Goal: Information Seeking & Learning: Learn about a topic

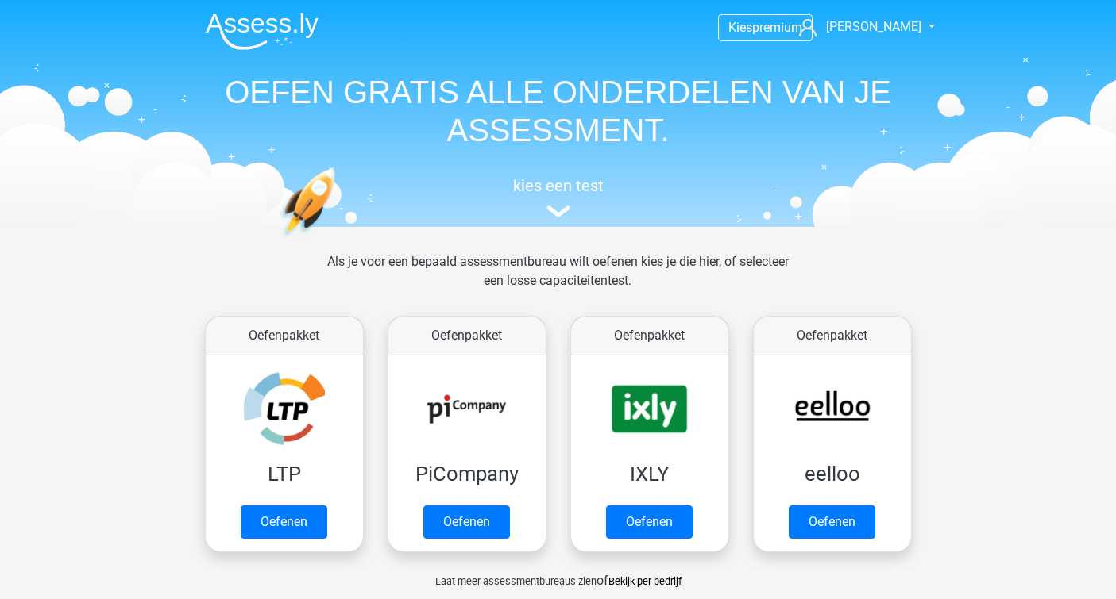
click at [850, 530] on link "Oefenen" at bounding box center [831, 522] width 87 height 33
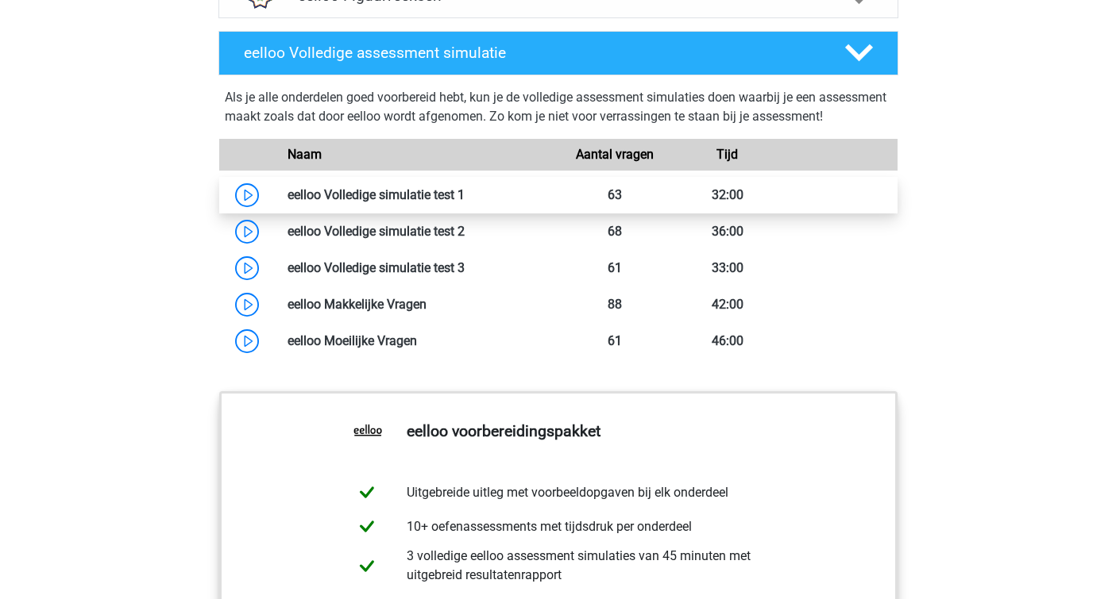
scroll to position [1260, 0]
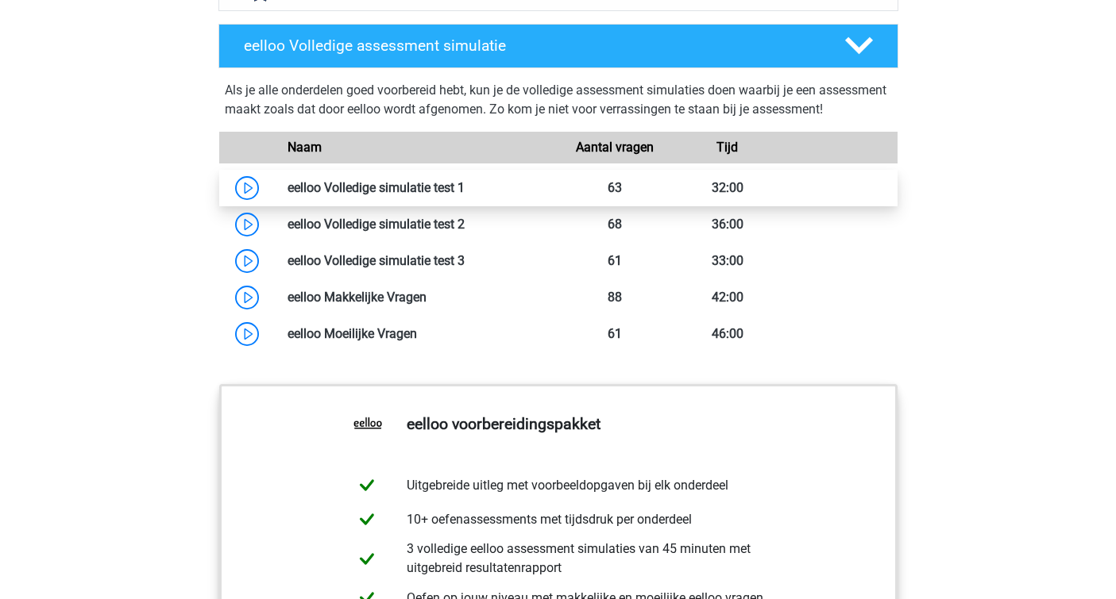
click at [465, 195] on link at bounding box center [465, 187] width 0 height 15
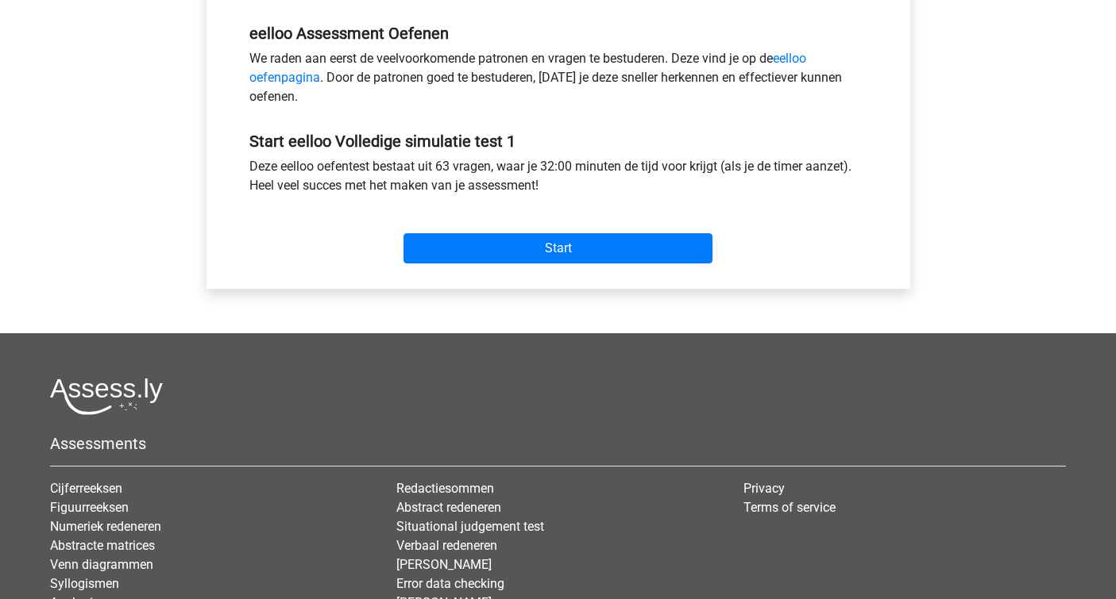
scroll to position [494, 0]
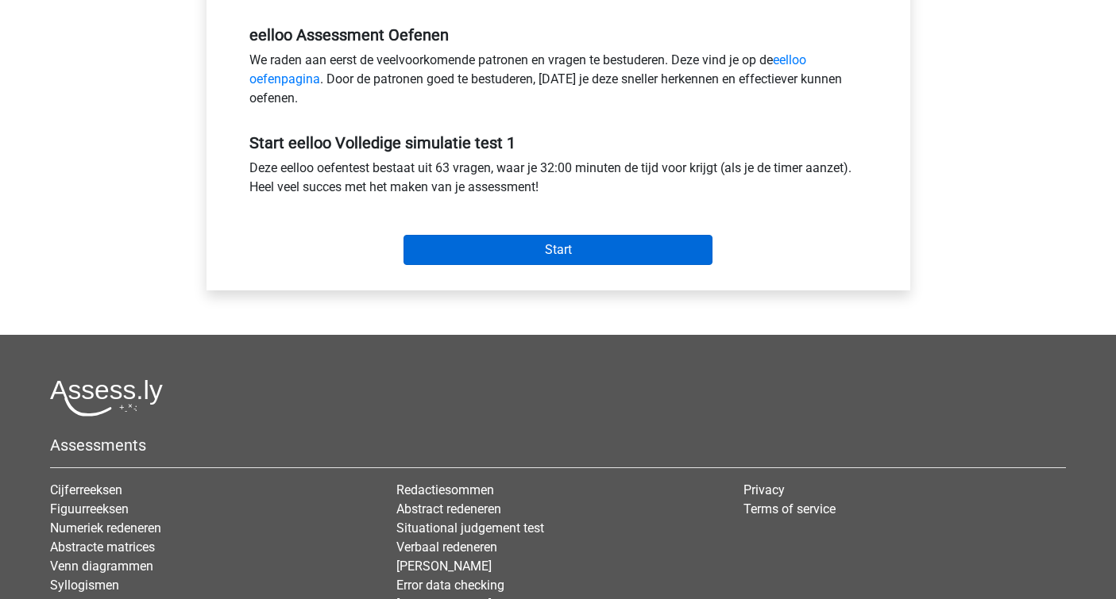
click at [565, 251] on input "Start" at bounding box center [557, 250] width 309 height 30
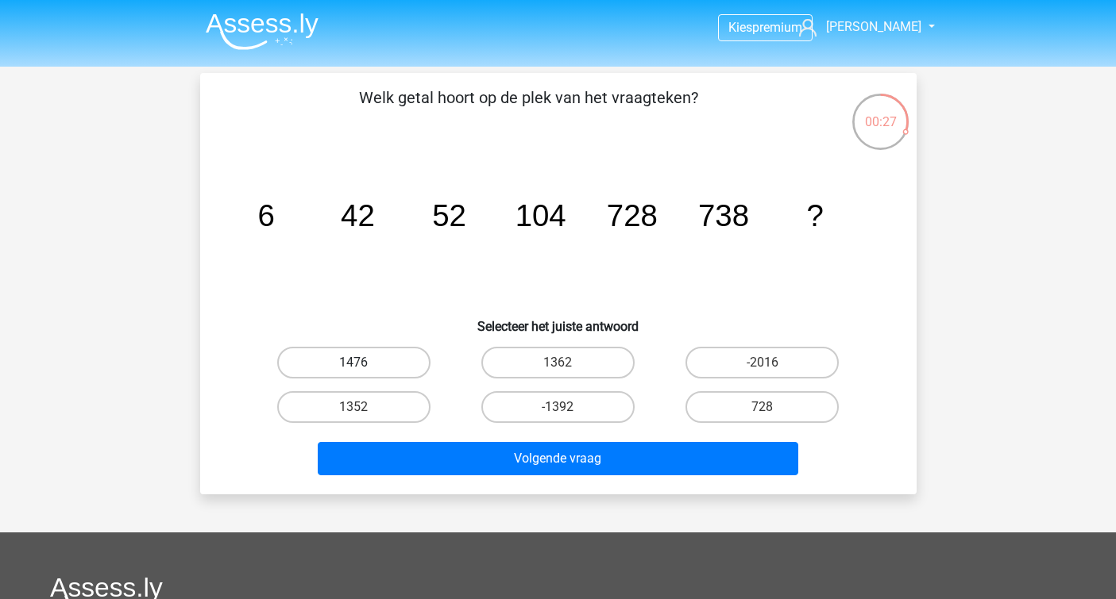
click at [390, 357] on label "1476" at bounding box center [353, 363] width 153 height 32
click at [364, 363] on input "1476" at bounding box center [358, 368] width 10 height 10
radio input "true"
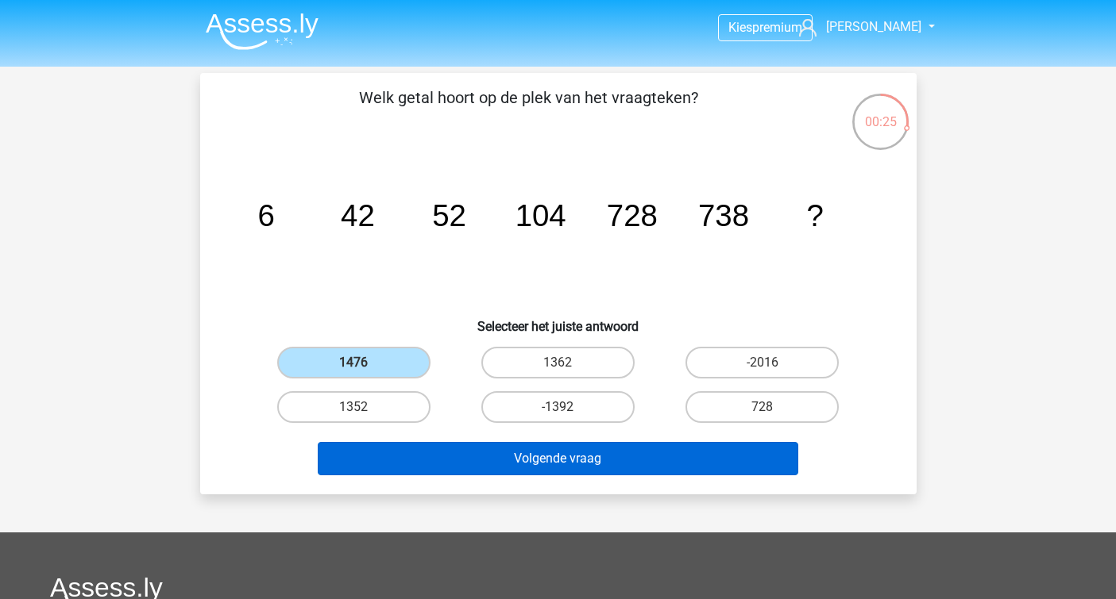
click at [551, 463] on button "Volgende vraag" at bounding box center [558, 458] width 480 height 33
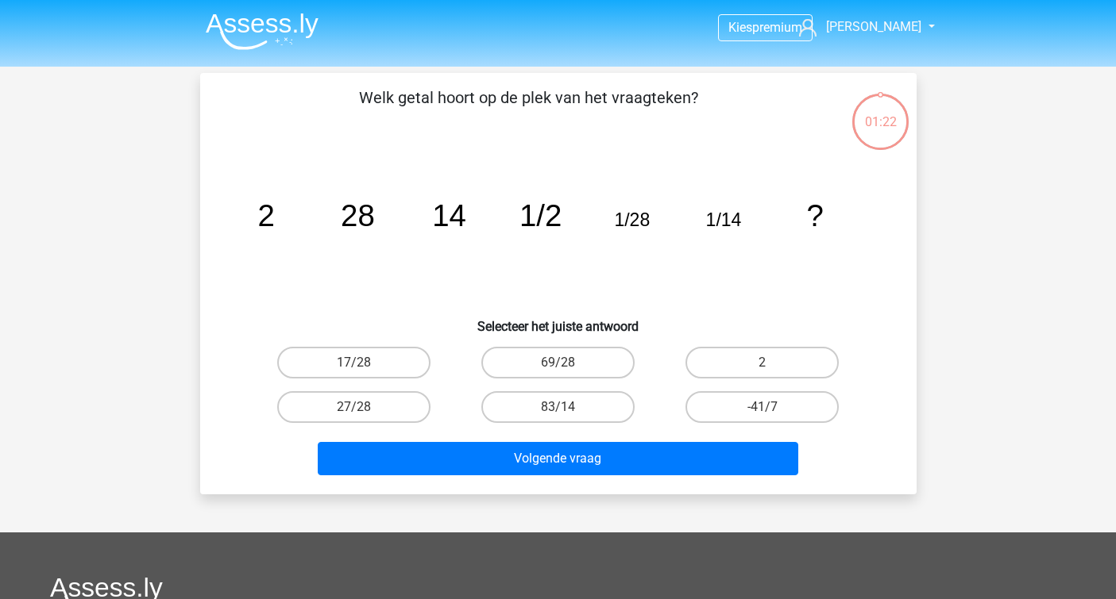
scroll to position [73, 0]
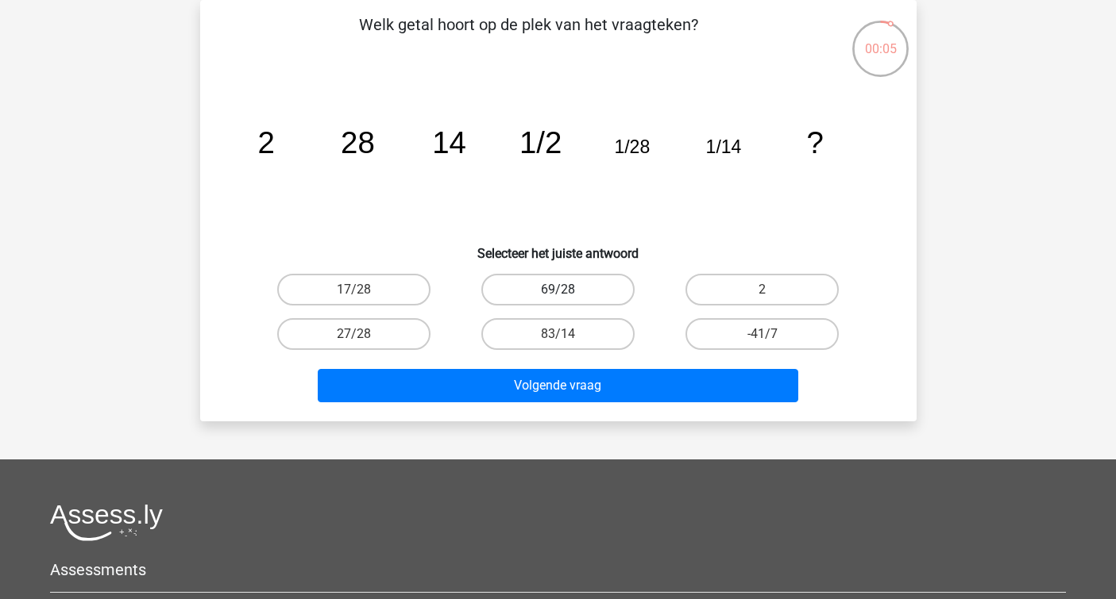
click at [569, 292] on label "69/28" at bounding box center [557, 290] width 153 height 32
click at [568, 292] on input "69/28" at bounding box center [562, 295] width 10 height 10
radio input "true"
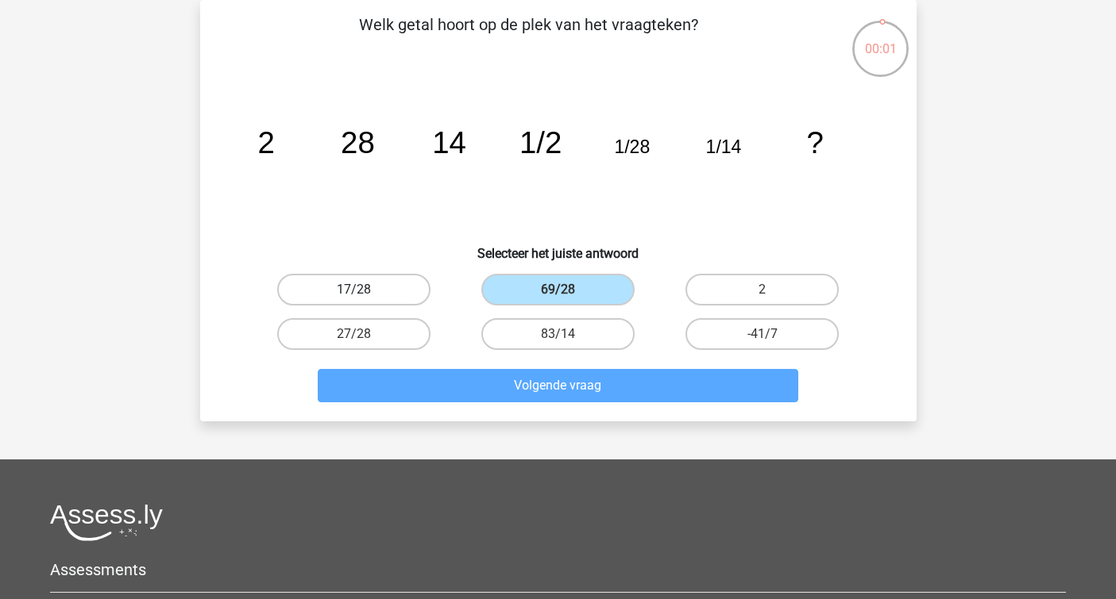
click at [407, 284] on label "17/28" at bounding box center [353, 290] width 153 height 32
click at [364, 290] on input "17/28" at bounding box center [358, 295] width 10 height 10
radio input "true"
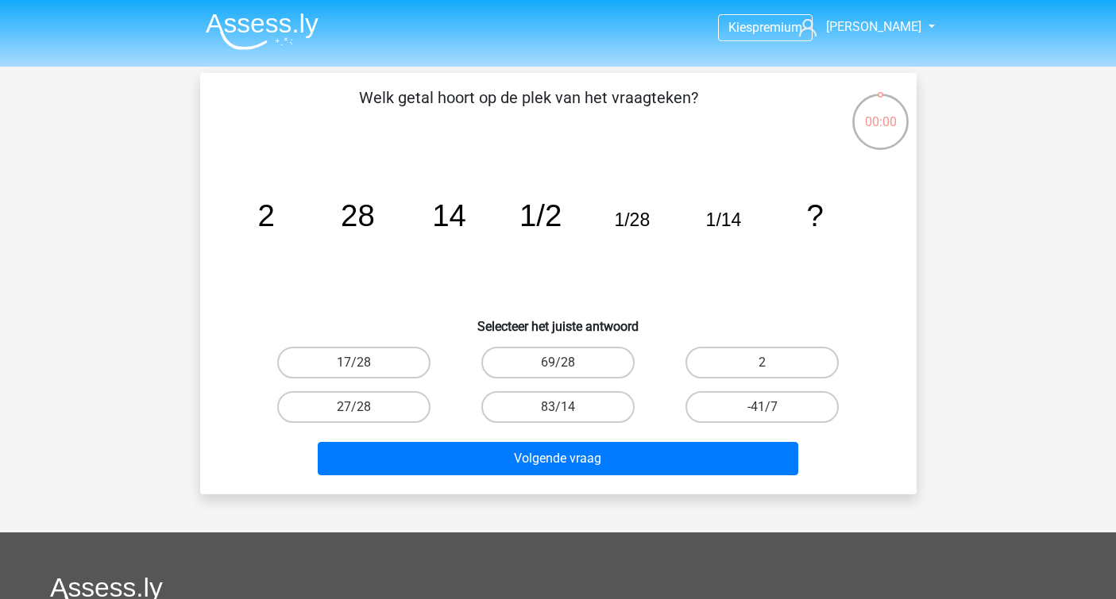
scroll to position [73, 0]
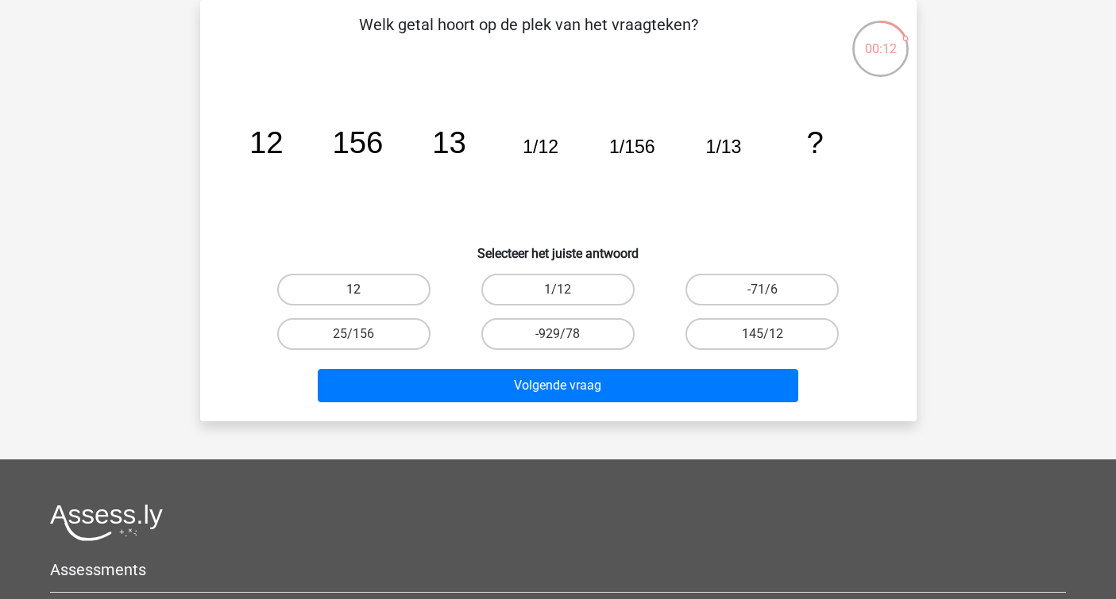
click at [390, 287] on label "12" at bounding box center [353, 290] width 153 height 32
click at [364, 290] on input "12" at bounding box center [358, 295] width 10 height 10
radio input "true"
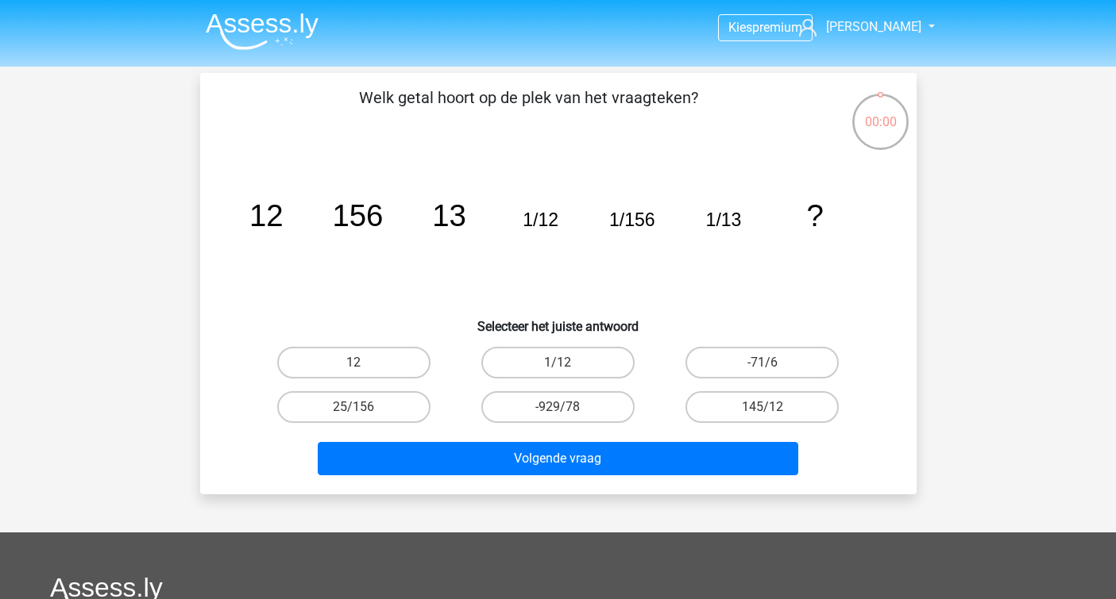
scroll to position [73, 0]
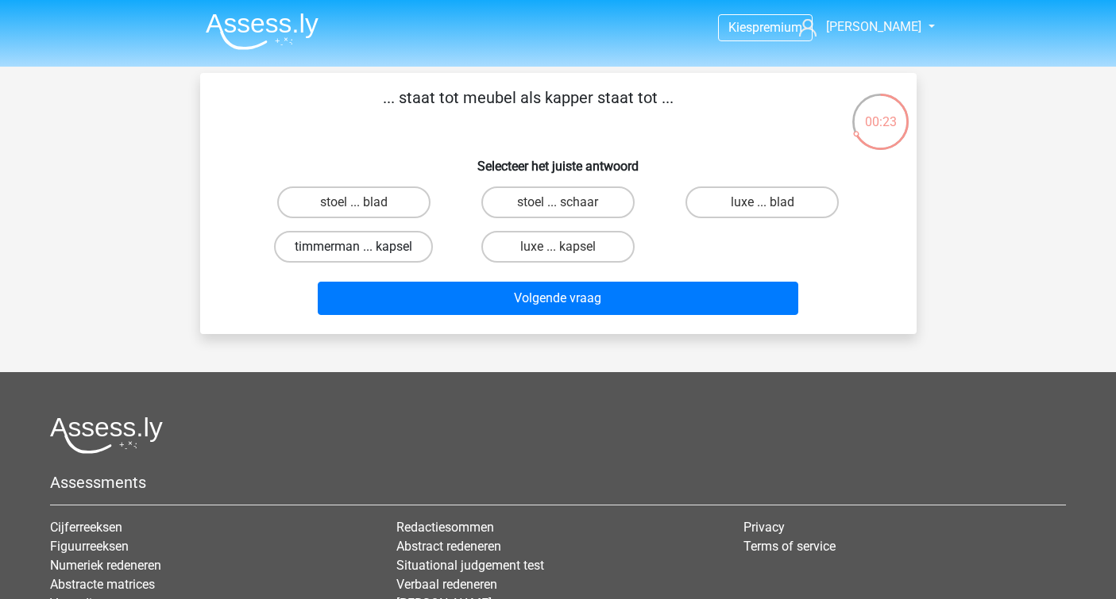
click at [393, 256] on label "timmerman ... kapsel" at bounding box center [353, 247] width 159 height 32
click at [364, 256] on input "timmerman ... kapsel" at bounding box center [358, 252] width 10 height 10
radio input "true"
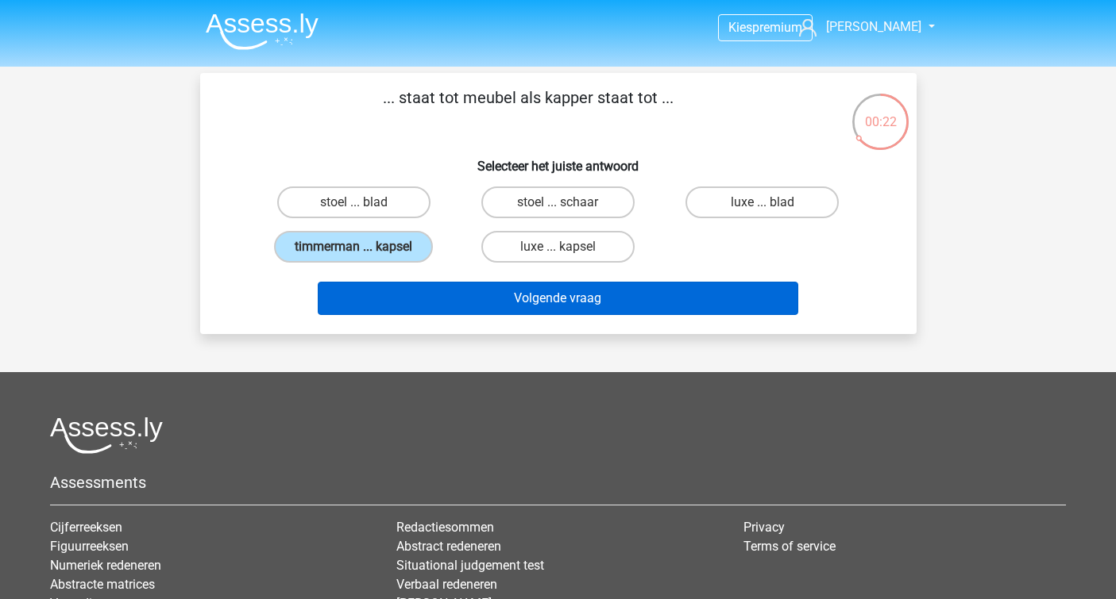
click at [473, 305] on button "Volgende vraag" at bounding box center [558, 298] width 480 height 33
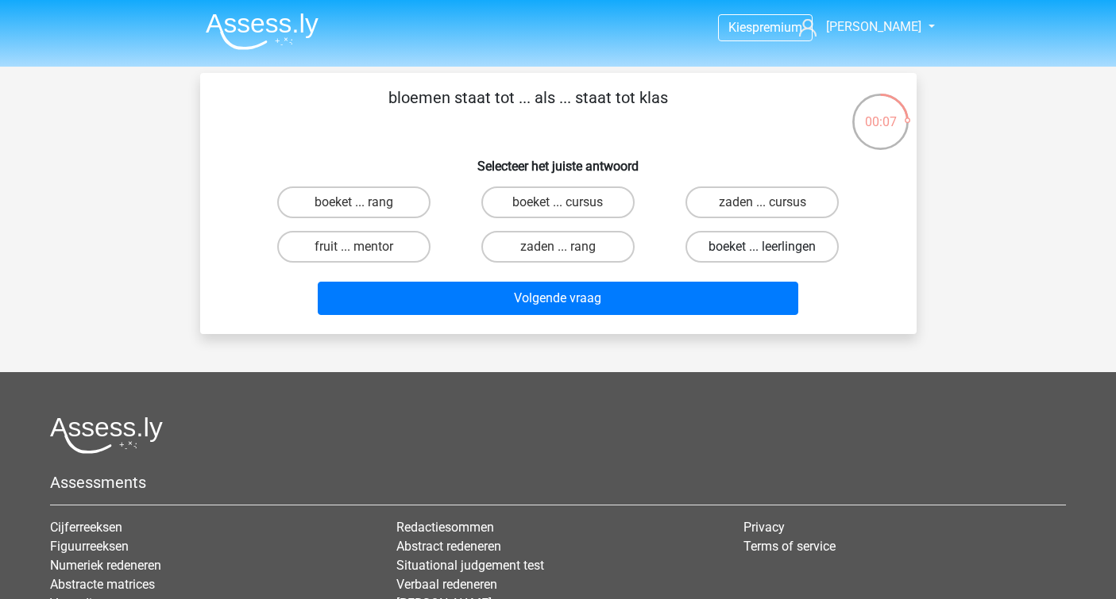
click at [811, 248] on label "boeket ... leerlingen" at bounding box center [761, 247] width 153 height 32
click at [773, 248] on input "boeket ... leerlingen" at bounding box center [767, 252] width 10 height 10
radio input "true"
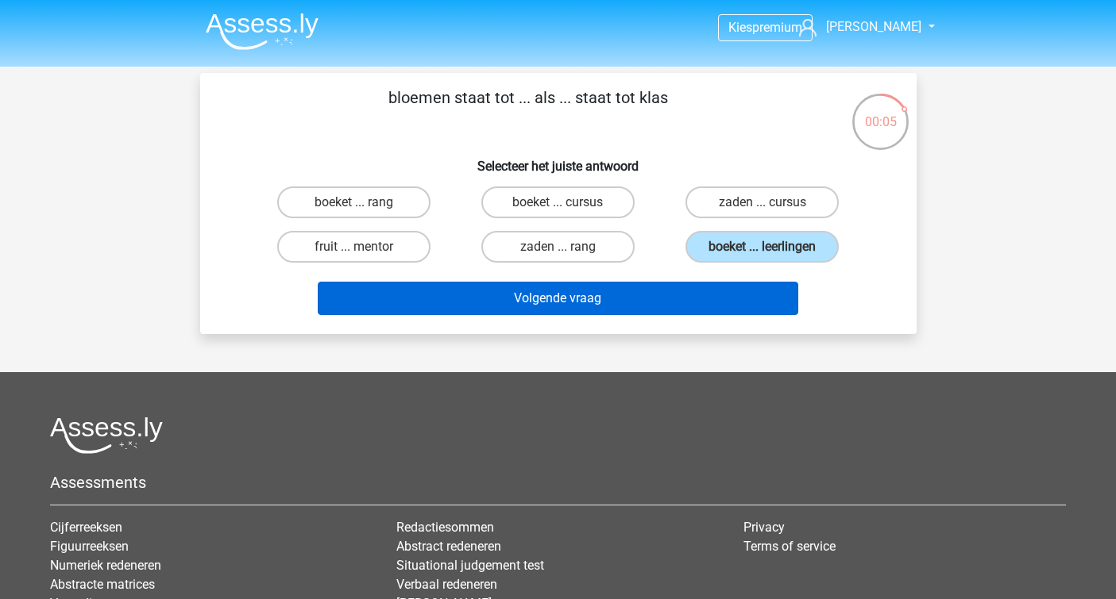
click at [690, 298] on button "Volgende vraag" at bounding box center [558, 298] width 480 height 33
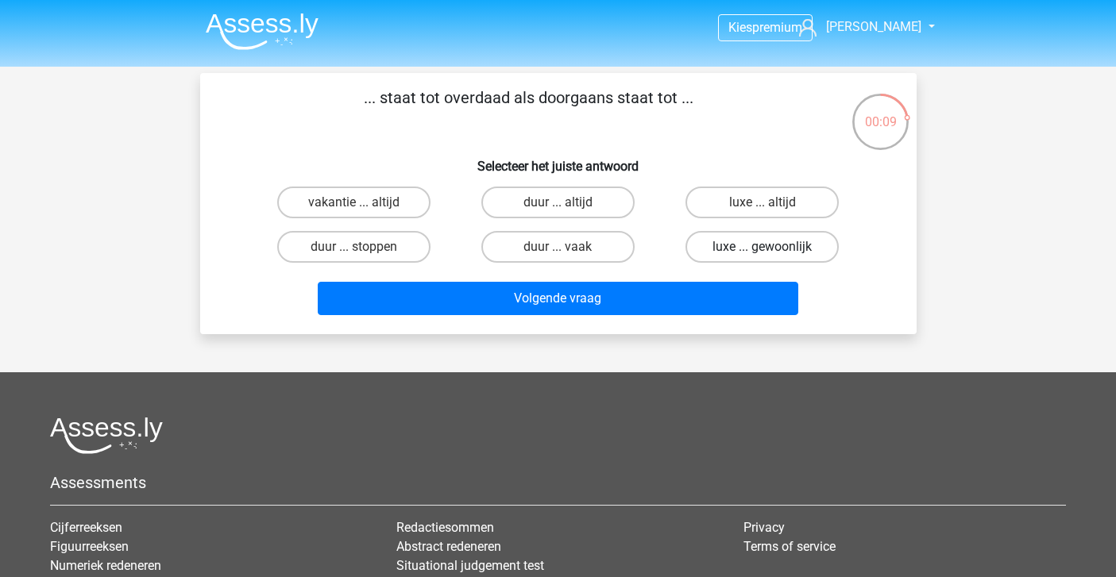
click at [757, 242] on label "luxe ... gewoonlijk" at bounding box center [761, 247] width 153 height 32
click at [762, 247] on input "luxe ... gewoonlijk" at bounding box center [767, 252] width 10 height 10
radio input "true"
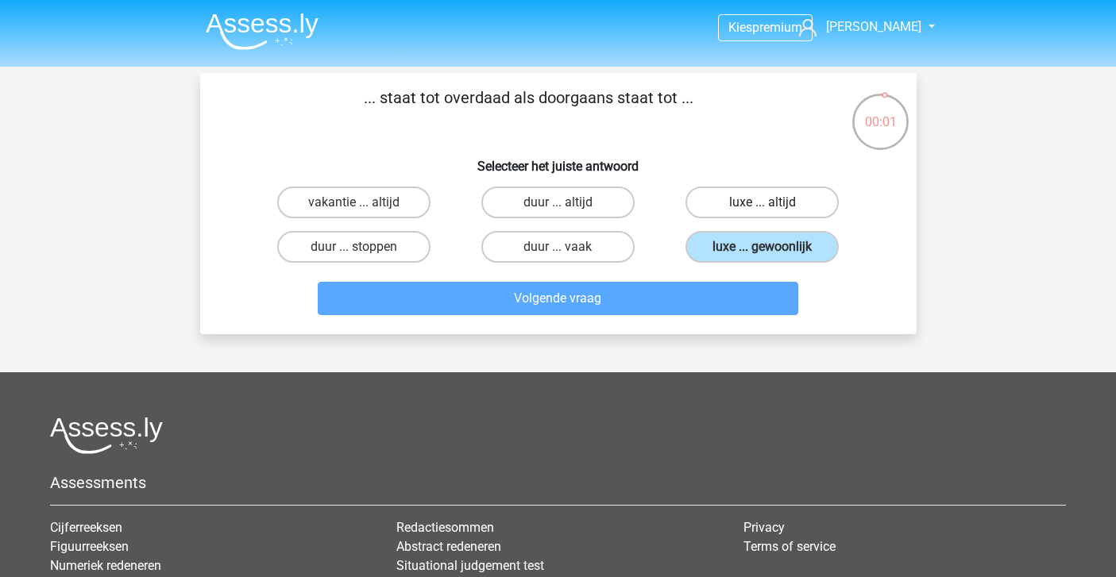
click at [745, 214] on label "luxe ... altijd" at bounding box center [761, 203] width 153 height 32
click at [762, 213] on input "luxe ... altijd" at bounding box center [767, 207] width 10 height 10
radio input "true"
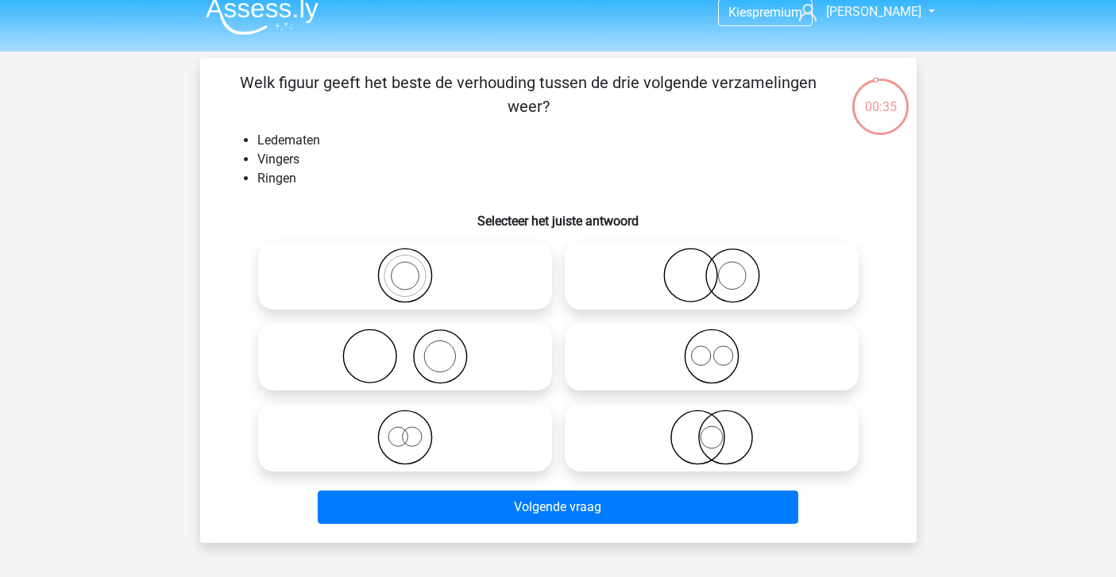
scroll to position [13, 0]
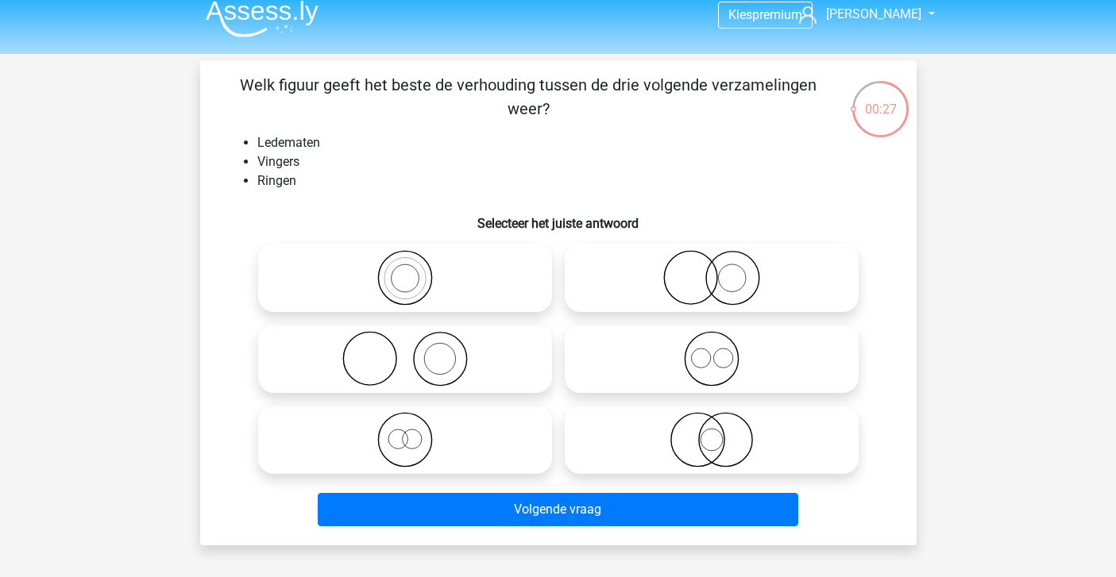
click at [426, 354] on icon at bounding box center [404, 359] width 281 height 56
click at [415, 351] on input "radio" at bounding box center [410, 346] width 10 height 10
radio input "true"
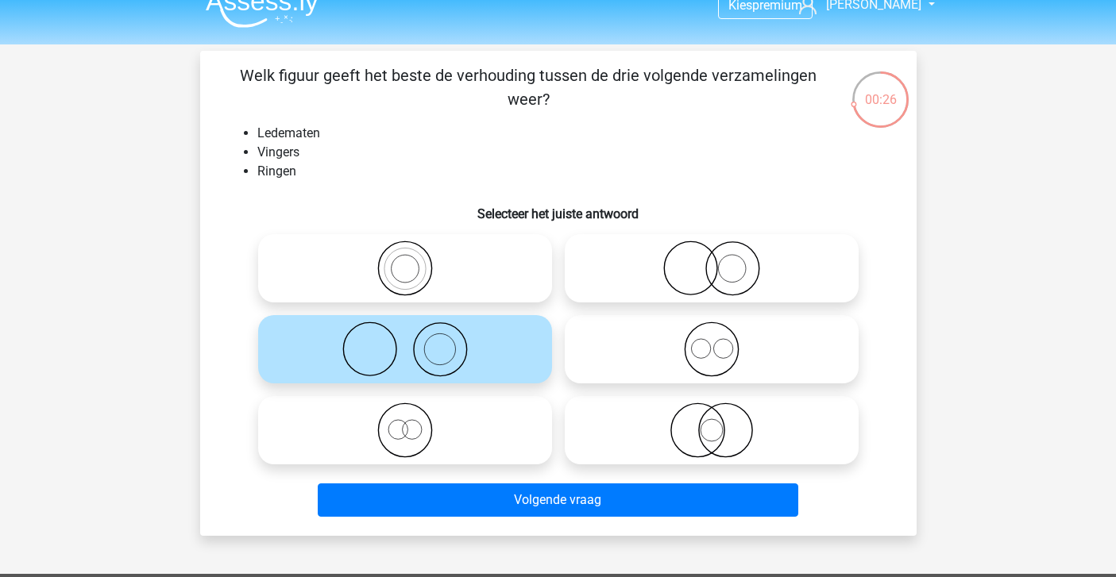
scroll to position [27, 0]
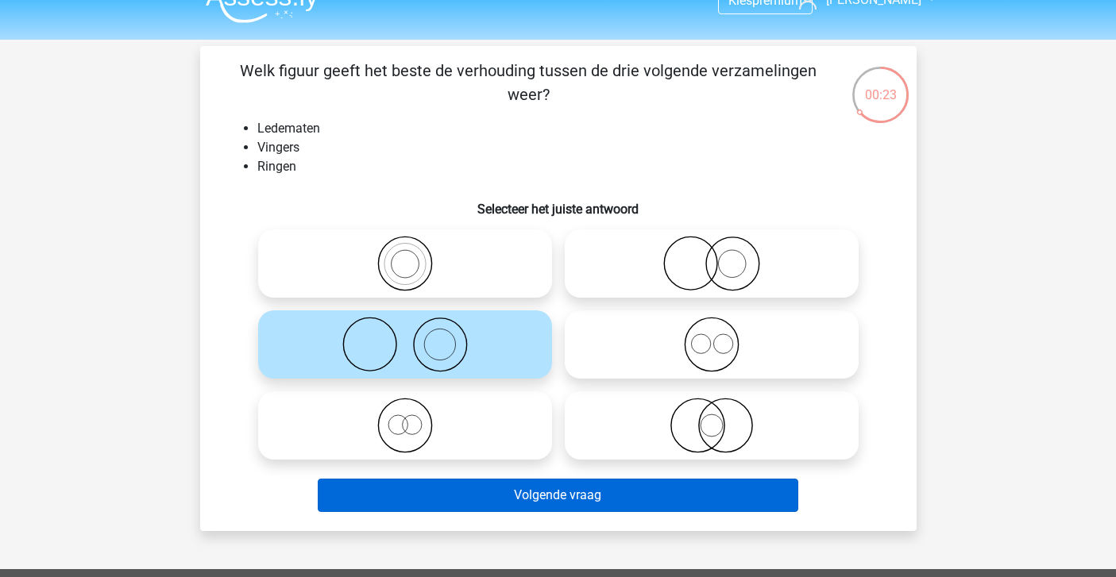
click at [452, 489] on button "Volgende vraag" at bounding box center [558, 495] width 480 height 33
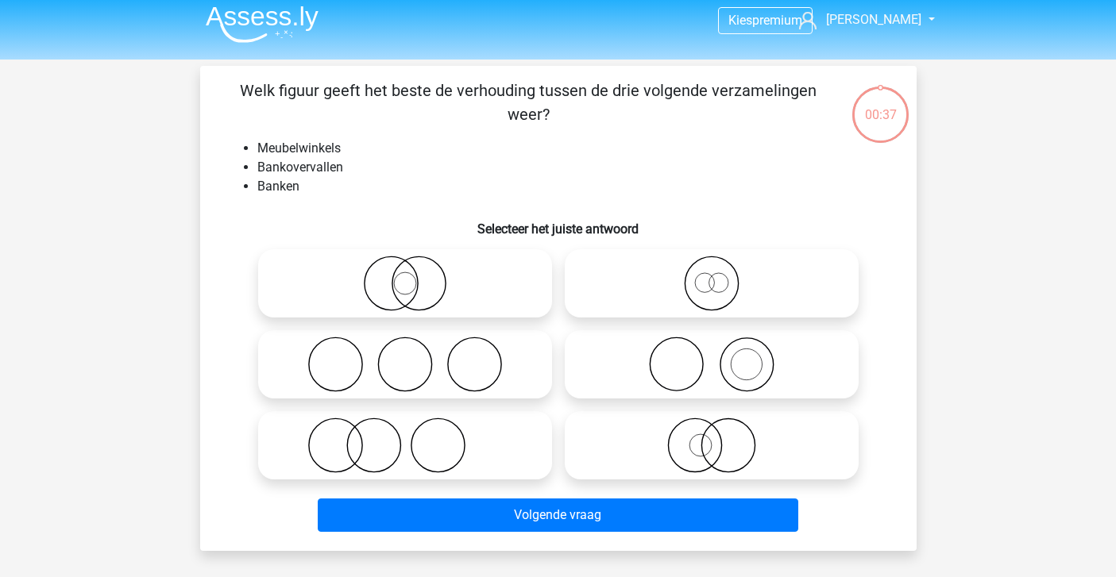
scroll to position [5, 0]
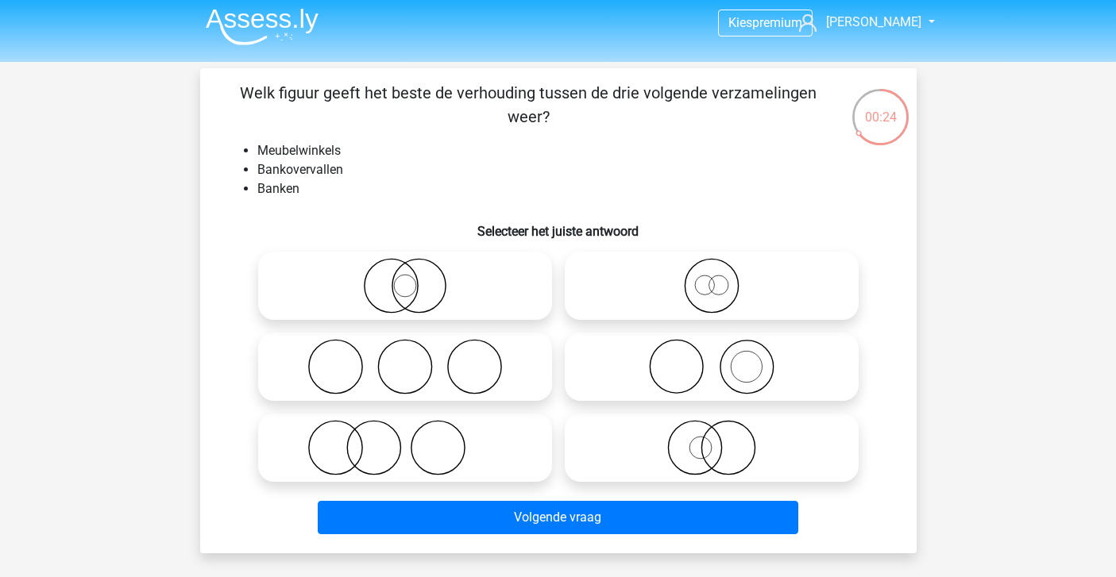
click at [380, 342] on icon at bounding box center [404, 367] width 281 height 56
click at [405, 349] on input "radio" at bounding box center [410, 354] width 10 height 10
radio input "true"
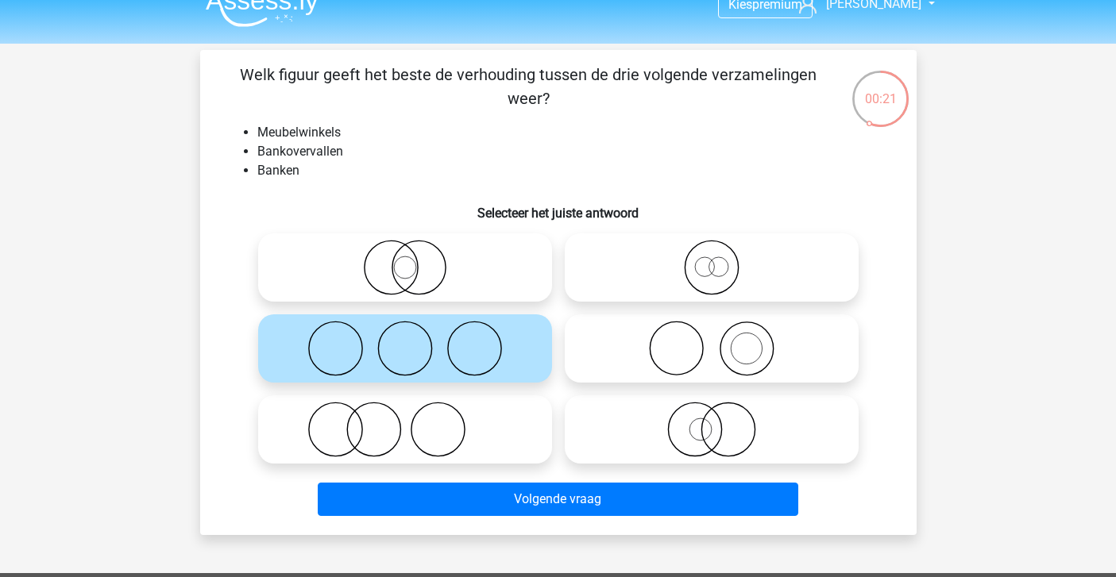
scroll to position [22, 0]
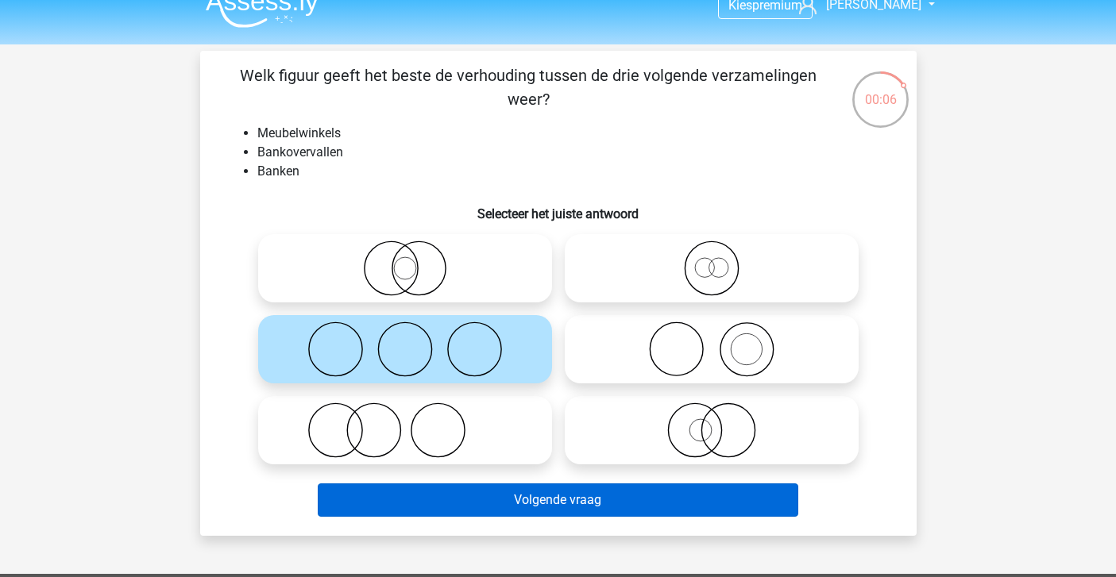
click at [562, 496] on button "Volgende vraag" at bounding box center [558, 500] width 480 height 33
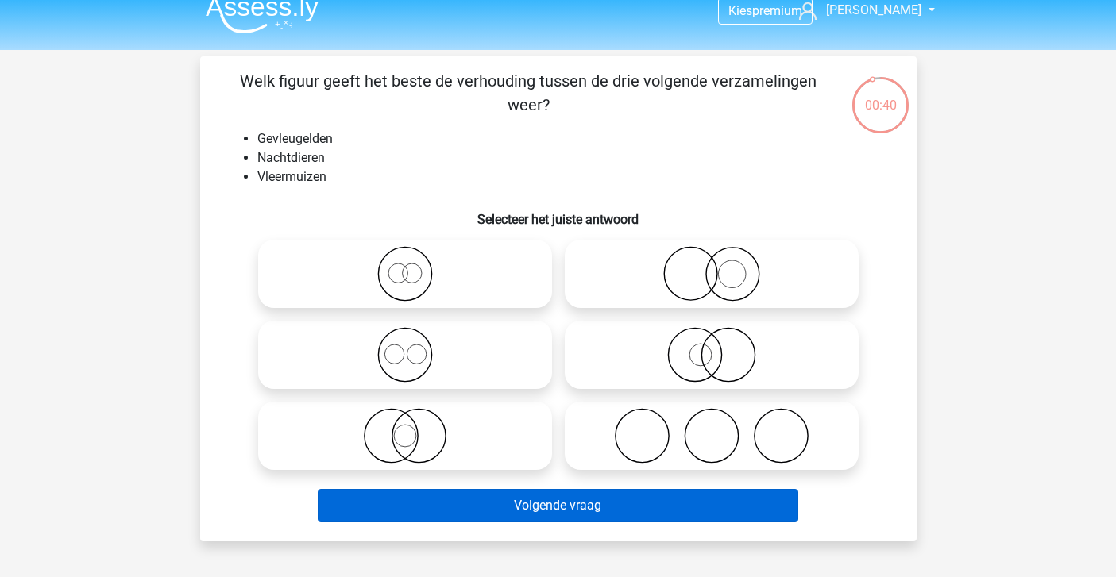
scroll to position [17, 0]
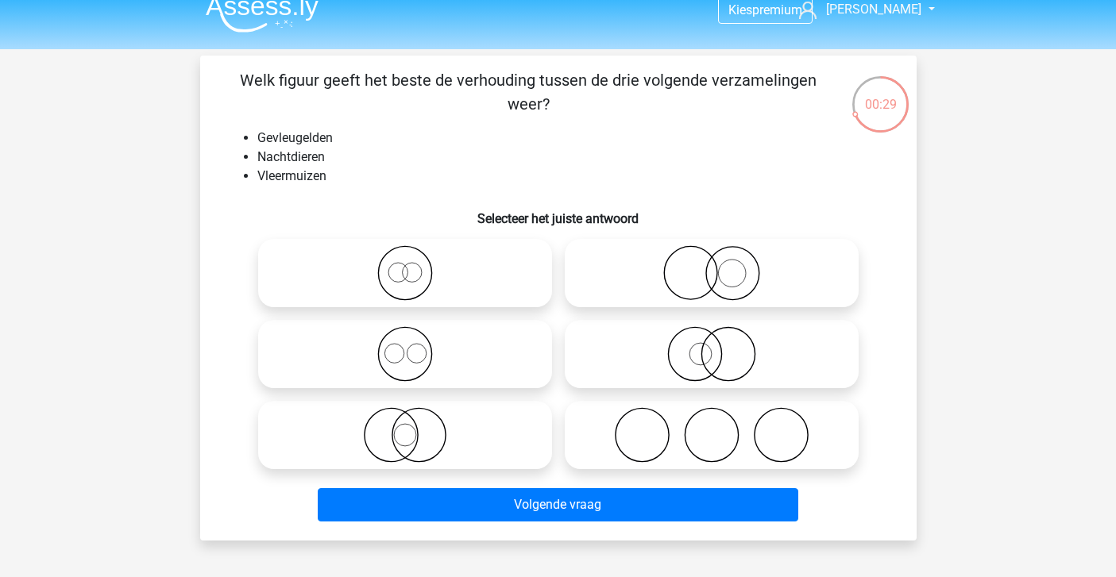
click at [376, 441] on icon at bounding box center [404, 435] width 281 height 56
click at [405, 427] on input "radio" at bounding box center [410, 422] width 10 height 10
radio input "true"
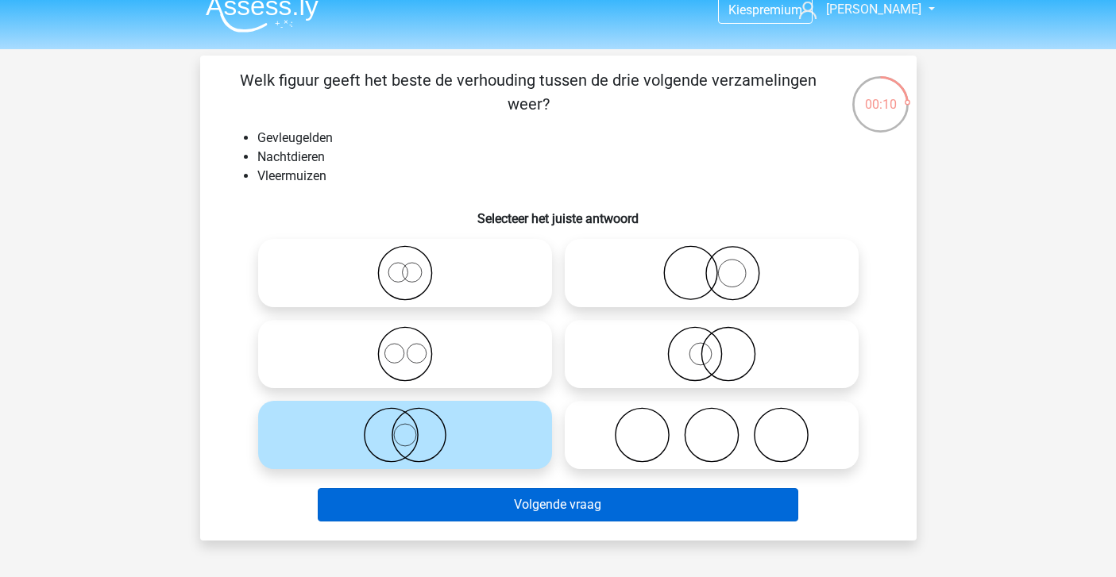
click at [511, 515] on button "Volgende vraag" at bounding box center [558, 504] width 480 height 33
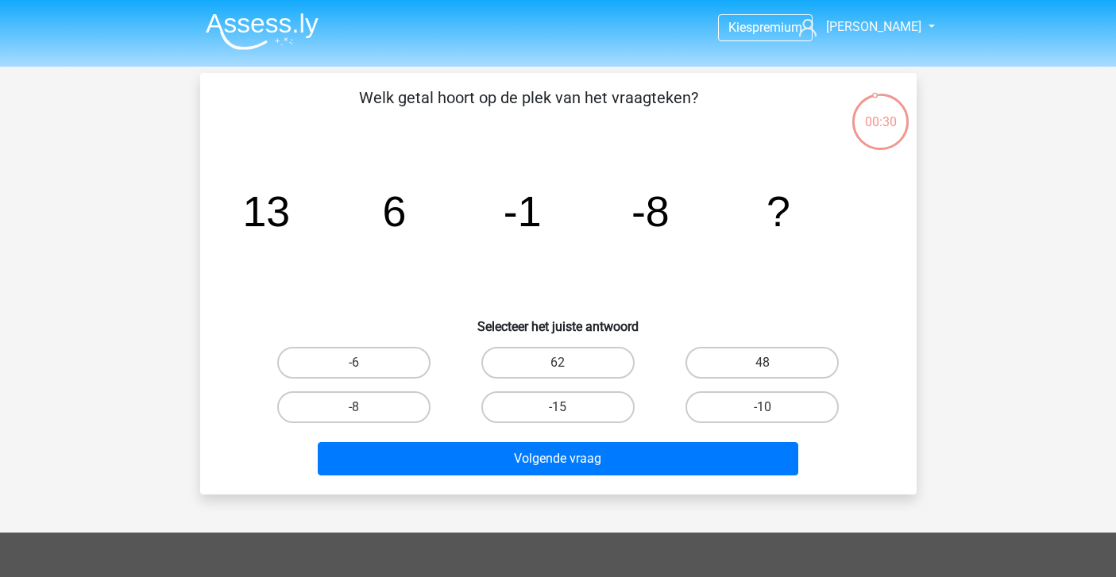
scroll to position [0, 0]
click at [535, 410] on label "-15" at bounding box center [557, 407] width 153 height 32
click at [557, 410] on input "-15" at bounding box center [562, 412] width 10 height 10
radio input "true"
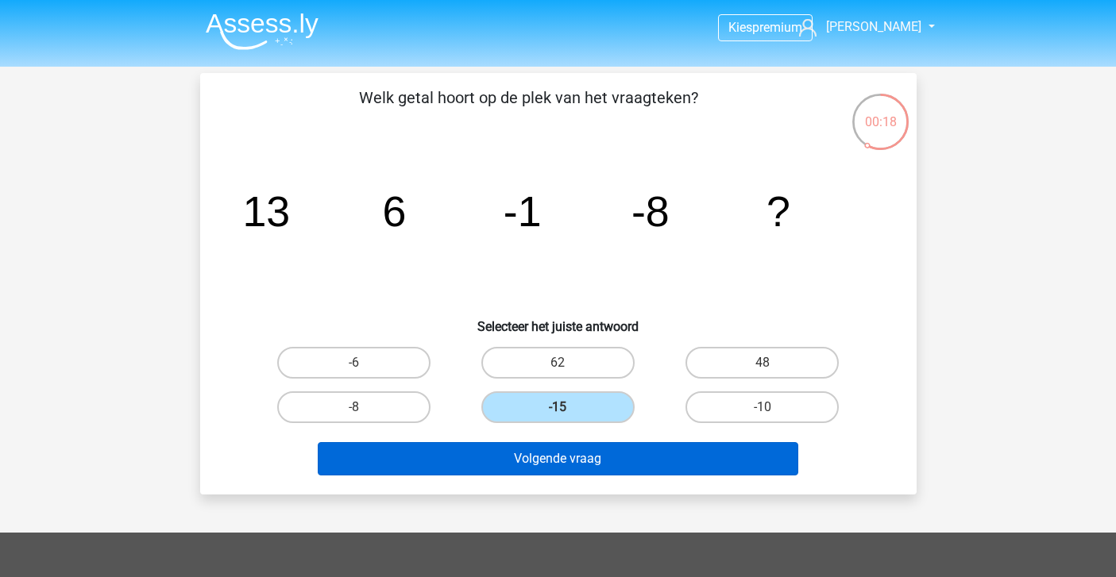
click at [536, 463] on button "Volgende vraag" at bounding box center [558, 458] width 480 height 33
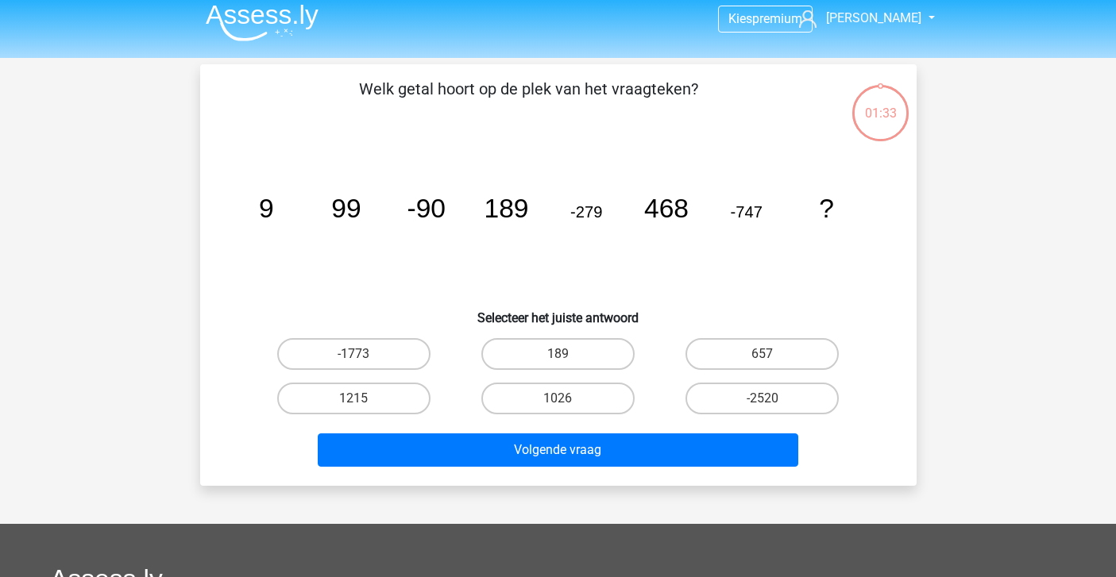
scroll to position [6, 0]
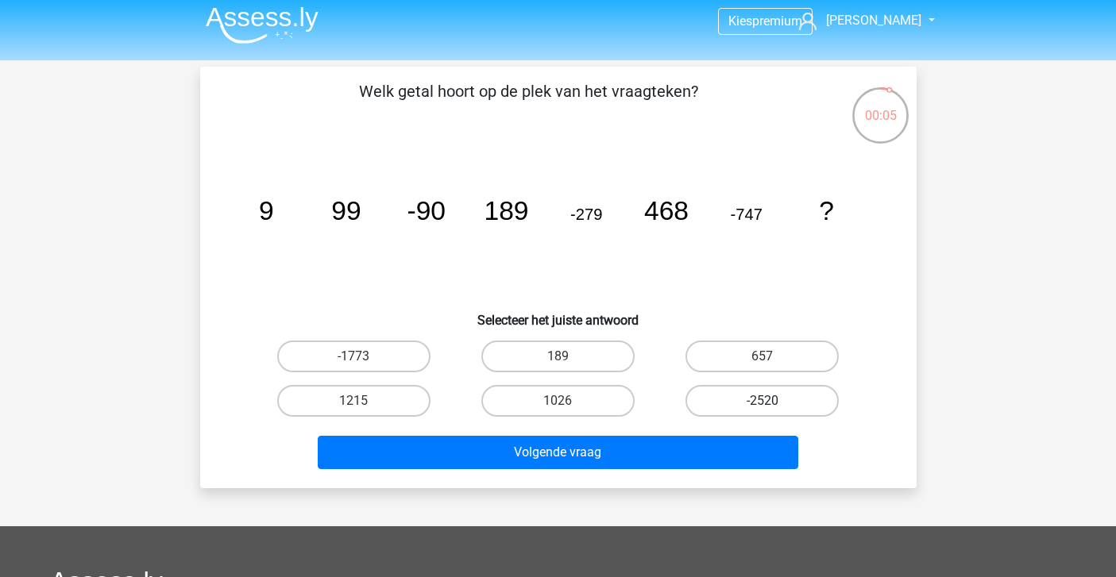
click at [743, 402] on label "-2520" at bounding box center [761, 401] width 153 height 32
click at [762, 402] on input "-2520" at bounding box center [767, 406] width 10 height 10
radio input "true"
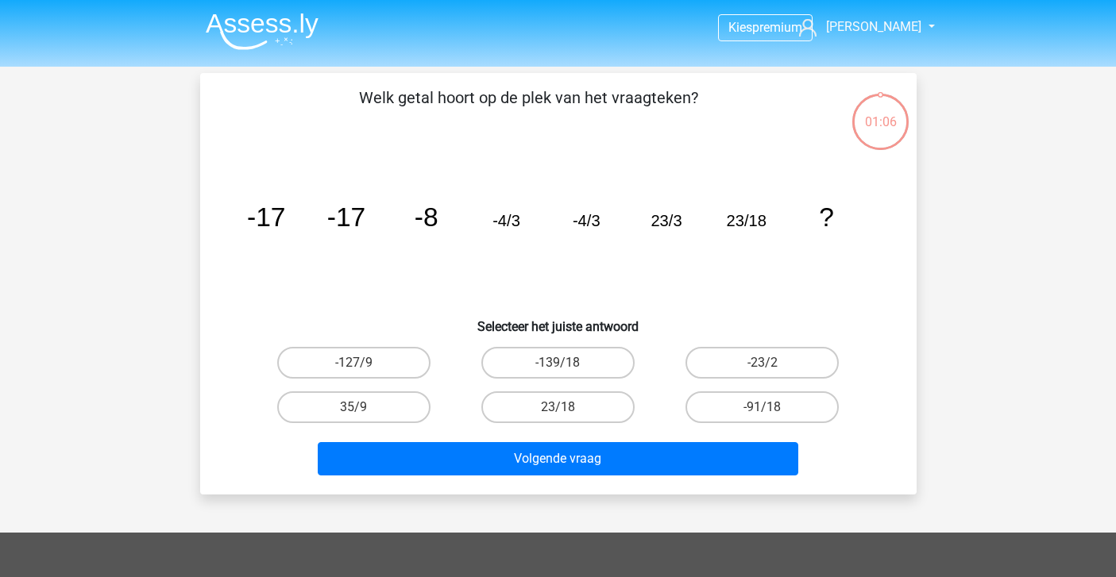
scroll to position [6, 0]
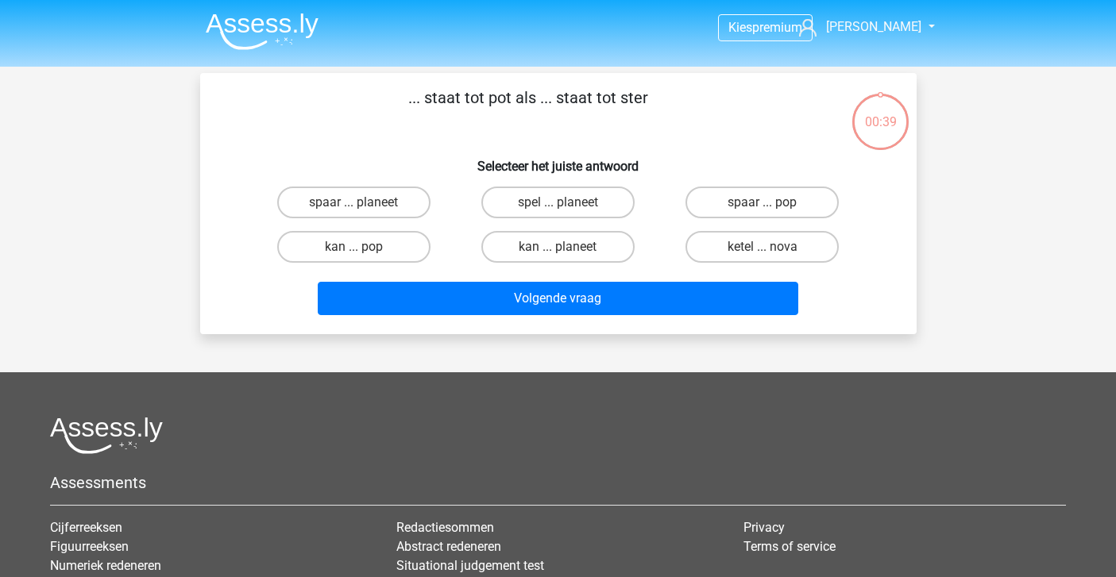
scroll to position [6, 0]
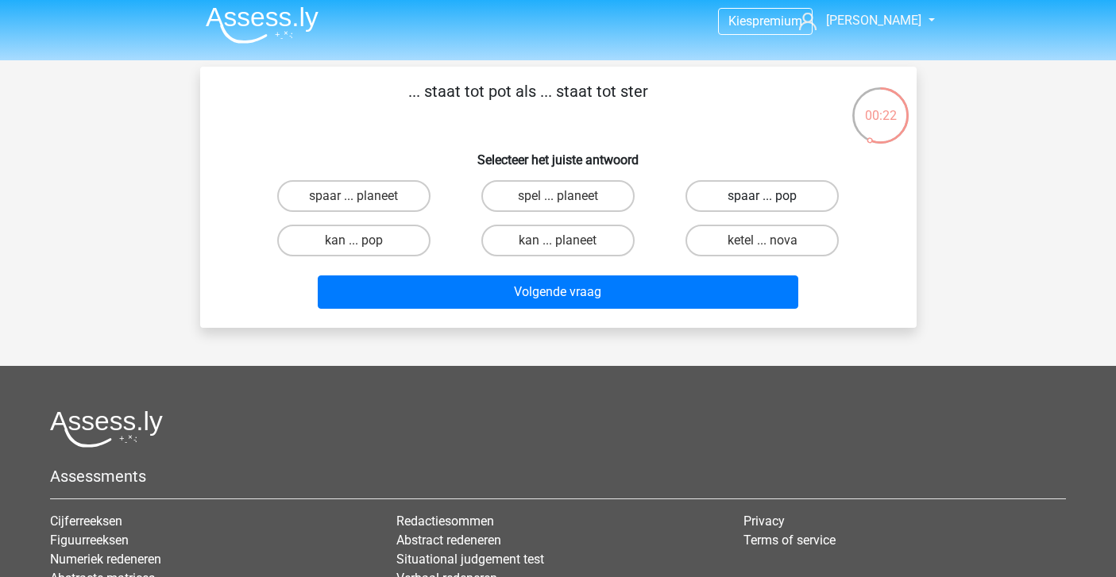
click at [722, 204] on label "spaar ... pop" at bounding box center [761, 196] width 153 height 32
click at [762, 204] on input "spaar ... pop" at bounding box center [767, 201] width 10 height 10
radio input "true"
click at [750, 246] on label "ketel ... nova" at bounding box center [761, 241] width 153 height 32
click at [762, 246] on input "ketel ... nova" at bounding box center [767, 246] width 10 height 10
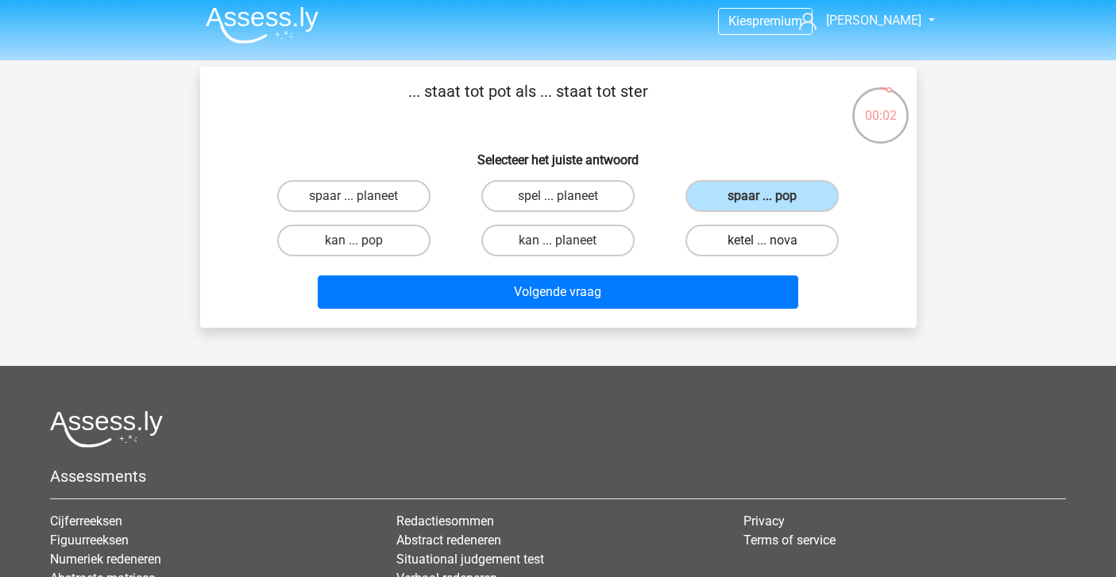
radio input "true"
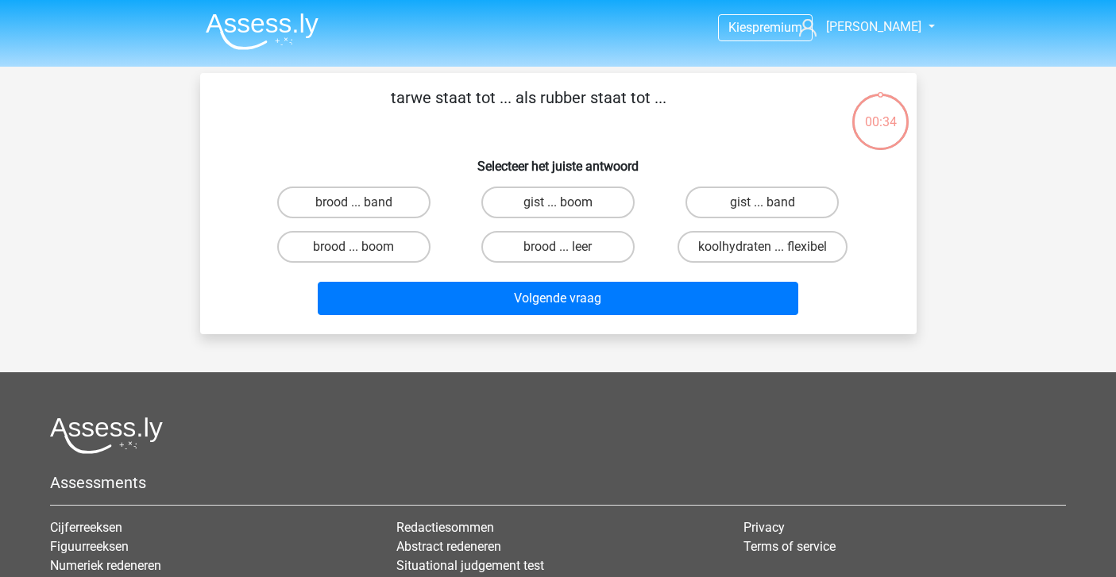
scroll to position [6, 0]
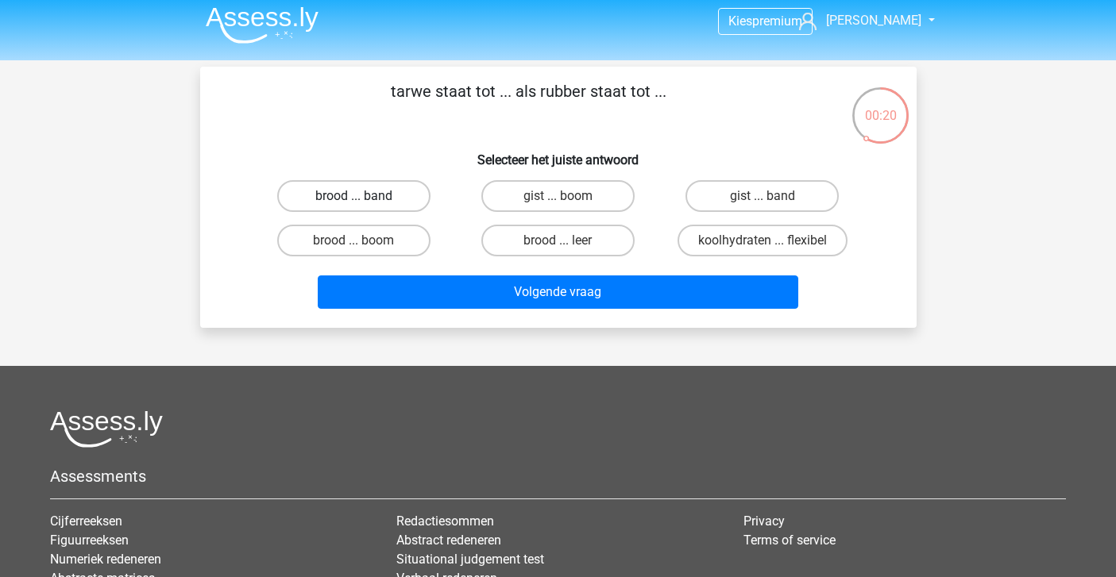
click at [395, 202] on label "brood ... band" at bounding box center [353, 196] width 153 height 32
click at [364, 202] on input "brood ... band" at bounding box center [358, 201] width 10 height 10
radio input "true"
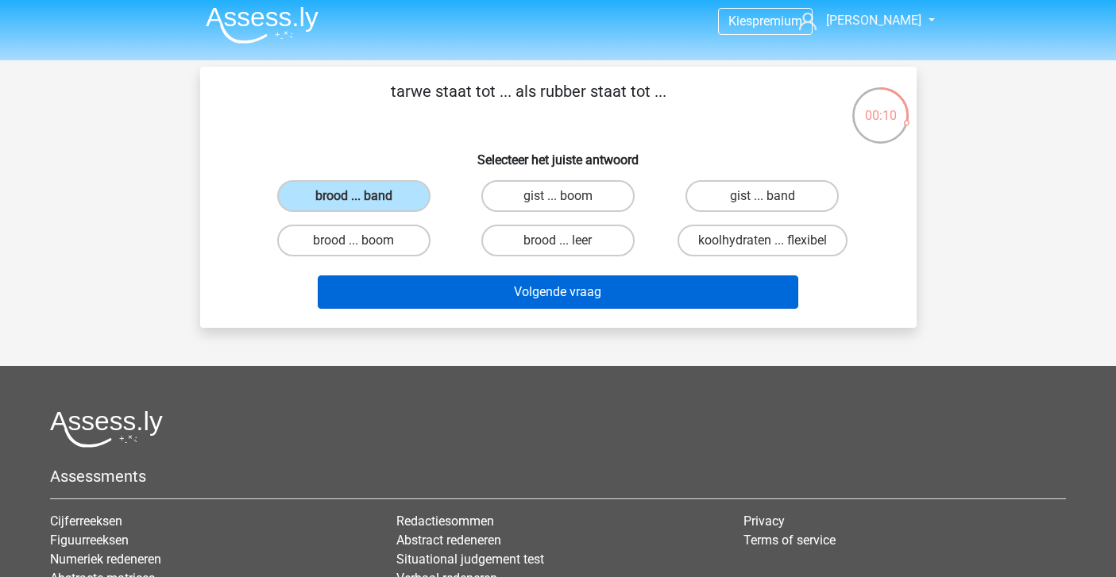
click at [465, 289] on button "Volgende vraag" at bounding box center [558, 292] width 480 height 33
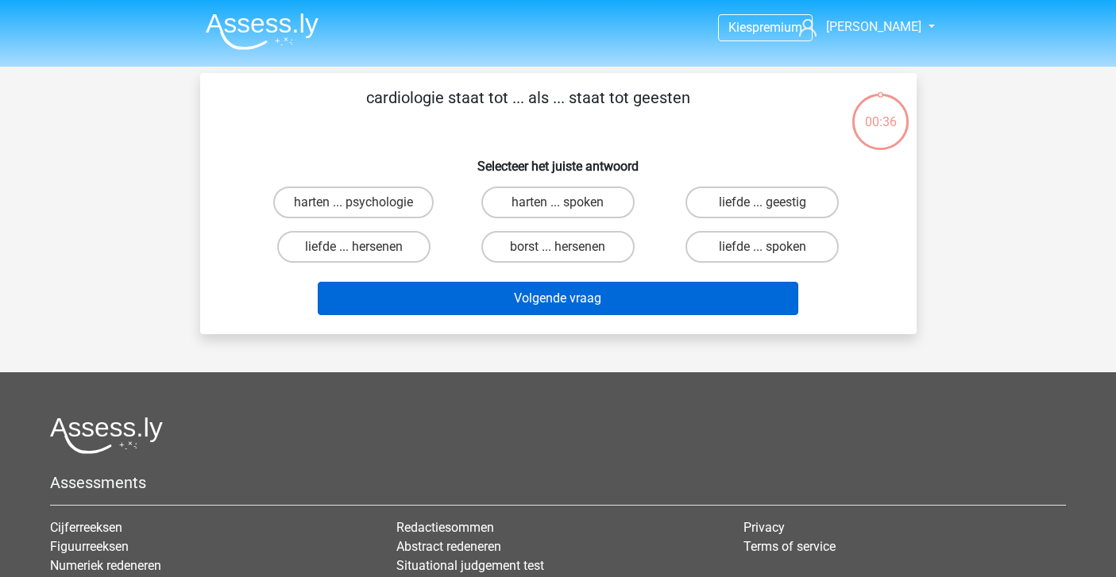
scroll to position [2, 0]
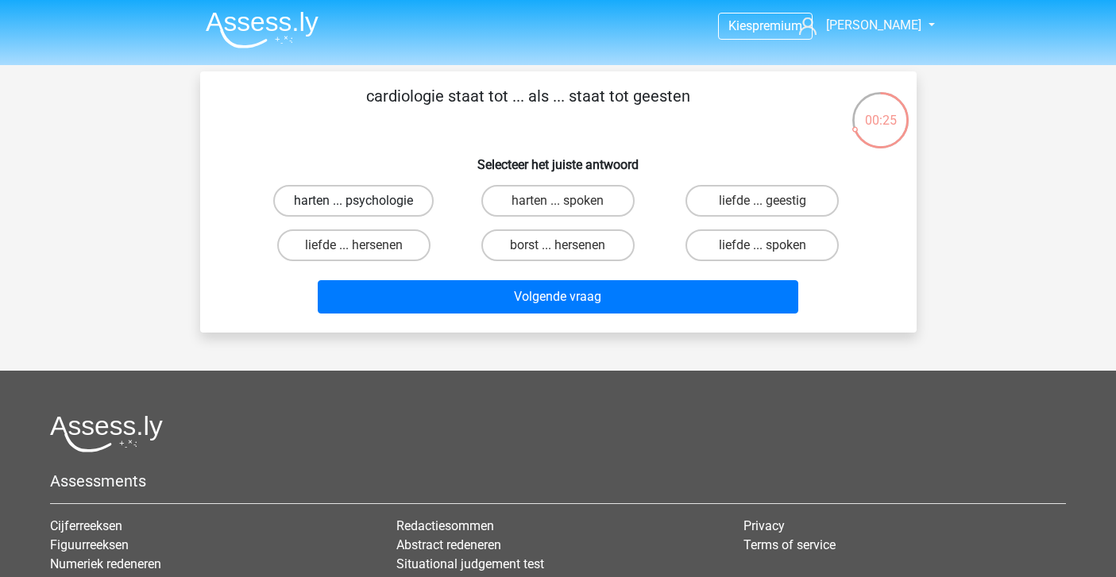
click at [401, 205] on label "harten ... psychologie" at bounding box center [353, 201] width 160 height 32
click at [364, 205] on input "harten ... psychologie" at bounding box center [358, 206] width 10 height 10
radio input "true"
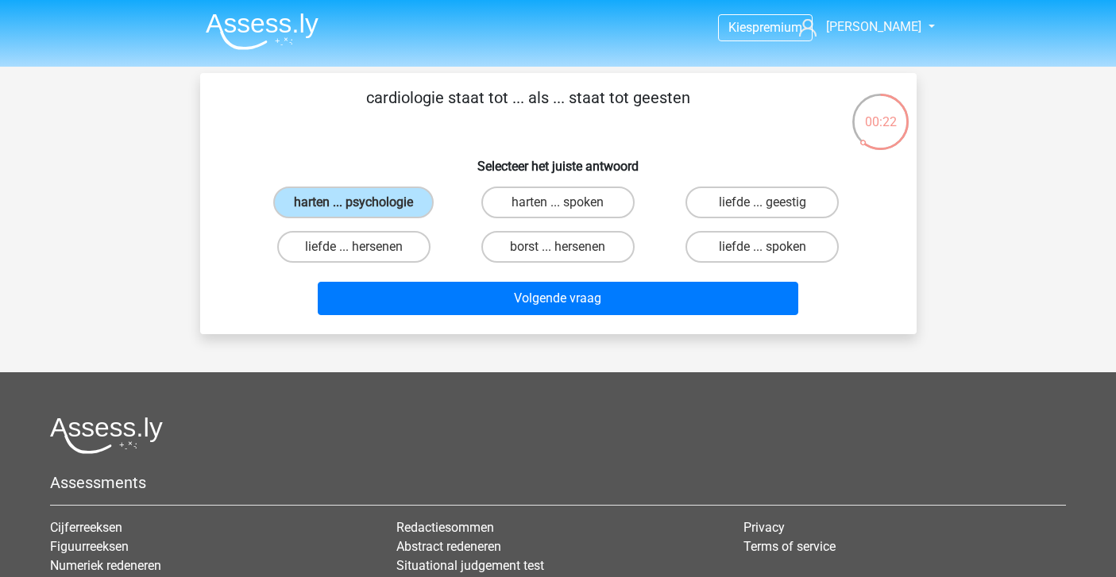
scroll to position [0, 0]
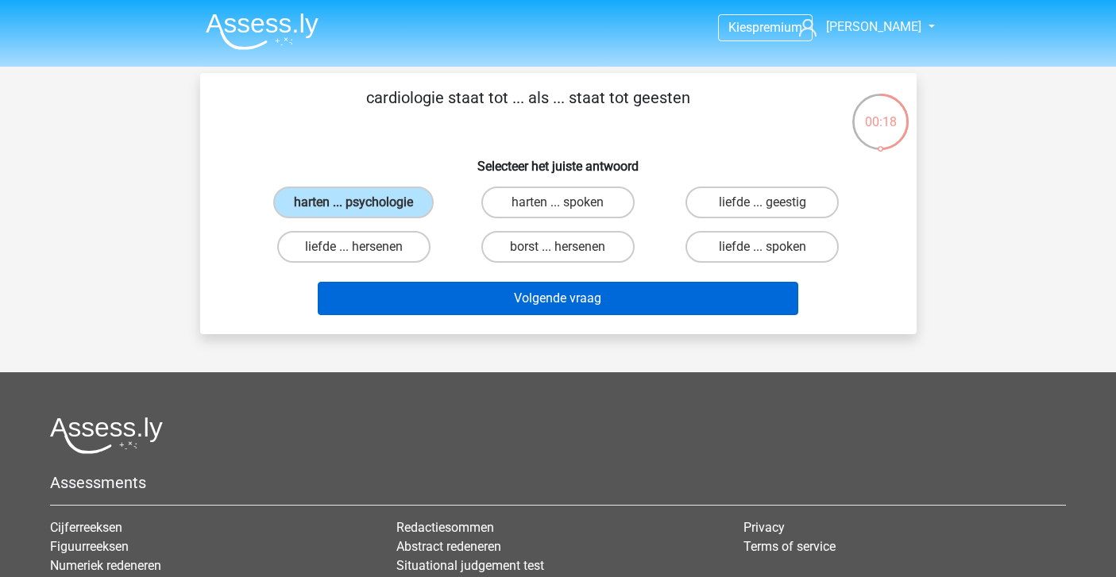
click at [472, 295] on button "Volgende vraag" at bounding box center [558, 298] width 480 height 33
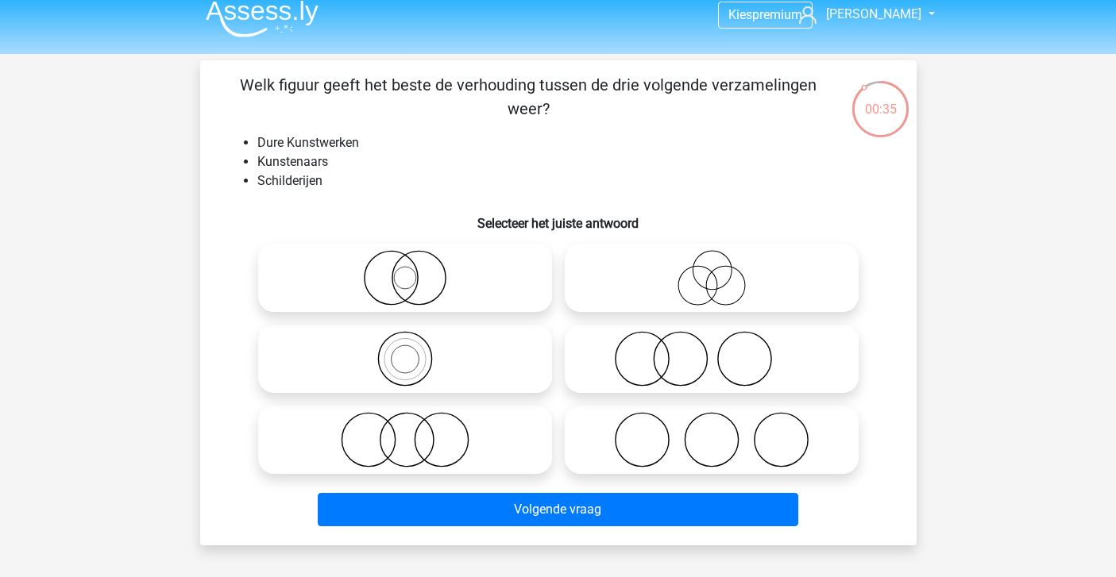
scroll to position [13, 0]
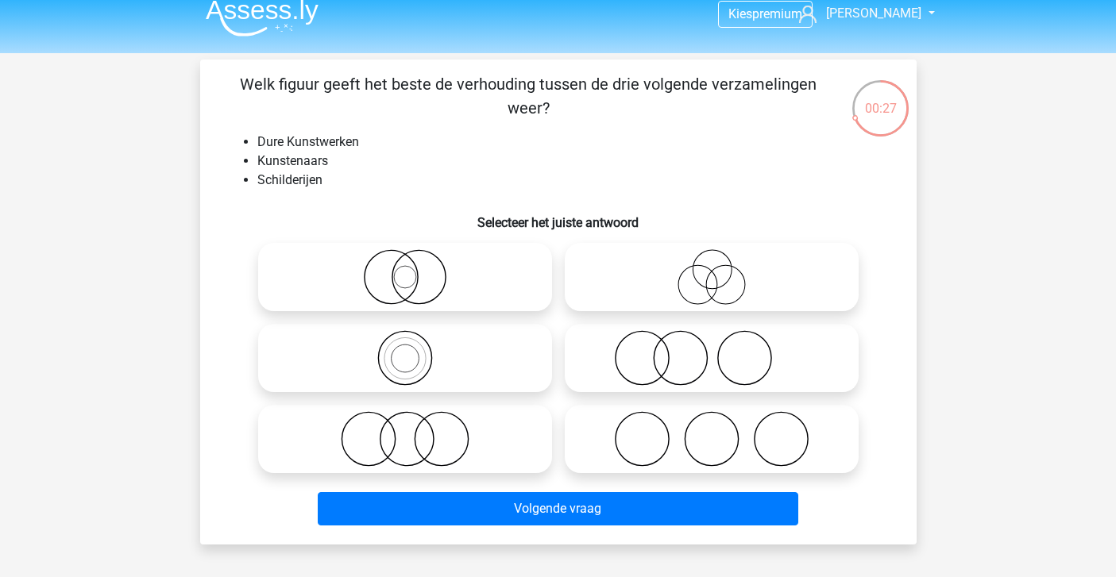
click at [659, 369] on icon at bounding box center [711, 358] width 281 height 56
click at [711, 350] on input "radio" at bounding box center [716, 345] width 10 height 10
radio input "true"
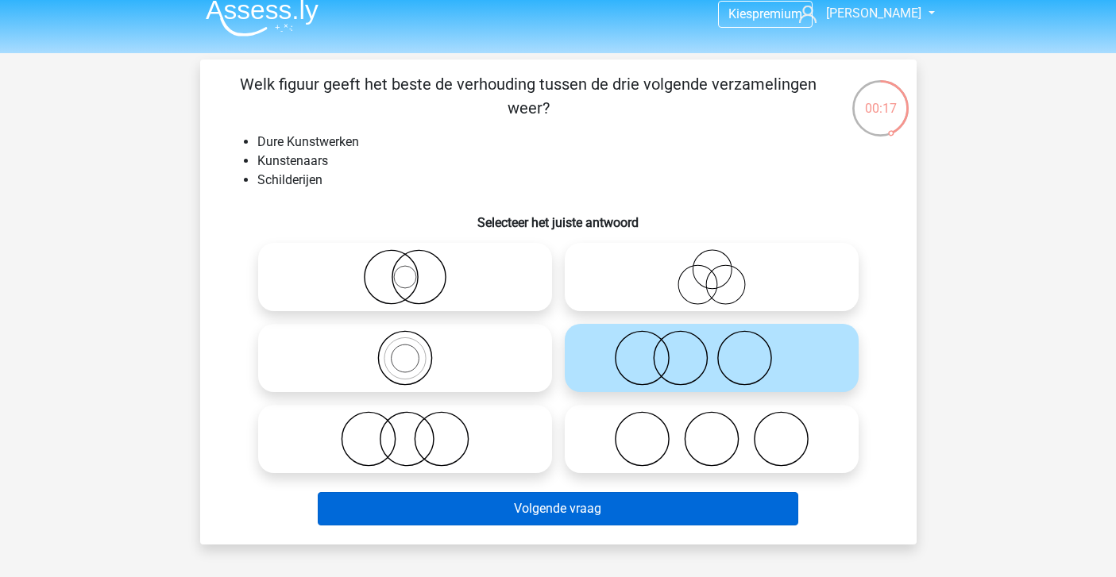
click at [615, 502] on button "Volgende vraag" at bounding box center [558, 508] width 480 height 33
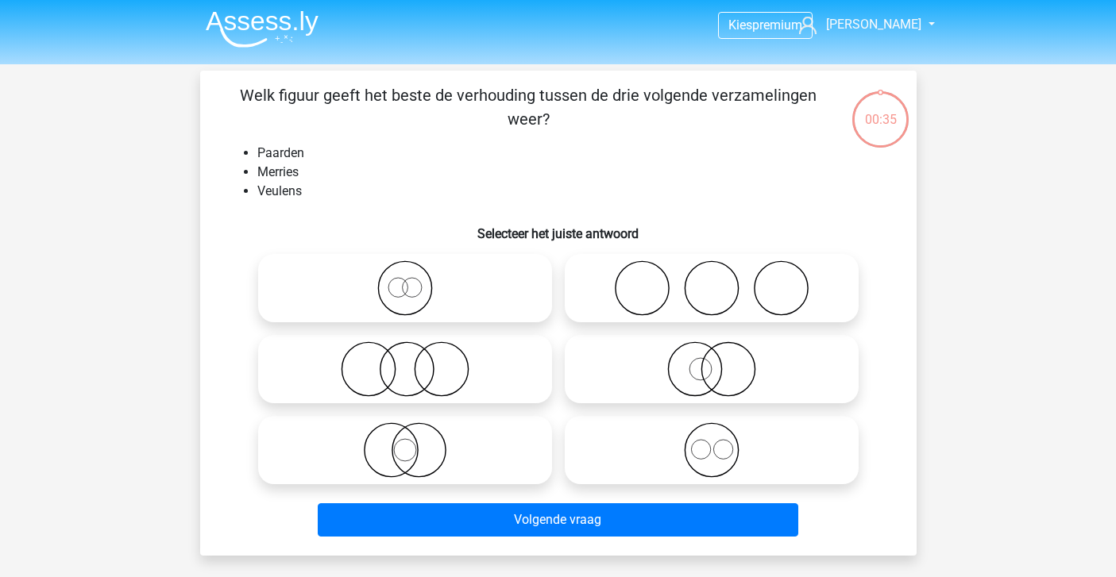
scroll to position [5, 0]
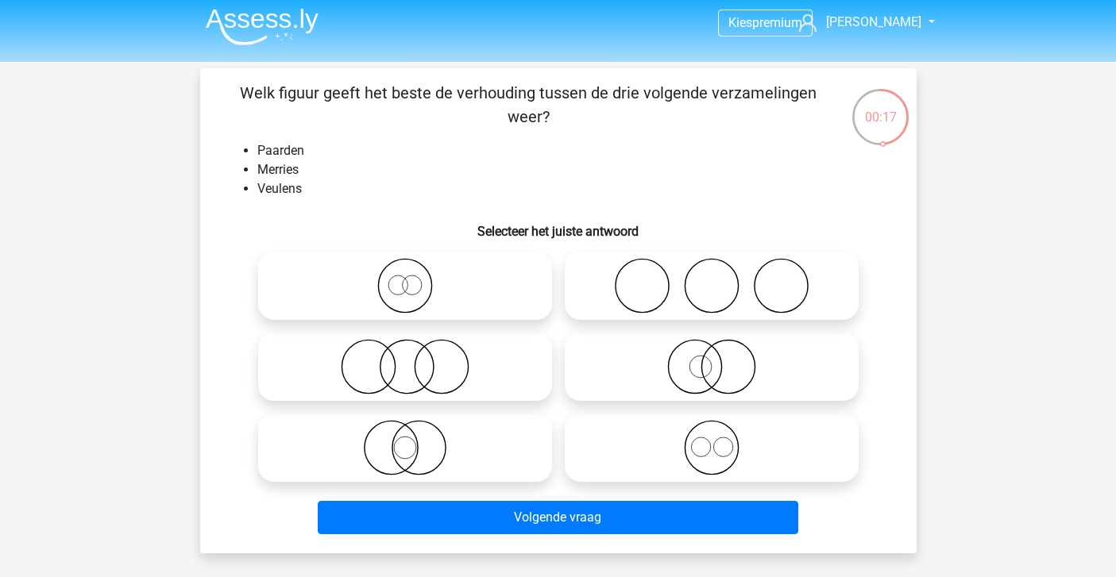
click at [692, 448] on icon at bounding box center [711, 448] width 281 height 56
click at [711, 440] on input "radio" at bounding box center [716, 435] width 10 height 10
radio input "true"
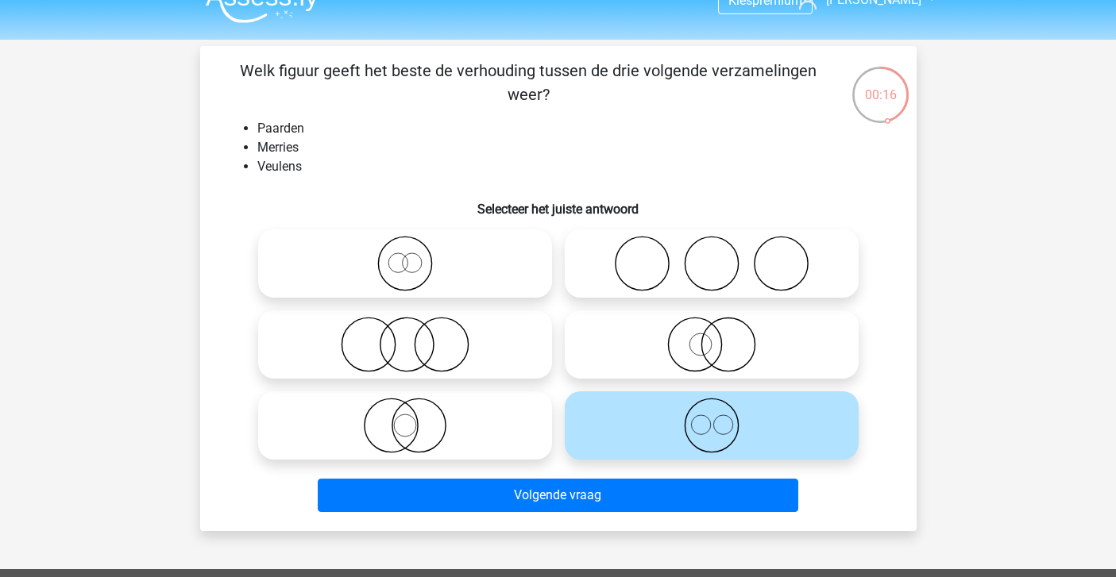
scroll to position [28, 0]
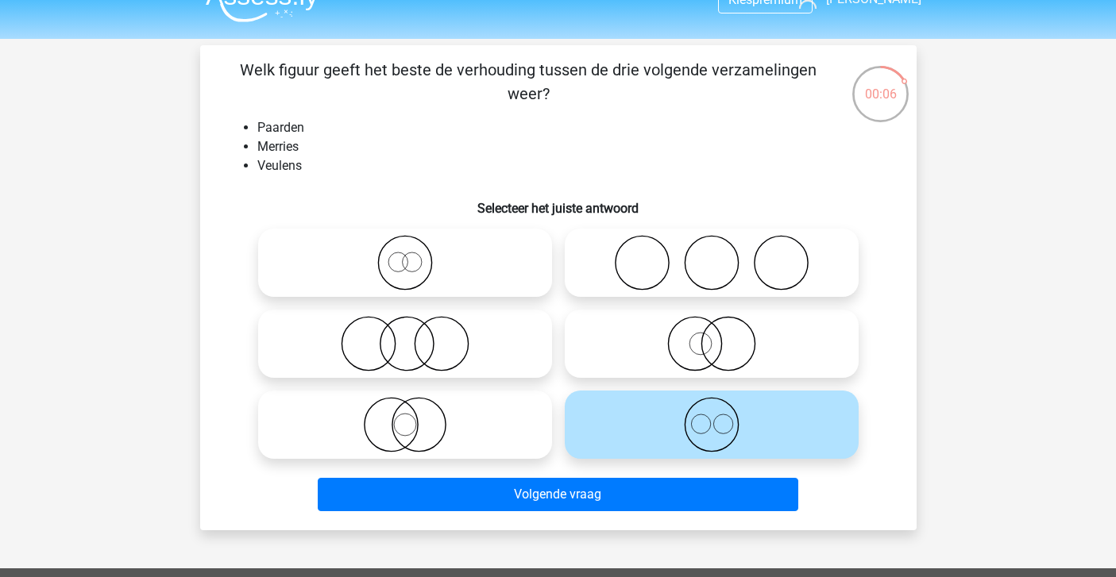
click at [387, 270] on icon at bounding box center [404, 263] width 281 height 56
click at [405, 255] on input "radio" at bounding box center [410, 250] width 10 height 10
radio input "true"
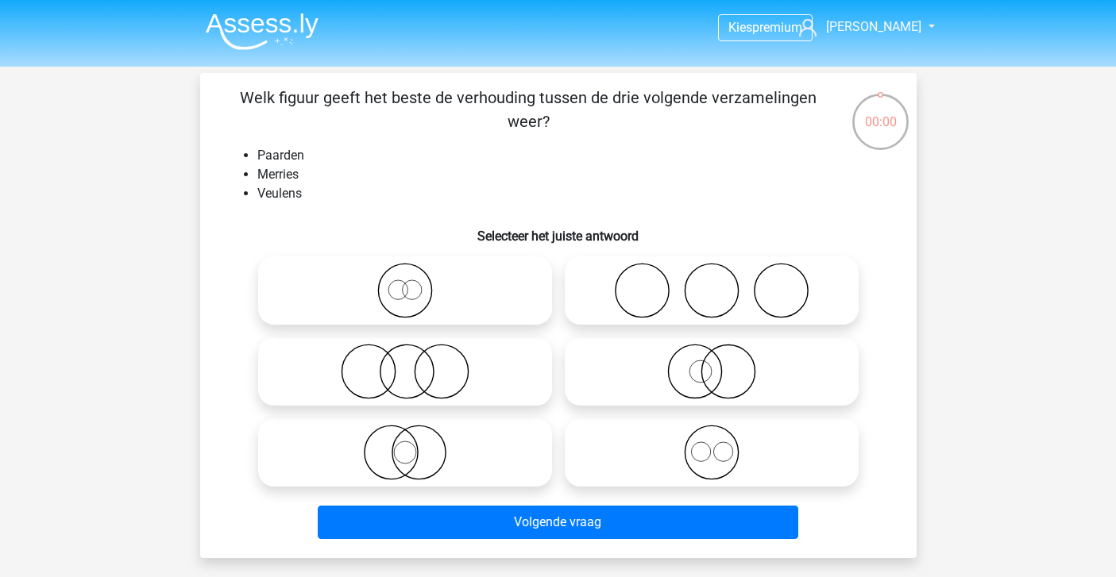
scroll to position [28, 0]
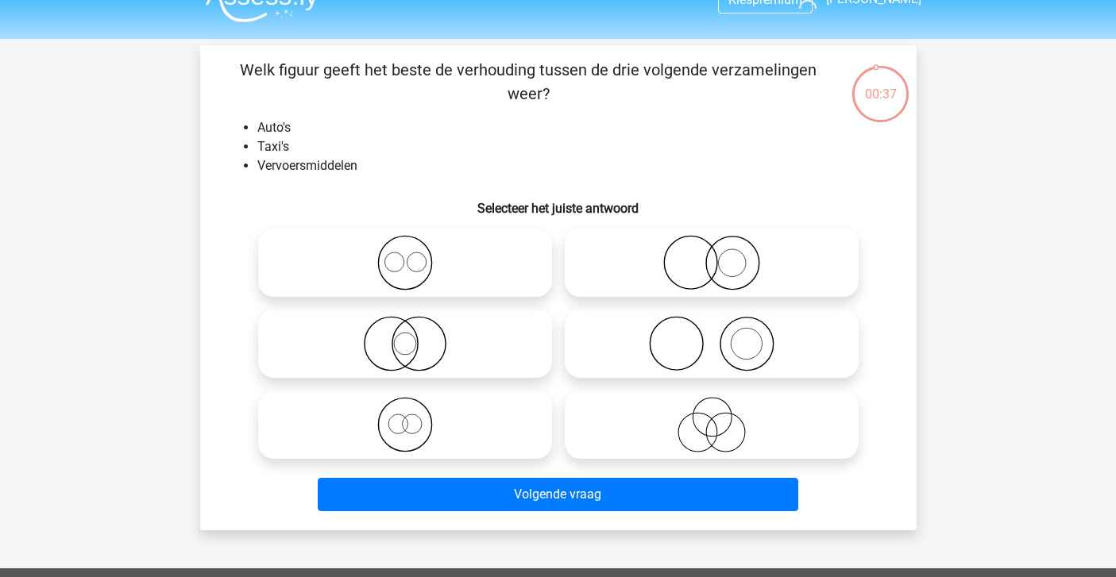
scroll to position [21, 0]
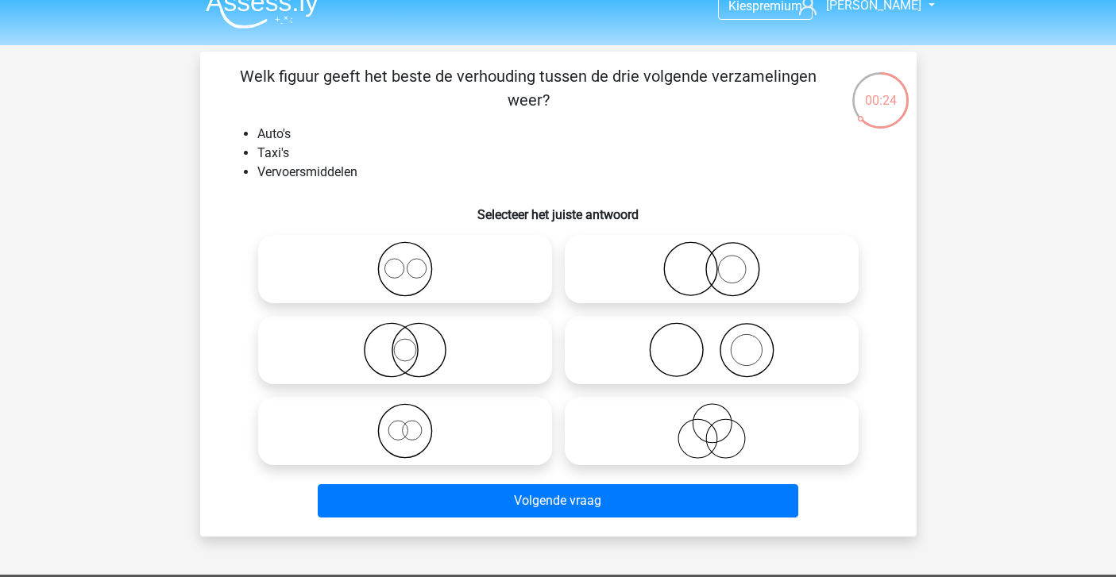
click at [450, 285] on icon at bounding box center [404, 269] width 281 height 56
click at [415, 261] on input "radio" at bounding box center [410, 256] width 10 height 10
radio input "true"
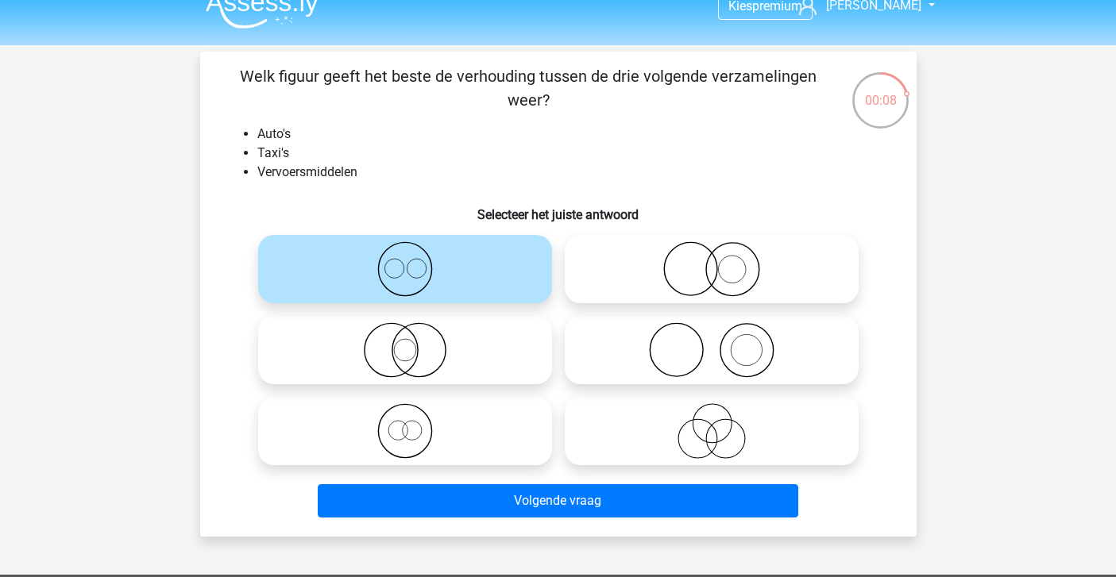
drag, startPoint x: 455, startPoint y: 499, endPoint x: 485, endPoint y: 383, distance: 120.6
click at [485, 383] on div "Welk figuur geeft het beste de verhouding tussen de drie volgende verzamelingen…" at bounding box center [558, 294] width 704 height 460
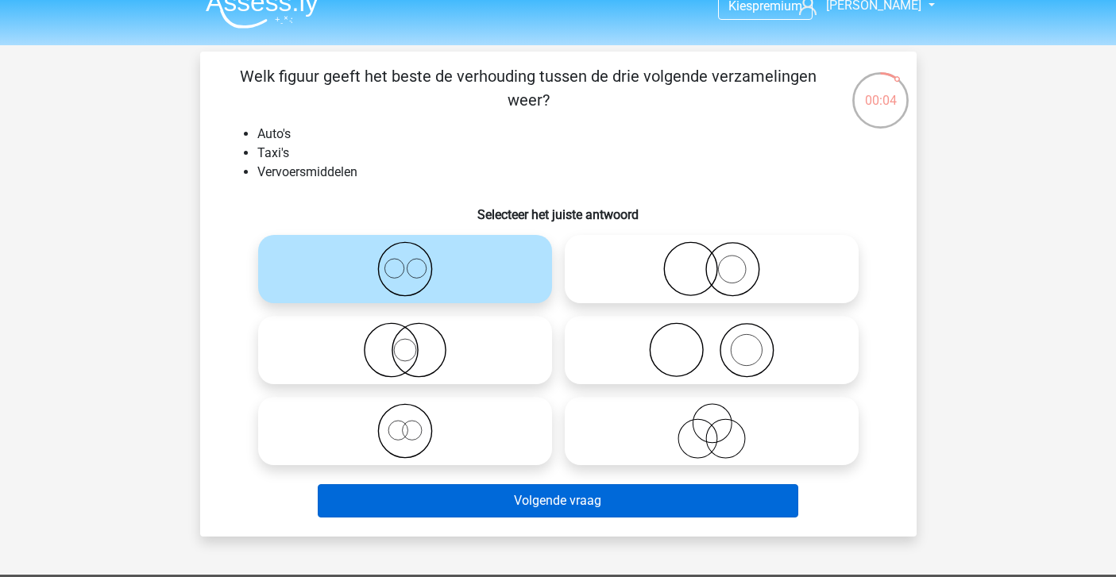
click at [477, 494] on button "Volgende vraag" at bounding box center [558, 500] width 480 height 33
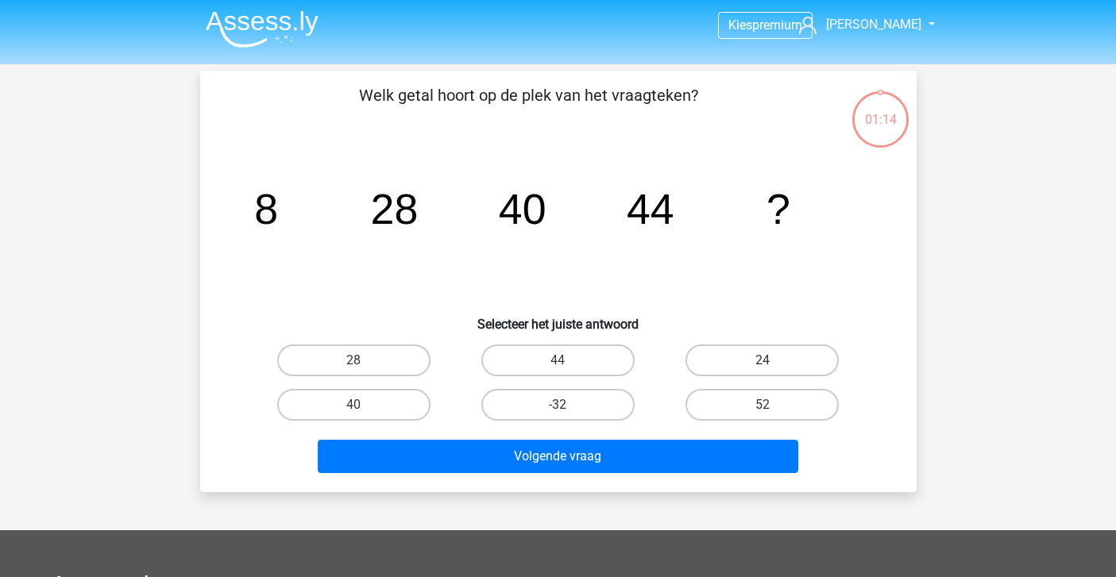
scroll to position [1, 0]
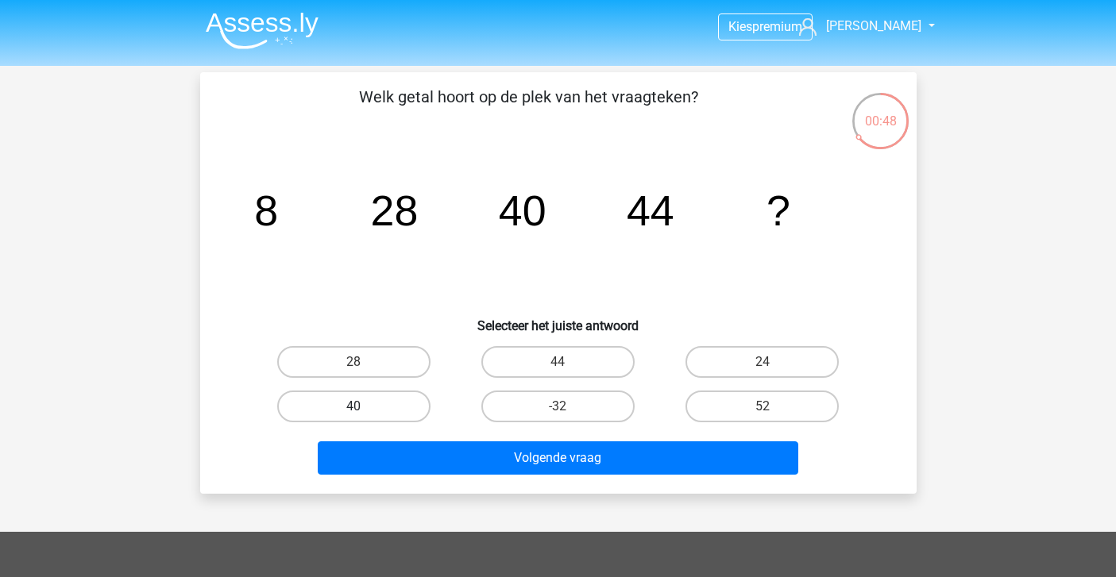
click at [389, 391] on label "40" at bounding box center [353, 407] width 153 height 32
click at [364, 407] on input "40" at bounding box center [358, 412] width 10 height 10
radio input "true"
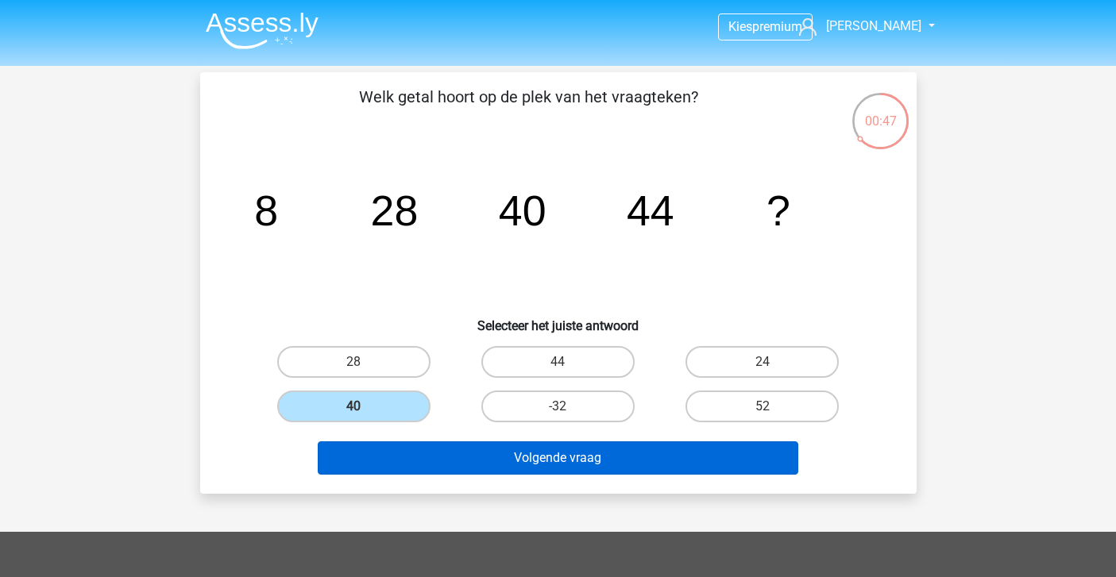
click at [458, 468] on button "Volgende vraag" at bounding box center [558, 457] width 480 height 33
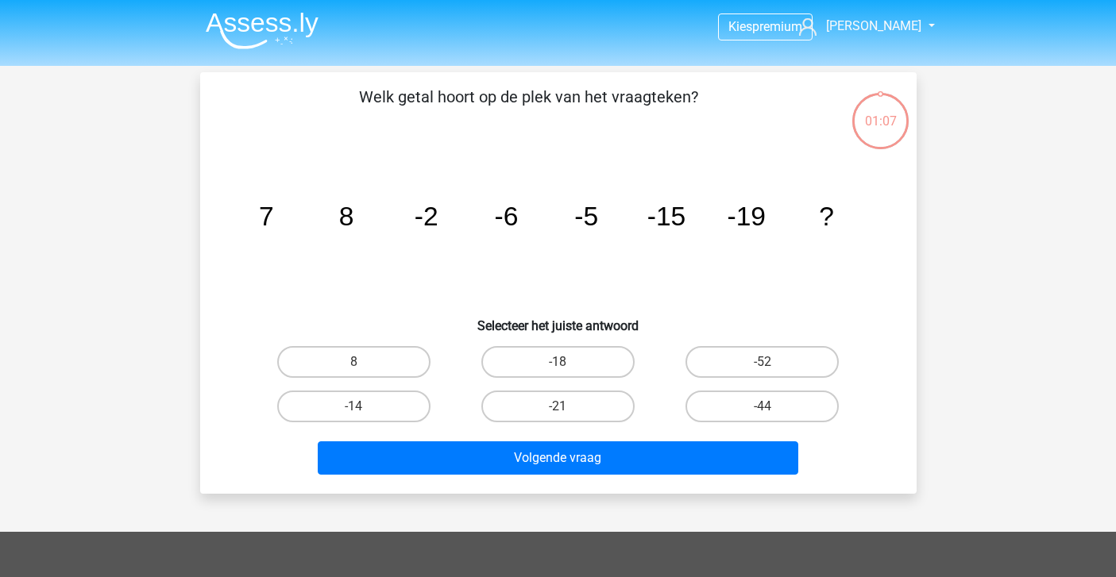
scroll to position [73, 0]
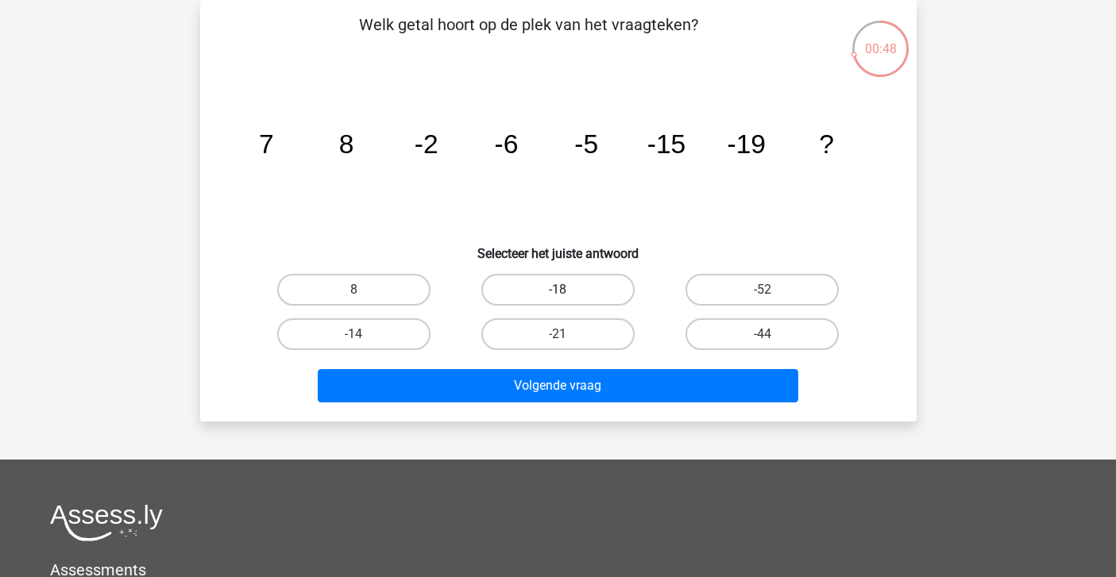
click at [535, 295] on label "-18" at bounding box center [557, 290] width 153 height 32
click at [557, 295] on input "-18" at bounding box center [562, 295] width 10 height 10
radio input "true"
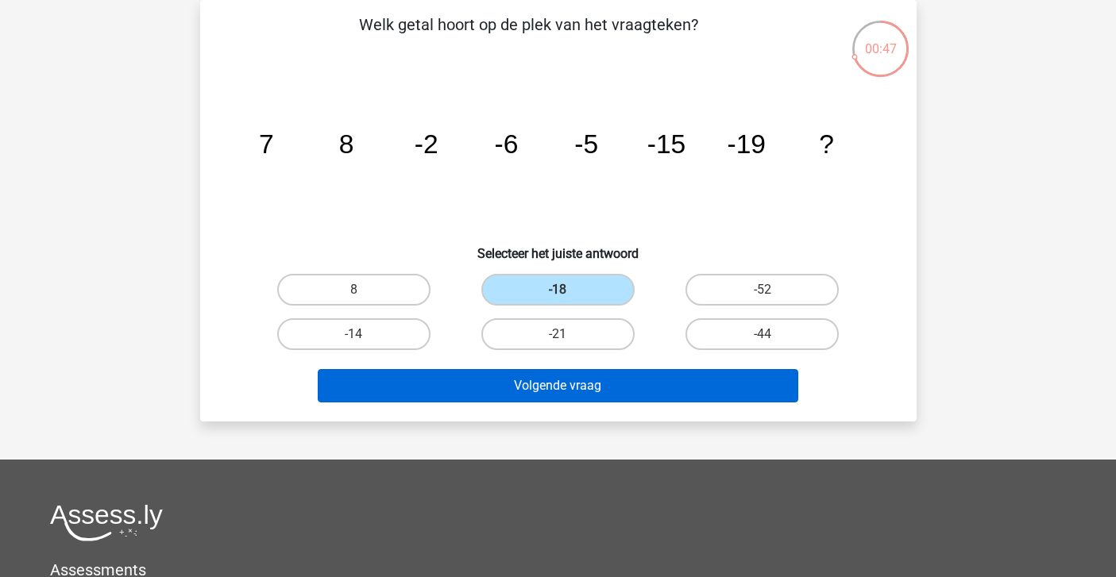
click at [525, 393] on button "Volgende vraag" at bounding box center [558, 385] width 480 height 33
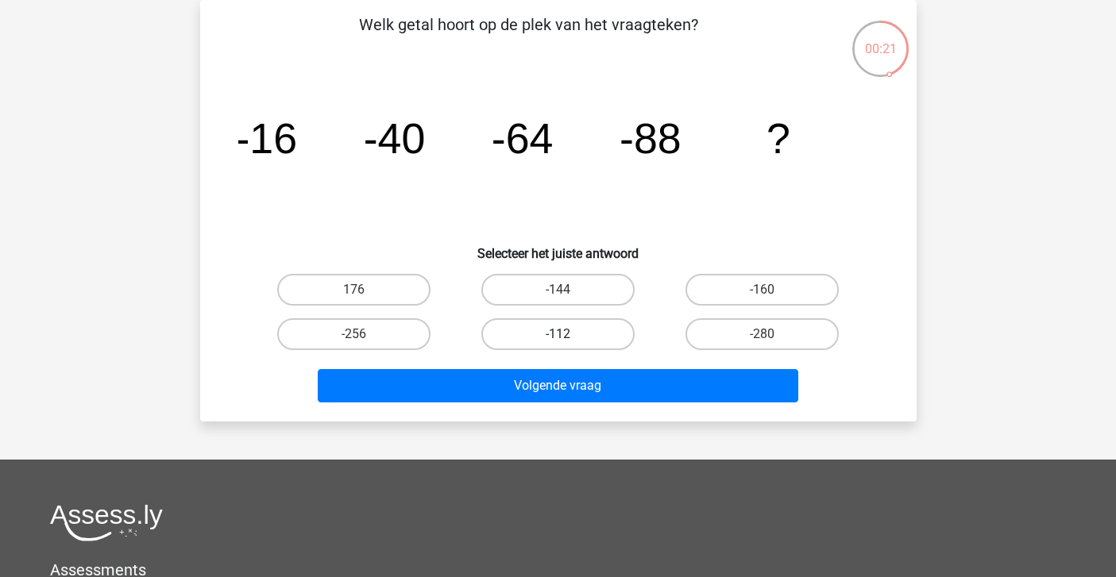
click at [552, 344] on label "-112" at bounding box center [557, 334] width 153 height 32
click at [557, 344] on input "-112" at bounding box center [562, 339] width 10 height 10
radio input "true"
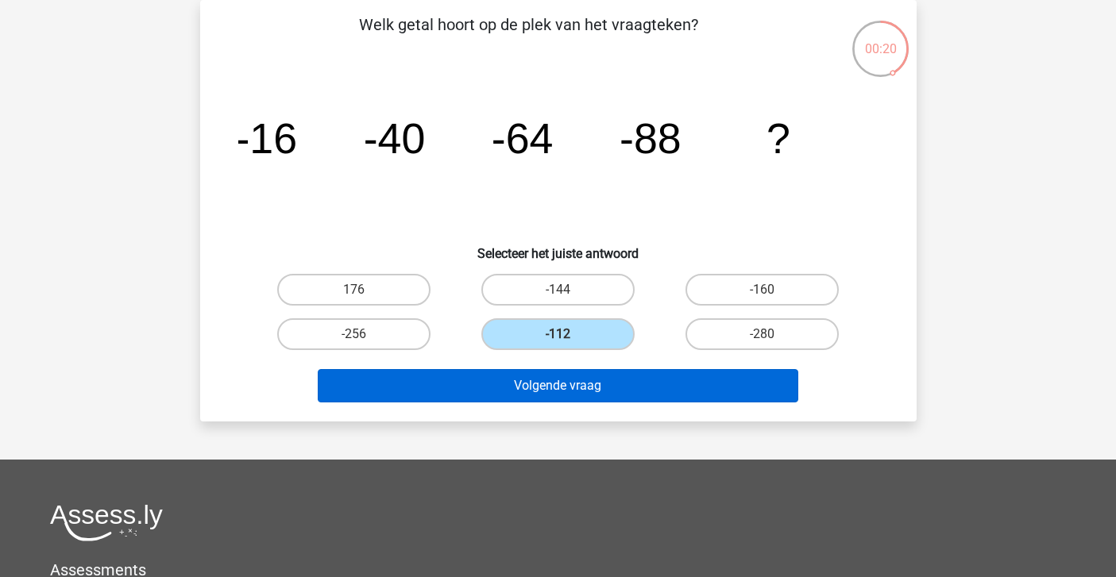
click at [550, 383] on button "Volgende vraag" at bounding box center [558, 385] width 480 height 33
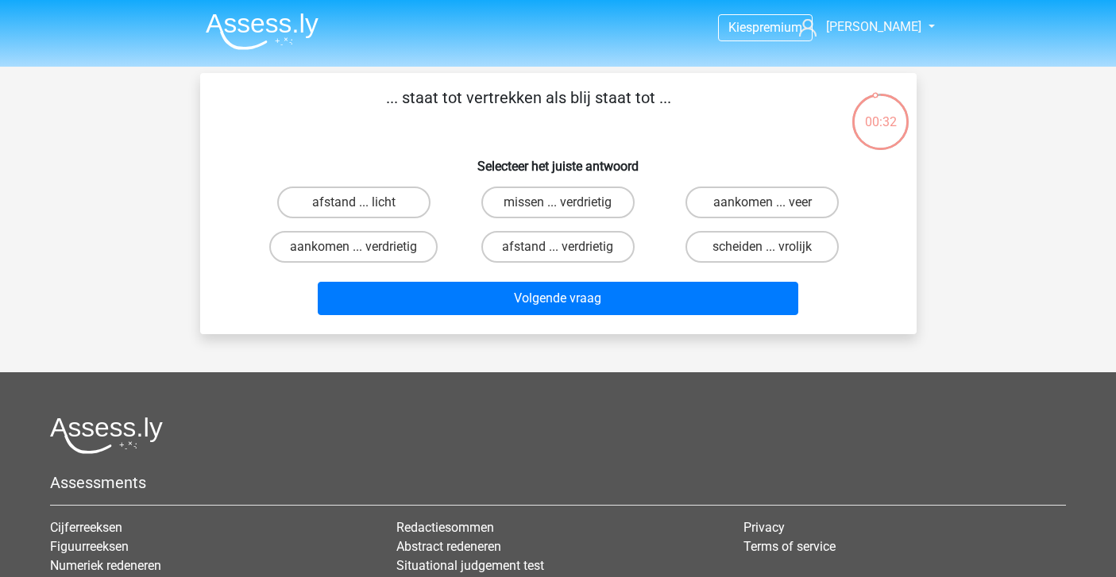
scroll to position [0, 0]
click at [417, 245] on label "aankomen ... verdrietig" at bounding box center [353, 247] width 168 height 32
click at [364, 247] on input "aankomen ... verdrietig" at bounding box center [358, 252] width 10 height 10
radio input "true"
click at [707, 249] on label "voortstuwing ... breed" at bounding box center [761, 247] width 161 height 32
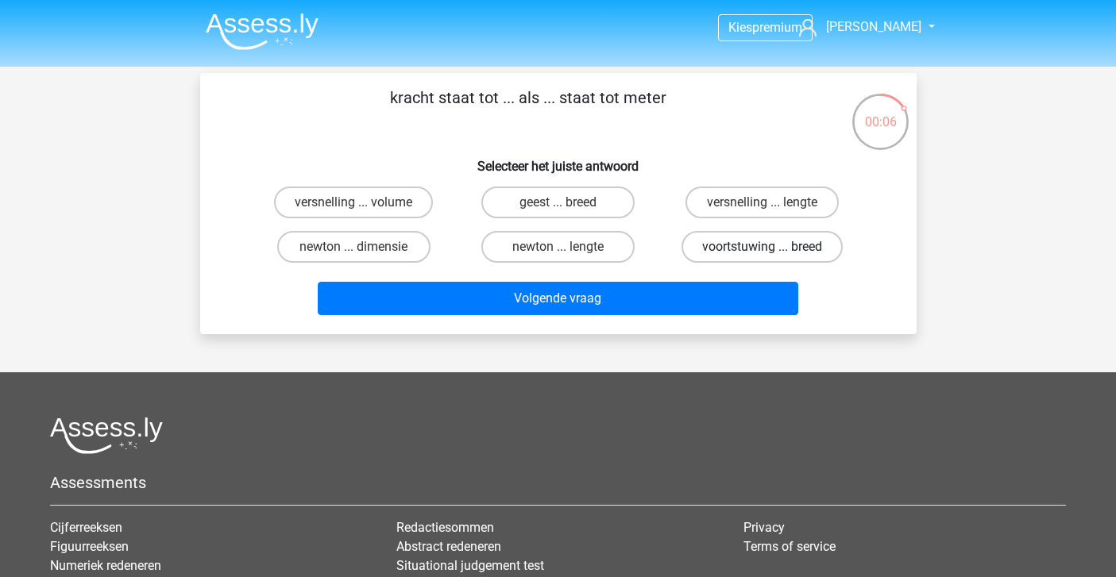
click at [762, 249] on input "voortstuwing ... breed" at bounding box center [767, 252] width 10 height 10
radio input "true"
click at [717, 210] on label "versnelling ... lengte" at bounding box center [761, 203] width 153 height 32
click at [762, 210] on input "versnelling ... lengte" at bounding box center [767, 207] width 10 height 10
radio input "true"
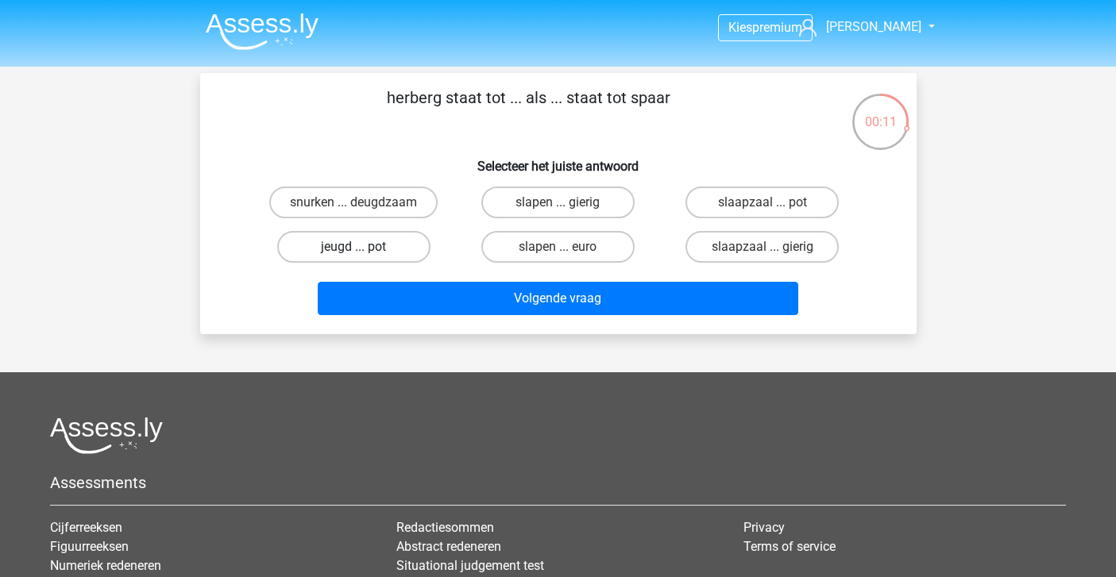
click at [388, 252] on label "jeugd ... pot" at bounding box center [353, 247] width 153 height 32
click at [364, 252] on input "jeugd ... pot" at bounding box center [358, 252] width 10 height 10
radio input "true"
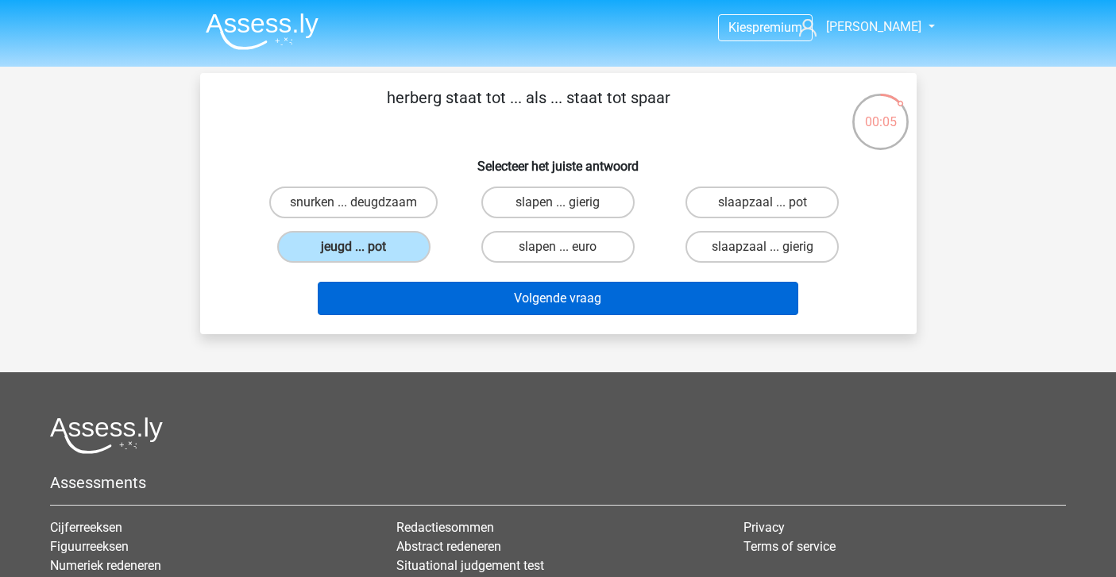
click at [522, 303] on button "Volgende vraag" at bounding box center [558, 298] width 480 height 33
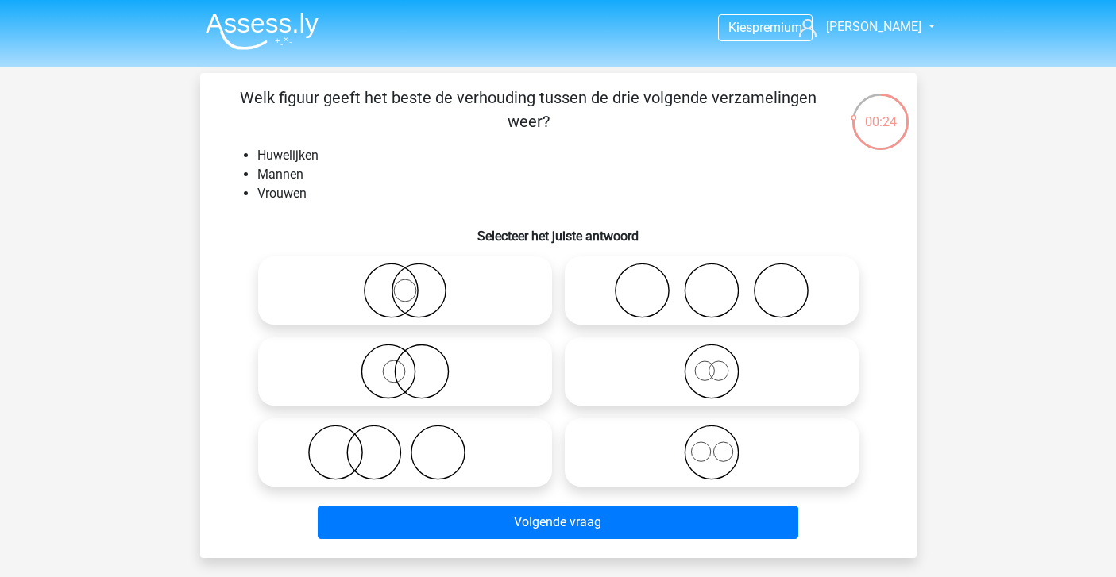
click at [658, 303] on icon at bounding box center [711, 291] width 281 height 56
click at [711, 283] on input "radio" at bounding box center [716, 277] width 10 height 10
radio input "true"
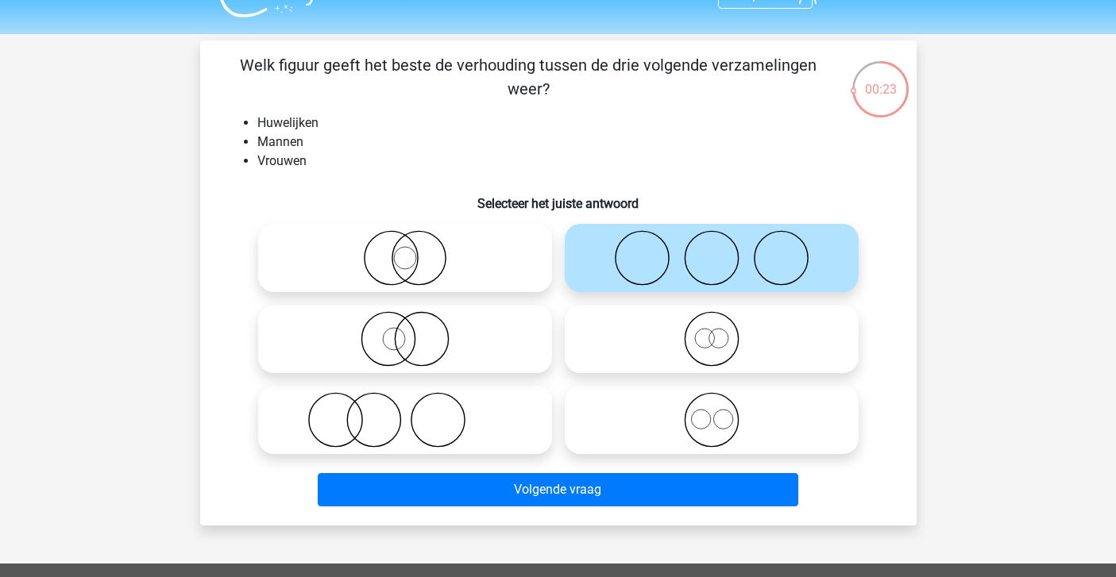
scroll to position [33, 0]
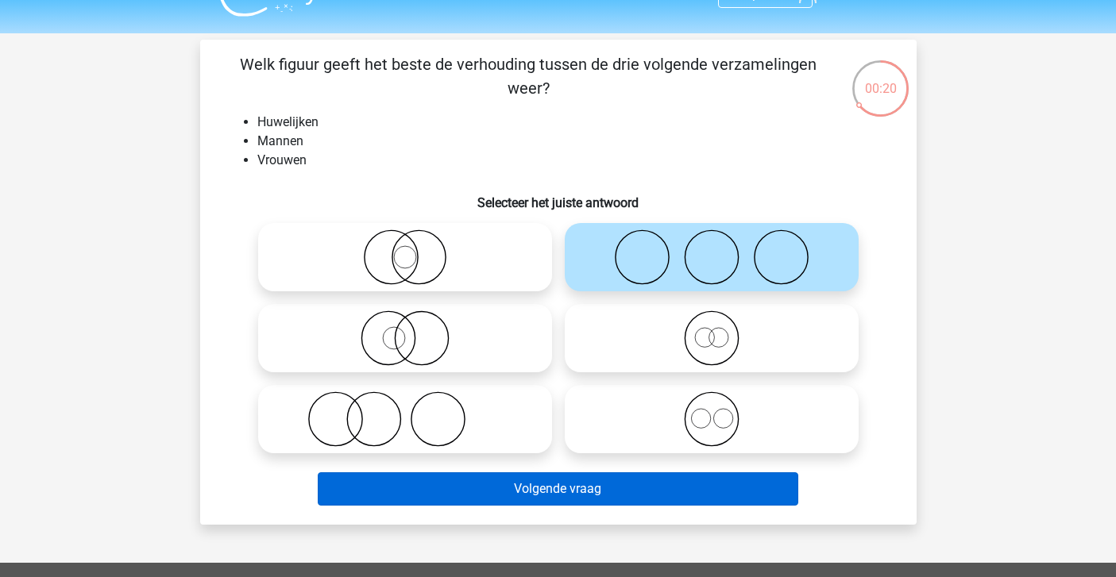
click at [588, 494] on button "Volgende vraag" at bounding box center [558, 488] width 480 height 33
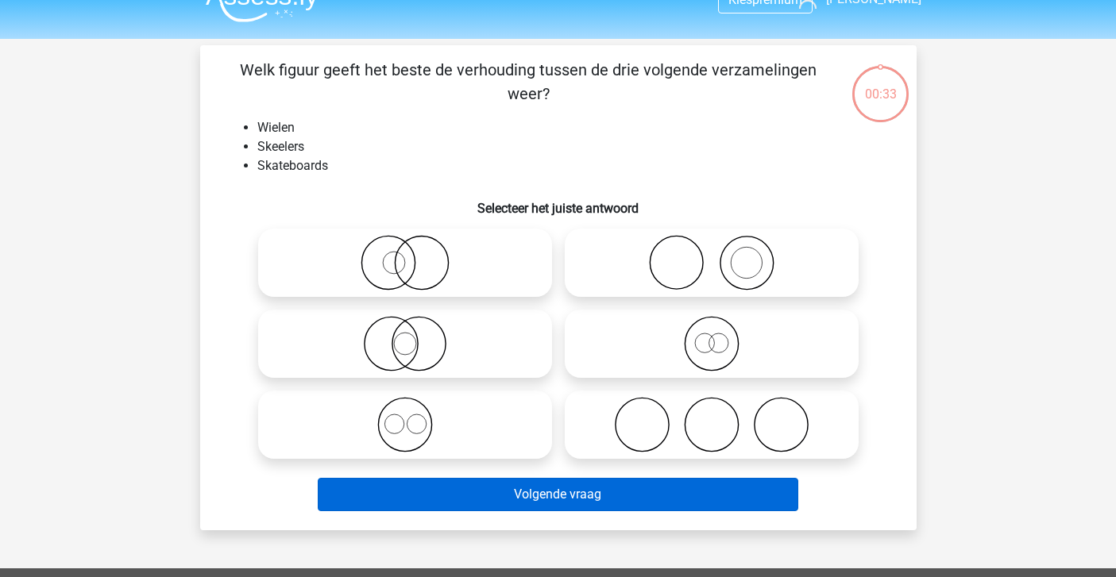
scroll to position [29, 0]
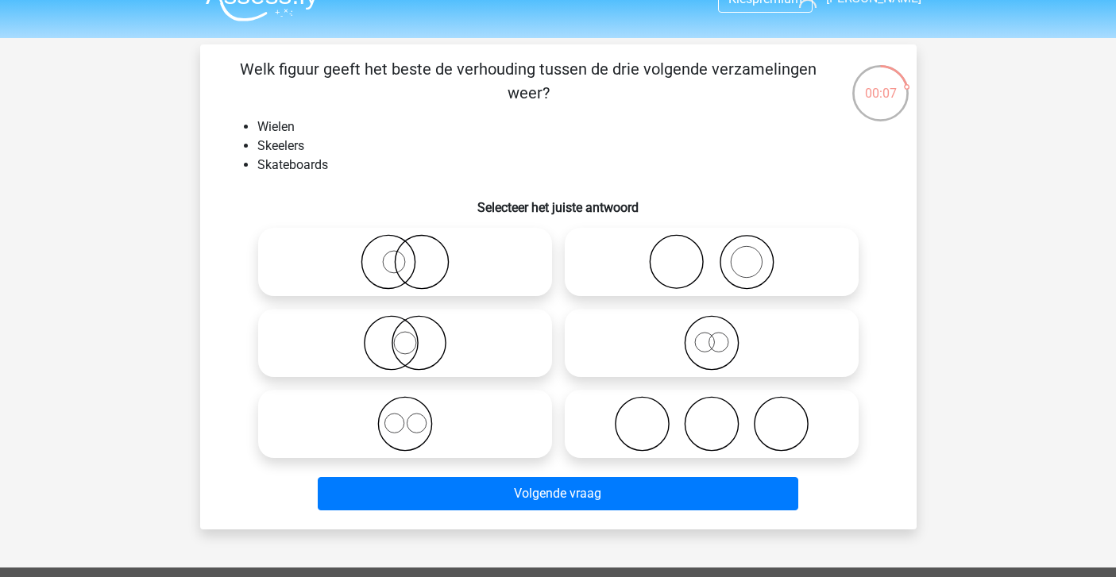
click at [651, 473] on div "Volgende vraag" at bounding box center [558, 491] width 665 height 52
click at [661, 449] on icon at bounding box center [711, 424] width 281 height 56
click at [711, 416] on input "radio" at bounding box center [716, 411] width 10 height 10
radio input "true"
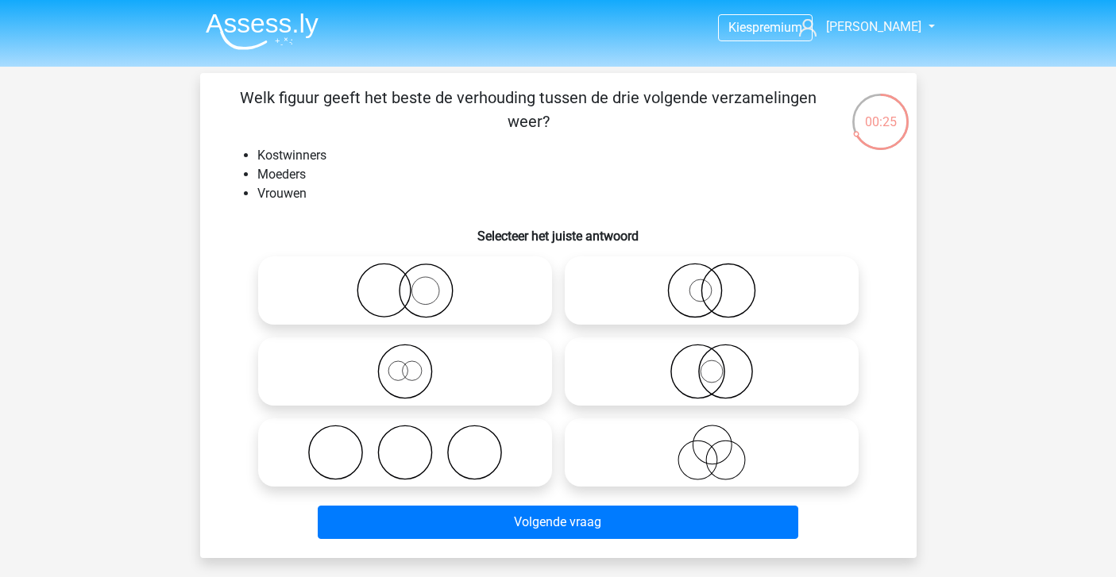
click at [684, 301] on icon at bounding box center [711, 291] width 281 height 56
click at [711, 283] on input "radio" at bounding box center [716, 277] width 10 height 10
radio input "true"
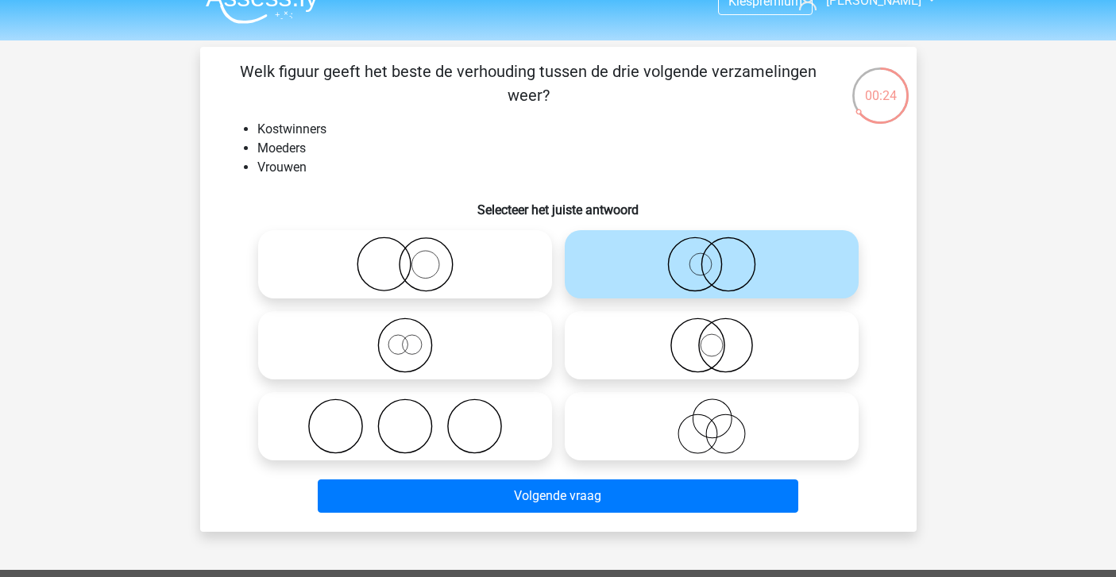
scroll to position [26, 0]
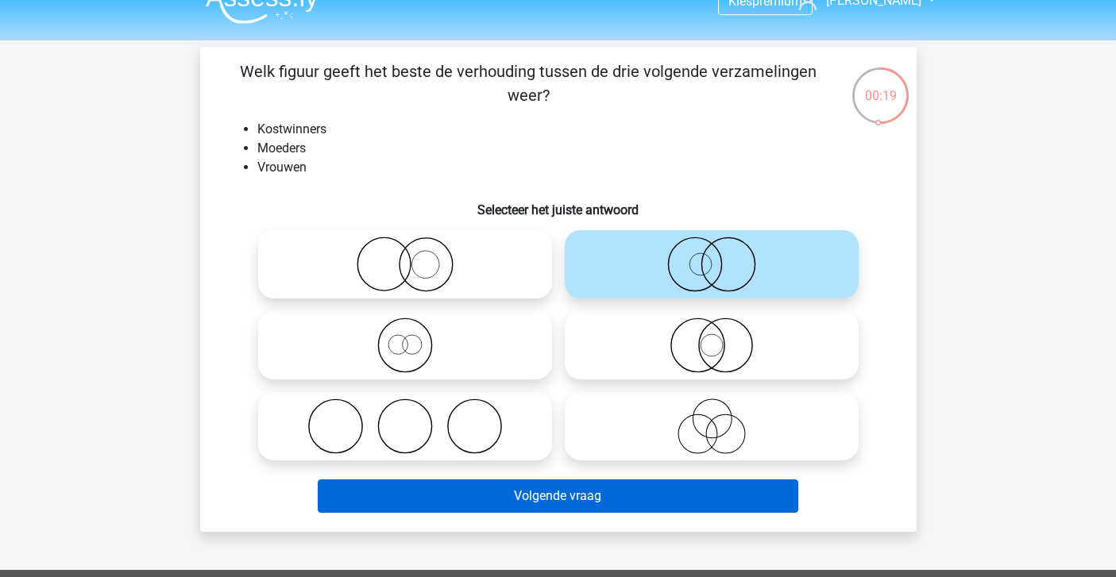
click at [640, 488] on button "Volgende vraag" at bounding box center [558, 496] width 480 height 33
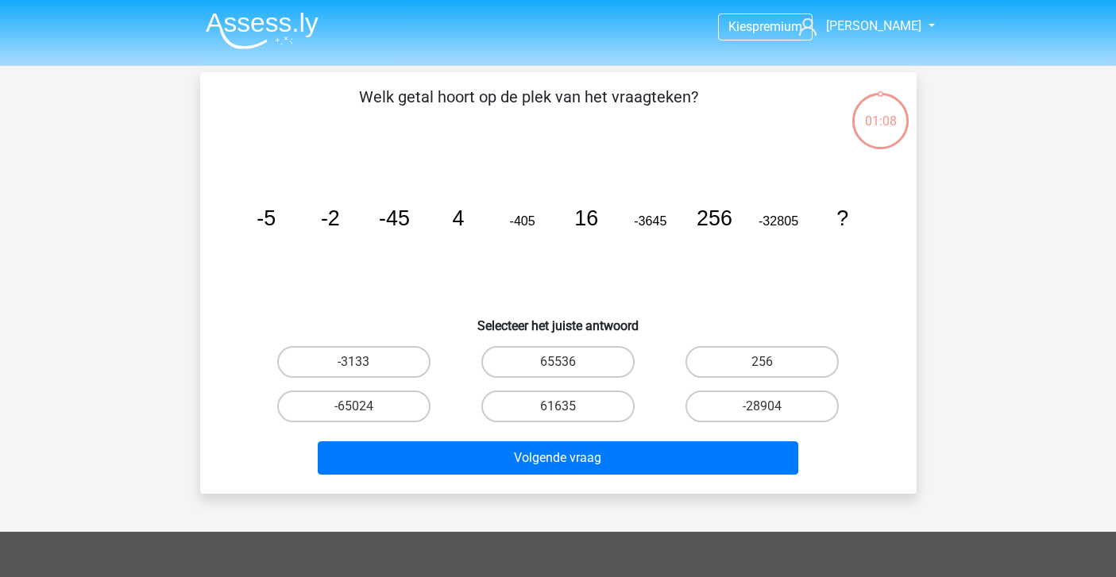
scroll to position [0, 0]
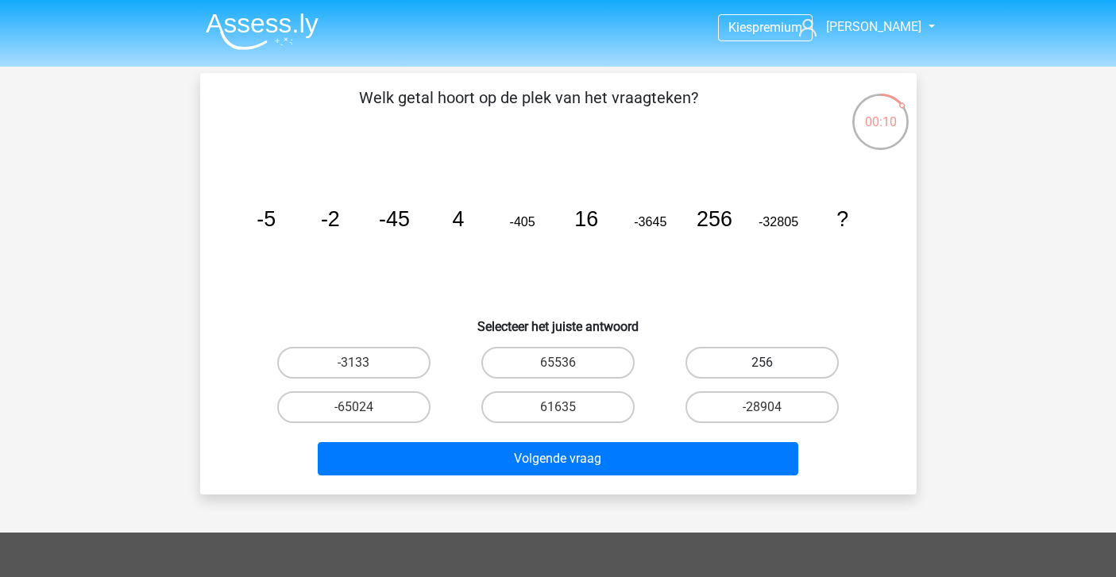
click at [734, 370] on label "256" at bounding box center [761, 363] width 153 height 32
click at [762, 370] on input "256" at bounding box center [767, 368] width 10 height 10
radio input "true"
click at [542, 411] on label "61635" at bounding box center [557, 407] width 153 height 32
click at [557, 411] on input "61635" at bounding box center [562, 412] width 10 height 10
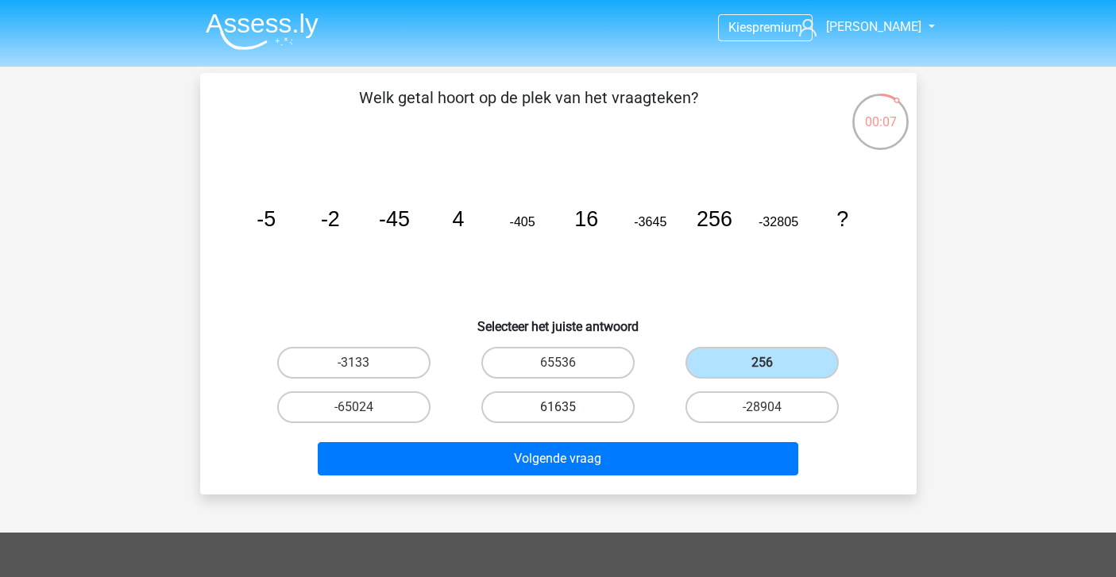
radio input "true"
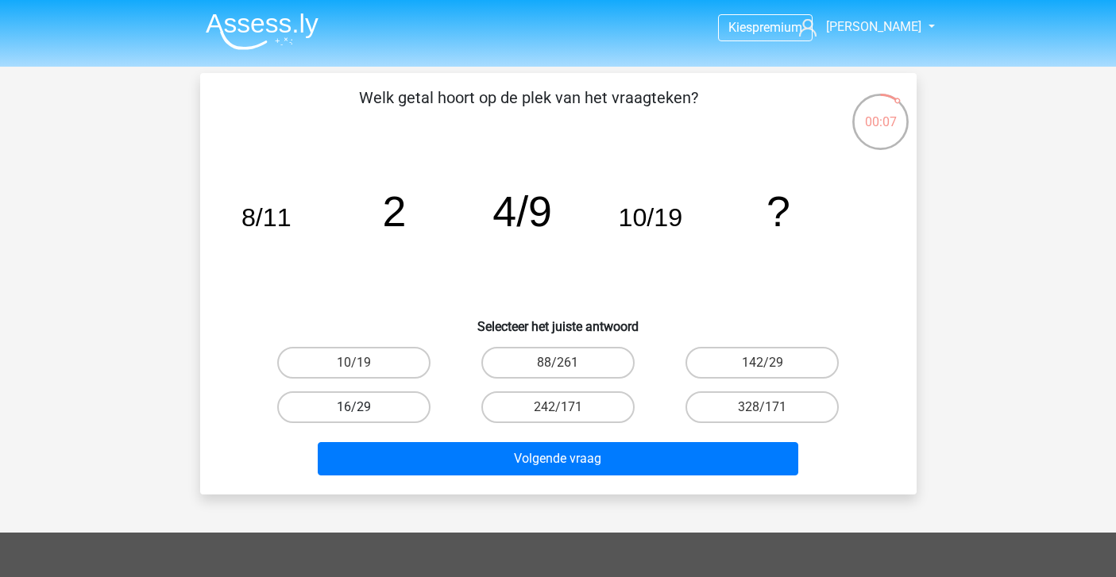
click at [391, 399] on label "16/29" at bounding box center [353, 407] width 153 height 32
click at [364, 407] on input "16/29" at bounding box center [358, 412] width 10 height 10
radio input "true"
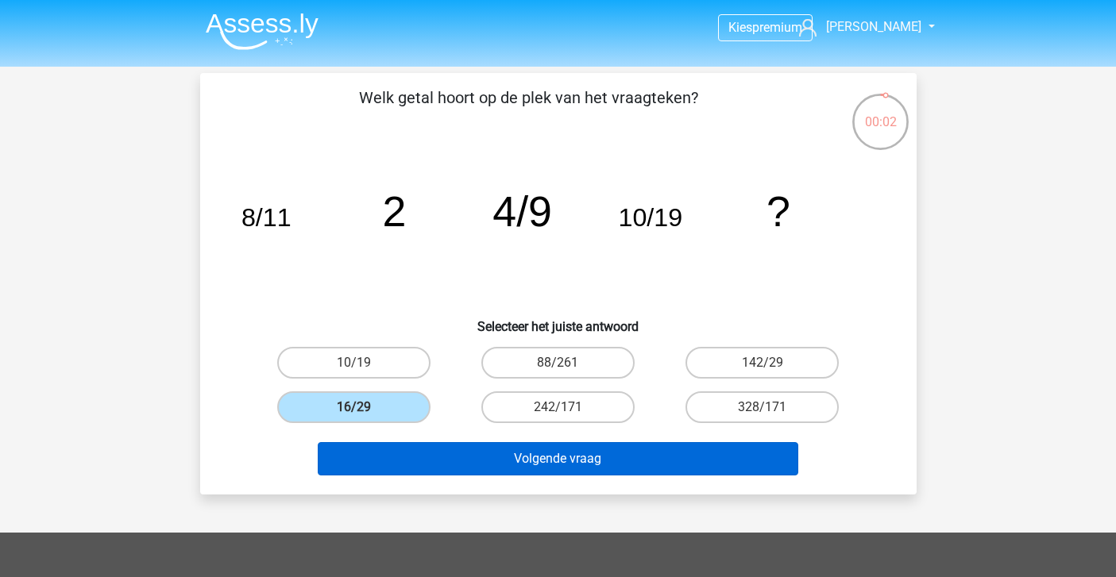
click at [582, 472] on button "Volgende vraag" at bounding box center [558, 458] width 480 height 33
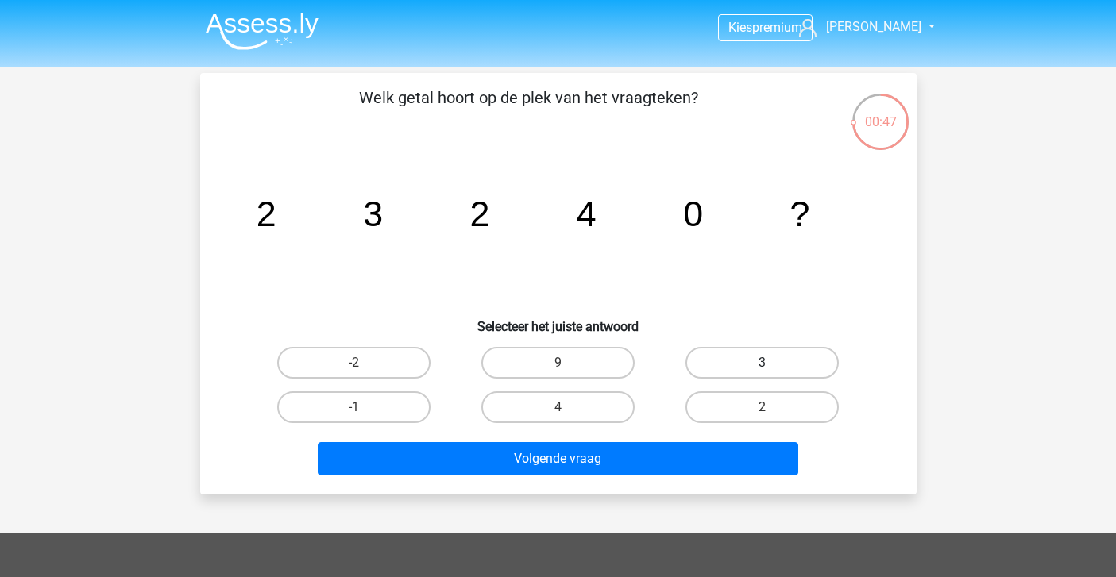
click at [714, 367] on label "3" at bounding box center [761, 363] width 153 height 32
click at [762, 367] on input "3" at bounding box center [767, 368] width 10 height 10
radio input "true"
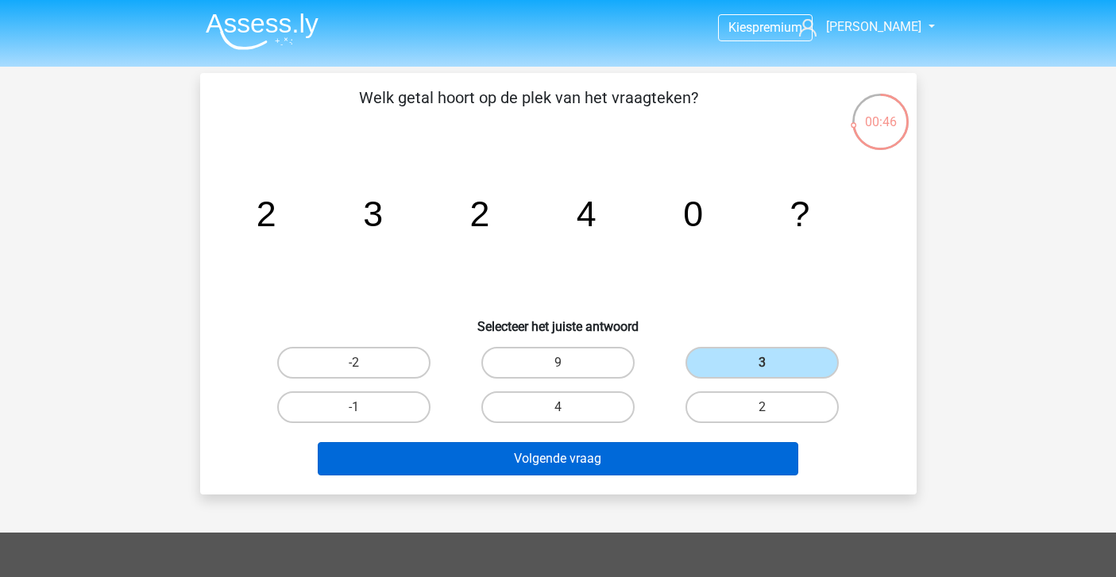
click at [632, 449] on button "Volgende vraag" at bounding box center [558, 458] width 480 height 33
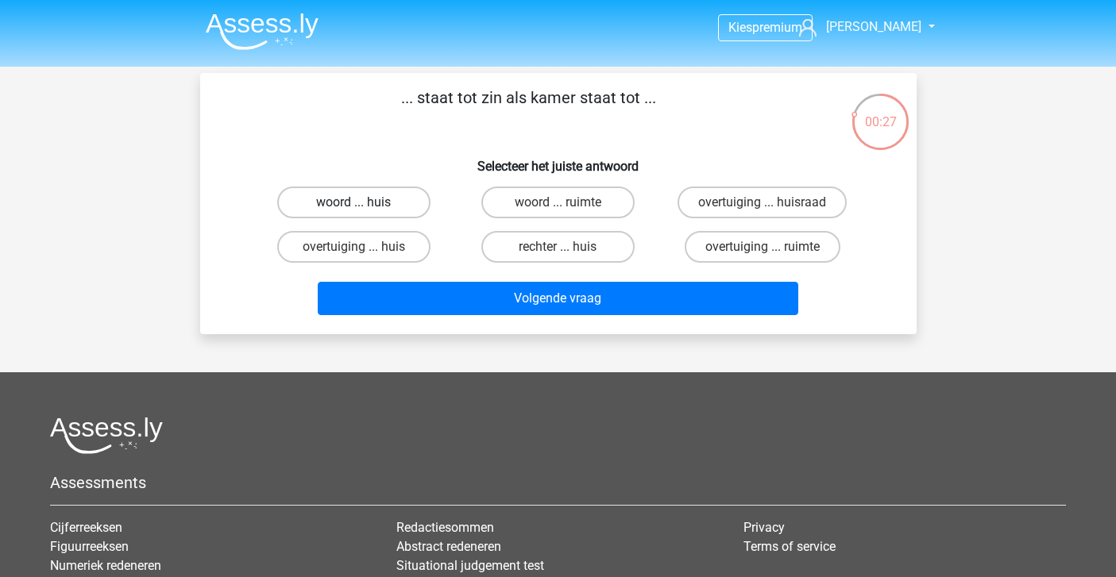
click at [373, 196] on label "woord ... huis" at bounding box center [353, 203] width 153 height 32
click at [364, 202] on input "woord ... huis" at bounding box center [358, 207] width 10 height 10
radio input "true"
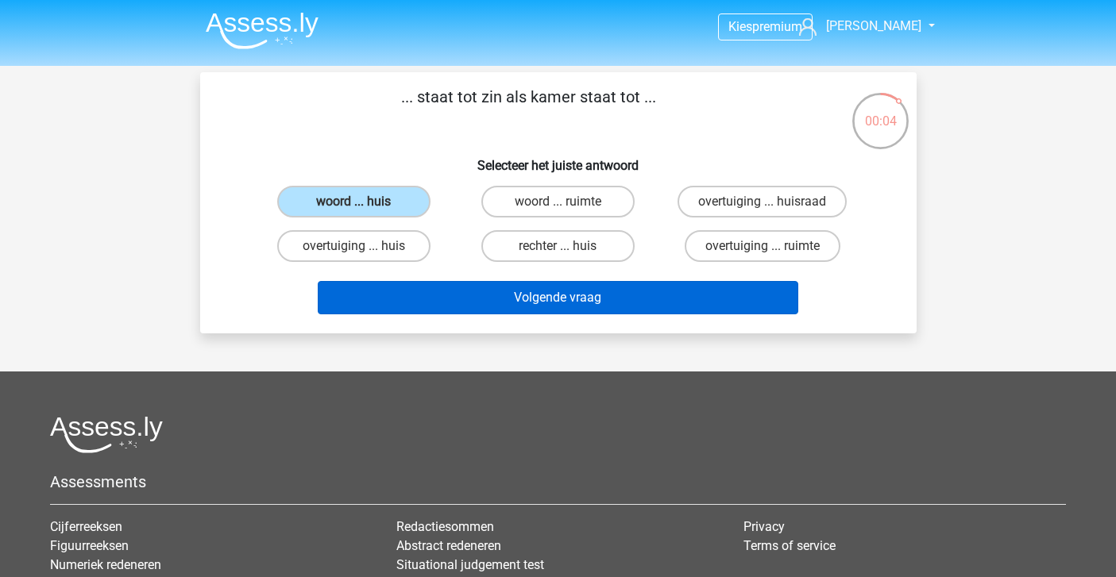
click at [528, 307] on button "Volgende vraag" at bounding box center [558, 297] width 480 height 33
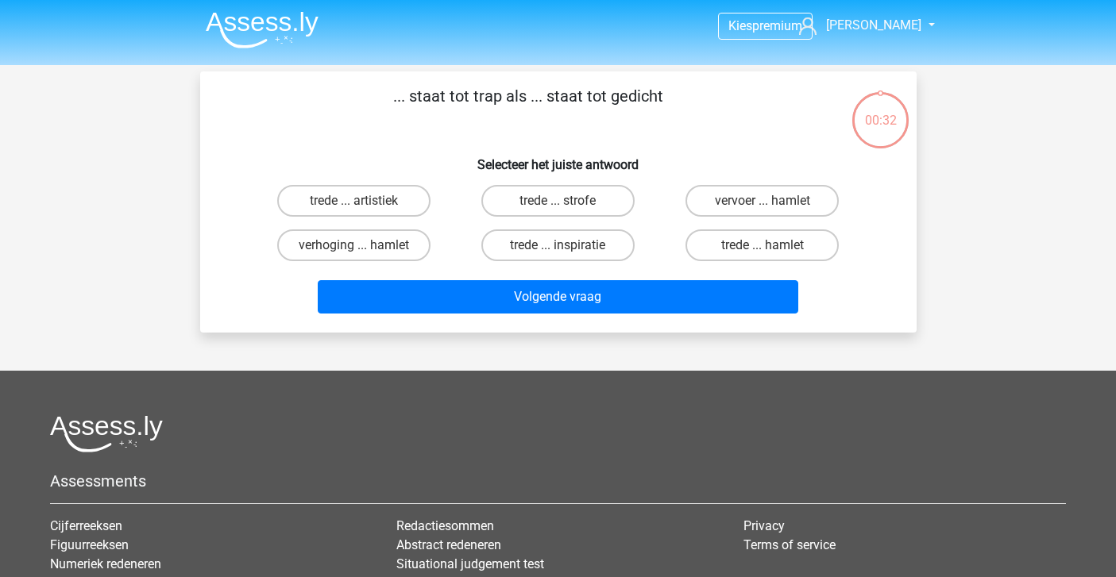
scroll to position [0, 0]
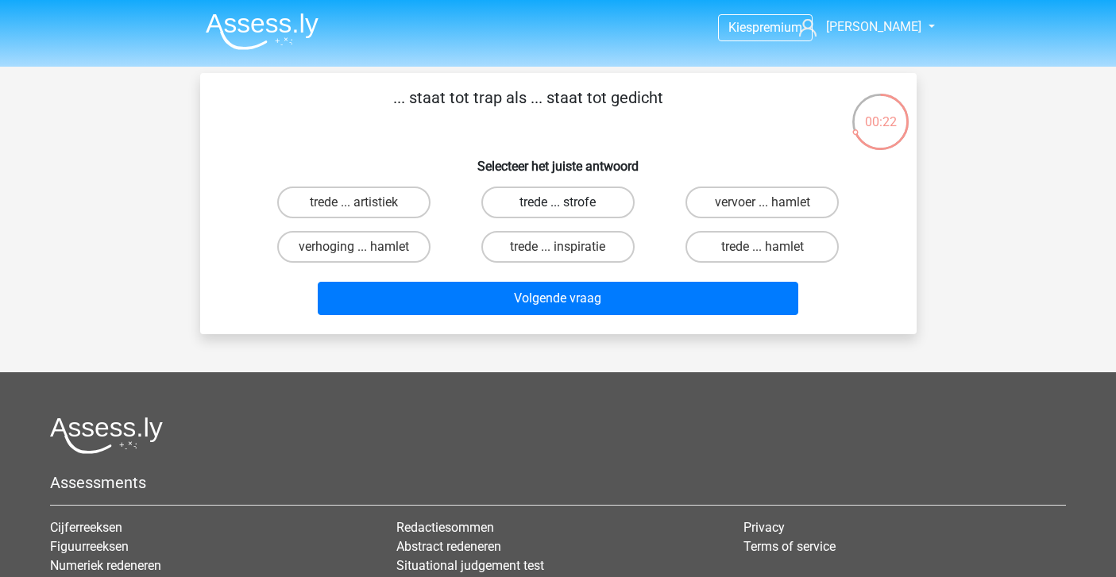
click at [555, 203] on label "trede ... strofe" at bounding box center [557, 203] width 153 height 32
click at [557, 203] on input "trede ... strofe" at bounding box center [562, 207] width 10 height 10
radio input "true"
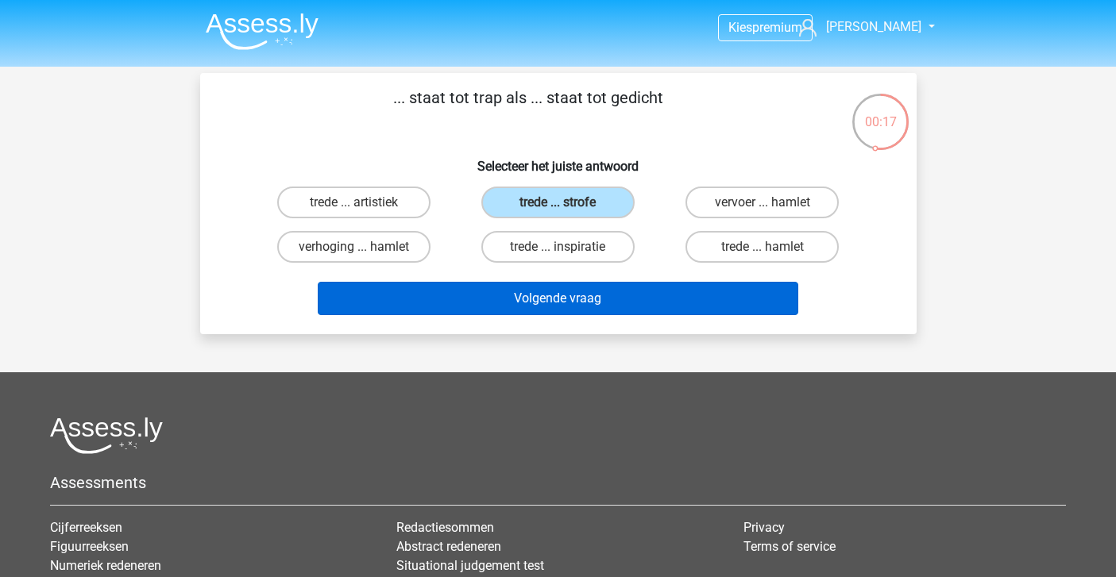
click at [561, 295] on button "Volgende vraag" at bounding box center [558, 298] width 480 height 33
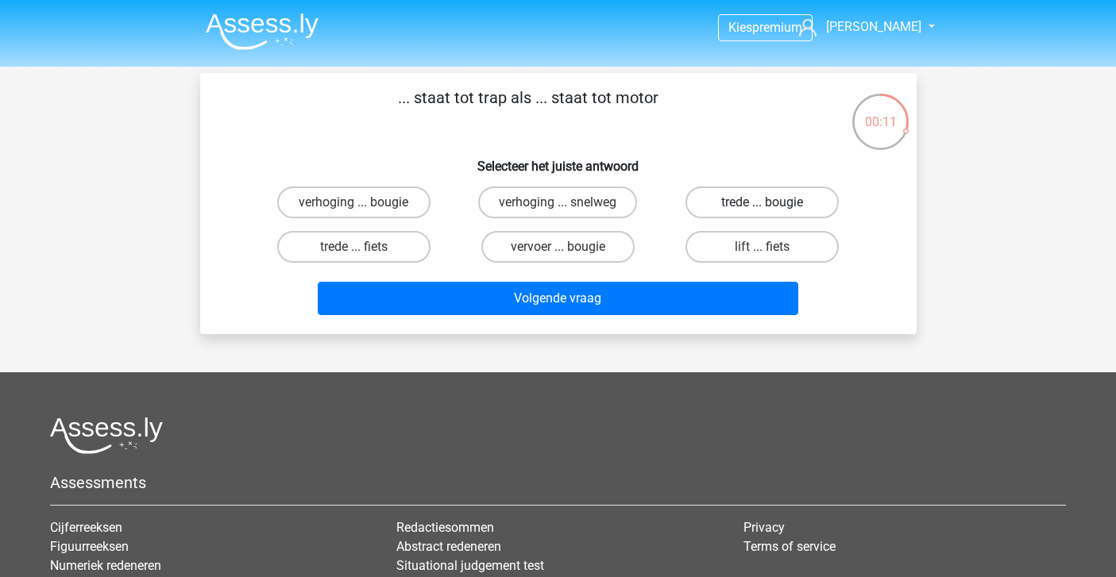
click at [753, 200] on label "trede ... bougie" at bounding box center [761, 203] width 153 height 32
click at [762, 202] on input "trede ... bougie" at bounding box center [767, 207] width 10 height 10
radio input "true"
click at [765, 247] on input "lift ... fiets" at bounding box center [767, 252] width 10 height 10
radio input "true"
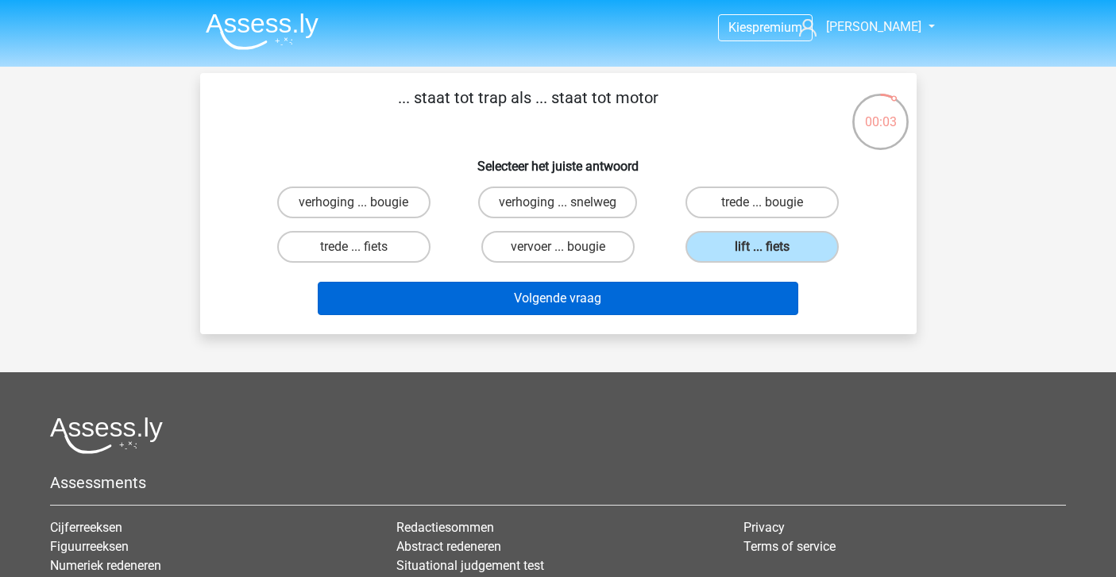
click at [669, 295] on button "Volgende vraag" at bounding box center [558, 298] width 480 height 33
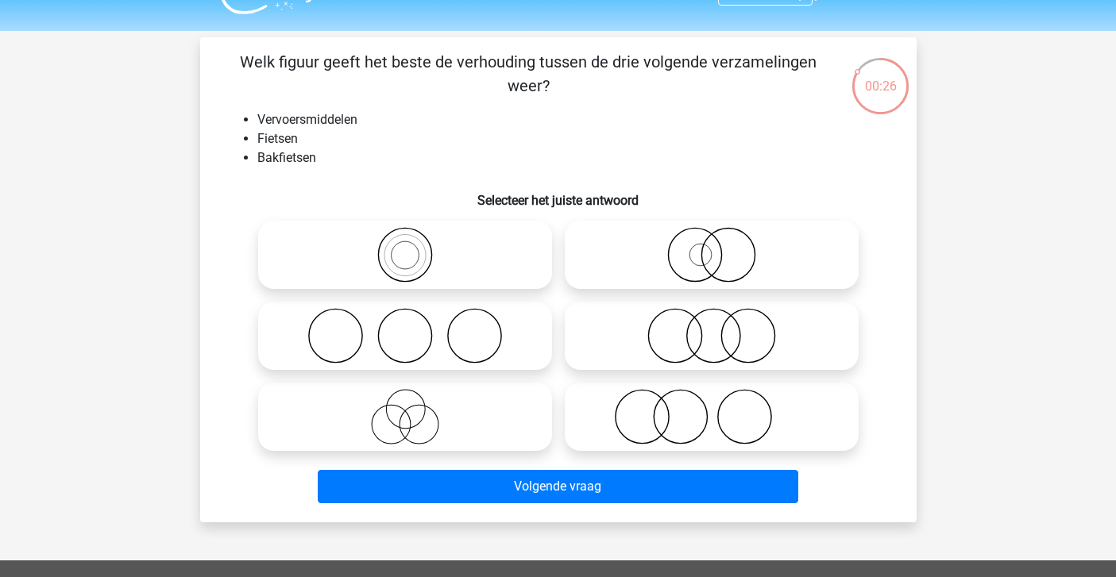
scroll to position [40, 0]
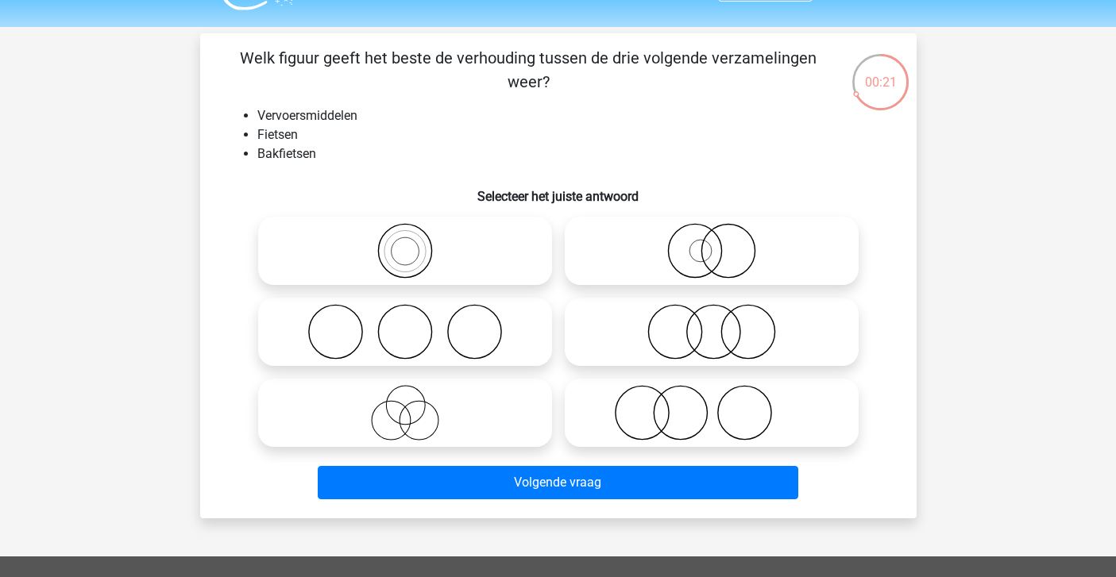
click at [441, 421] on icon at bounding box center [404, 413] width 281 height 56
click at [415, 405] on input "radio" at bounding box center [410, 400] width 10 height 10
radio input "true"
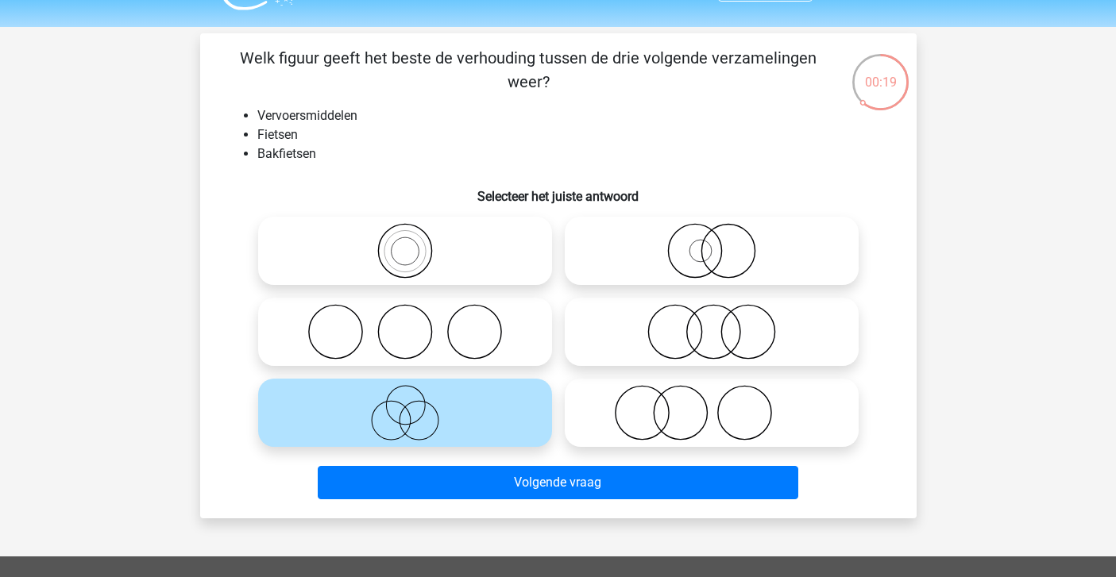
click at [478, 245] on icon at bounding box center [404, 251] width 281 height 56
click at [415, 243] on input "radio" at bounding box center [410, 238] width 10 height 10
radio input "true"
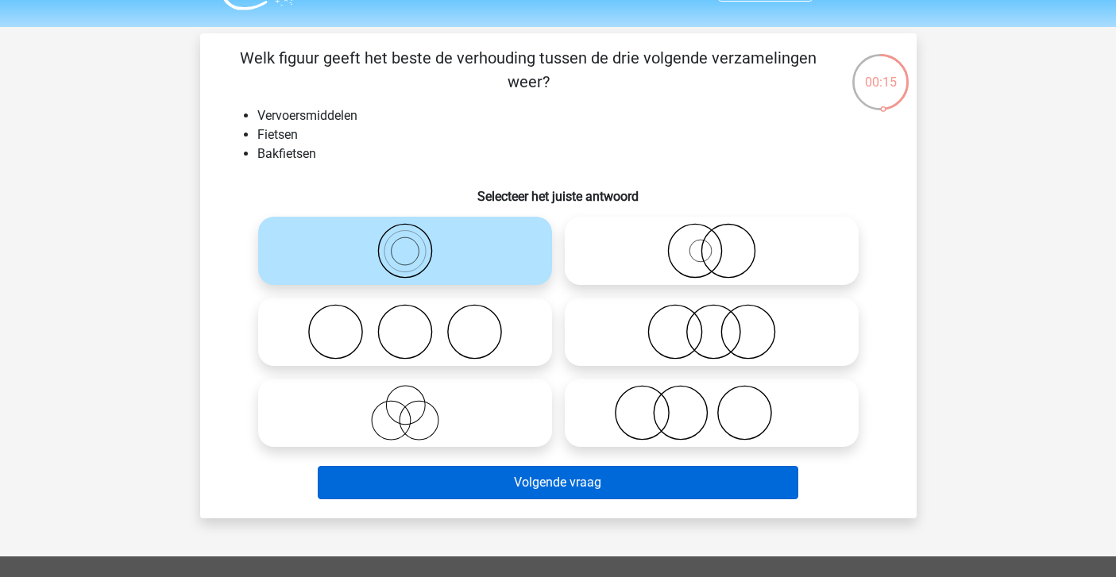
click at [540, 478] on button "Volgende vraag" at bounding box center [558, 482] width 480 height 33
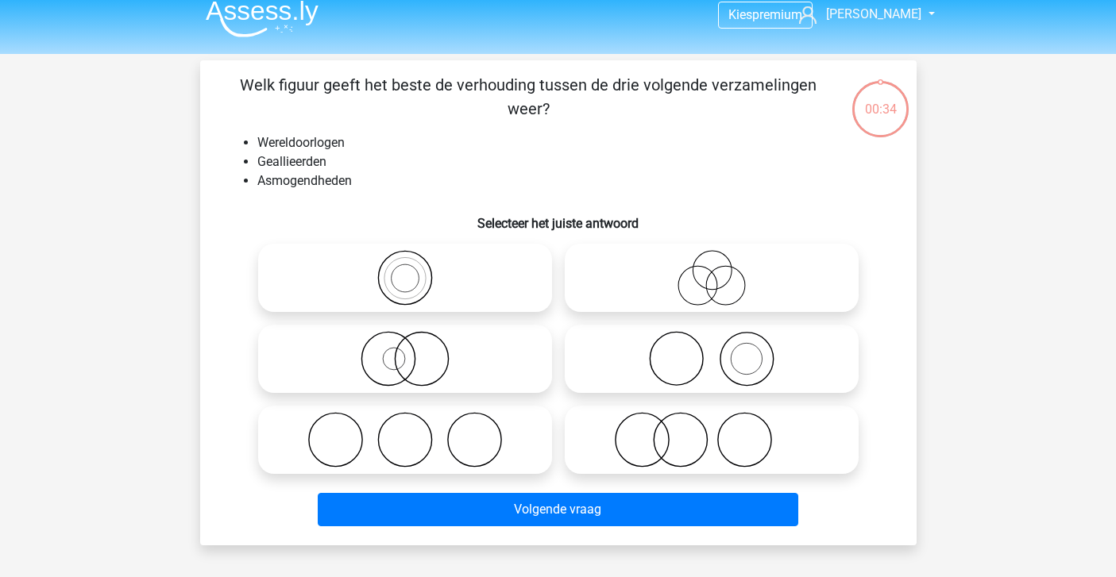
scroll to position [12, 0]
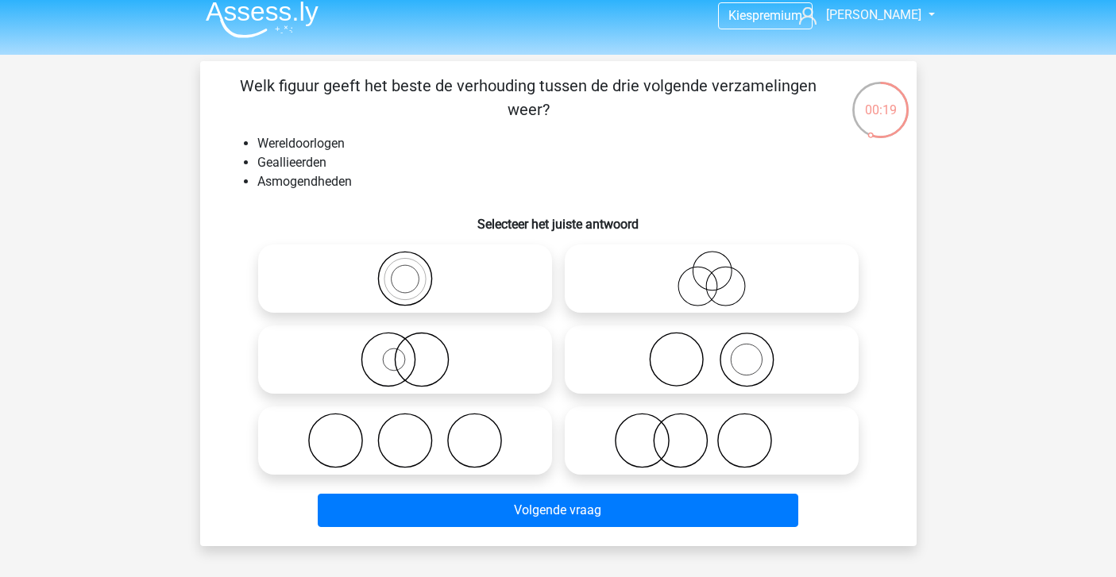
click at [488, 433] on icon at bounding box center [404, 441] width 281 height 56
click at [415, 433] on input "radio" at bounding box center [410, 427] width 10 height 10
radio input "true"
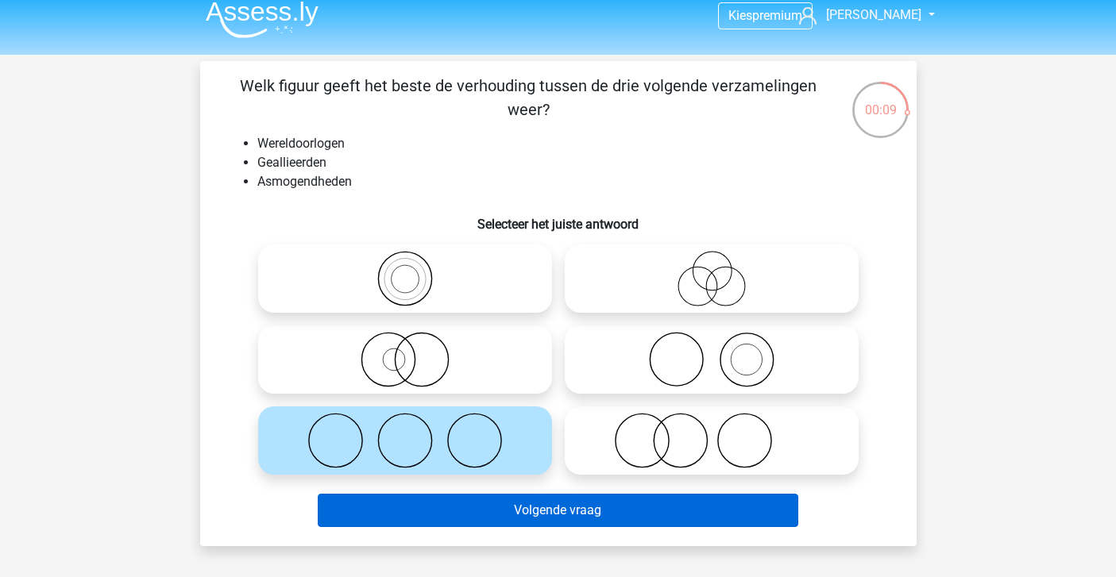
click at [506, 505] on button "Volgende vraag" at bounding box center [558, 510] width 480 height 33
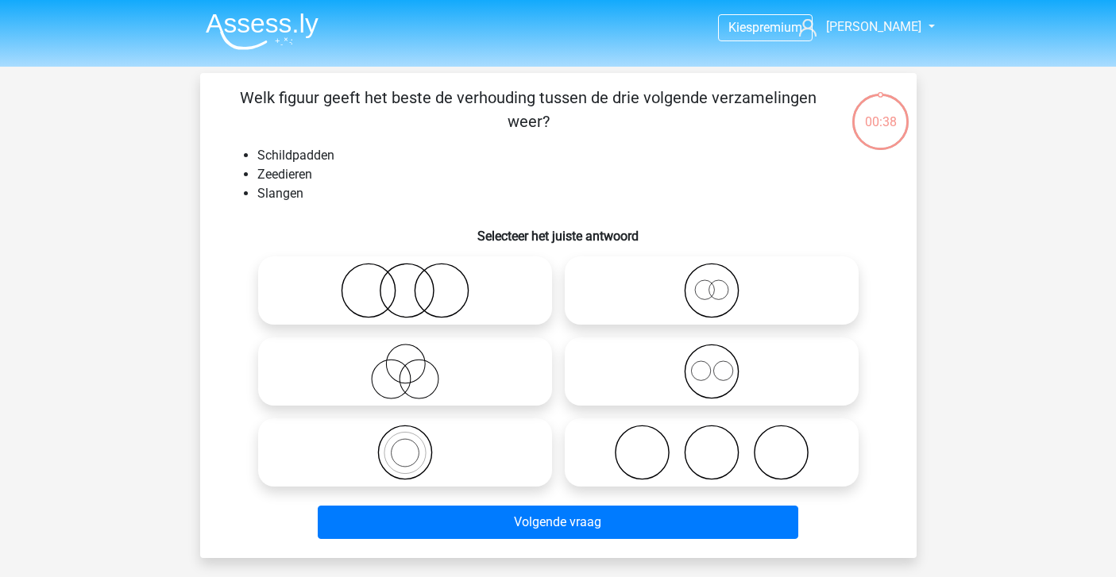
scroll to position [0, 0]
click at [380, 283] on icon at bounding box center [404, 291] width 281 height 56
click at [405, 283] on input "radio" at bounding box center [410, 277] width 10 height 10
radio input "true"
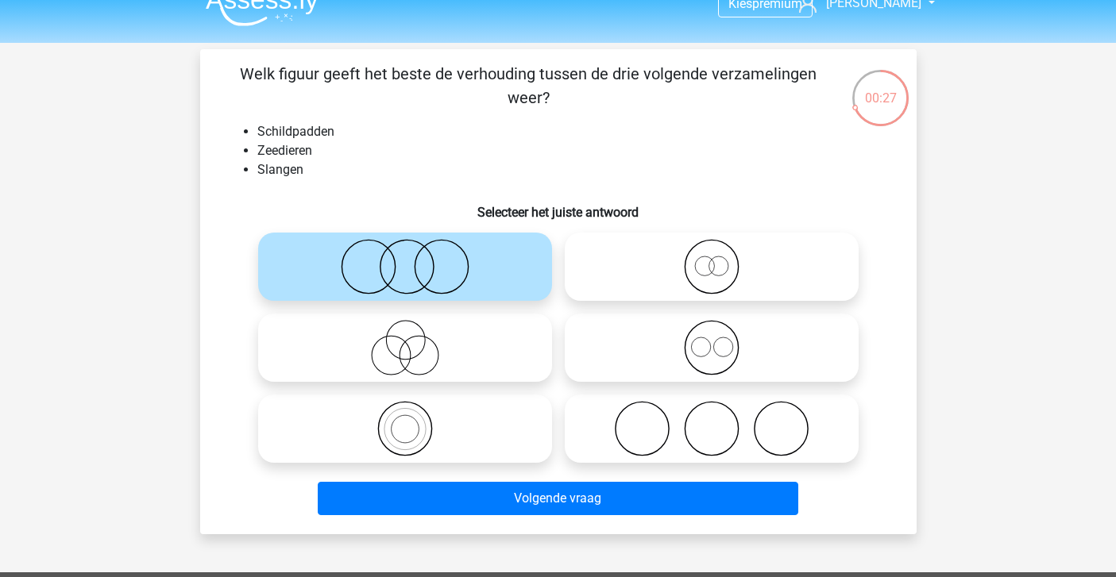
scroll to position [25, 0]
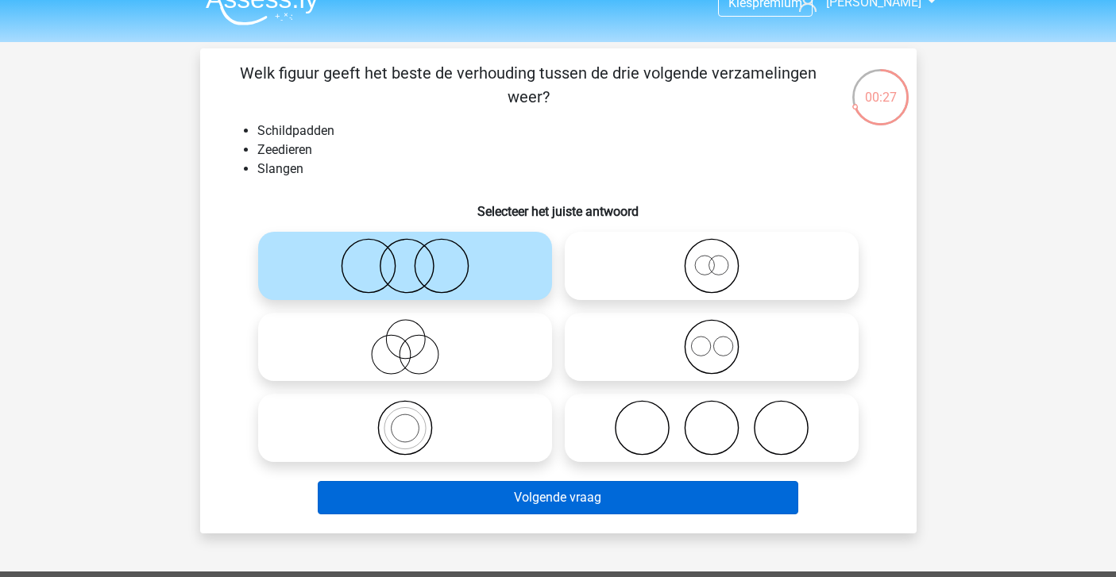
click at [456, 492] on button "Volgende vraag" at bounding box center [558, 497] width 480 height 33
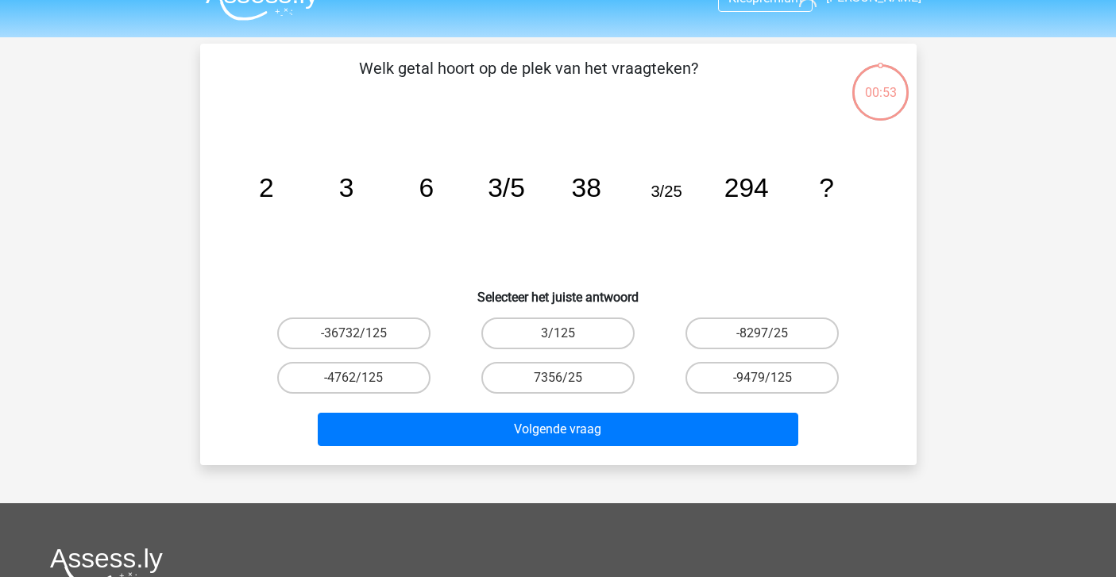
scroll to position [30, 0]
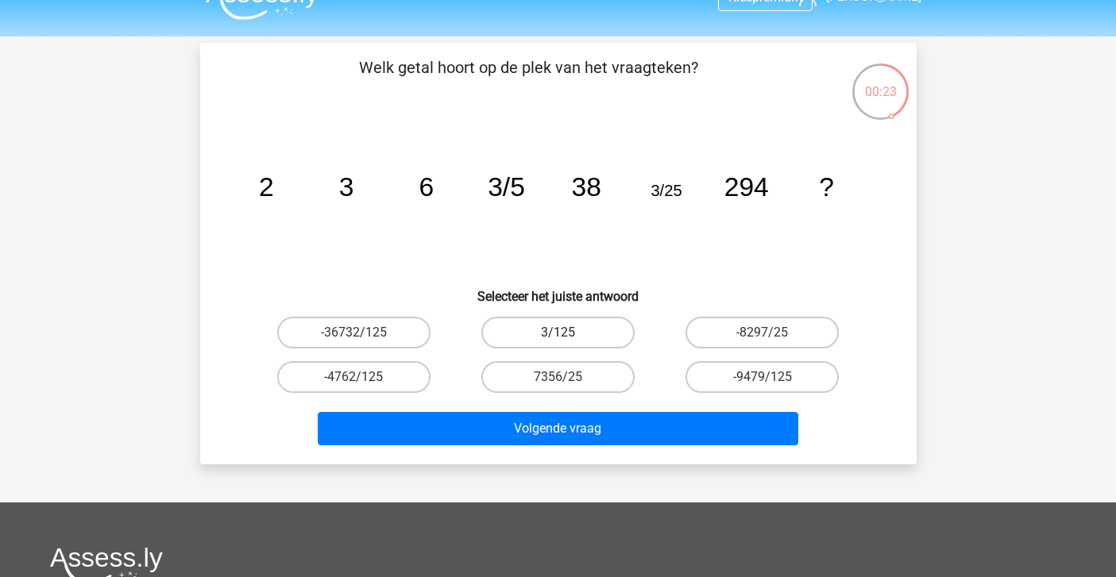
click at [580, 334] on label "3/125" at bounding box center [557, 333] width 153 height 32
click at [568, 334] on input "3/125" at bounding box center [562, 338] width 10 height 10
radio input "true"
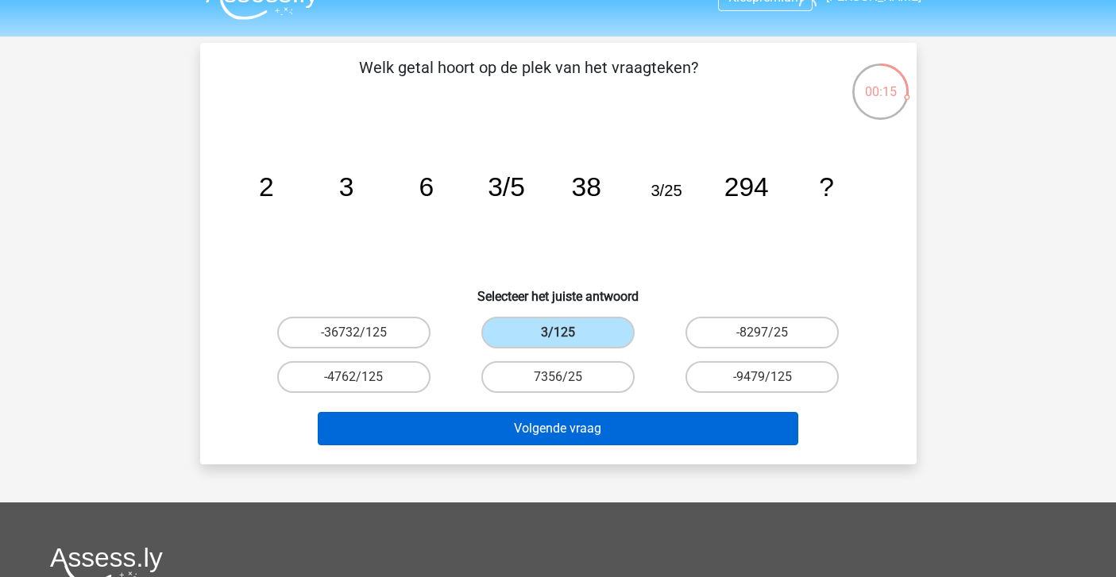
click at [585, 420] on button "Volgende vraag" at bounding box center [558, 428] width 480 height 33
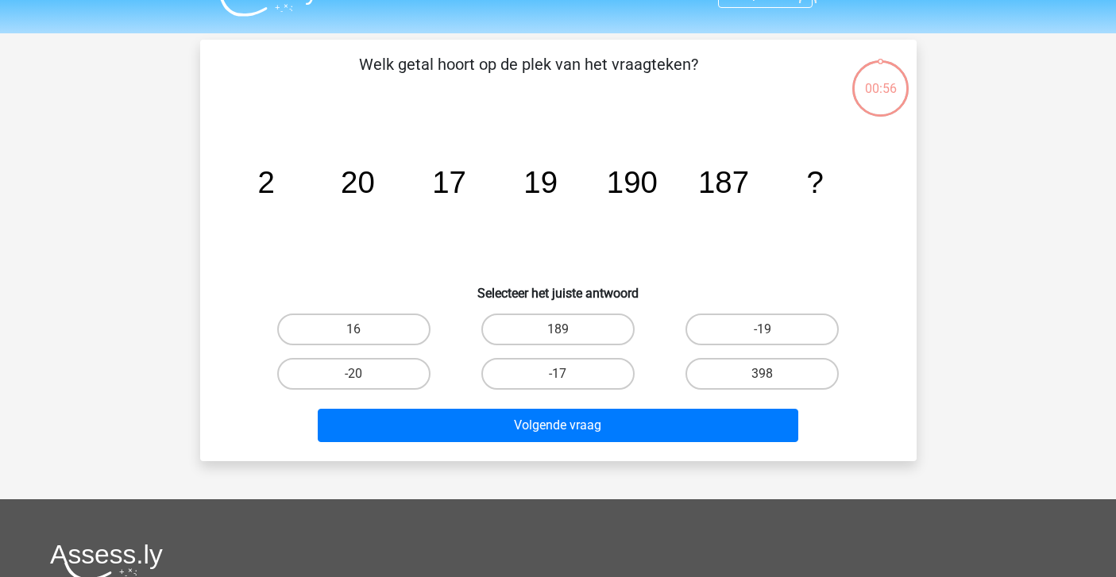
scroll to position [10, 0]
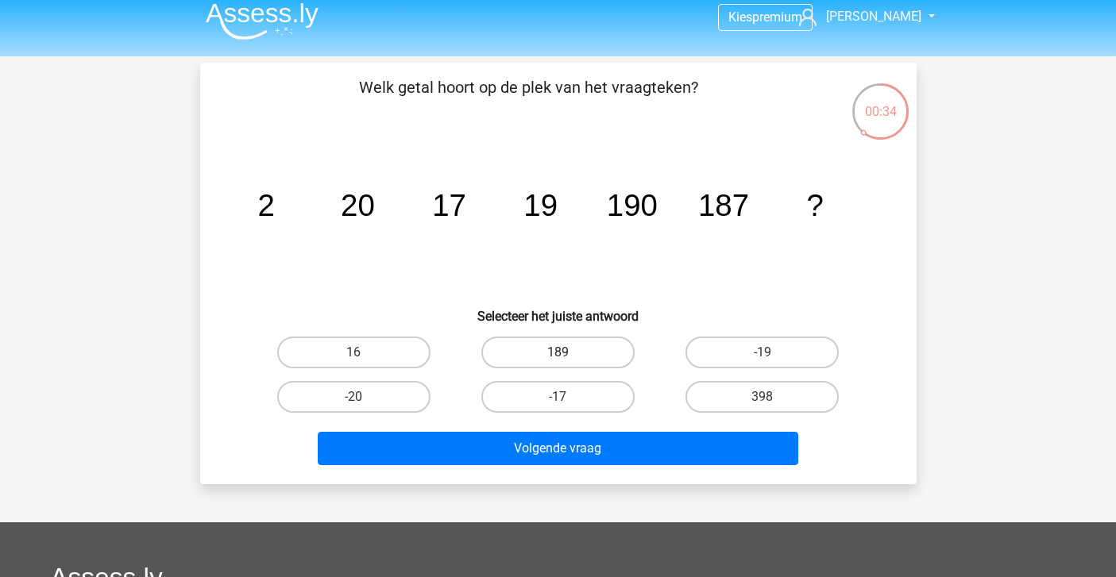
click at [602, 359] on label "189" at bounding box center [557, 353] width 153 height 32
click at [568, 359] on input "189" at bounding box center [562, 358] width 10 height 10
radio input "true"
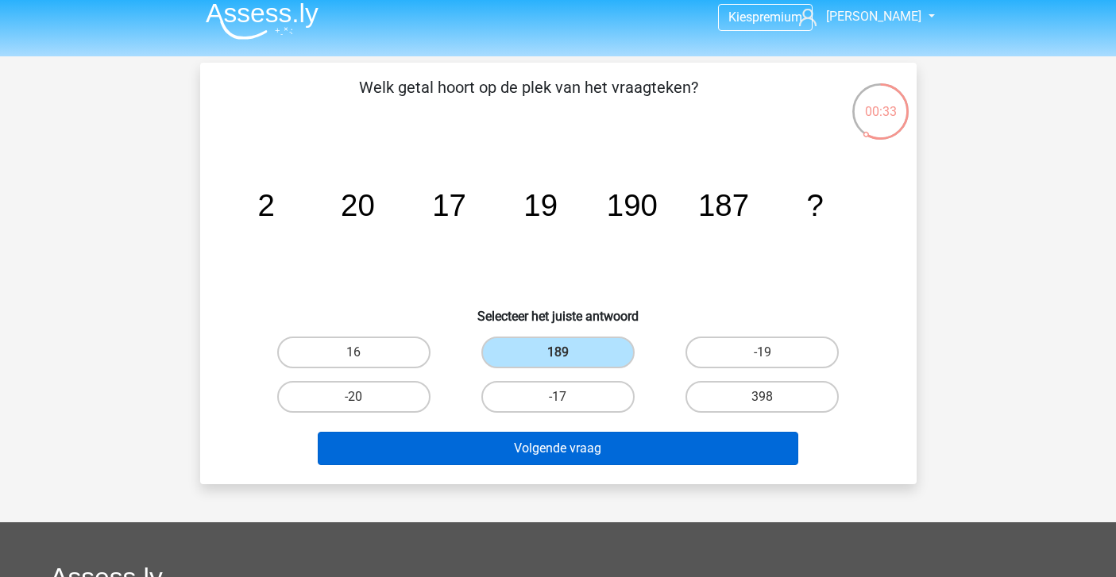
click at [590, 438] on button "Volgende vraag" at bounding box center [558, 448] width 480 height 33
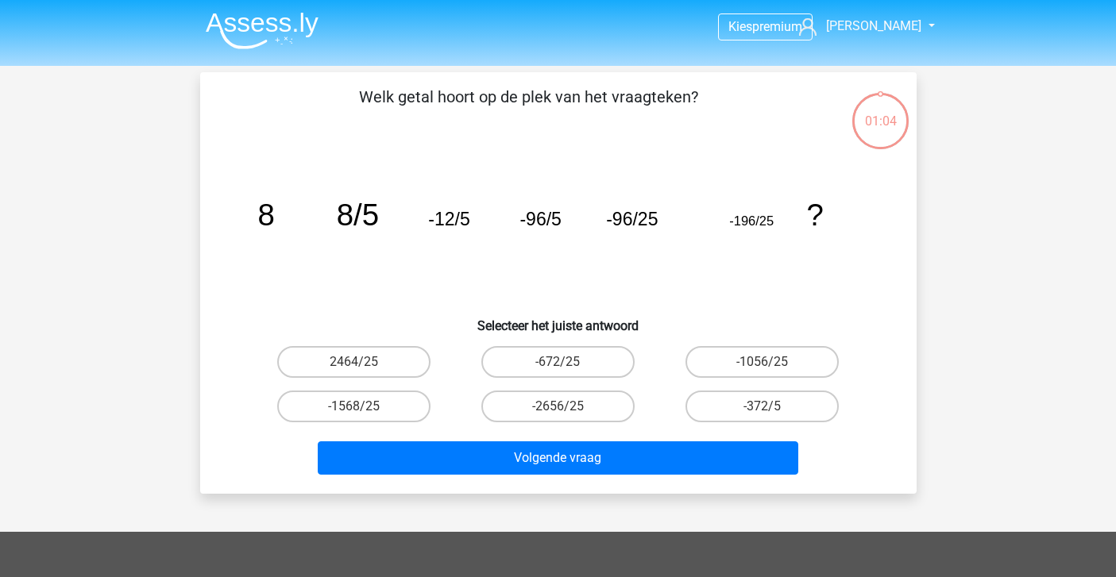
scroll to position [2, 0]
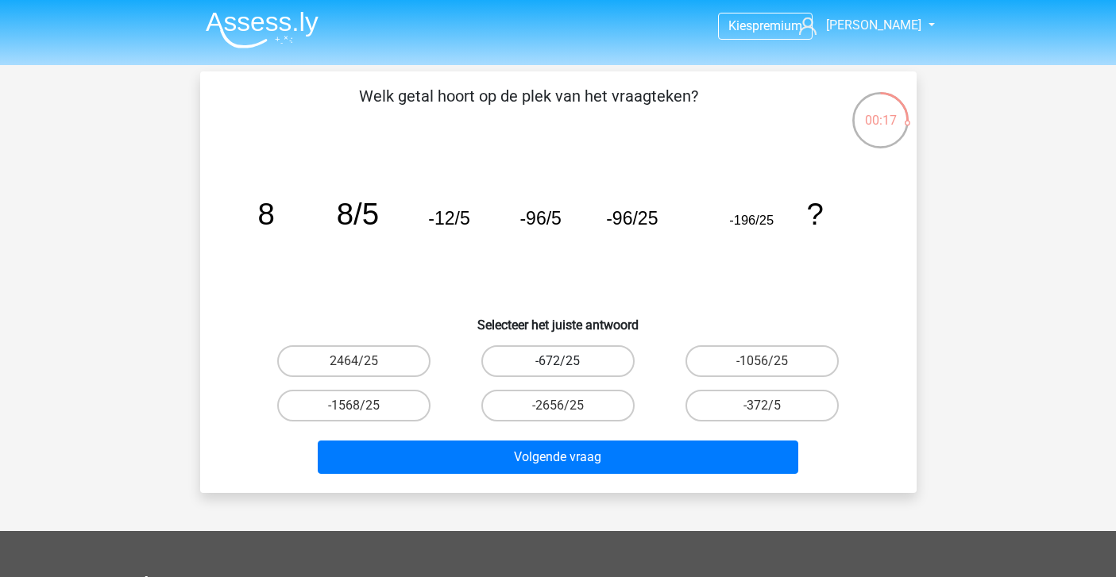
click at [590, 357] on label "-672/25" at bounding box center [557, 361] width 153 height 32
click at [568, 361] on input "-672/25" at bounding box center [562, 366] width 10 height 10
radio input "true"
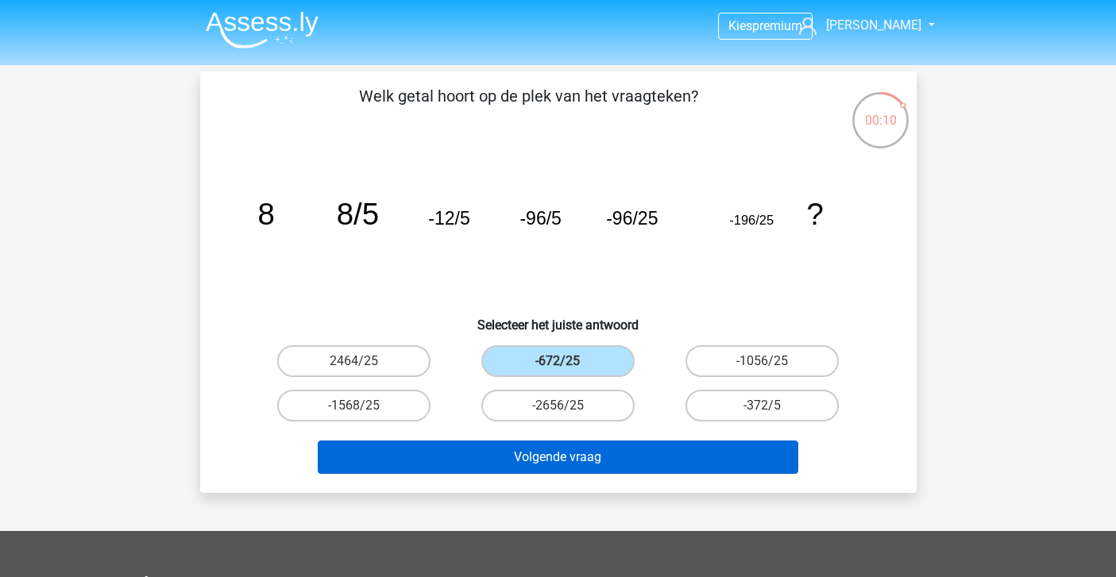
click at [630, 457] on button "Volgende vraag" at bounding box center [558, 457] width 480 height 33
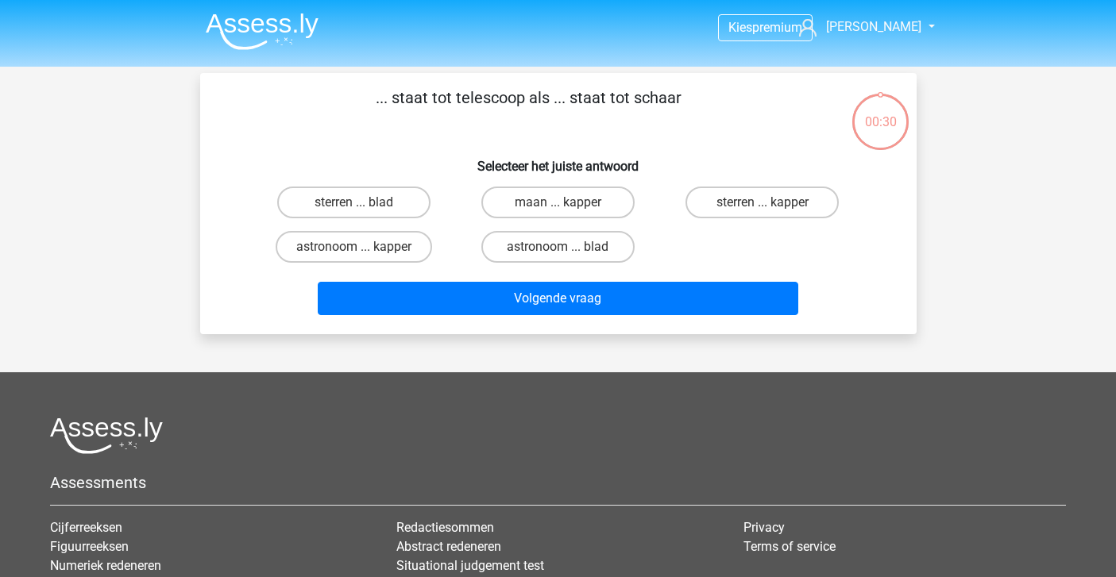
scroll to position [0, 0]
click at [379, 237] on label "astronoom ... kapper" at bounding box center [354, 247] width 156 height 32
click at [364, 247] on input "astronoom ... kapper" at bounding box center [358, 252] width 10 height 10
radio input "true"
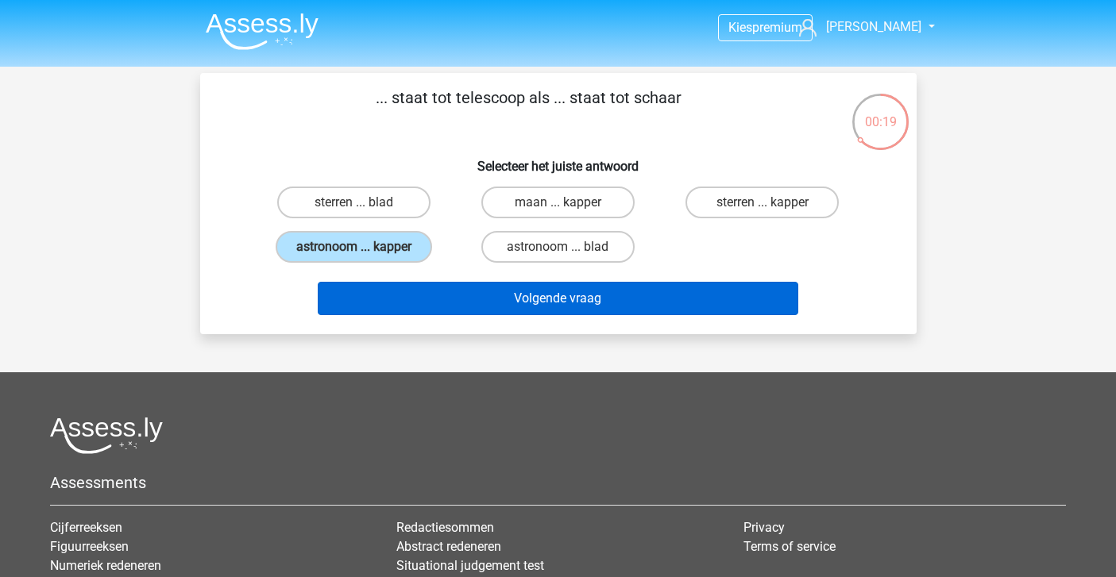
click at [441, 310] on button "Volgende vraag" at bounding box center [558, 298] width 480 height 33
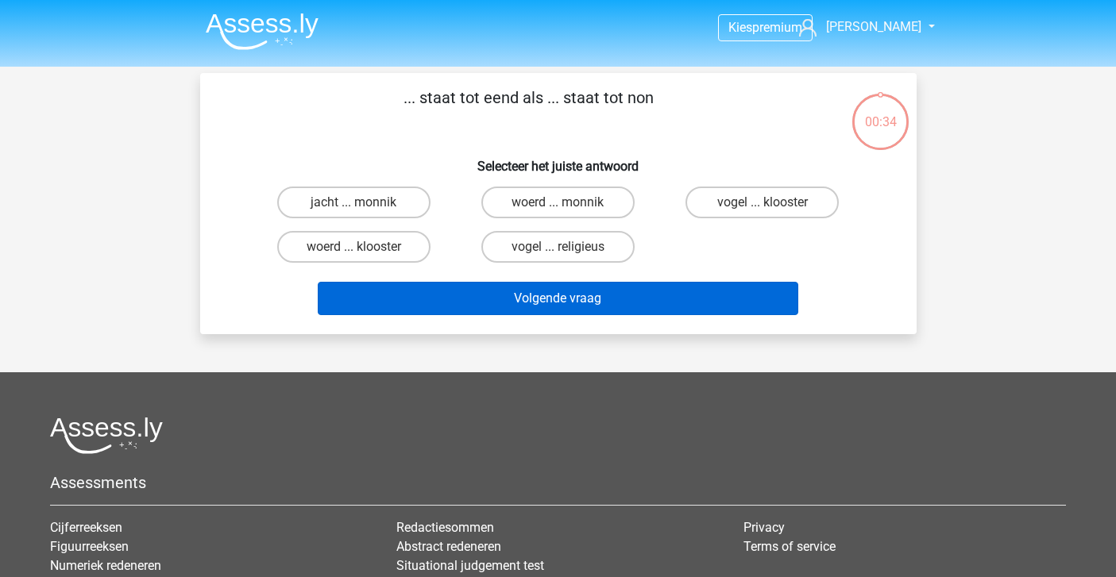
scroll to position [1, 0]
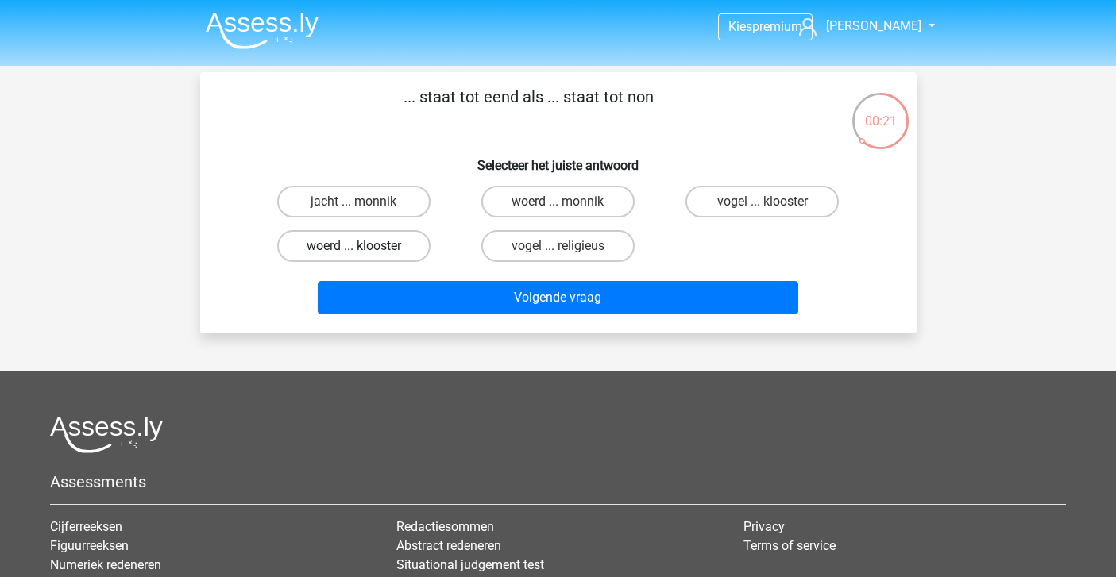
click at [396, 241] on label "woerd ... klooster" at bounding box center [353, 246] width 153 height 32
click at [364, 246] on input "woerd ... klooster" at bounding box center [358, 251] width 10 height 10
radio input "true"
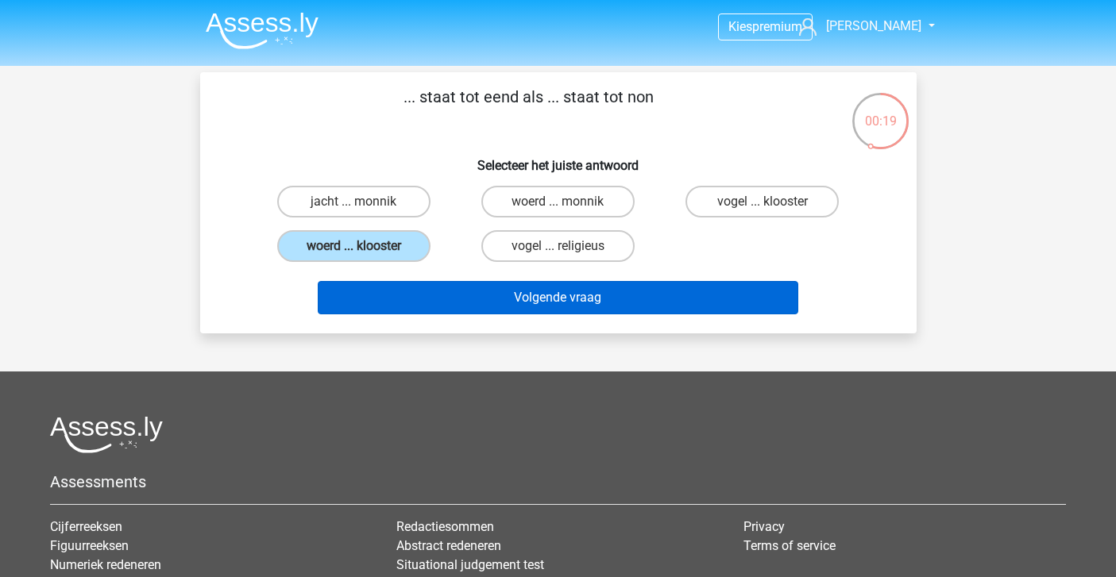
click at [442, 294] on button "Volgende vraag" at bounding box center [558, 297] width 480 height 33
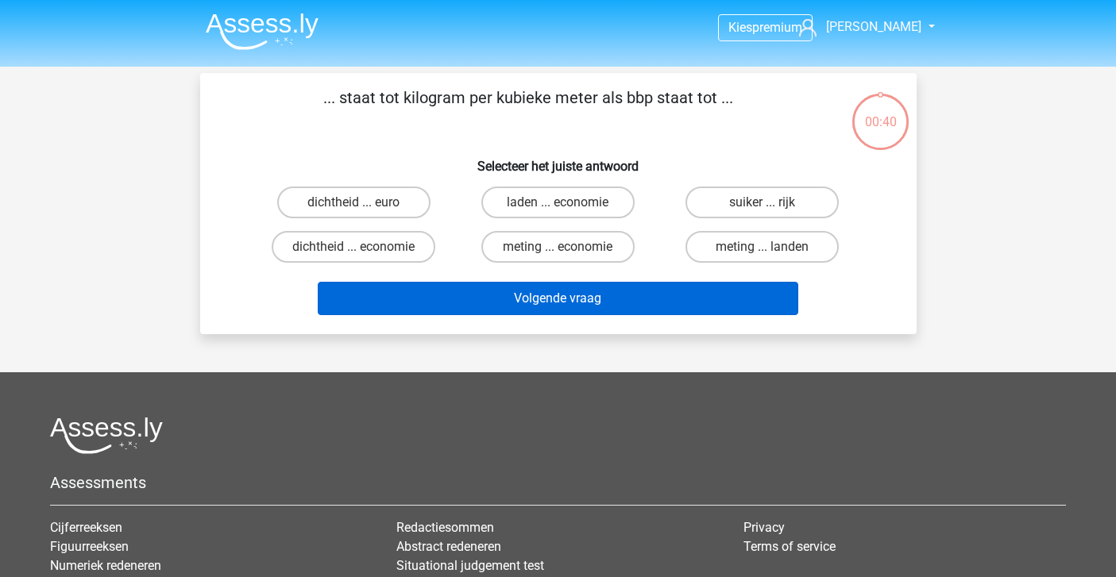
scroll to position [0, 0]
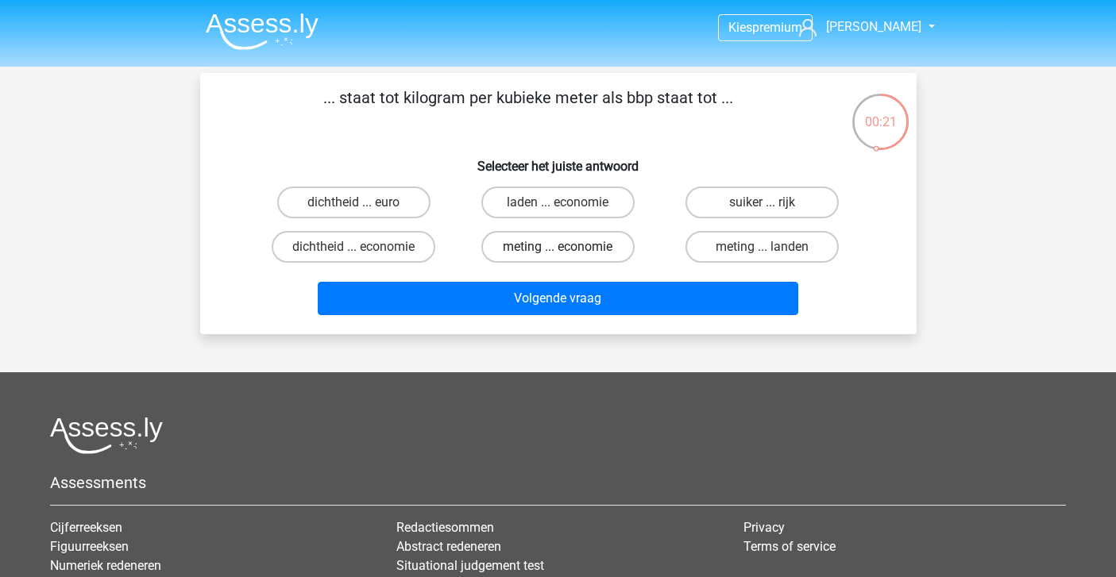
click at [511, 259] on label "meting ... economie" at bounding box center [557, 247] width 153 height 32
click at [557, 257] on input "meting ... economie" at bounding box center [562, 252] width 10 height 10
radio input "true"
click at [422, 249] on label "dichtheid ... economie" at bounding box center [354, 247] width 164 height 32
click at [364, 249] on input "dichtheid ... economie" at bounding box center [358, 252] width 10 height 10
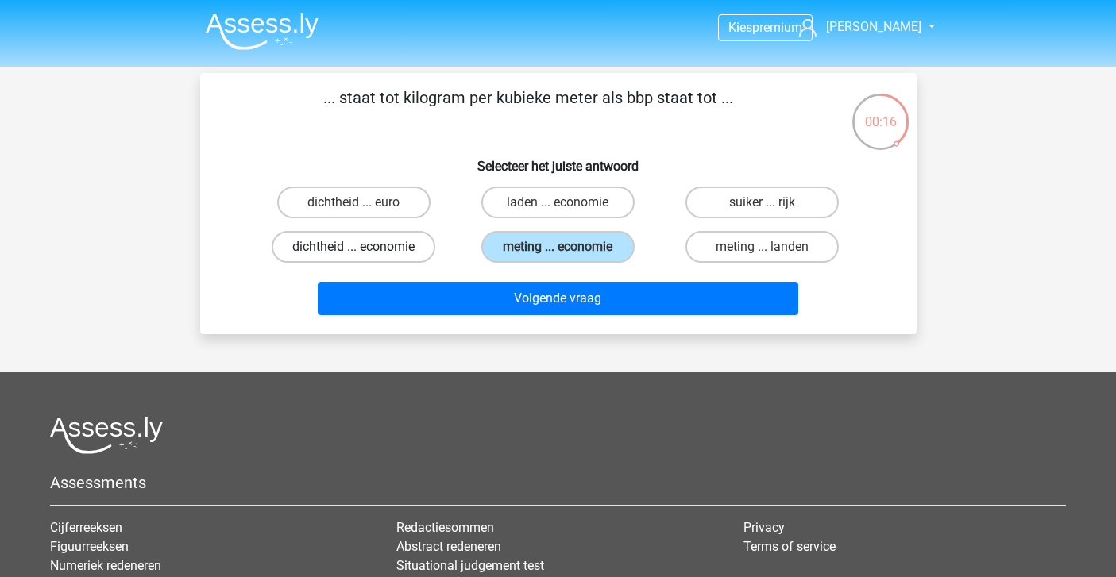
radio input "true"
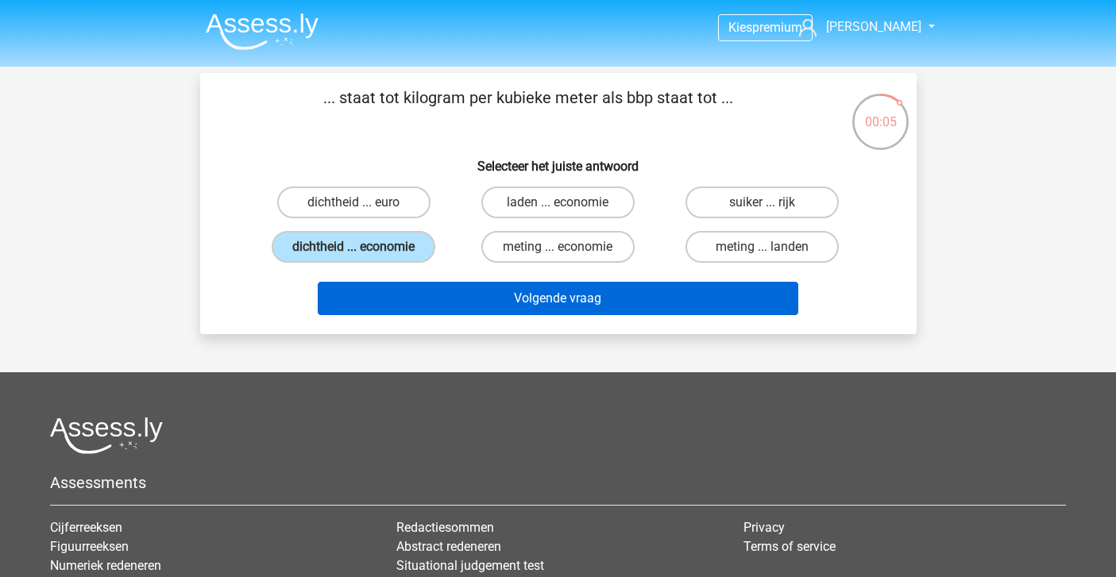
click at [471, 306] on button "Volgende vraag" at bounding box center [558, 298] width 480 height 33
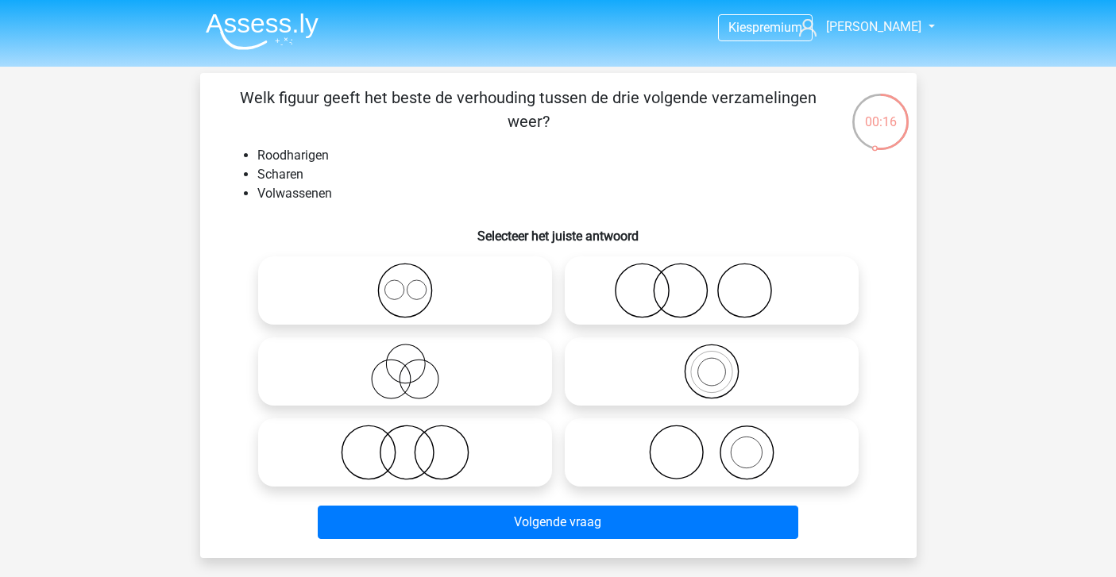
click at [678, 270] on icon at bounding box center [711, 291] width 281 height 56
click at [711, 272] on input "radio" at bounding box center [716, 277] width 10 height 10
radio input "true"
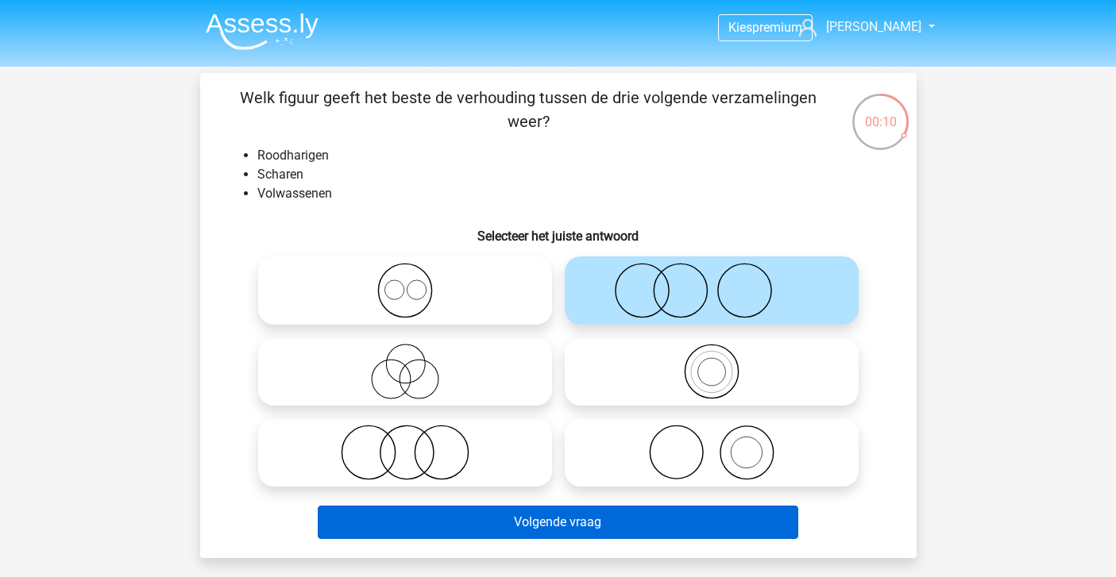
click at [554, 519] on button "Volgende vraag" at bounding box center [558, 522] width 480 height 33
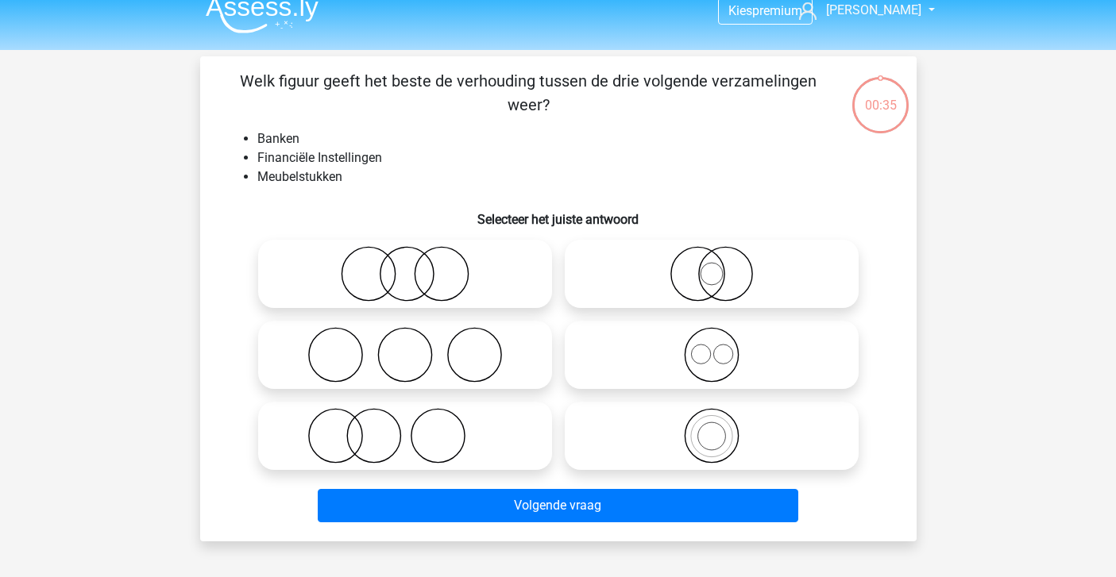
scroll to position [15, 0]
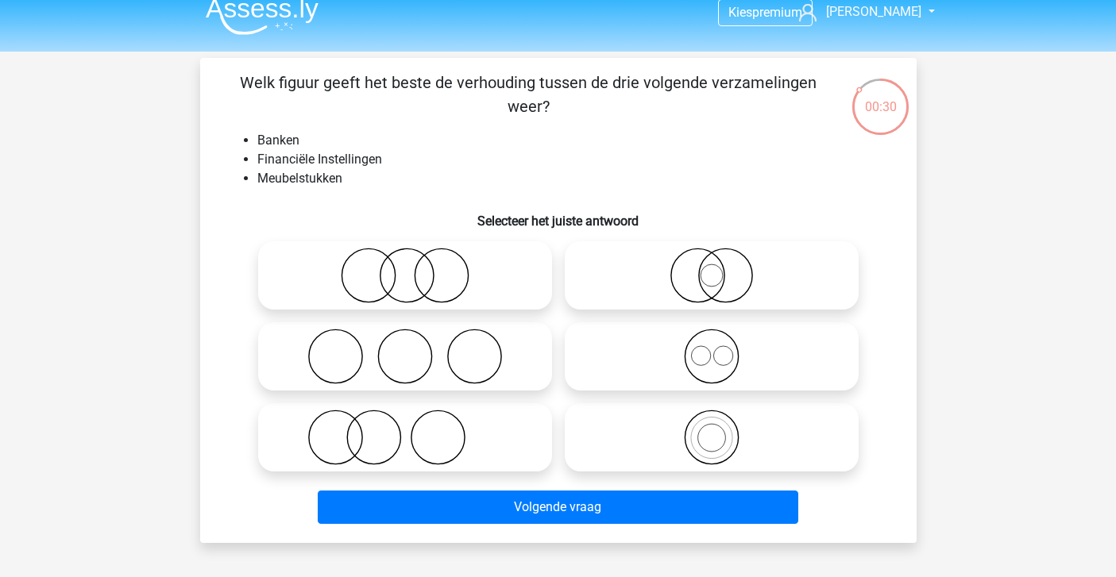
click at [399, 259] on icon at bounding box center [404, 276] width 281 height 56
click at [405, 259] on input "radio" at bounding box center [410, 262] width 10 height 10
radio input "true"
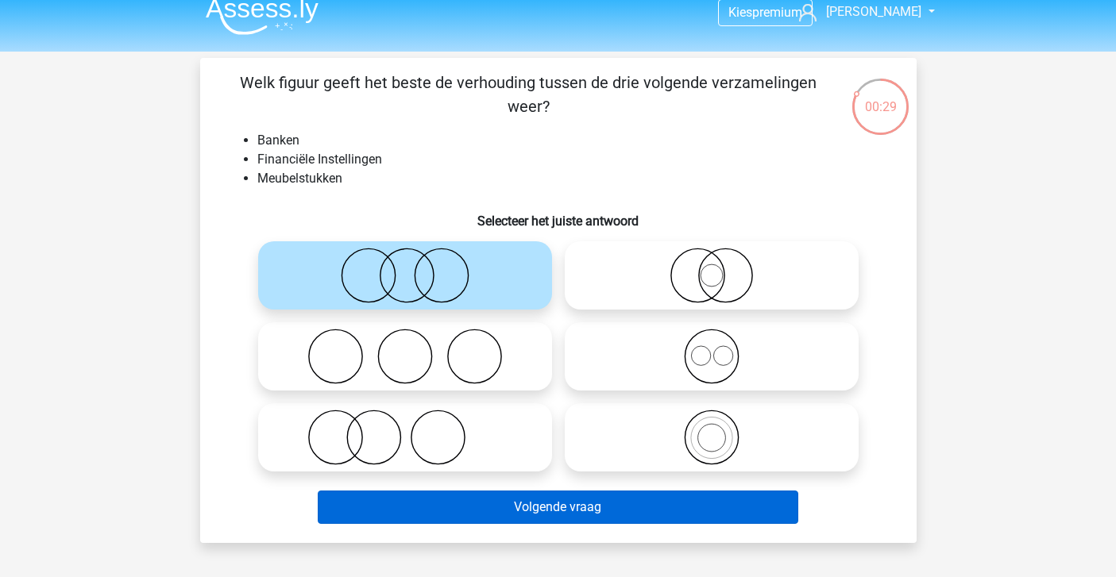
click at [461, 517] on button "Volgende vraag" at bounding box center [558, 507] width 480 height 33
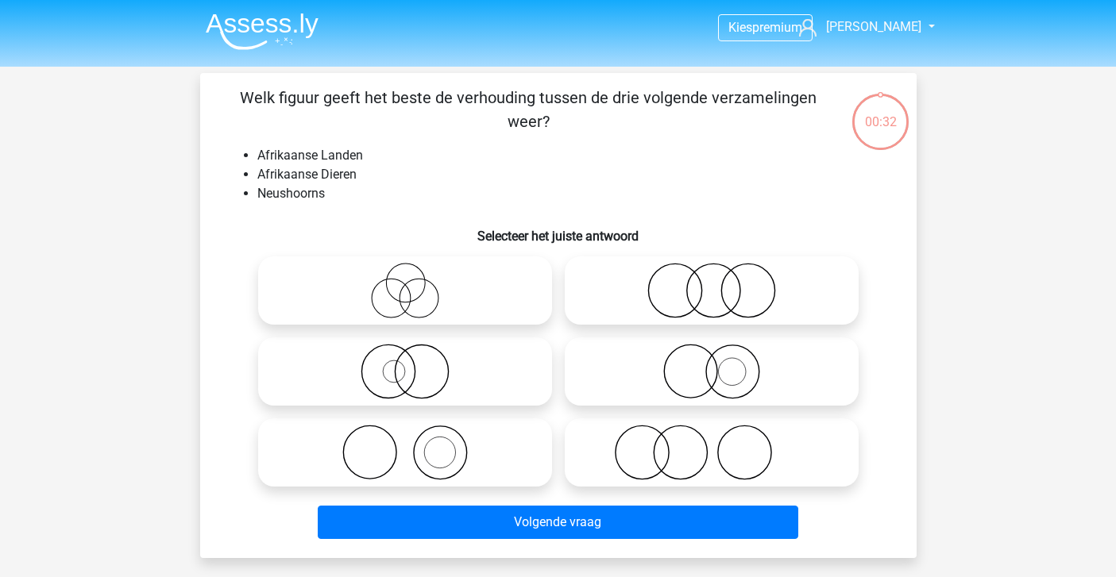
scroll to position [0, 0]
click at [692, 464] on icon at bounding box center [711, 453] width 281 height 56
click at [711, 445] on input "radio" at bounding box center [716, 439] width 10 height 10
radio input "true"
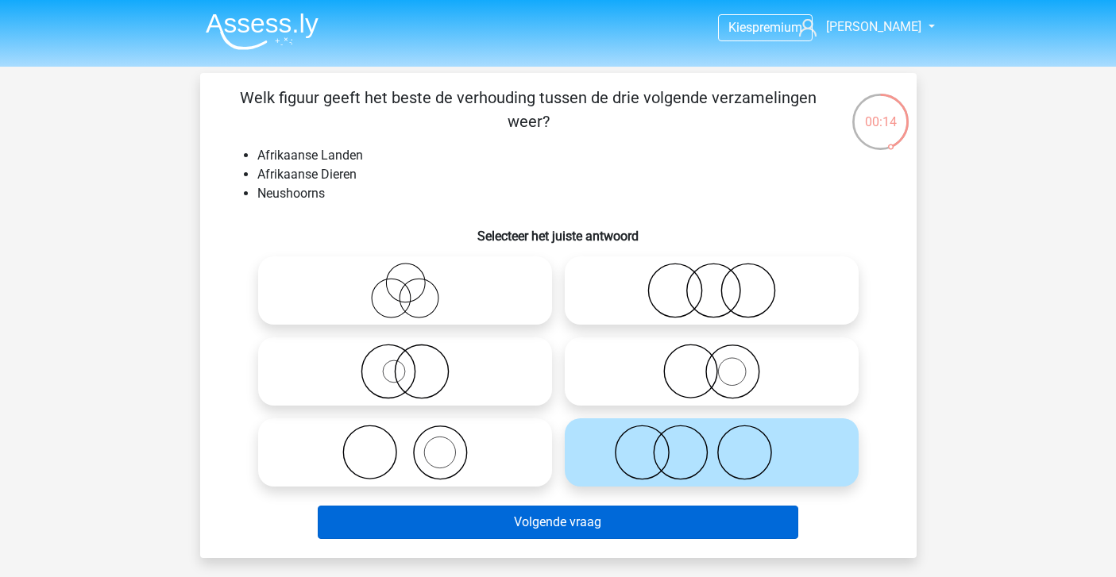
click at [603, 525] on button "Volgende vraag" at bounding box center [558, 522] width 480 height 33
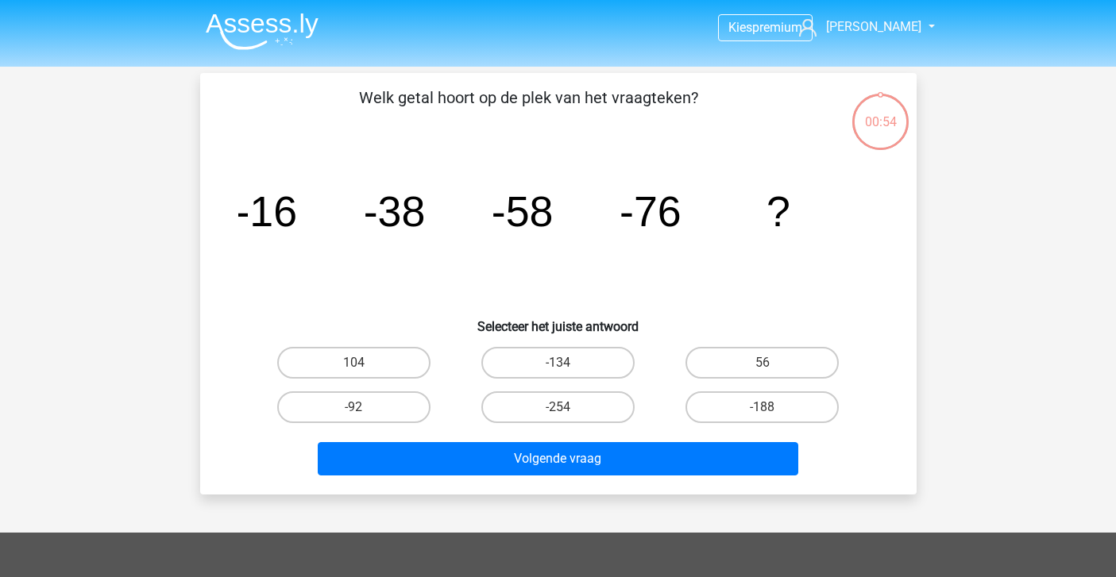
scroll to position [1, 0]
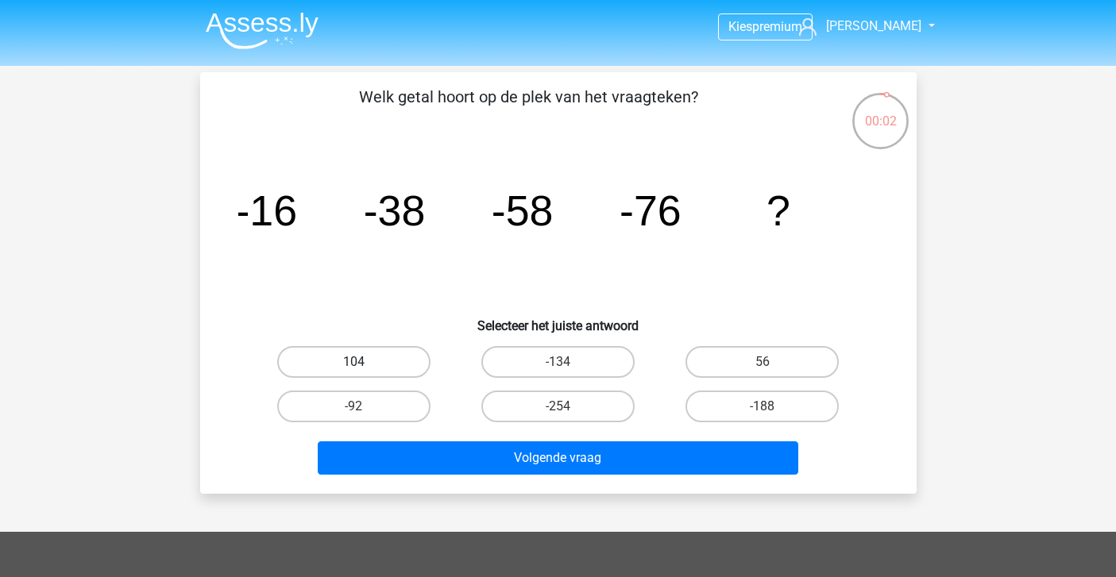
click at [397, 366] on label "104" at bounding box center [353, 362] width 153 height 32
click at [364, 366] on input "104" at bounding box center [358, 367] width 10 height 10
radio input "true"
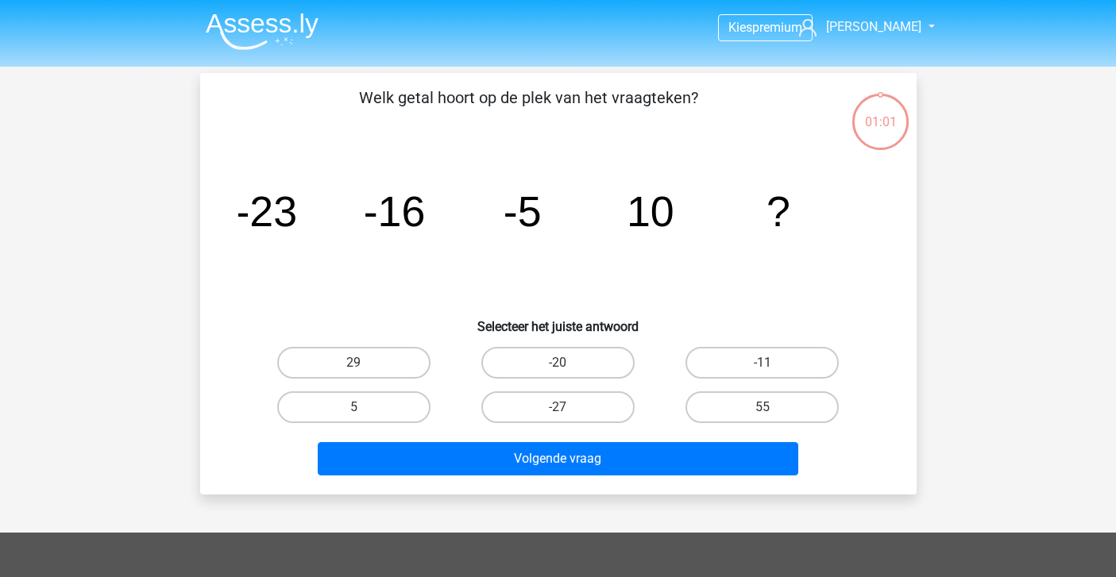
scroll to position [1, 0]
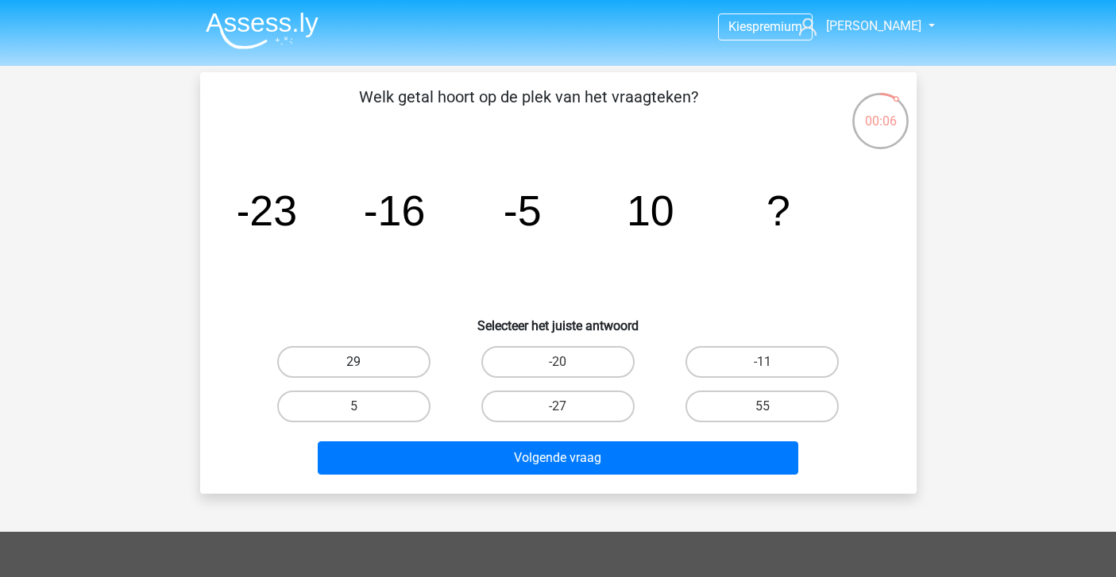
click at [374, 359] on label "29" at bounding box center [353, 362] width 153 height 32
click at [364, 362] on input "29" at bounding box center [358, 367] width 10 height 10
radio input "true"
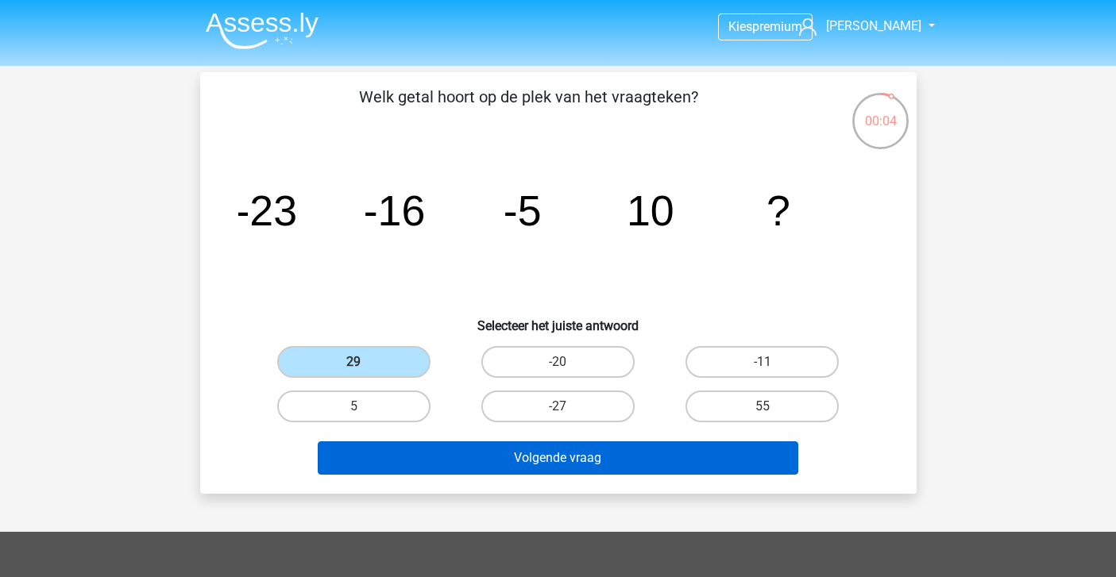
click at [489, 465] on button "Volgende vraag" at bounding box center [558, 457] width 480 height 33
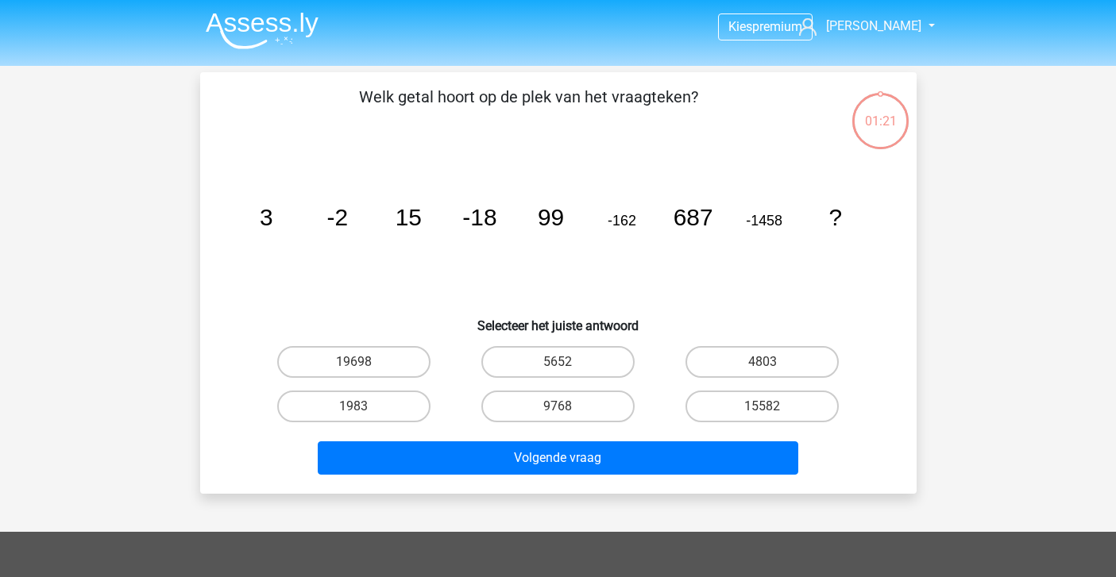
scroll to position [73, 0]
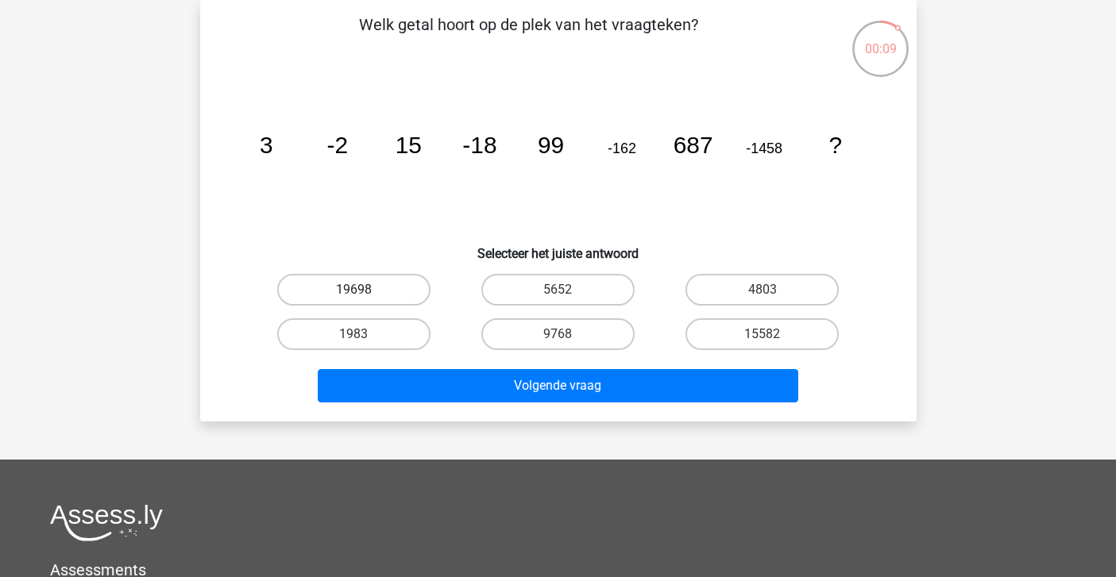
click at [374, 291] on label "19698" at bounding box center [353, 290] width 153 height 32
click at [364, 291] on input "19698" at bounding box center [358, 295] width 10 height 10
radio input "true"
click at [389, 331] on label "1983" at bounding box center [353, 334] width 153 height 32
click at [364, 334] on input "1983" at bounding box center [358, 339] width 10 height 10
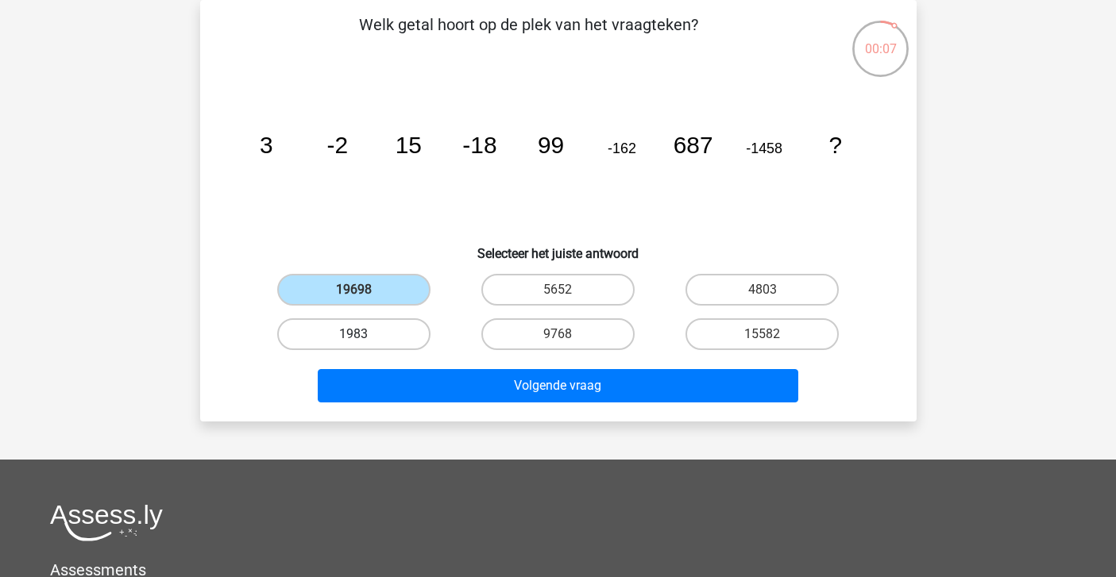
radio input "true"
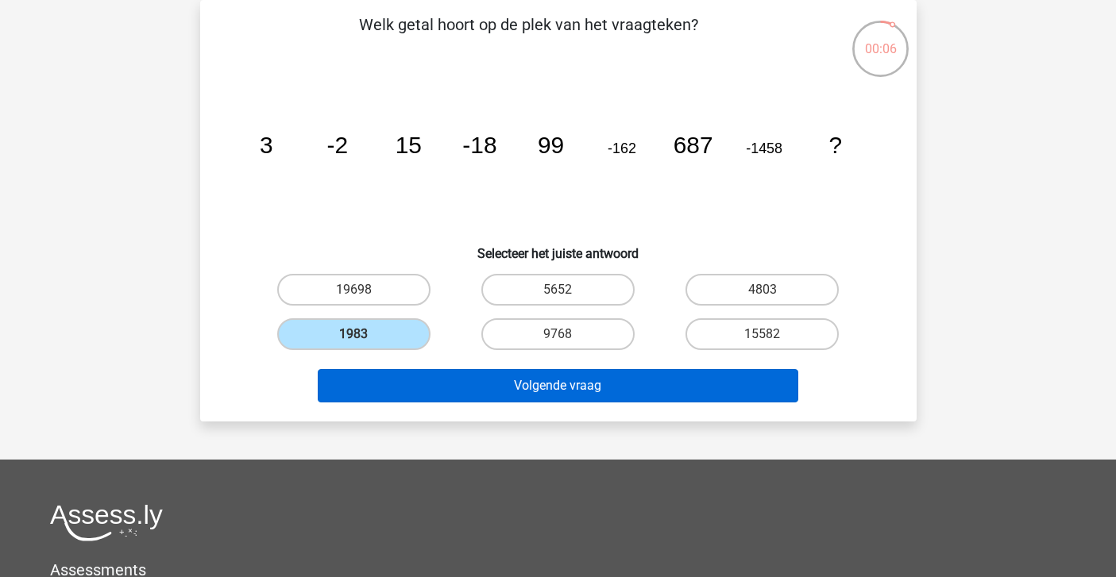
click at [440, 380] on button "Volgende vraag" at bounding box center [558, 385] width 480 height 33
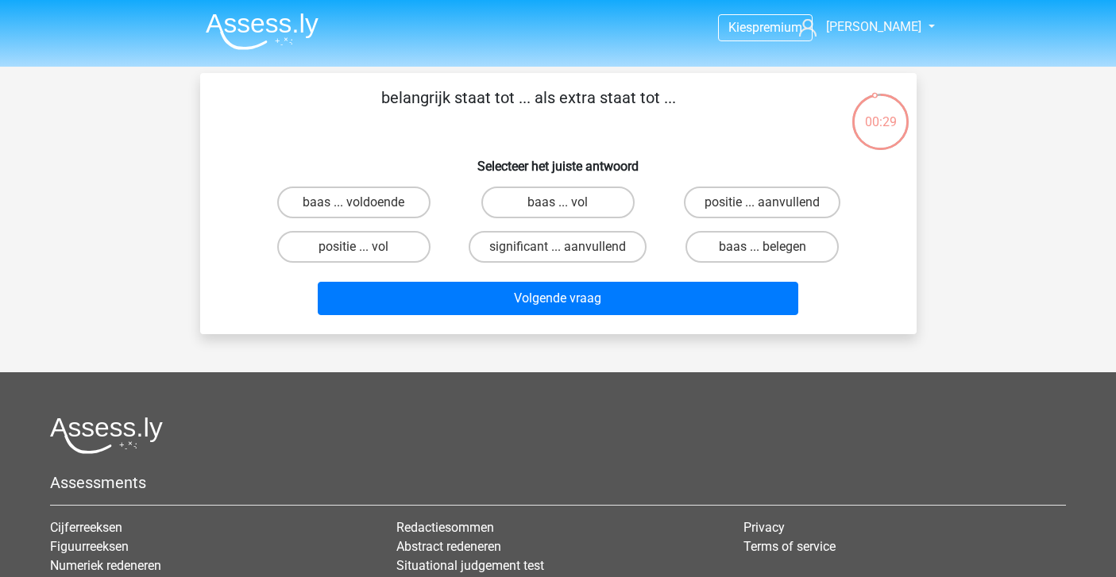
scroll to position [0, 0]
click at [549, 275] on div "Volgende vraag" at bounding box center [558, 295] width 665 height 52
click at [545, 256] on label "significant ... aanvullend" at bounding box center [557, 247] width 178 height 32
click at [557, 256] on input "significant ... aanvullend" at bounding box center [562, 252] width 10 height 10
radio input "true"
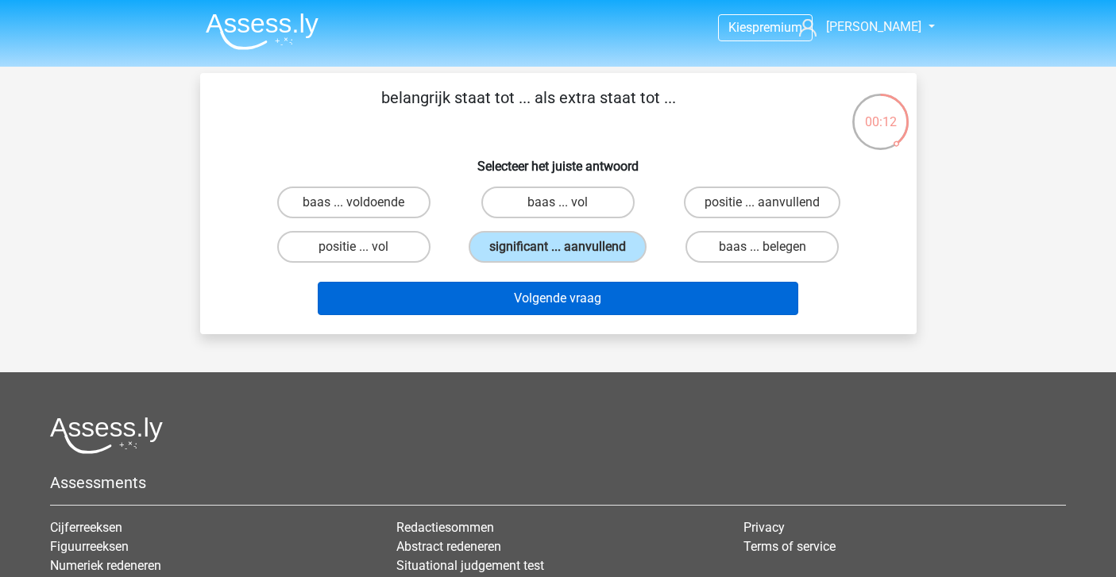
click at [545, 295] on button "Volgende vraag" at bounding box center [558, 298] width 480 height 33
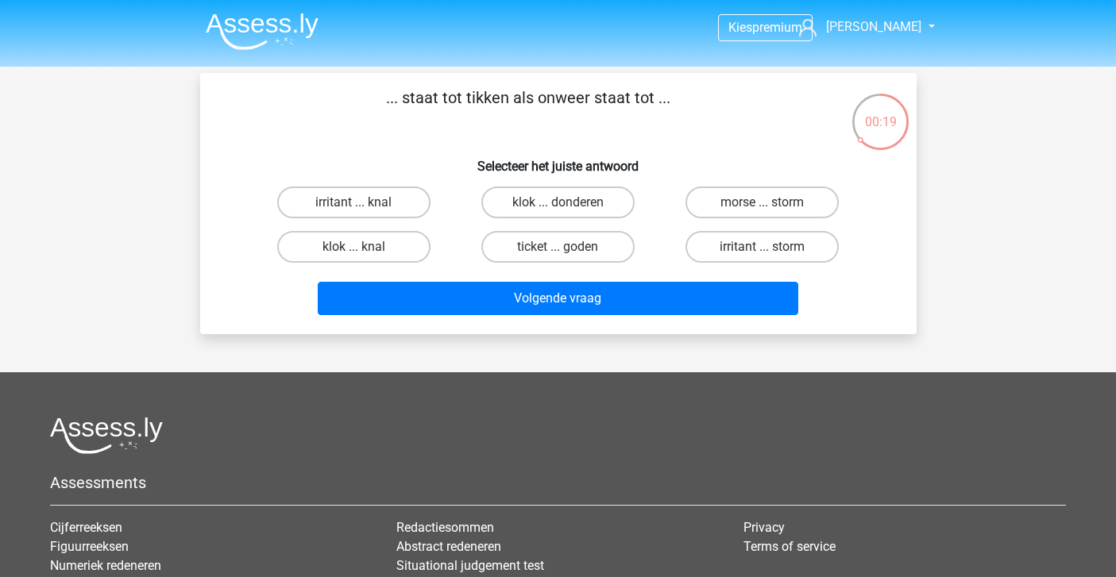
click at [363, 254] on input "klok ... knal" at bounding box center [358, 252] width 10 height 10
radio input "true"
click at [513, 205] on label "klok ... donderen" at bounding box center [557, 203] width 153 height 32
click at [557, 205] on input "klok ... donderen" at bounding box center [562, 207] width 10 height 10
radio input "true"
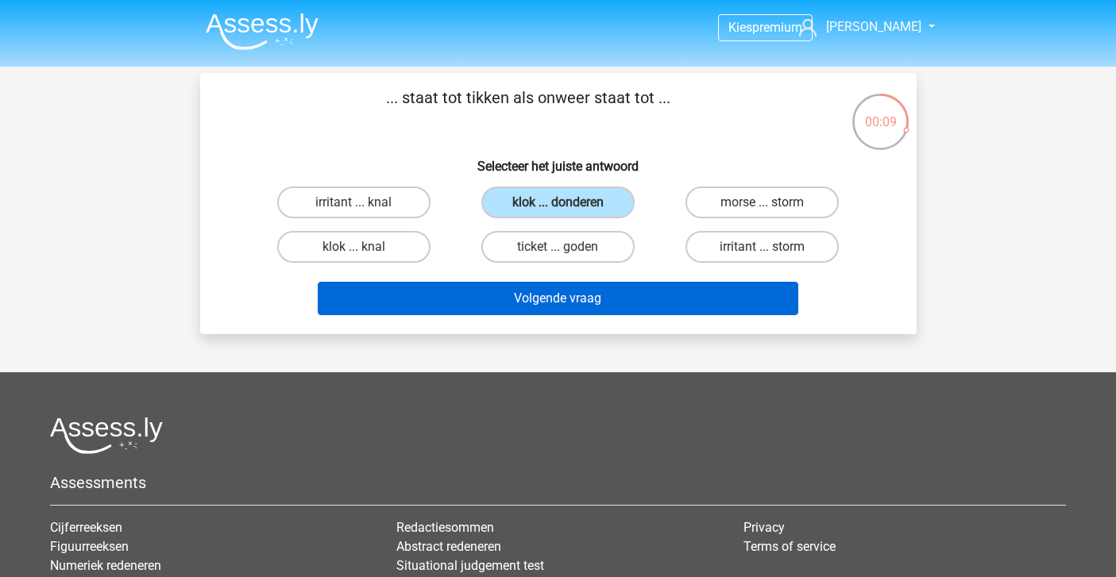
click at [528, 306] on button "Volgende vraag" at bounding box center [558, 298] width 480 height 33
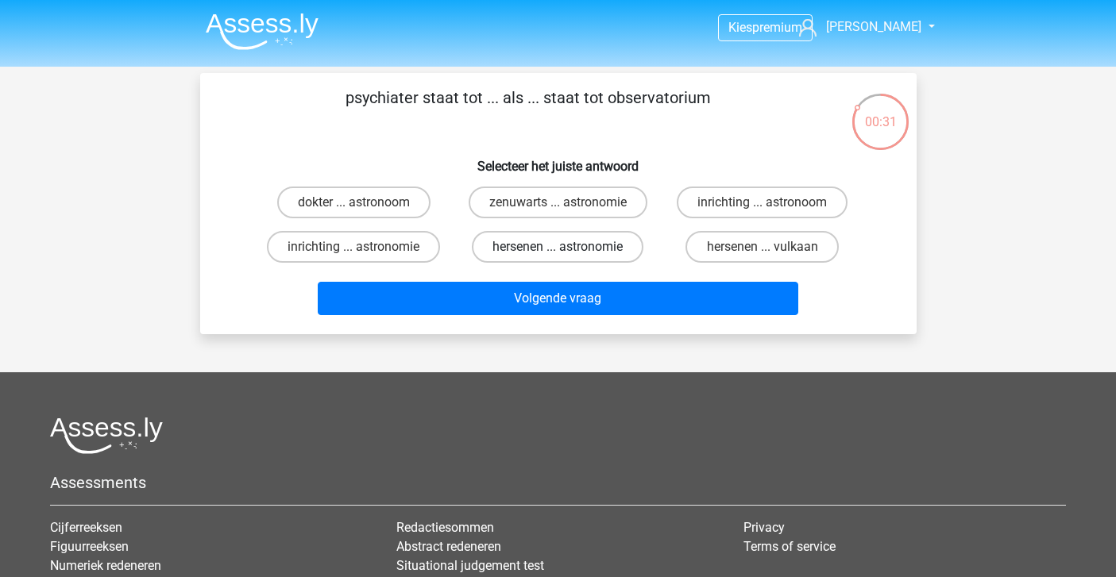
click at [517, 245] on label "hersenen ... astronomie" at bounding box center [558, 247] width 172 height 32
click at [557, 247] on input "hersenen ... astronomie" at bounding box center [562, 252] width 10 height 10
radio input "true"
click at [717, 206] on label "inrichting ... astronoom" at bounding box center [762, 203] width 171 height 32
click at [762, 206] on input "inrichting ... astronoom" at bounding box center [767, 207] width 10 height 10
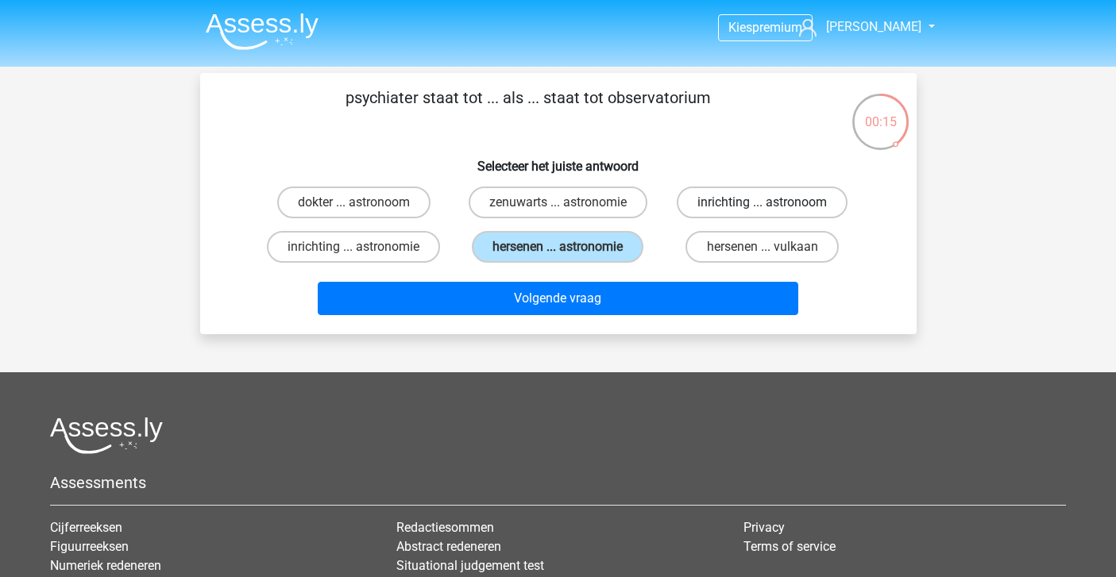
radio input "true"
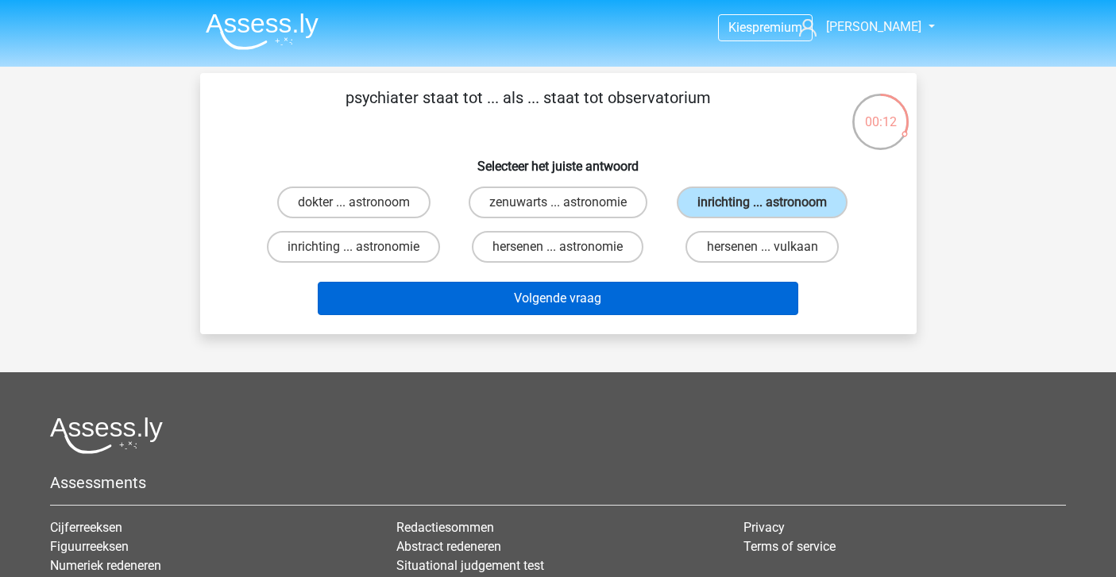
click at [505, 308] on button "Volgende vraag" at bounding box center [558, 298] width 480 height 33
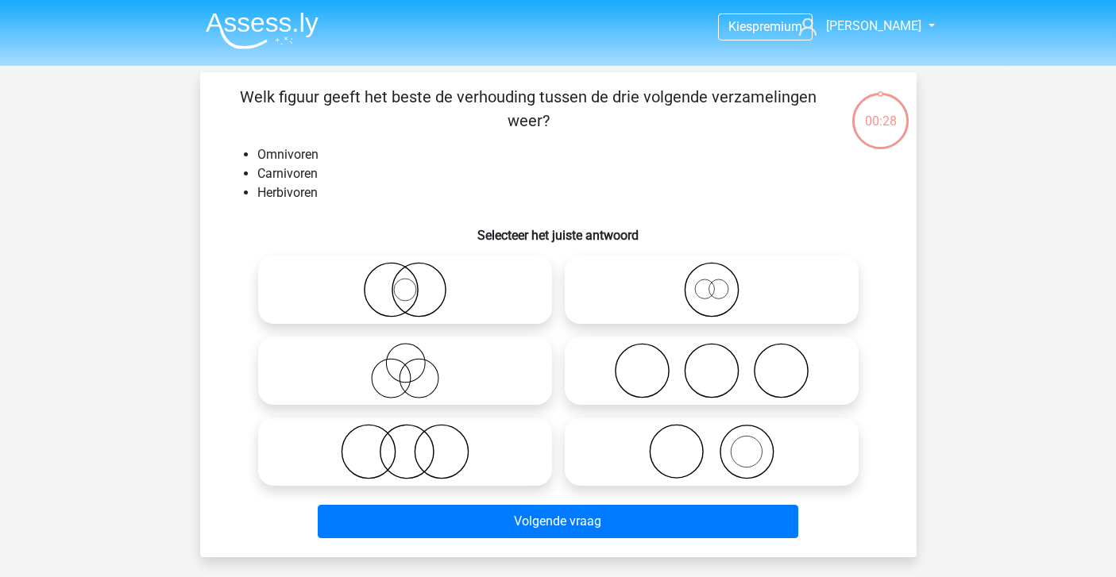
scroll to position [2, 0]
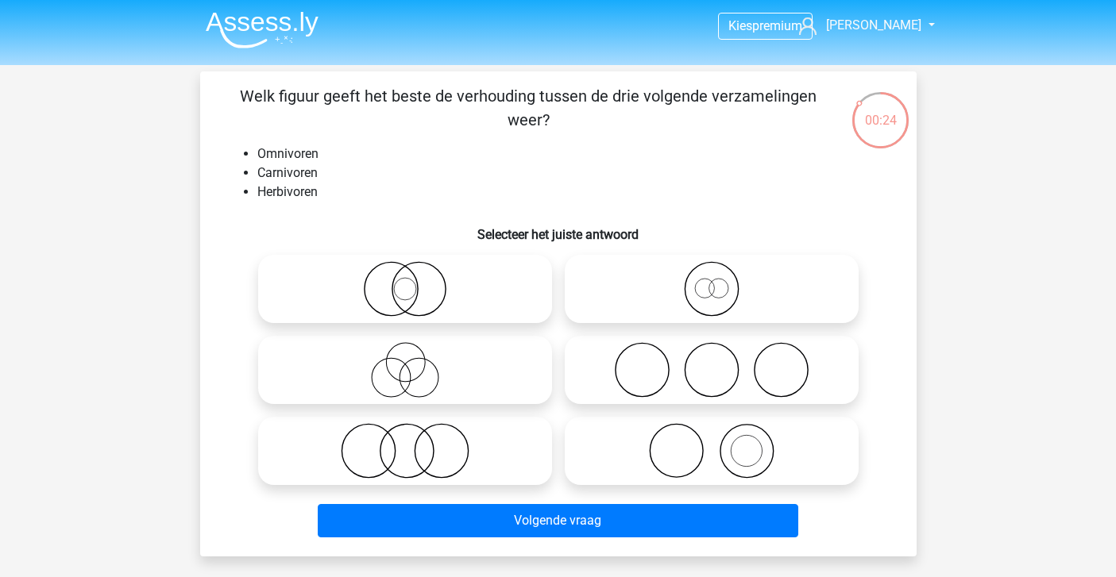
click at [712, 374] on icon at bounding box center [711, 370] width 281 height 56
click at [712, 362] on input "radio" at bounding box center [716, 357] width 10 height 10
radio input "true"
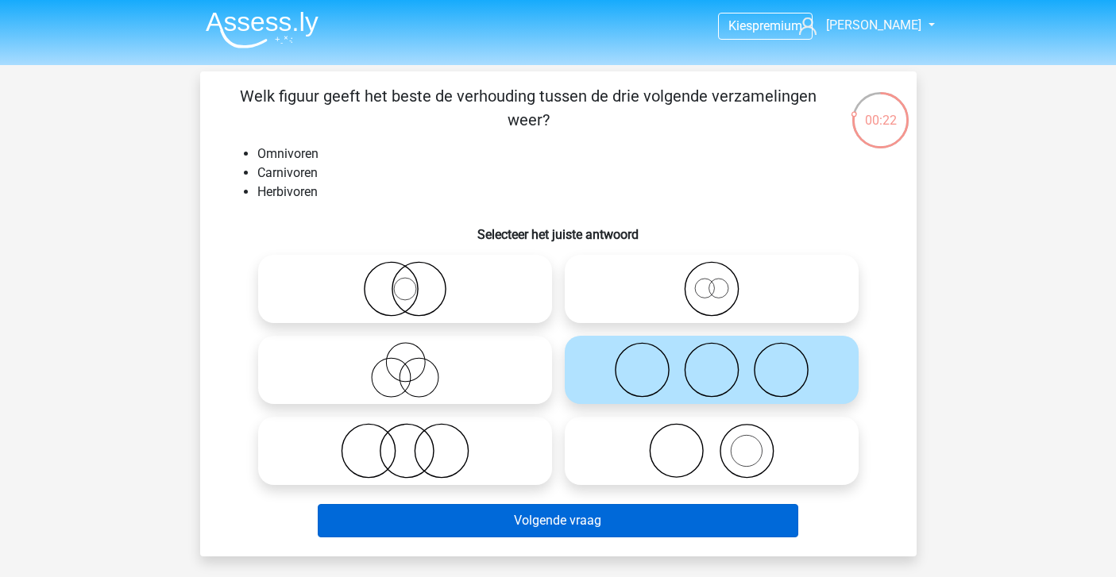
click at [568, 528] on button "Volgende vraag" at bounding box center [558, 520] width 480 height 33
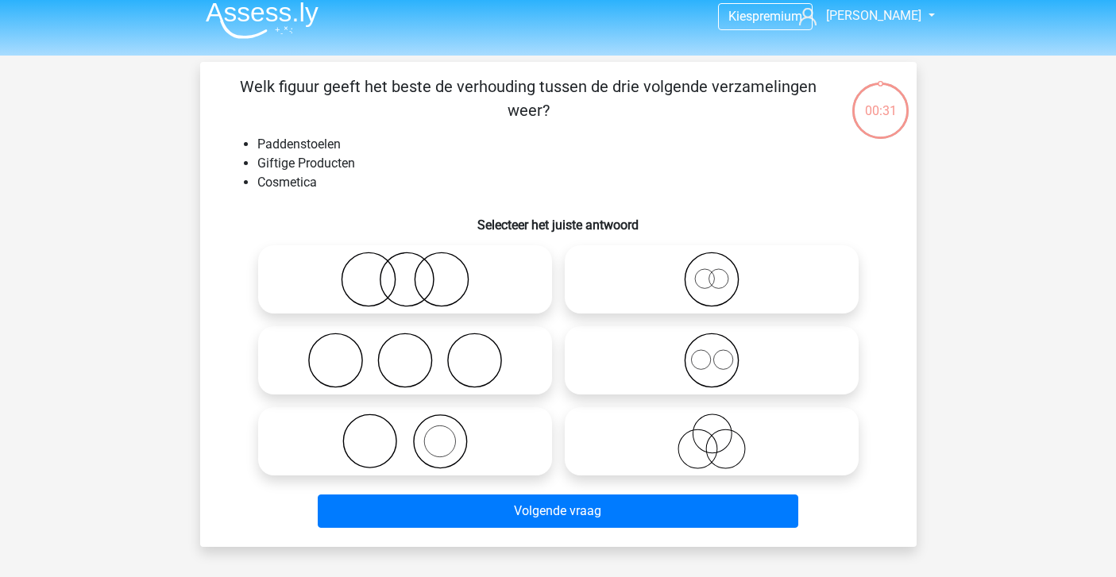
scroll to position [10, 0]
click at [399, 268] on icon at bounding box center [404, 280] width 281 height 56
click at [405, 268] on input "radio" at bounding box center [410, 267] width 10 height 10
radio input "true"
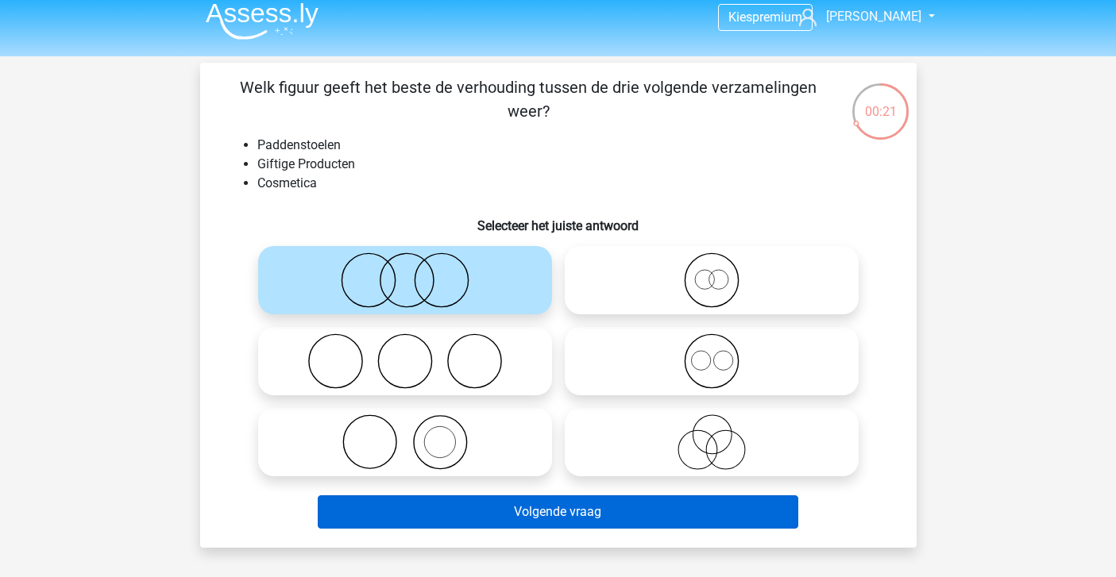
click at [492, 519] on button "Volgende vraag" at bounding box center [558, 511] width 480 height 33
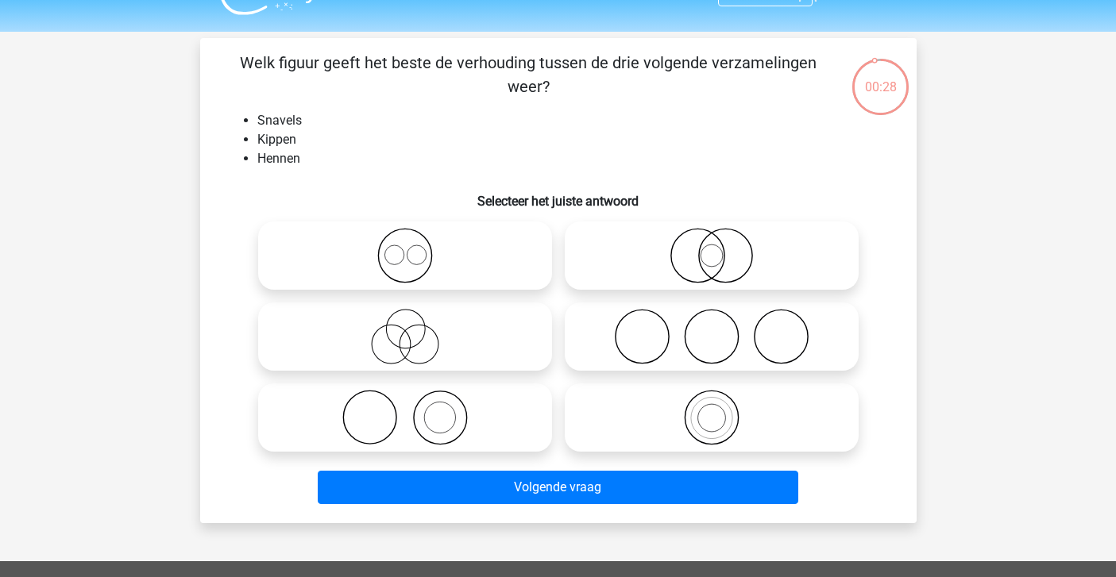
scroll to position [30, 0]
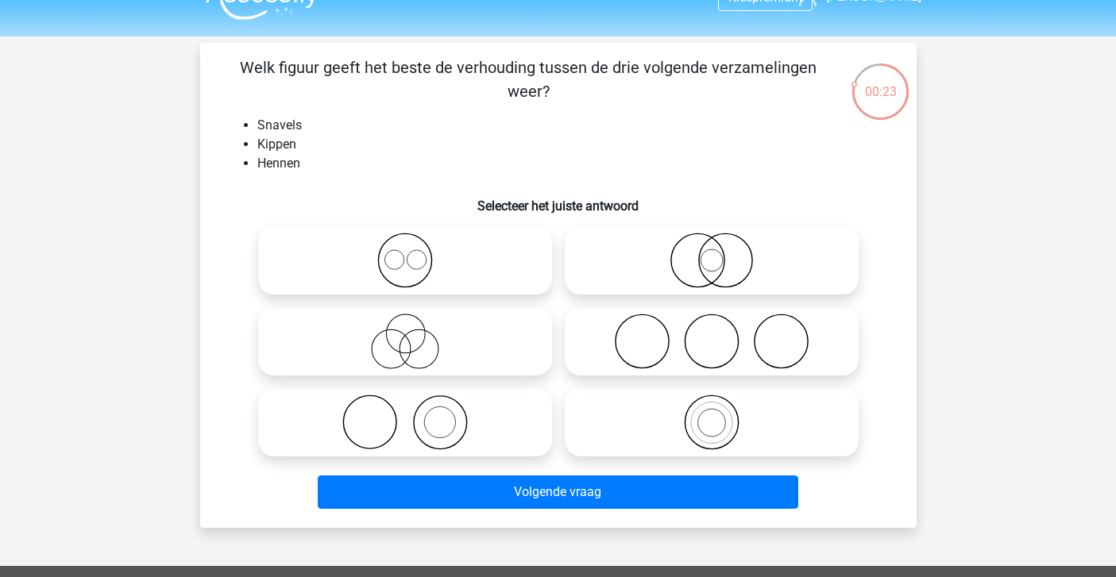
click at [496, 418] on icon at bounding box center [404, 423] width 281 height 56
click at [415, 414] on input "radio" at bounding box center [410, 409] width 10 height 10
radio input "true"
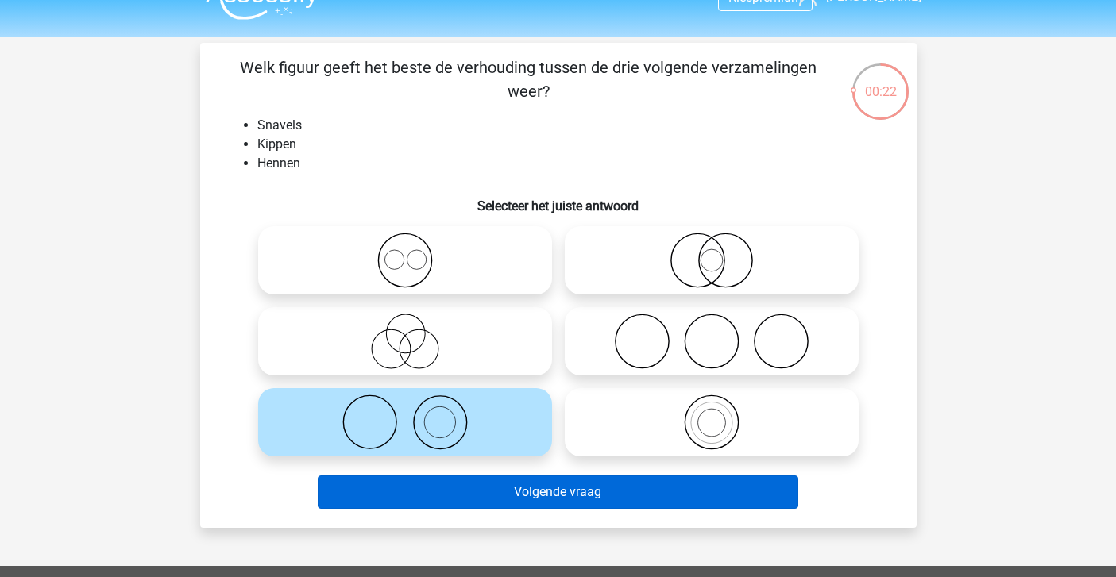
click at [495, 495] on button "Volgende vraag" at bounding box center [558, 492] width 480 height 33
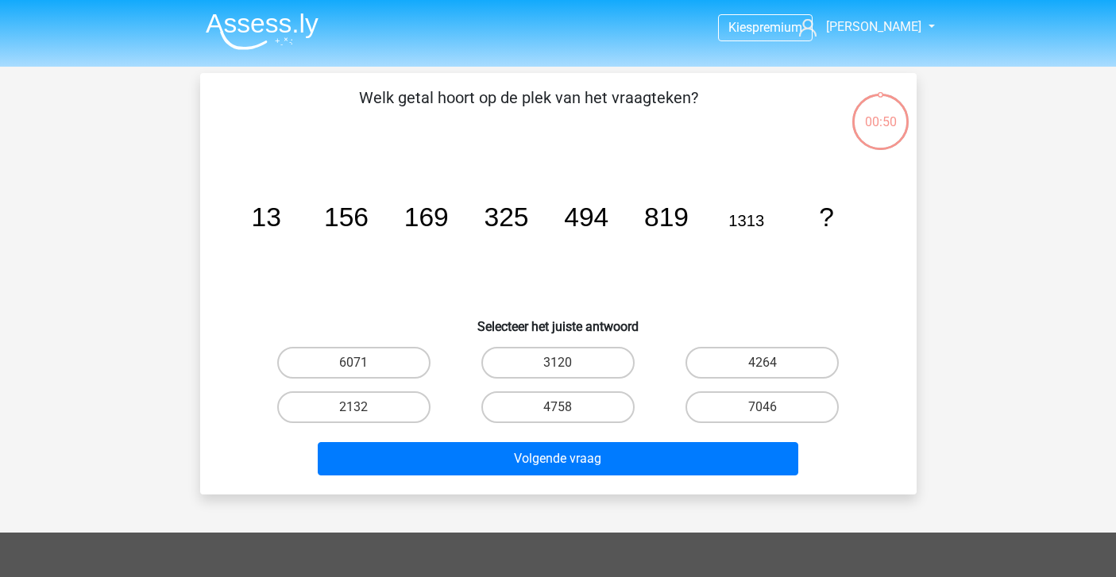
scroll to position [0, 0]
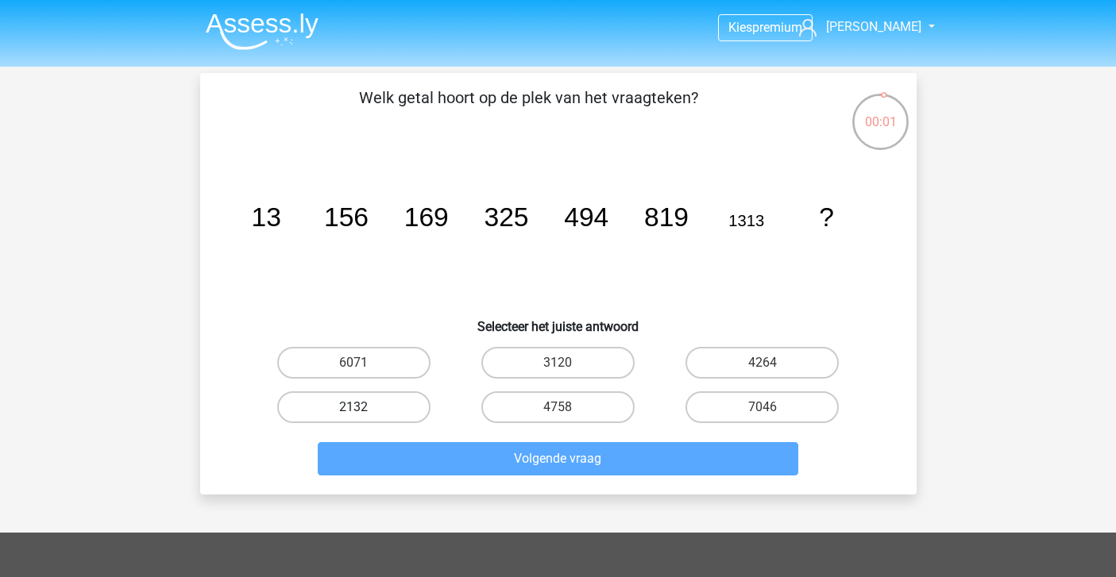
click at [385, 400] on label "2132" at bounding box center [353, 407] width 153 height 32
click at [364, 407] on input "2132" at bounding box center [358, 412] width 10 height 10
radio input "true"
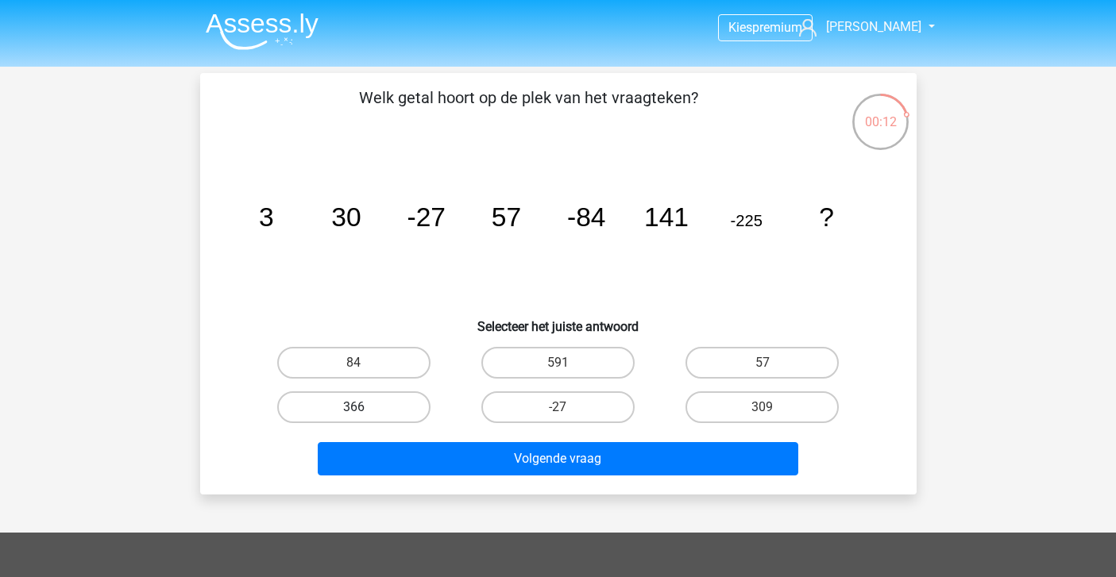
click at [417, 393] on label "366" at bounding box center [353, 407] width 153 height 32
click at [364, 407] on input "366" at bounding box center [358, 412] width 10 height 10
radio input "true"
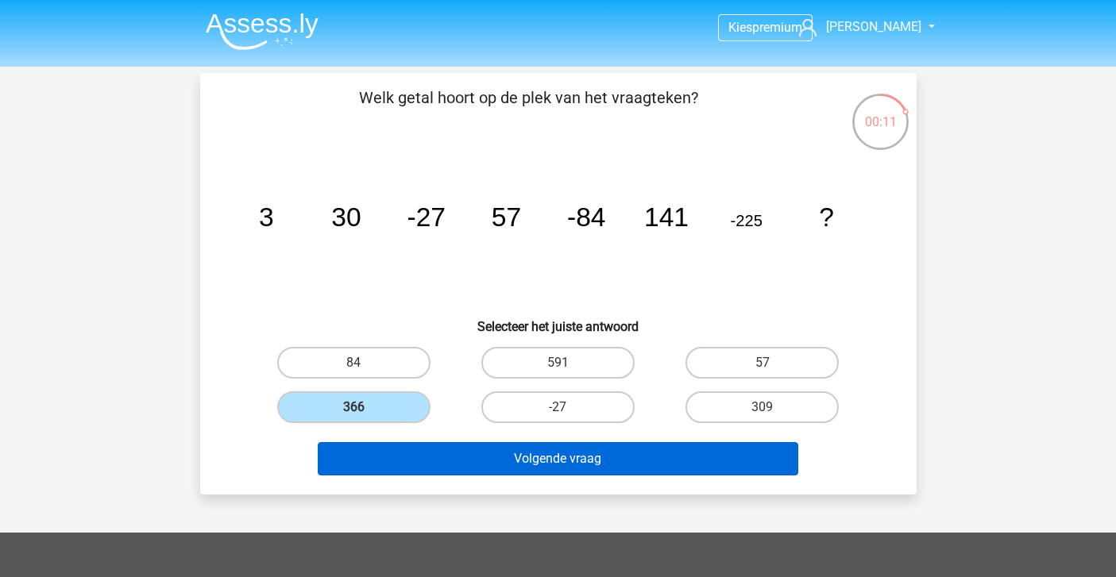
click at [453, 447] on button "Volgende vraag" at bounding box center [558, 458] width 480 height 33
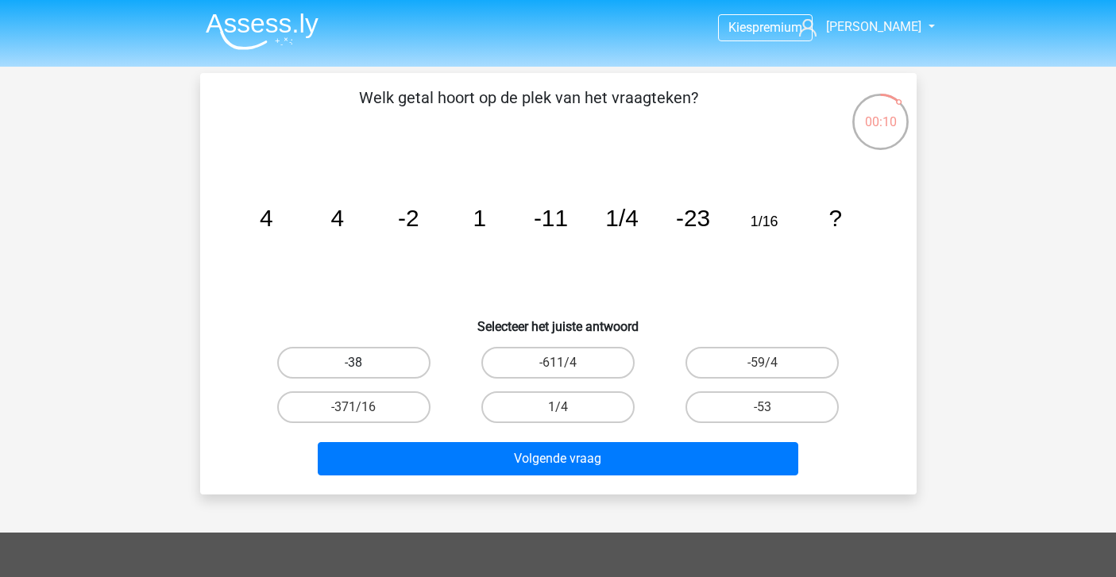
click at [408, 353] on label "-38" at bounding box center [353, 363] width 153 height 32
click at [364, 363] on input "-38" at bounding box center [358, 368] width 10 height 10
radio input "true"
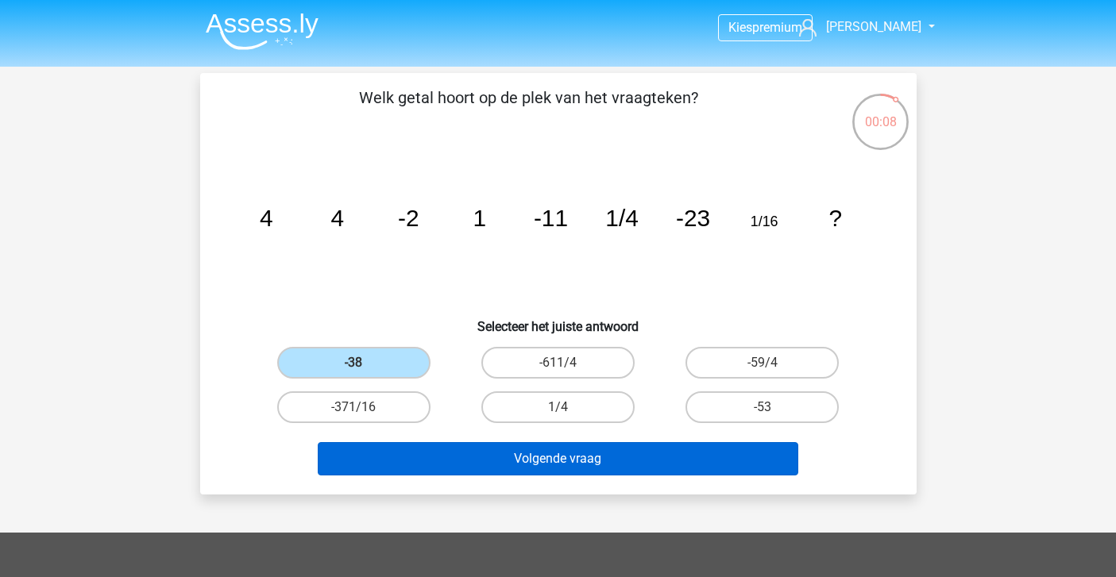
click at [437, 456] on button "Volgende vraag" at bounding box center [558, 458] width 480 height 33
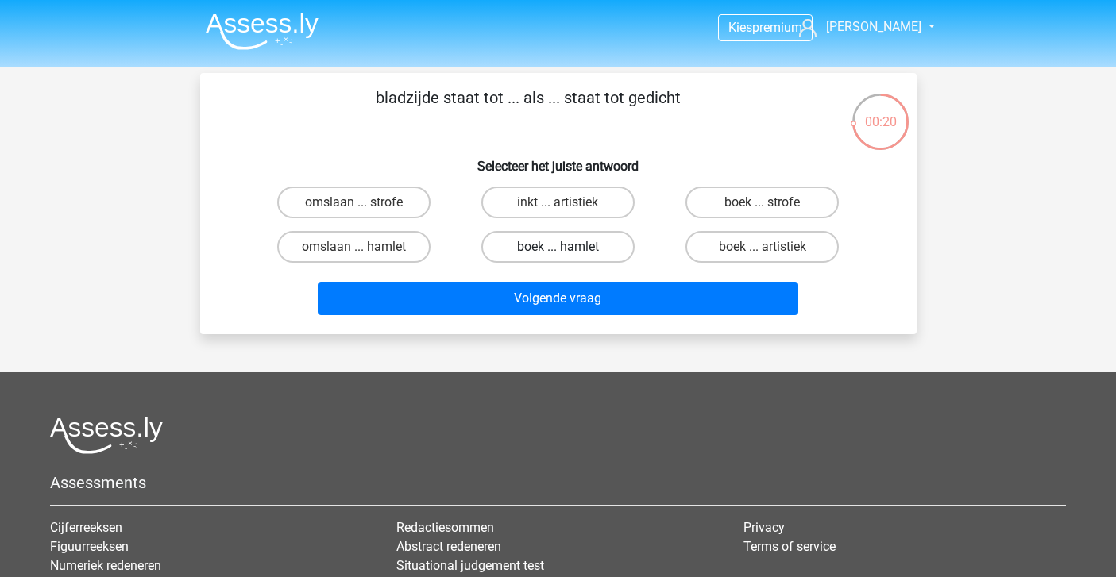
click at [537, 242] on label "boek ... hamlet" at bounding box center [557, 247] width 153 height 32
click at [557, 247] on input "boek ... hamlet" at bounding box center [562, 252] width 10 height 10
radio input "true"
click at [711, 207] on label "boek ... strofe" at bounding box center [761, 203] width 153 height 32
click at [762, 207] on input "boek ... strofe" at bounding box center [767, 207] width 10 height 10
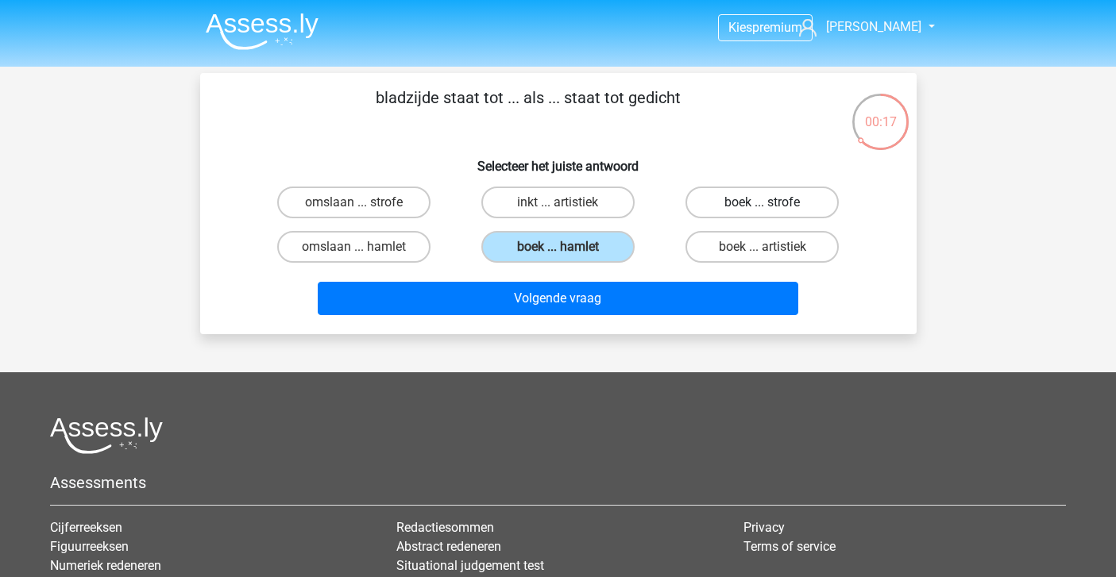
radio input "true"
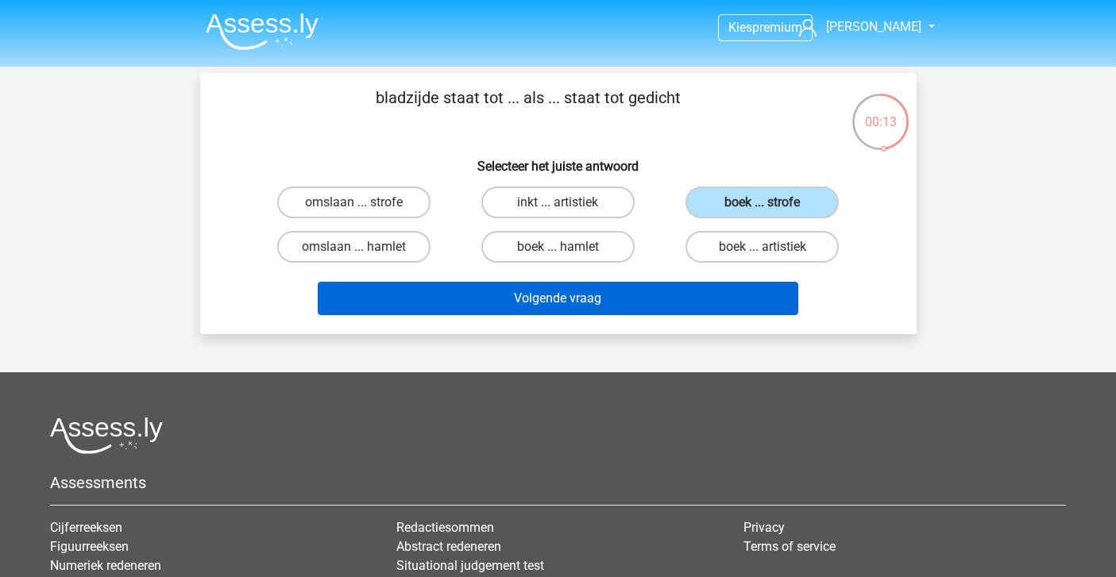
click at [588, 303] on button "Volgende vraag" at bounding box center [558, 298] width 480 height 33
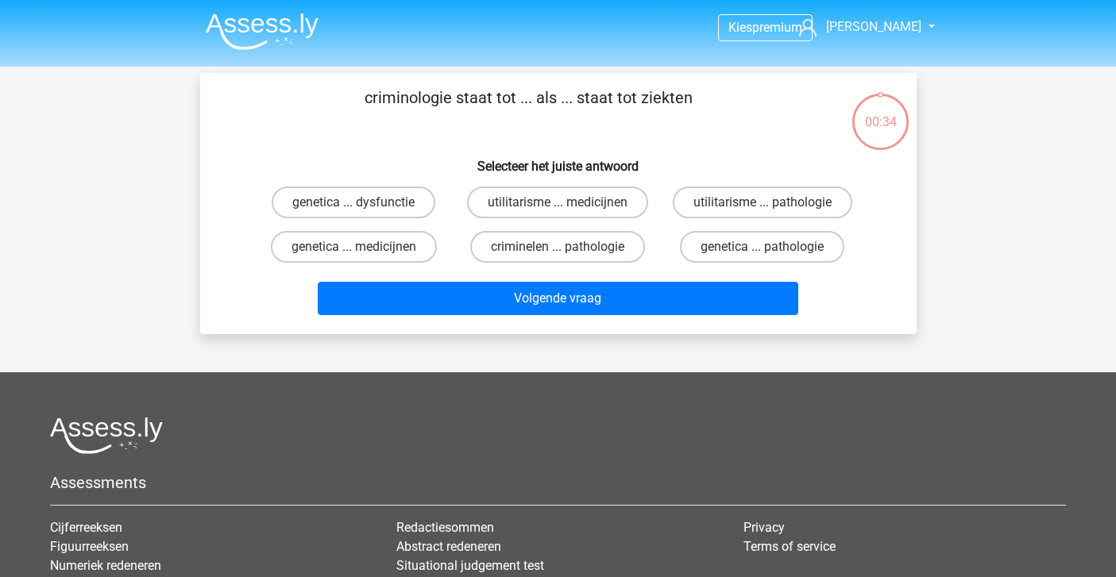
scroll to position [1, 0]
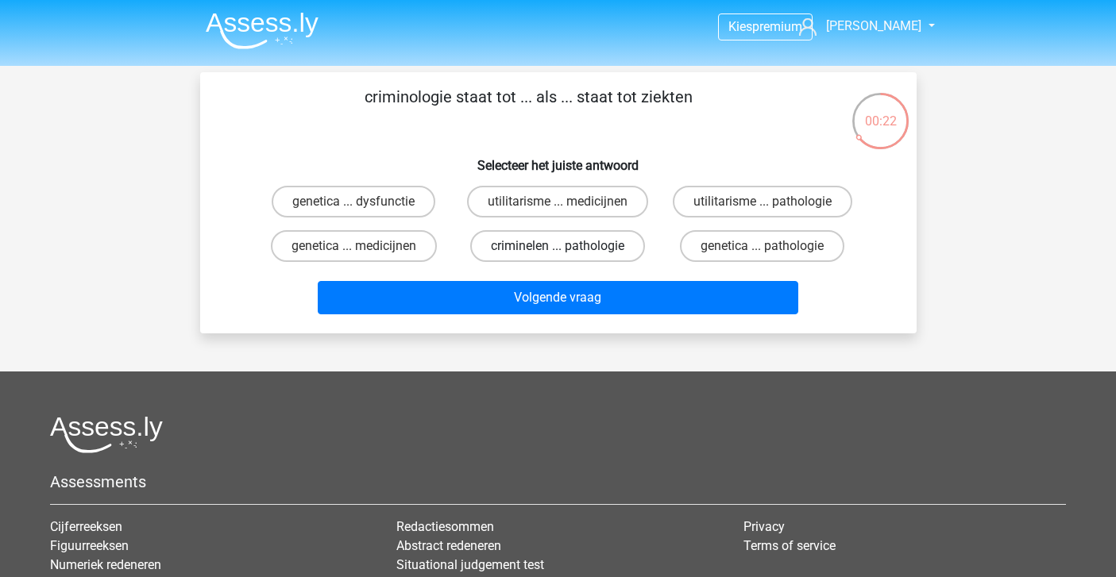
click at [526, 242] on label "criminelen ... pathologie" at bounding box center [557, 246] width 175 height 32
click at [557, 246] on input "criminelen ... pathologie" at bounding box center [562, 251] width 10 height 10
radio input "true"
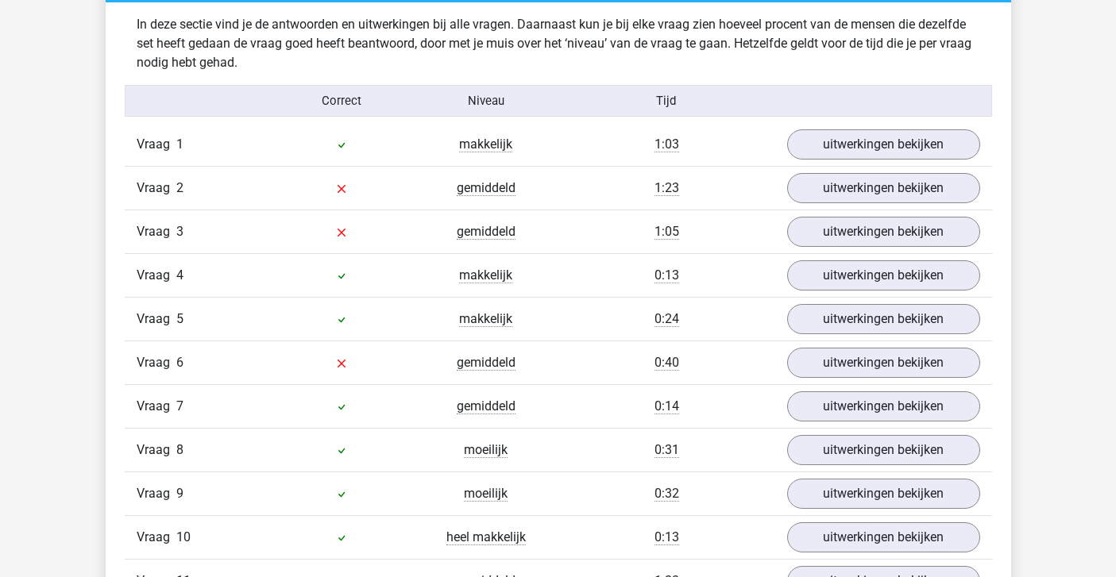
scroll to position [1608, 0]
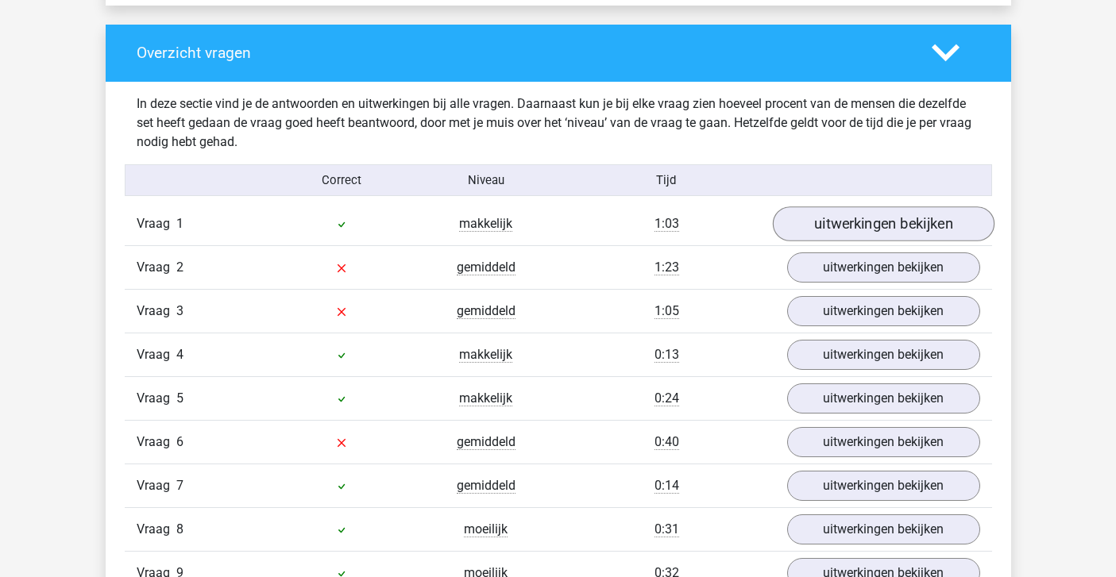
click at [867, 214] on link "uitwerkingen bekijken" at bounding box center [883, 223] width 222 height 35
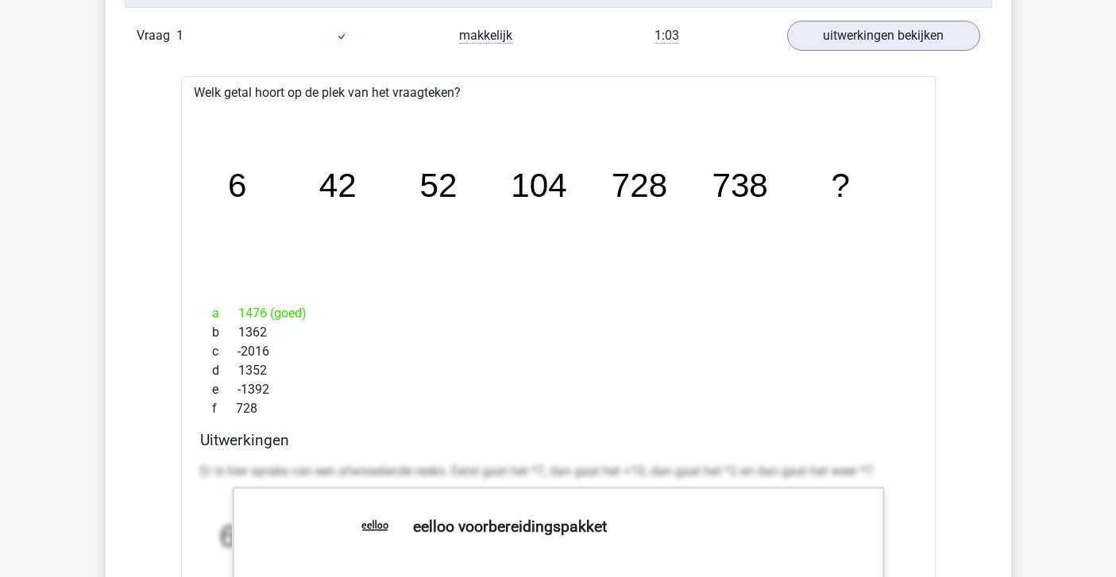
scroll to position [1794, 0]
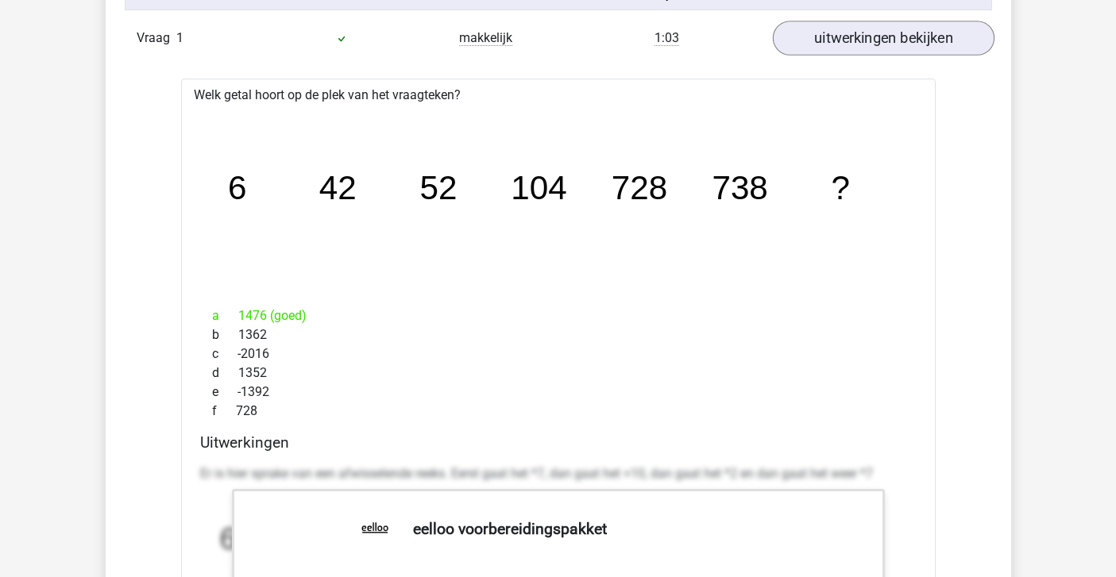
click at [849, 31] on link "uitwerkingen bekijken" at bounding box center [883, 38] width 222 height 35
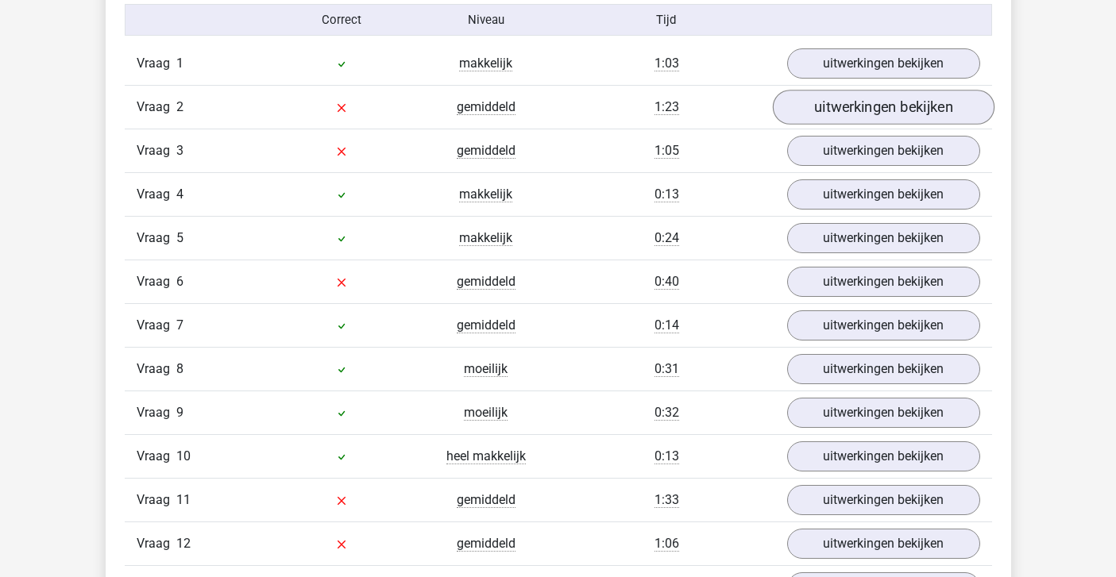
scroll to position [1764, 0]
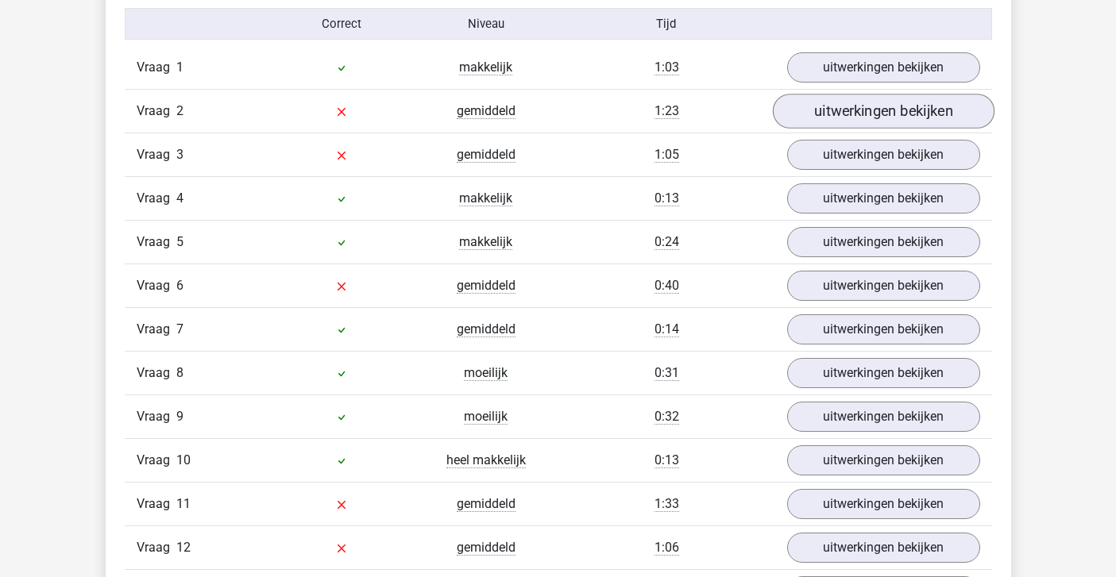
click at [835, 102] on link "uitwerkingen bekijken" at bounding box center [883, 111] width 222 height 35
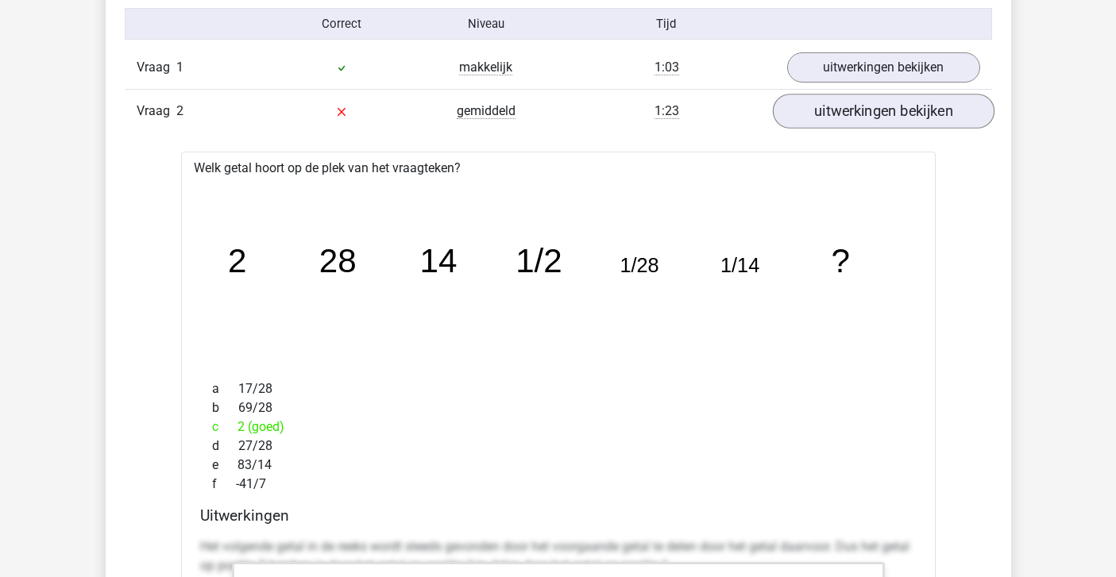
click at [835, 104] on link "uitwerkingen bekijken" at bounding box center [883, 111] width 222 height 35
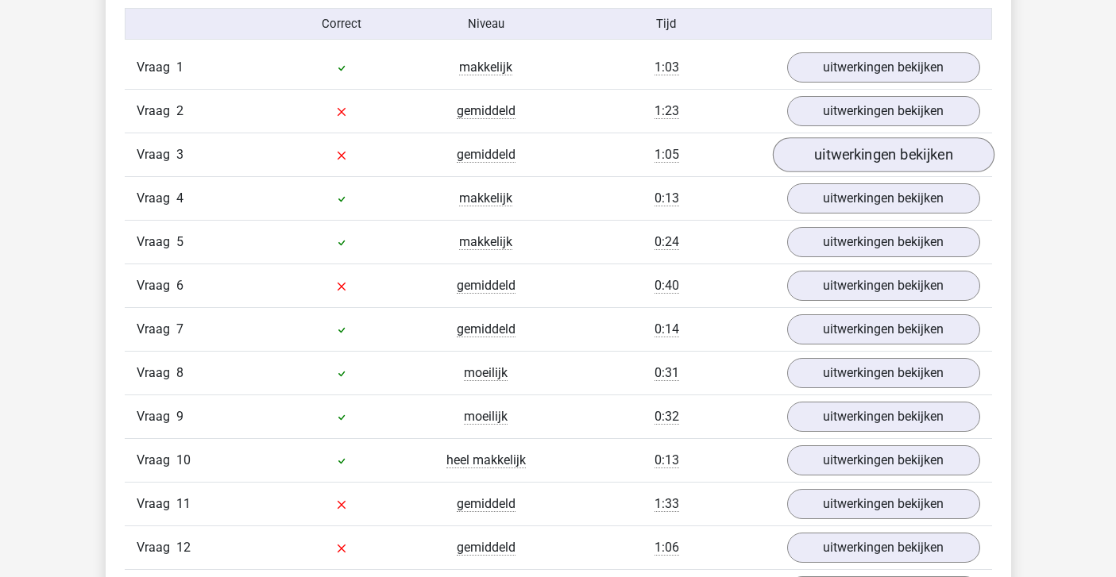
click at [838, 148] on link "uitwerkingen bekijken" at bounding box center [883, 154] width 222 height 35
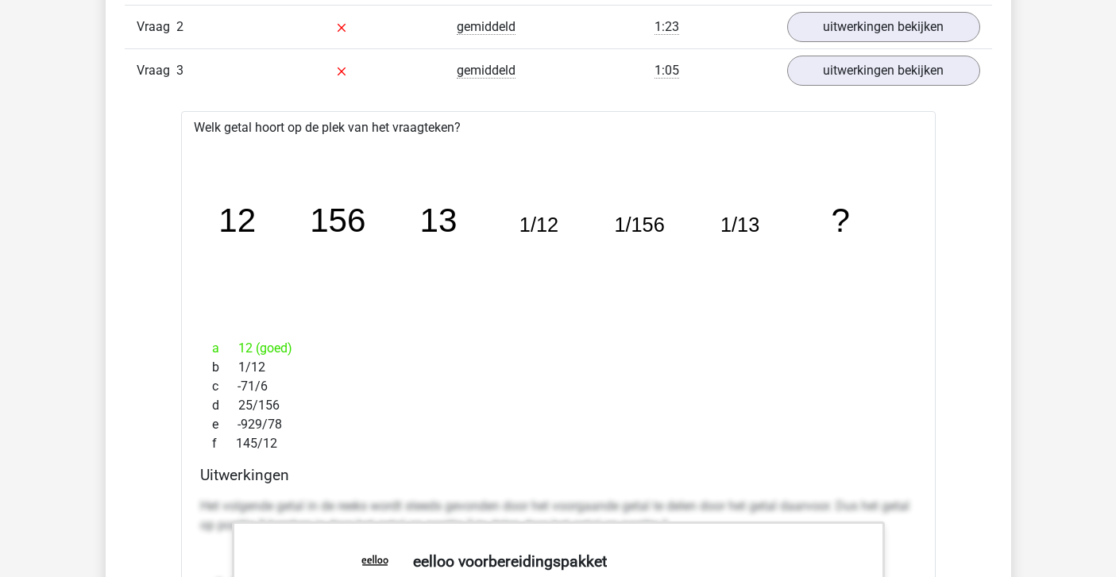
scroll to position [1848, 0]
click at [848, 76] on link "uitwerkingen bekijken" at bounding box center [883, 70] width 222 height 35
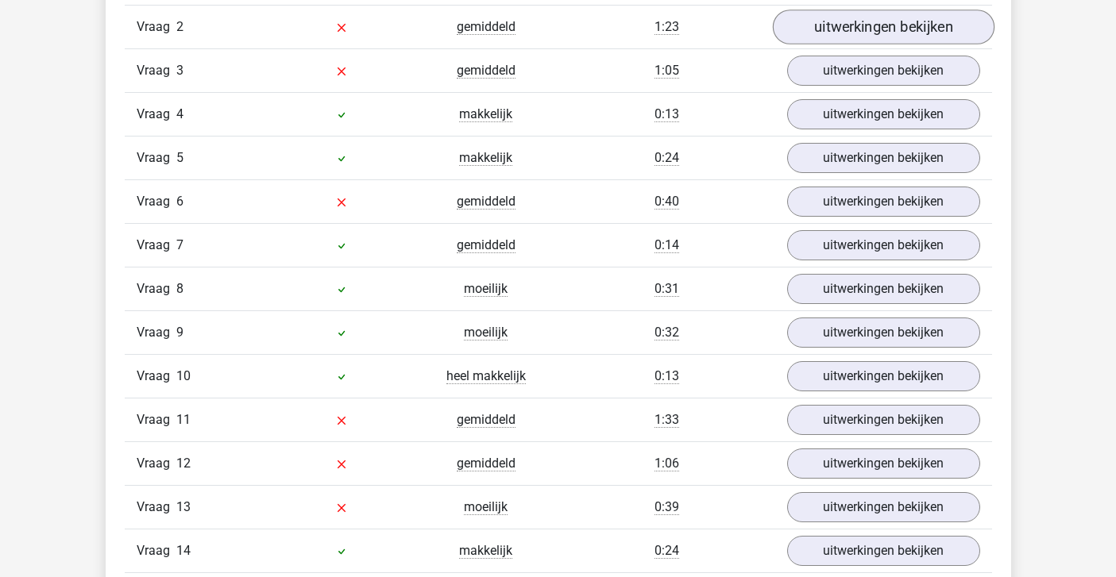
click at [824, 32] on link "uitwerkingen bekijken" at bounding box center [883, 27] width 222 height 35
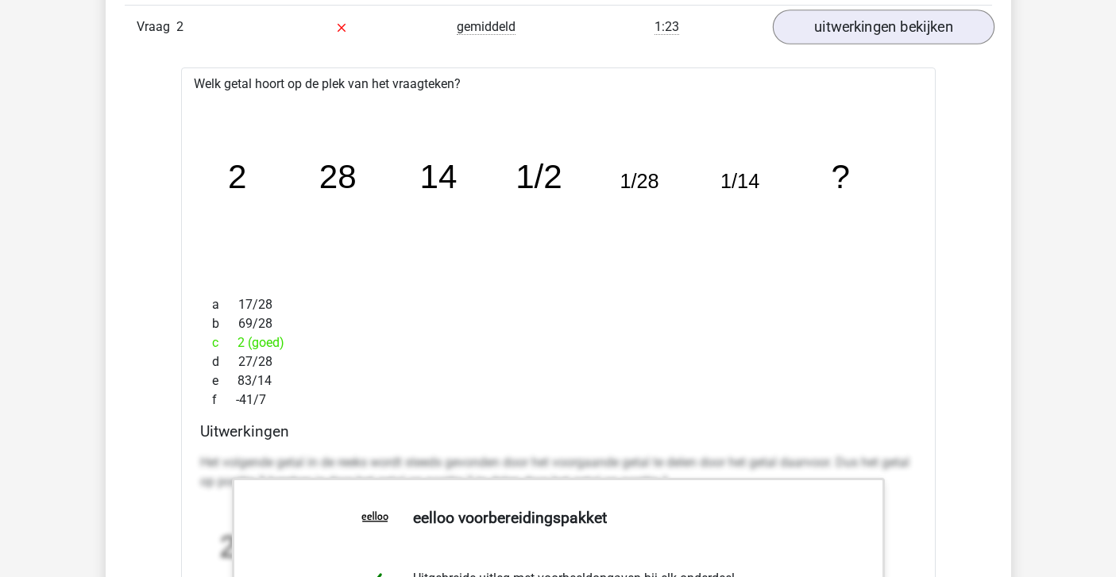
click at [828, 37] on link "uitwerkingen bekijken" at bounding box center [883, 27] width 222 height 35
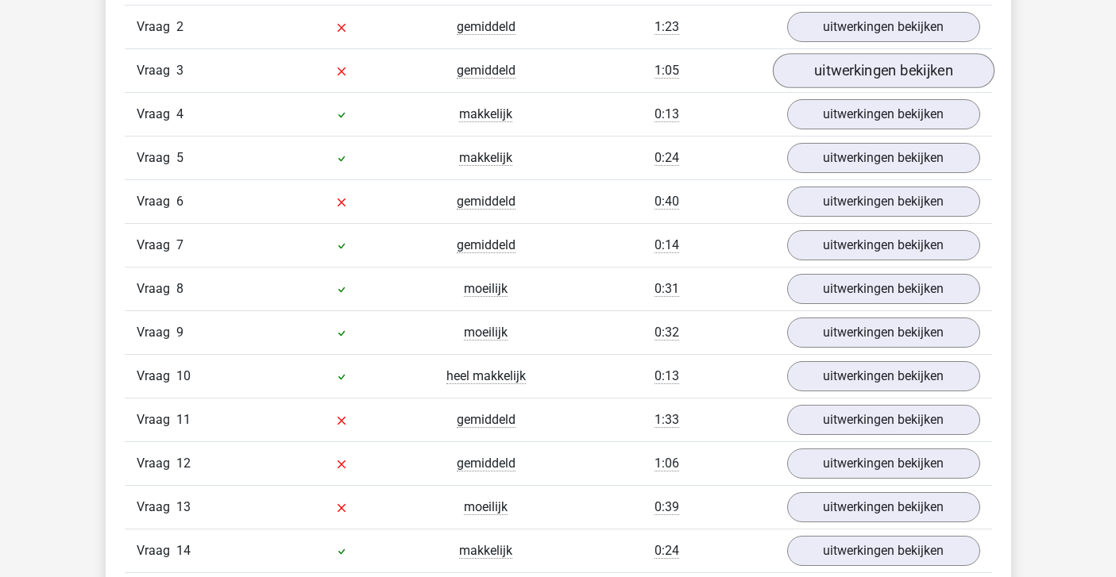
click at [835, 79] on link "uitwerkingen bekijken" at bounding box center [883, 70] width 222 height 35
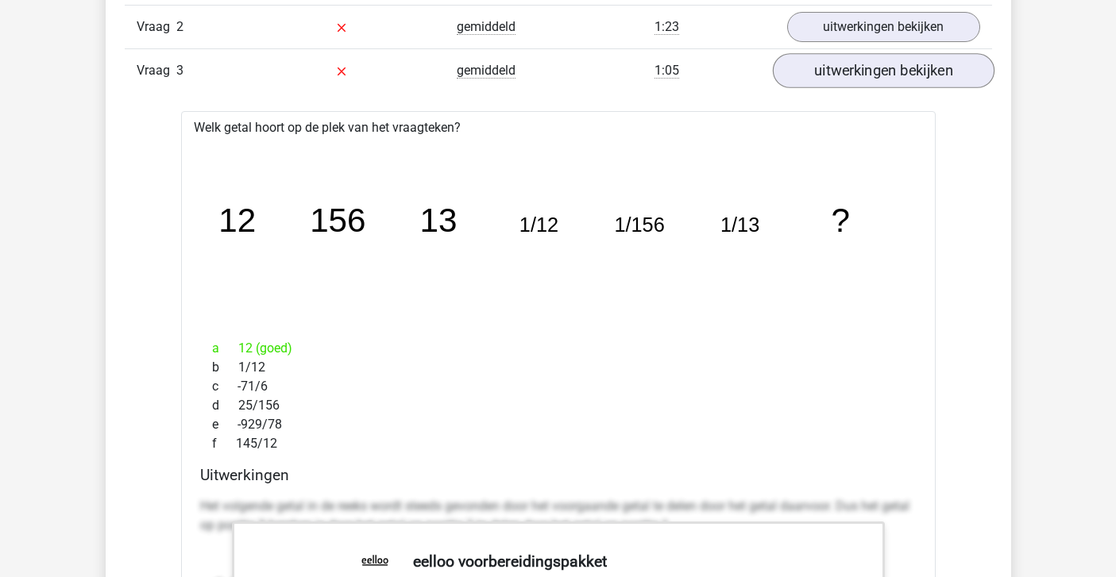
click at [835, 79] on link "uitwerkingen bekijken" at bounding box center [883, 70] width 222 height 35
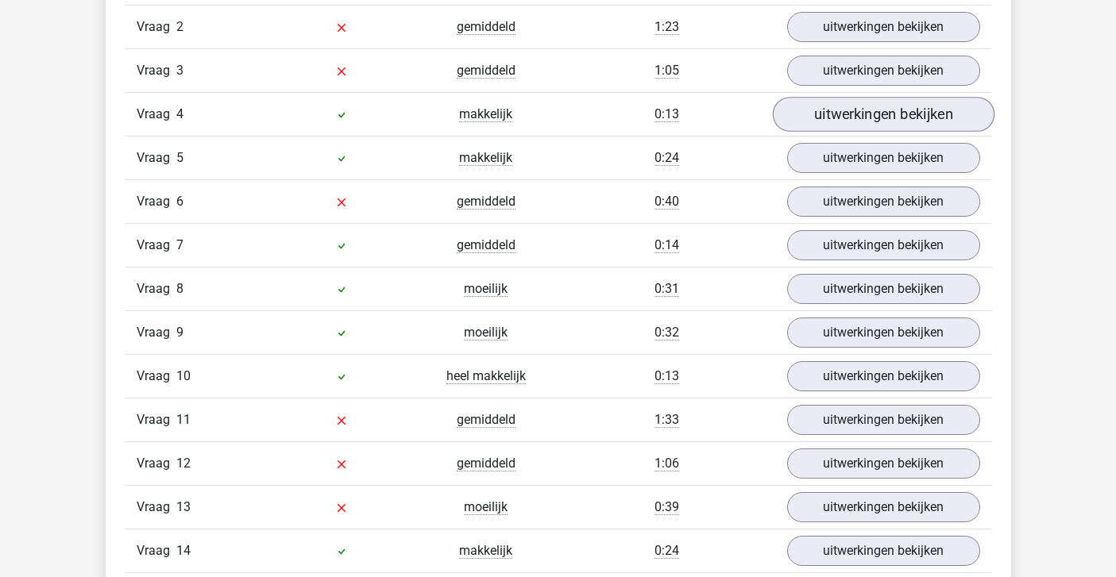
click at [841, 110] on link "uitwerkingen bekijken" at bounding box center [883, 114] width 222 height 35
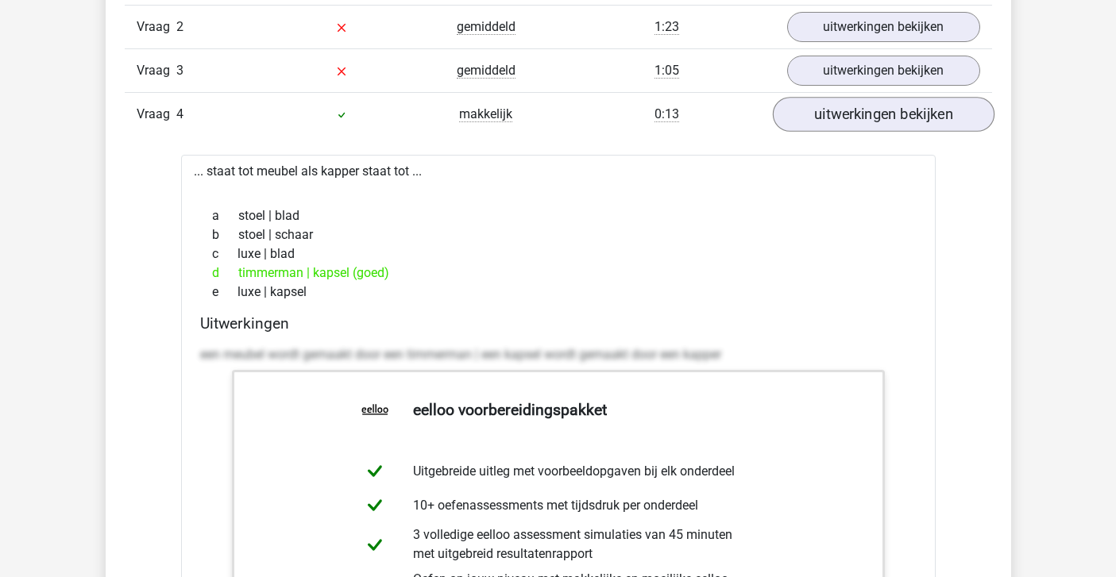
click at [841, 110] on link "uitwerkingen bekijken" at bounding box center [883, 114] width 222 height 35
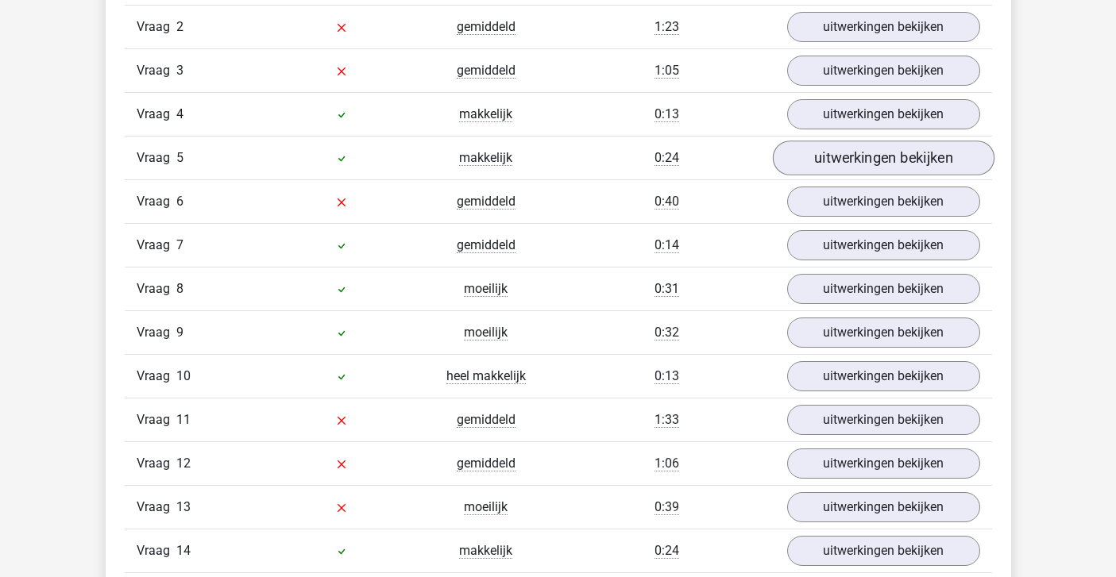
click at [828, 156] on link "uitwerkingen bekijken" at bounding box center [883, 158] width 222 height 35
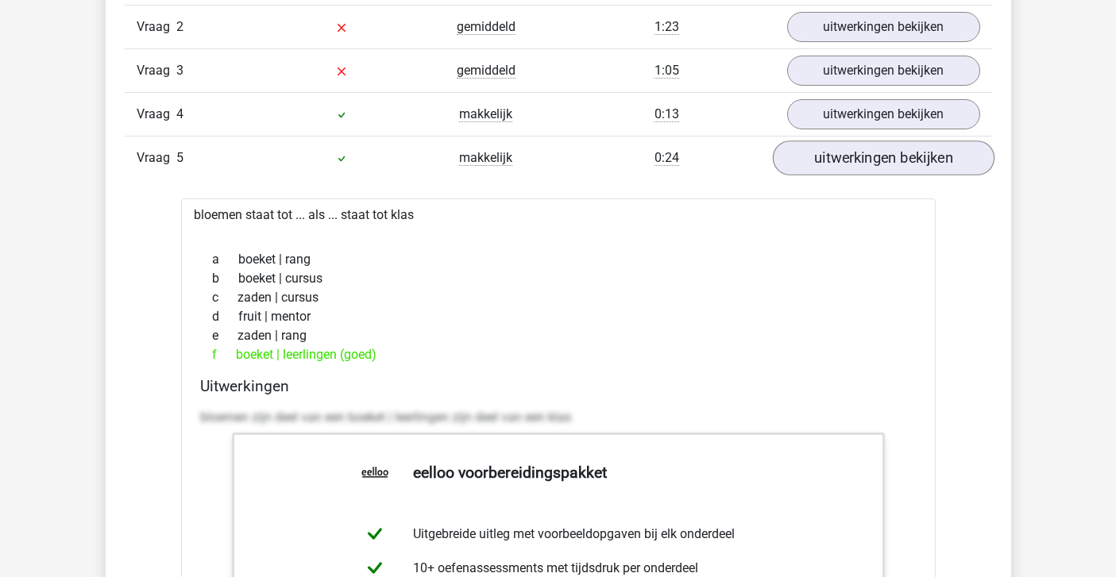
click at [828, 156] on link "uitwerkingen bekijken" at bounding box center [883, 158] width 222 height 35
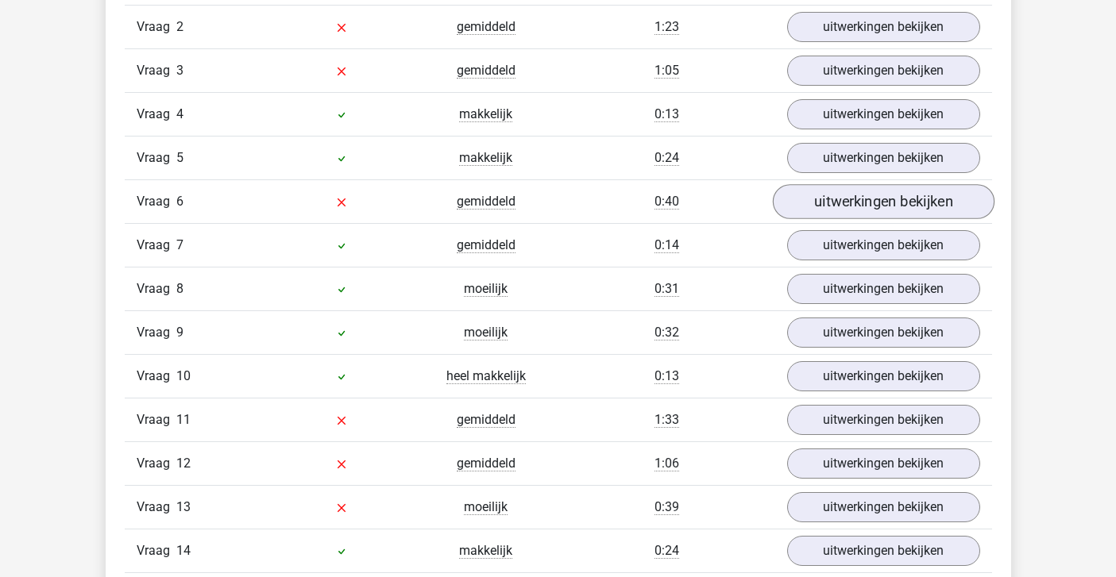
click at [815, 198] on link "uitwerkingen bekijken" at bounding box center [883, 201] width 222 height 35
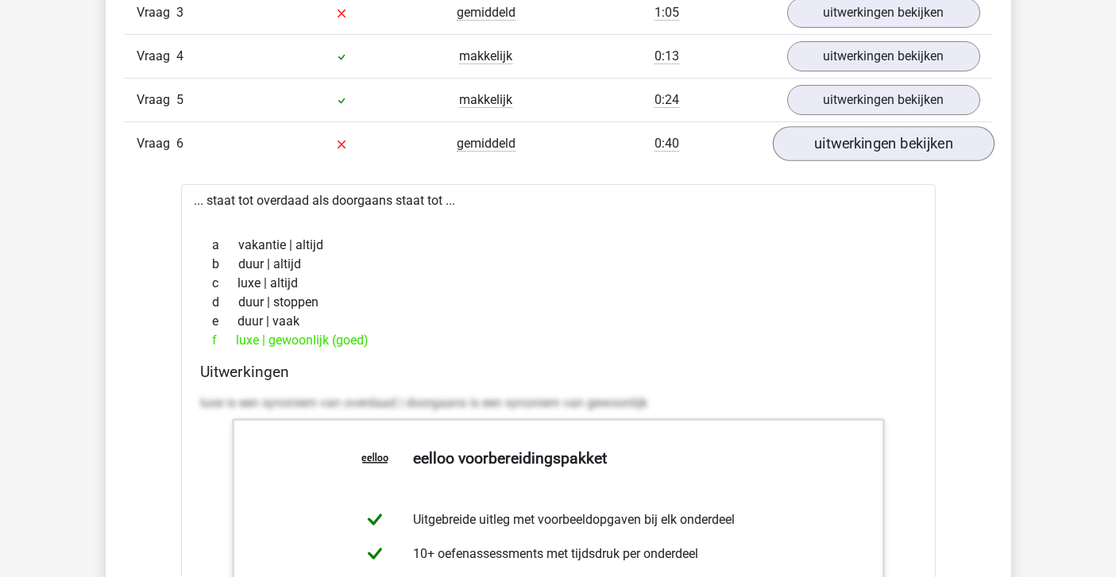
scroll to position [1908, 0]
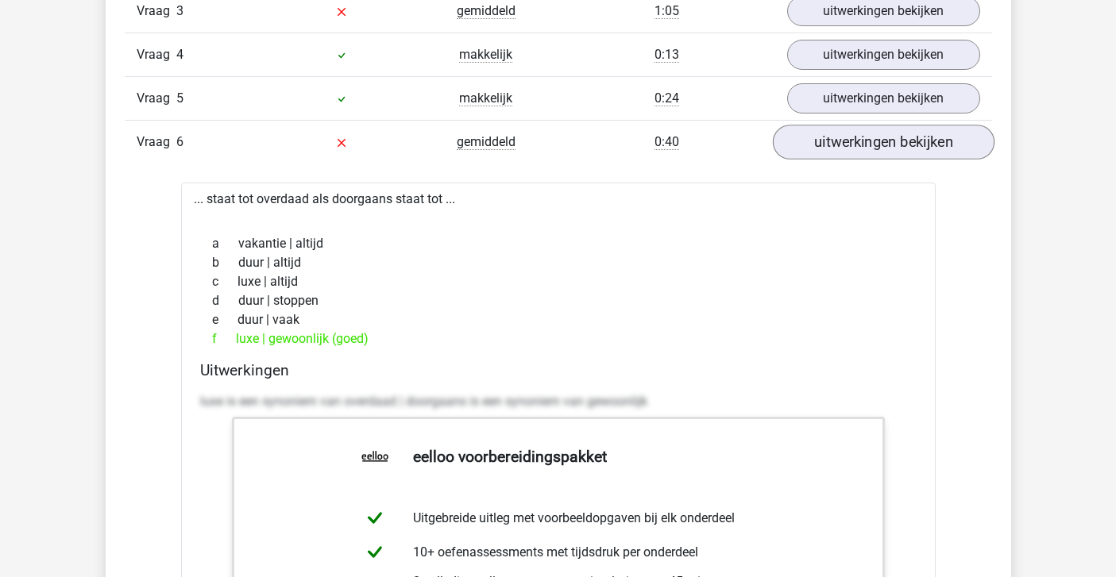
click at [831, 139] on link "uitwerkingen bekijken" at bounding box center [883, 142] width 222 height 35
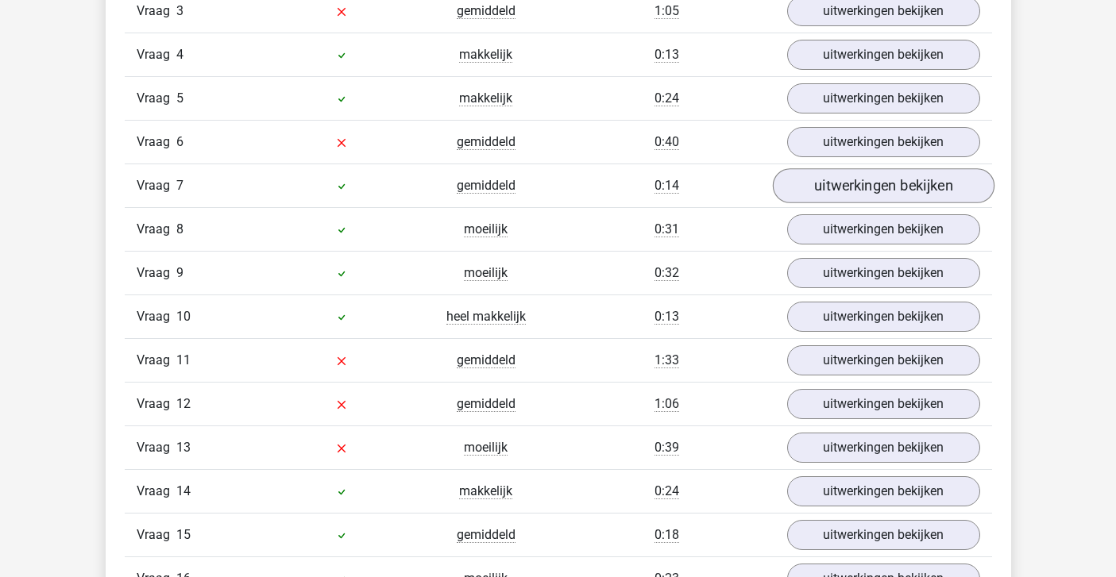
click at [822, 192] on link "uitwerkingen bekijken" at bounding box center [883, 185] width 222 height 35
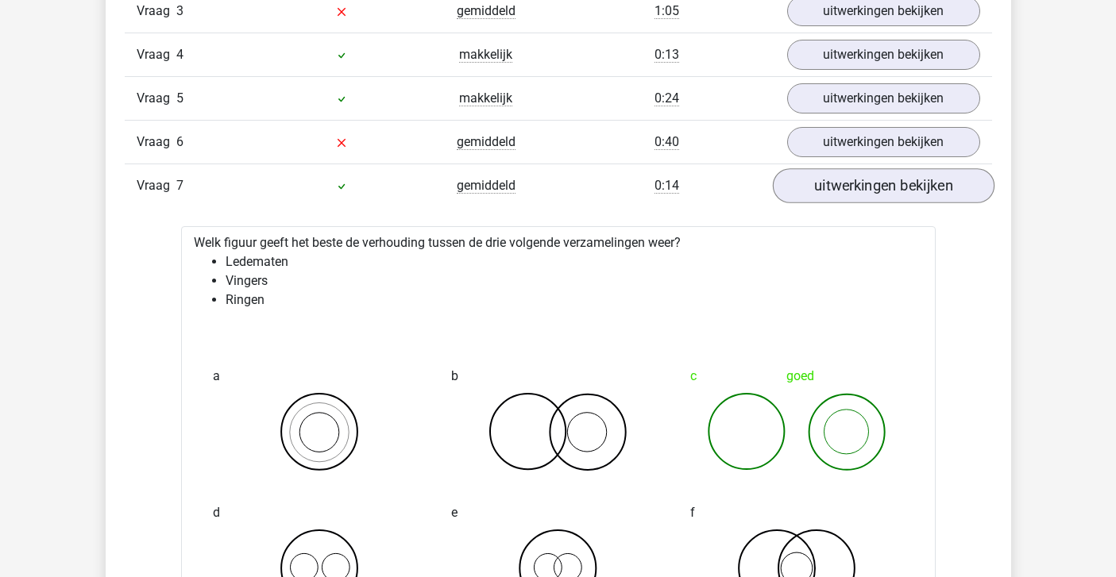
click at [822, 189] on link "uitwerkingen bekijken" at bounding box center [883, 185] width 222 height 35
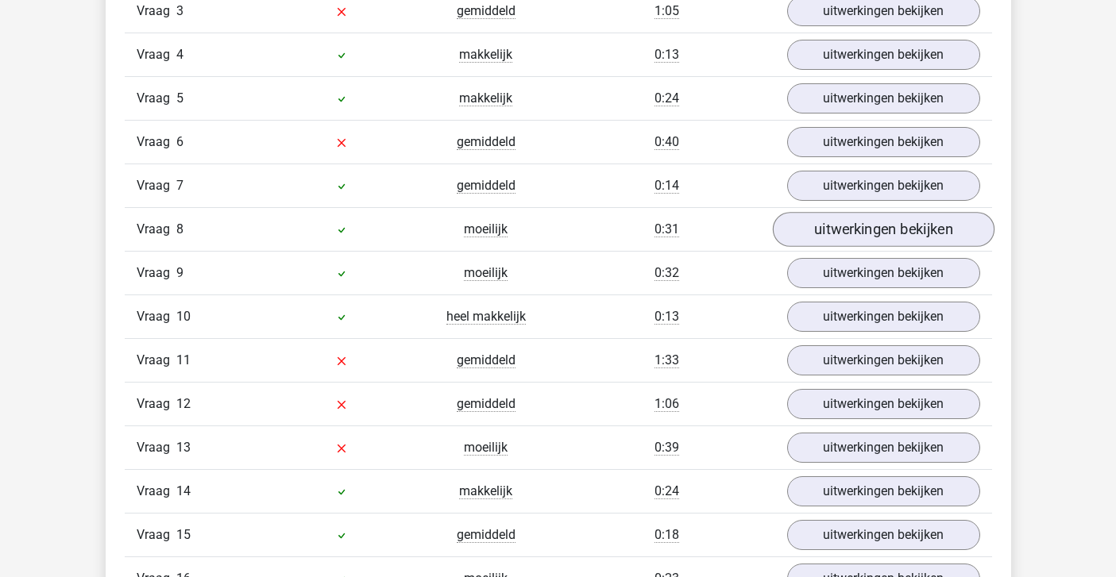
click at [828, 227] on link "uitwerkingen bekijken" at bounding box center [883, 229] width 222 height 35
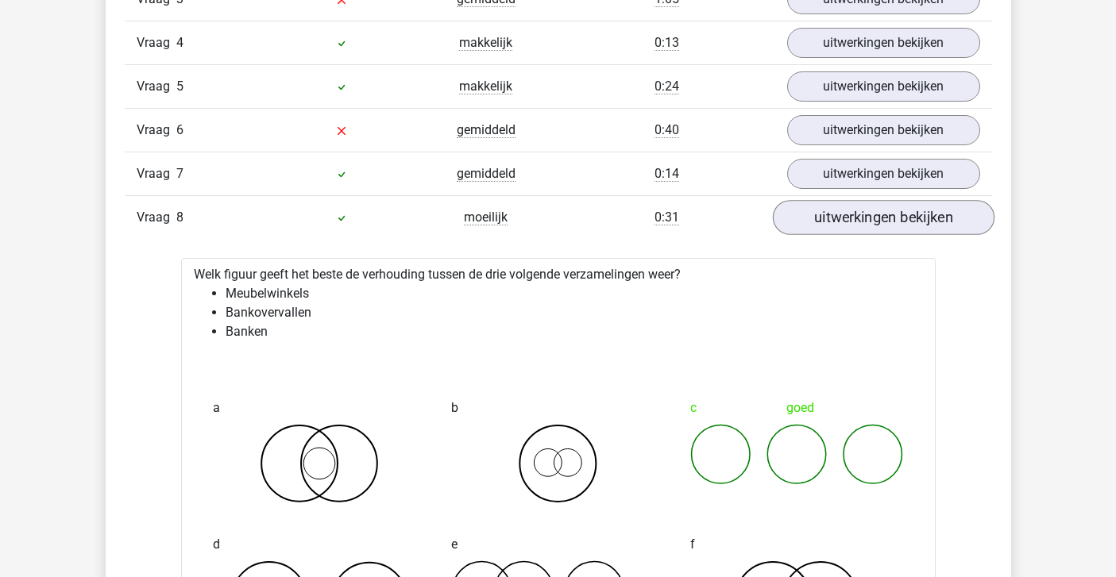
scroll to position [1921, 0]
click at [828, 227] on link "uitwerkingen bekijken" at bounding box center [883, 216] width 222 height 35
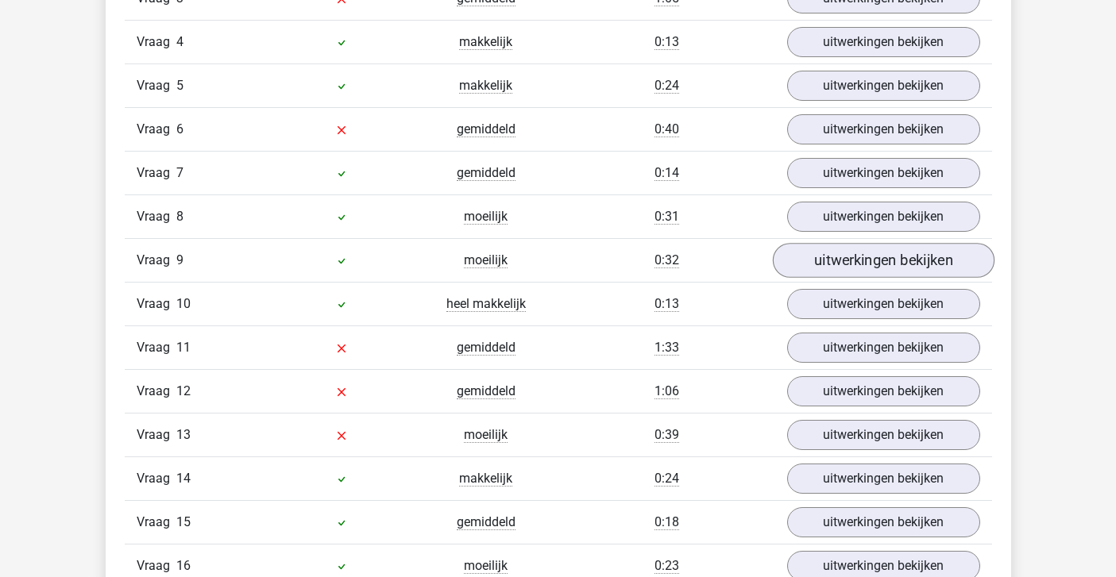
click at [831, 262] on link "uitwerkingen bekijken" at bounding box center [883, 260] width 222 height 35
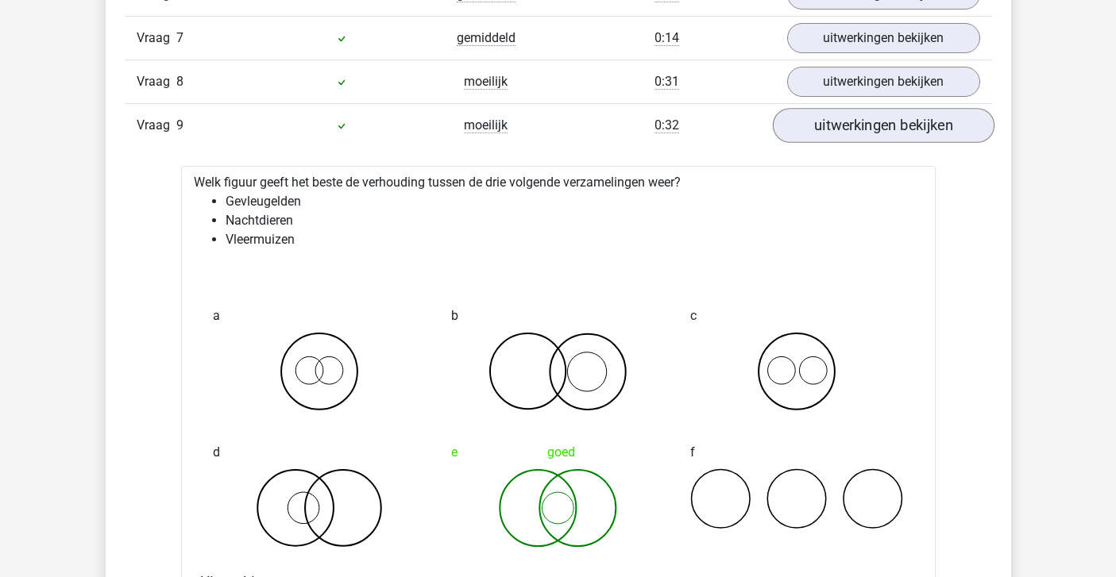
scroll to position [2054, 0]
click at [831, 123] on link "uitwerkingen bekijken" at bounding box center [883, 127] width 222 height 35
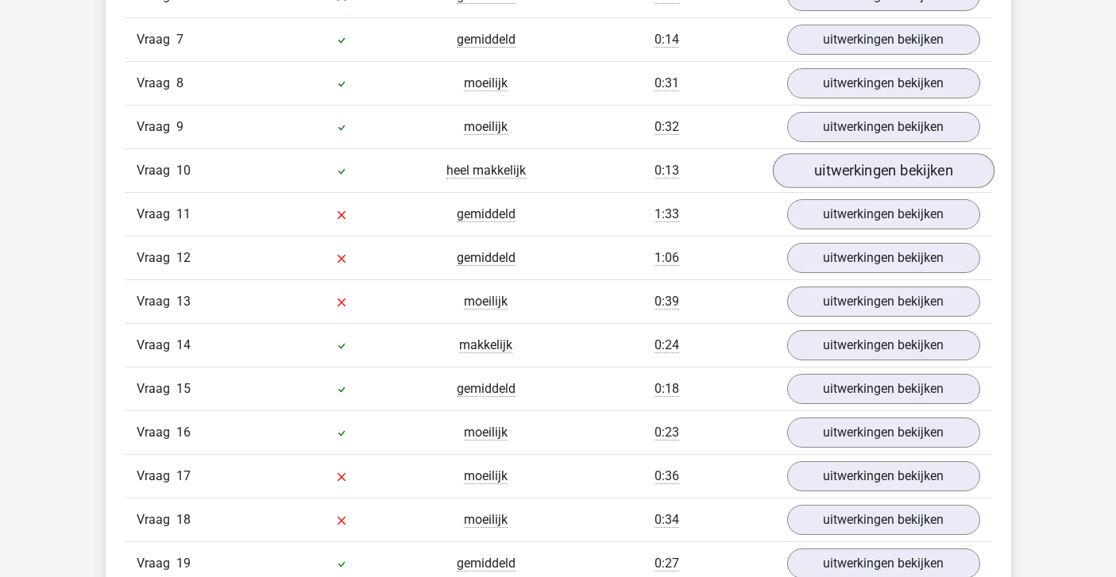
click at [830, 169] on link "uitwerkingen bekijken" at bounding box center [883, 170] width 222 height 35
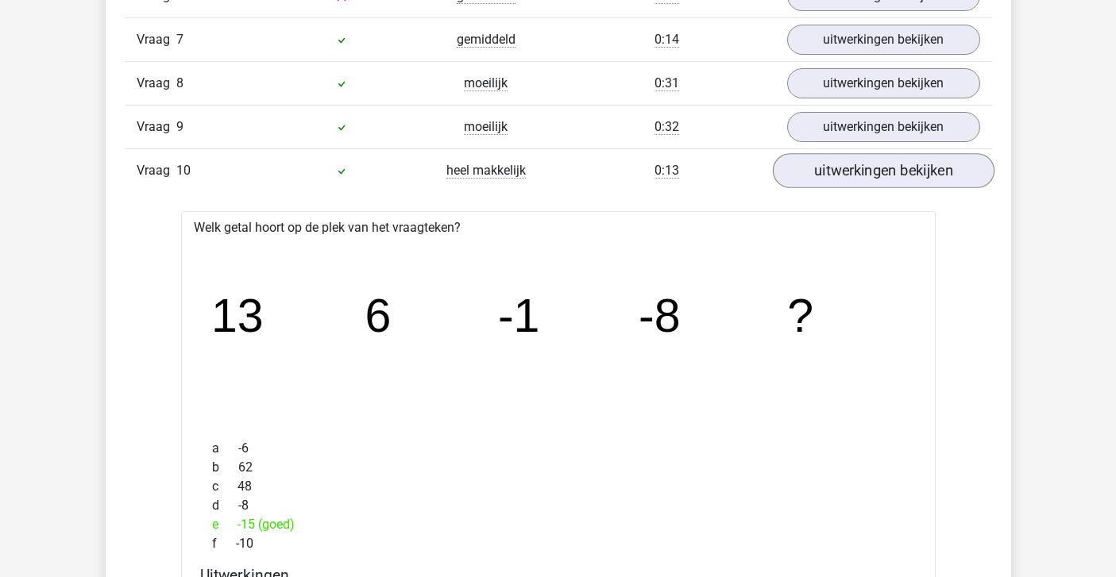
click at [830, 169] on link "uitwerkingen bekijken" at bounding box center [883, 170] width 222 height 35
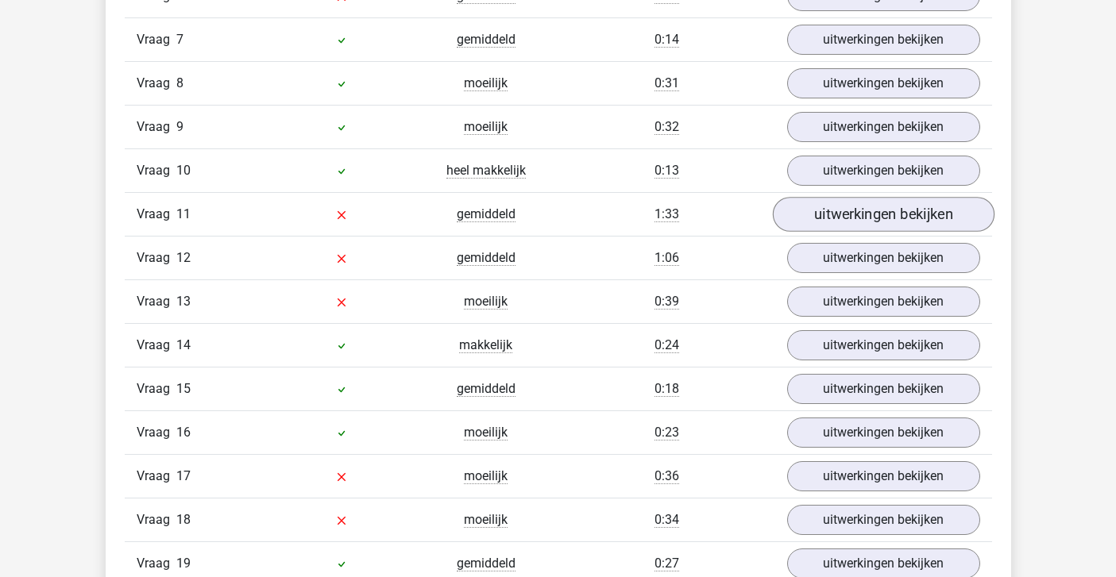
click at [825, 212] on link "uitwerkingen bekijken" at bounding box center [883, 214] width 222 height 35
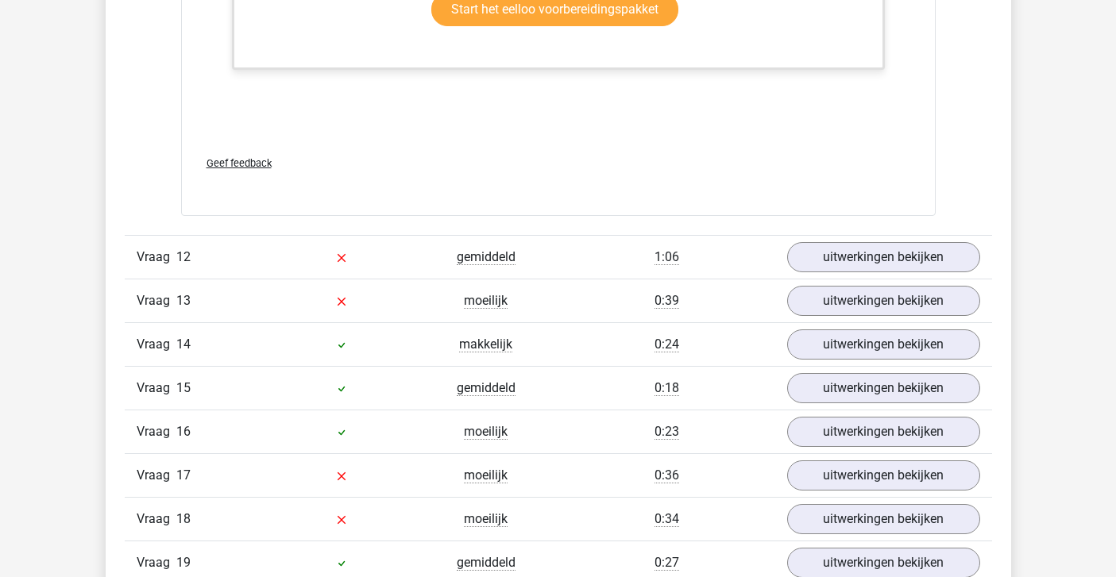
scroll to position [3032, 0]
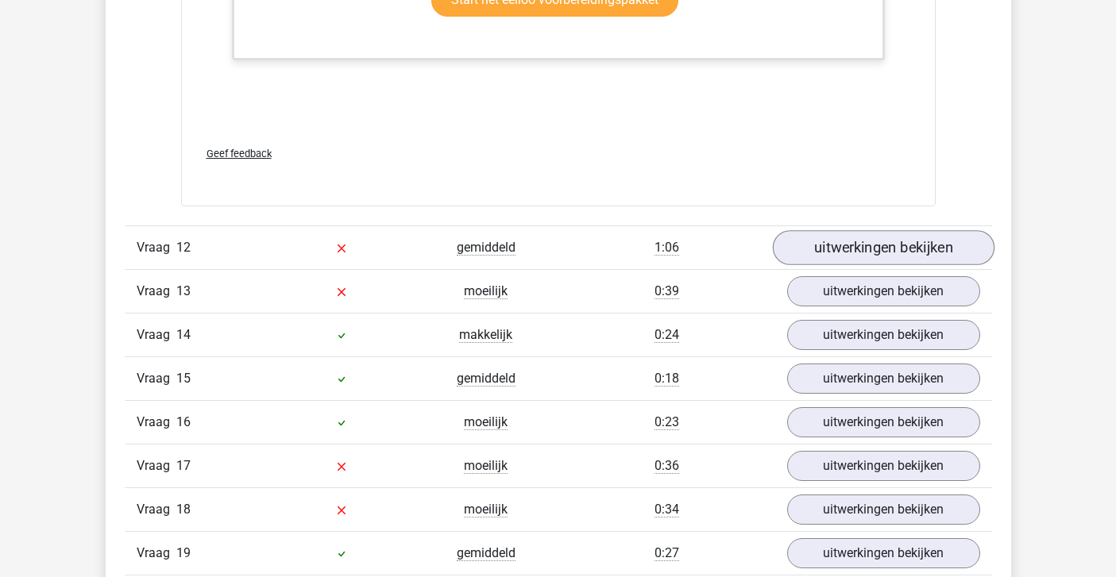
click at [875, 258] on link "uitwerkingen bekijken" at bounding box center [883, 247] width 222 height 35
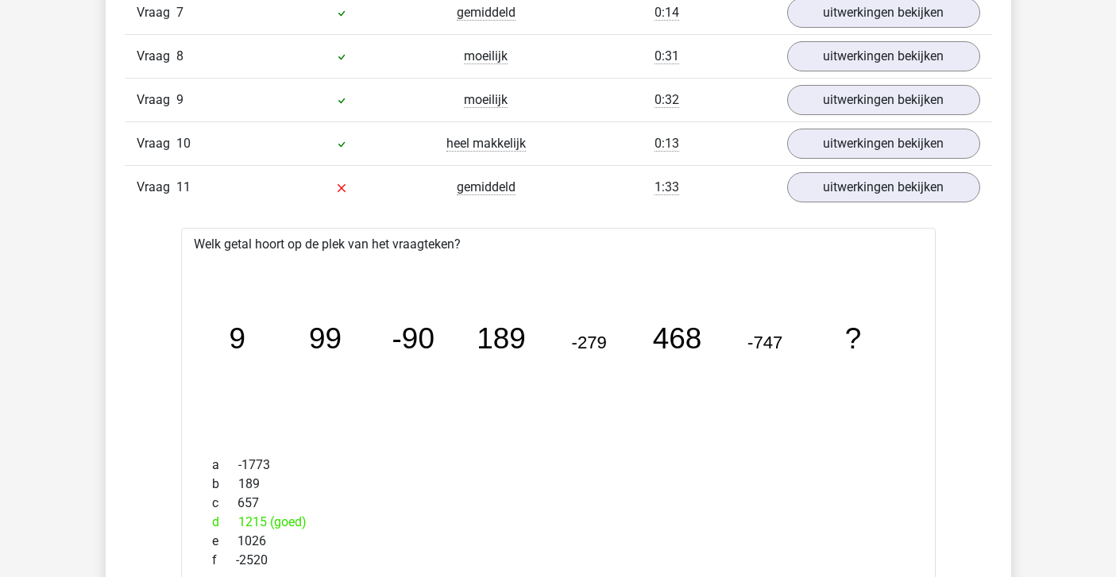
scroll to position [1980, 0]
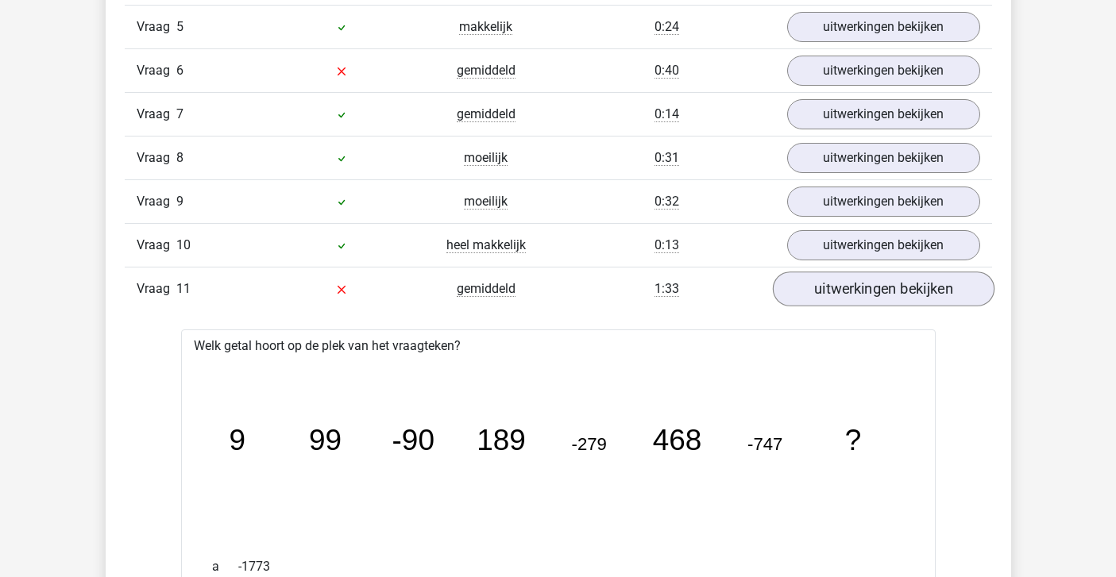
click at [850, 285] on link "uitwerkingen bekijken" at bounding box center [883, 289] width 222 height 35
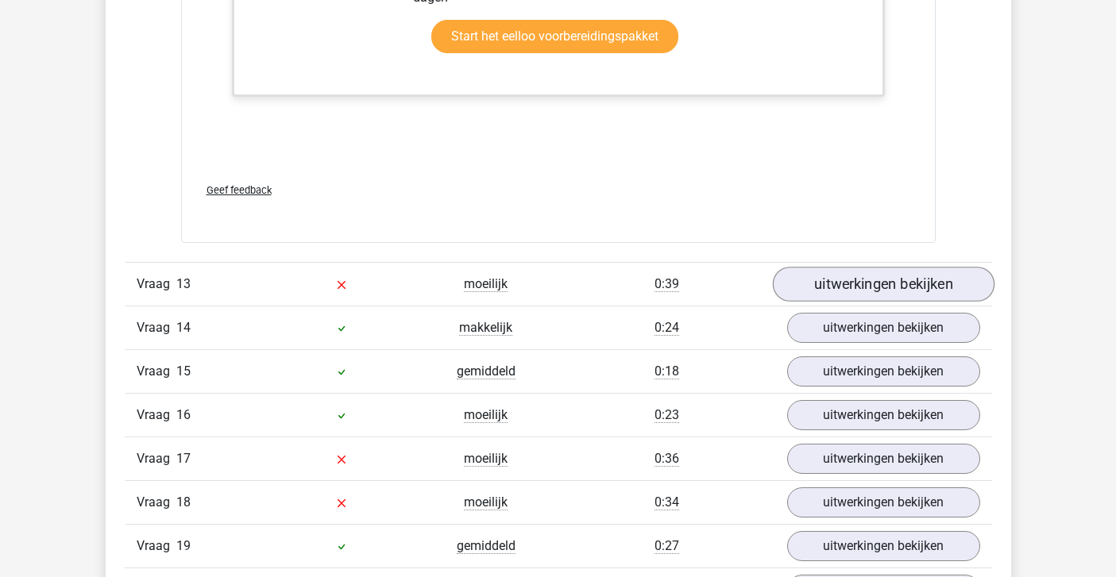
scroll to position [3044, 0]
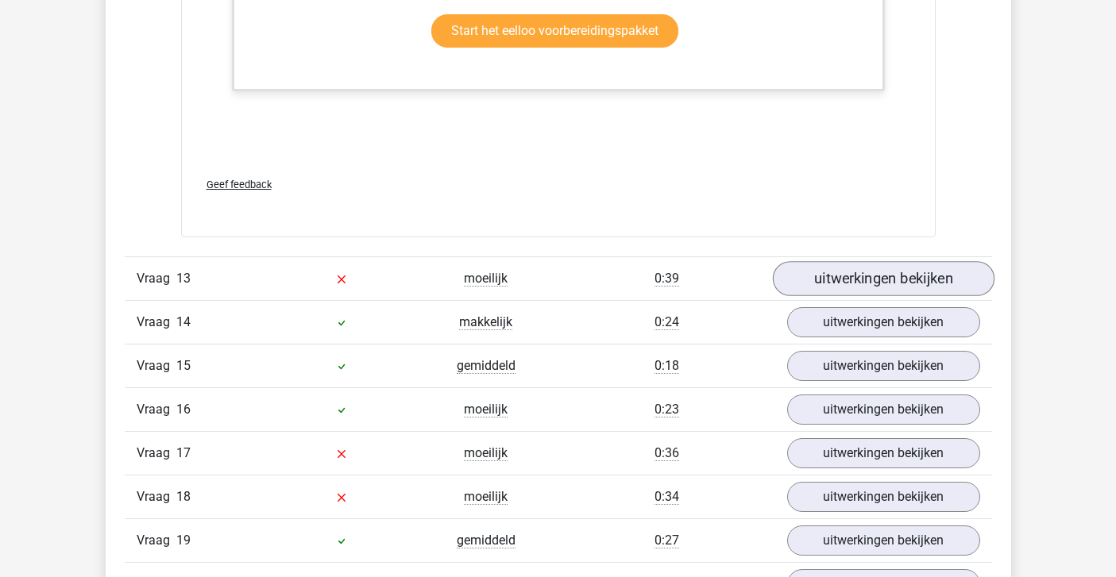
click at [834, 266] on link "uitwerkingen bekijken" at bounding box center [883, 278] width 222 height 35
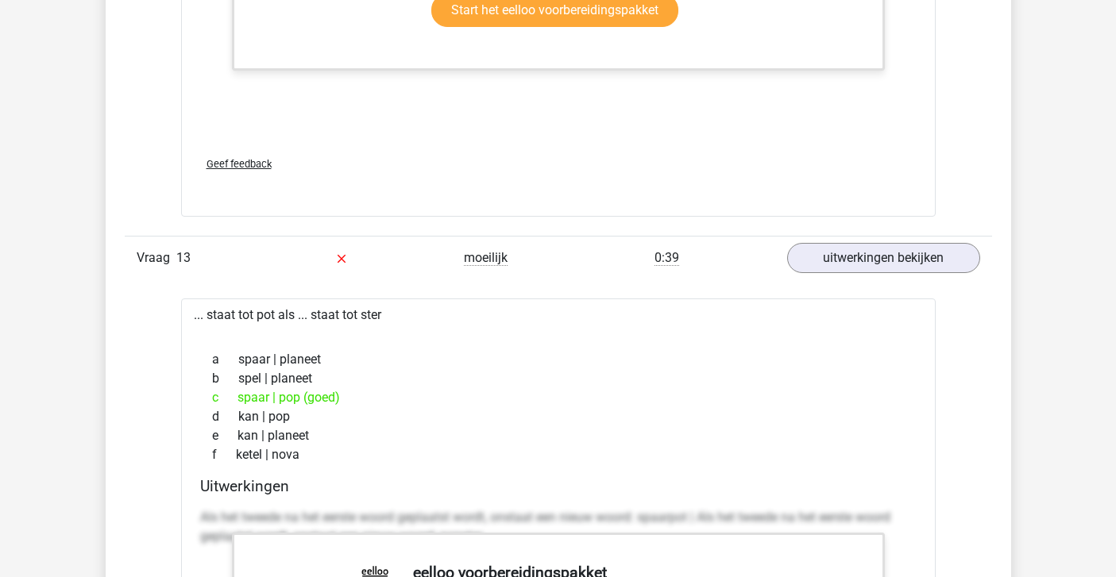
scroll to position [3064, 0]
click at [853, 249] on link "uitwerkingen bekijken" at bounding box center [883, 258] width 222 height 35
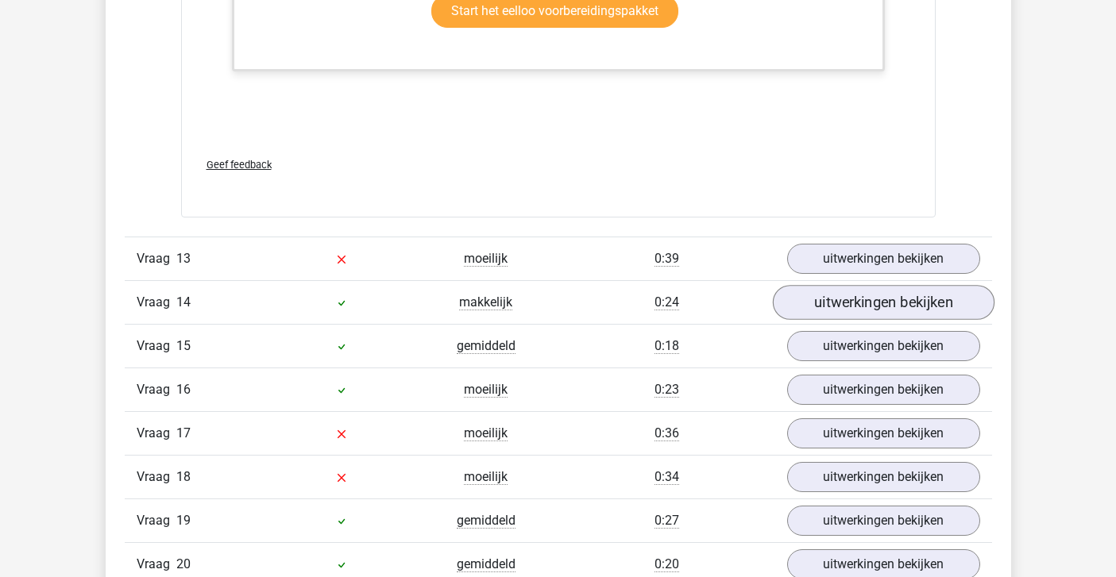
click at [828, 303] on link "uitwerkingen bekijken" at bounding box center [883, 302] width 222 height 35
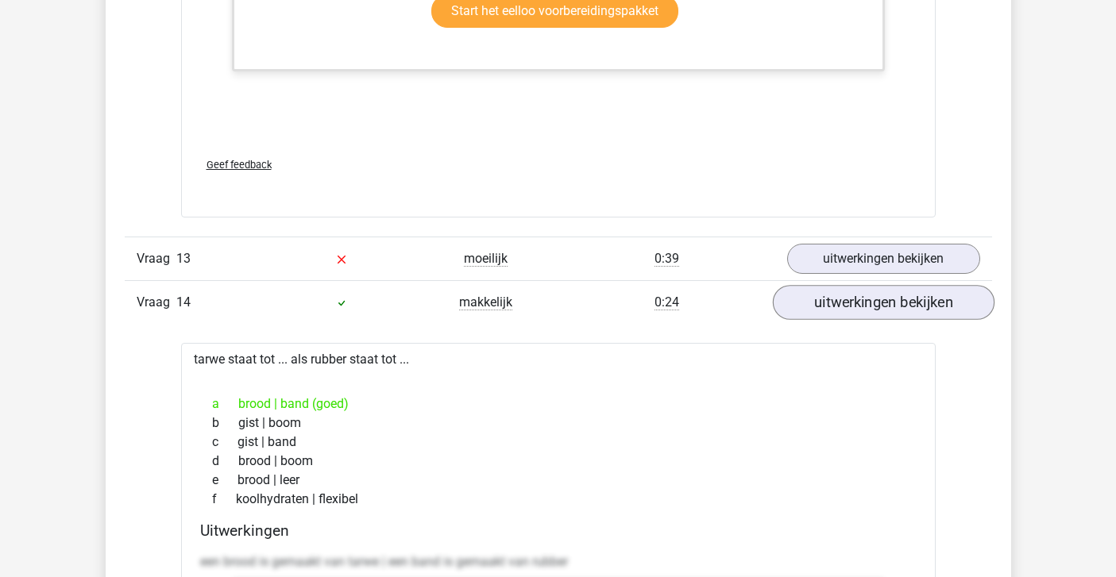
click at [828, 303] on link "uitwerkingen bekijken" at bounding box center [883, 302] width 222 height 35
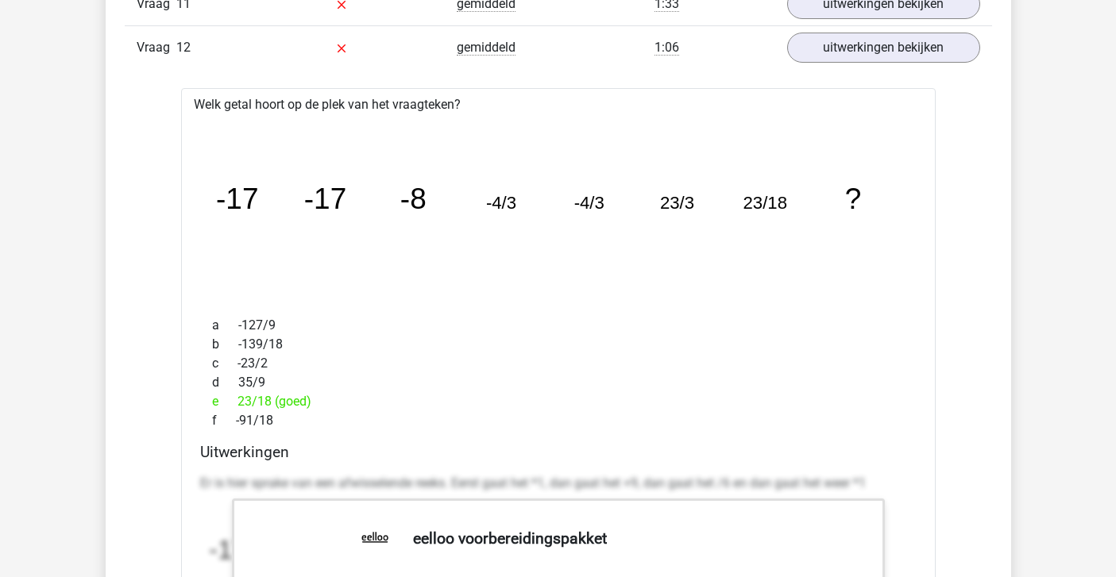
scroll to position [2191, 0]
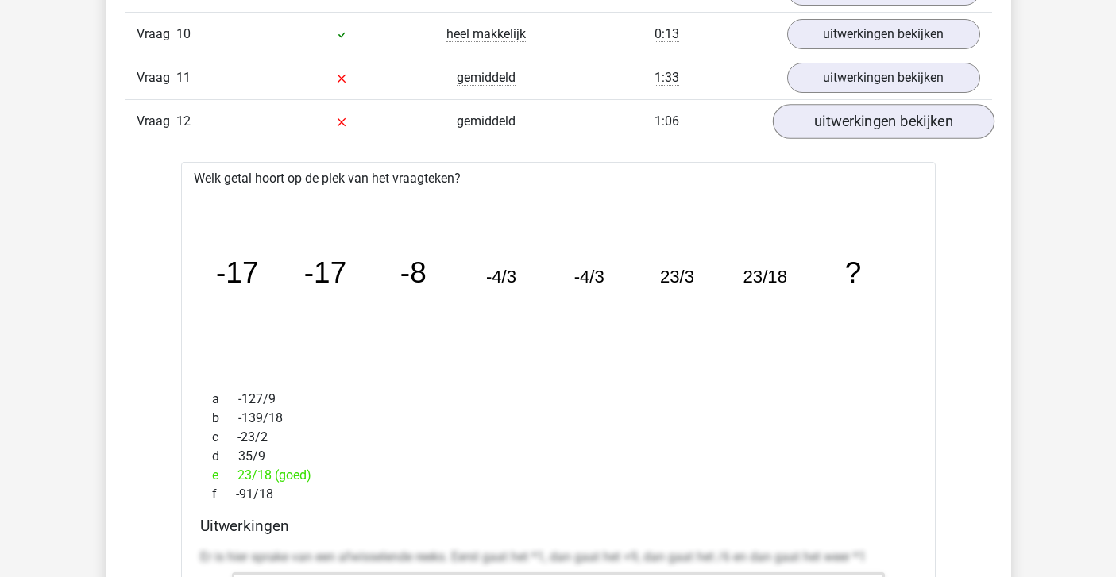
click at [821, 126] on link "uitwerkingen bekijken" at bounding box center [883, 121] width 222 height 35
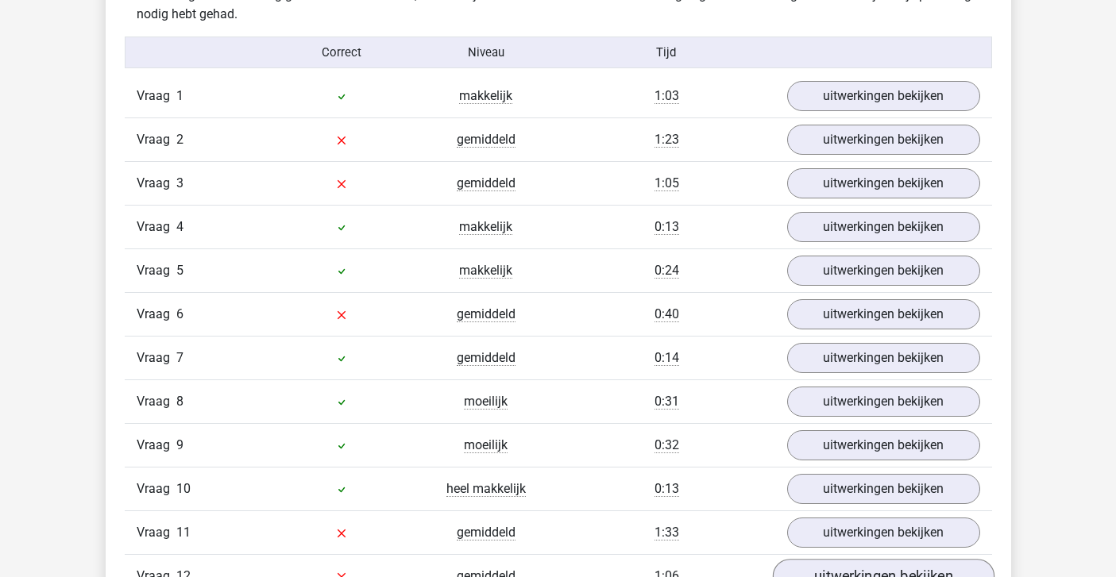
scroll to position [1735, 0]
click at [827, 141] on link "uitwerkingen bekijken" at bounding box center [883, 140] width 222 height 35
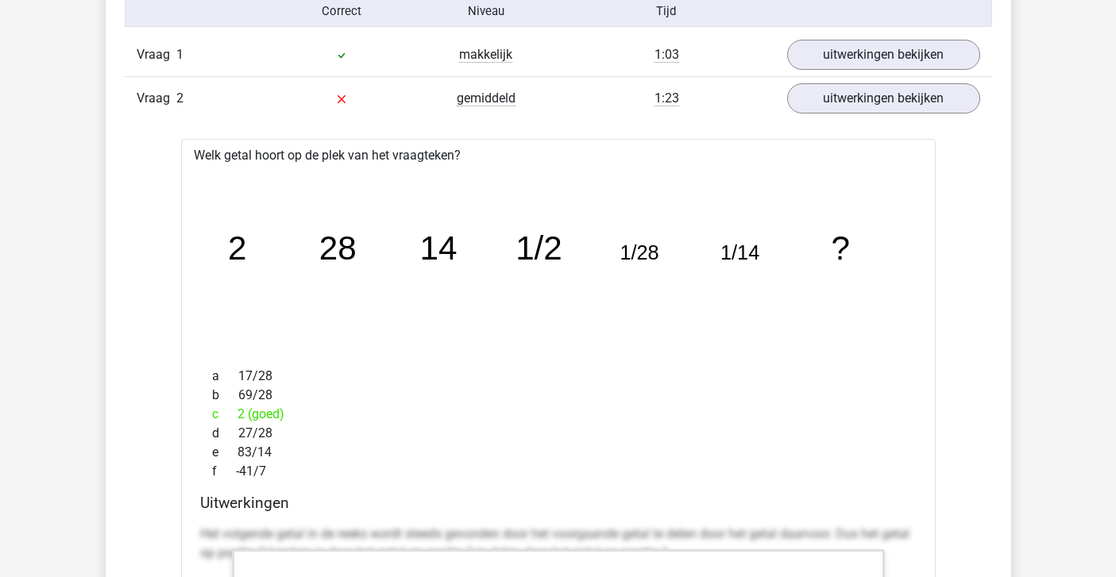
scroll to position [1798, 0]
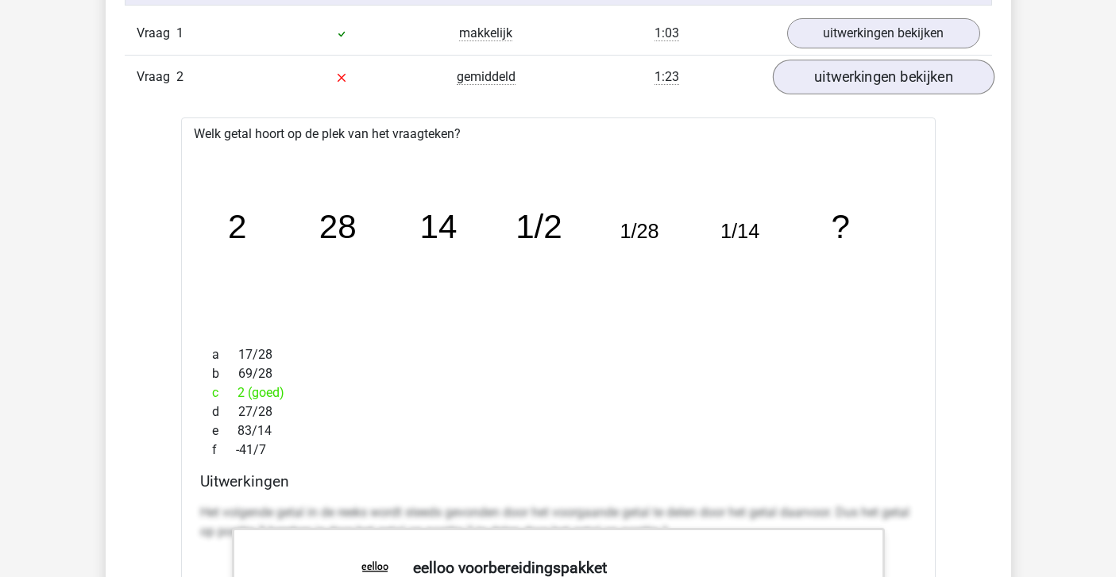
click at [876, 82] on link "uitwerkingen bekijken" at bounding box center [883, 77] width 222 height 35
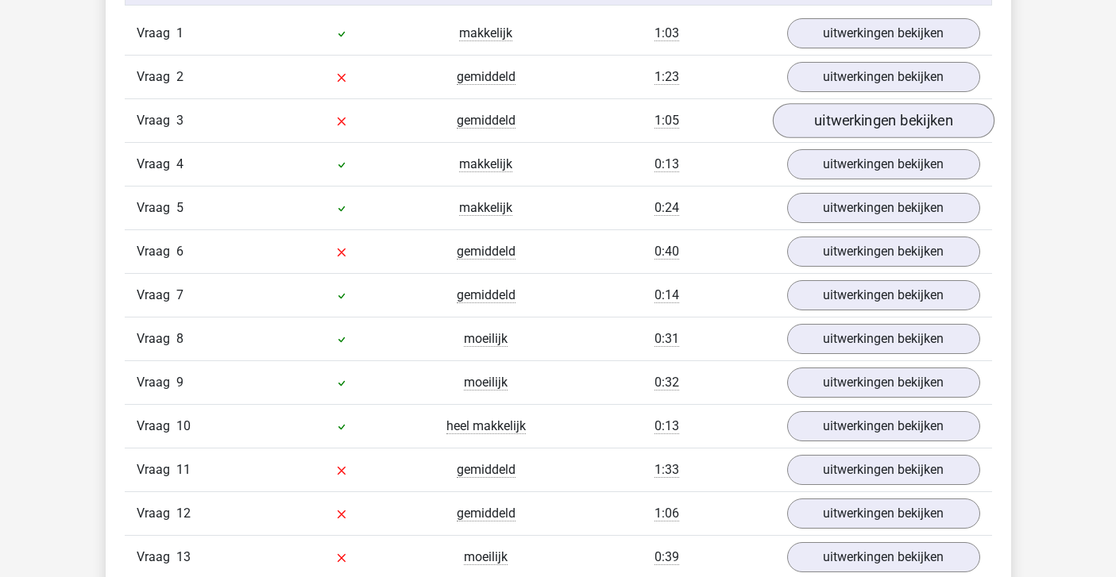
click at [873, 110] on link "uitwerkingen bekijken" at bounding box center [883, 120] width 222 height 35
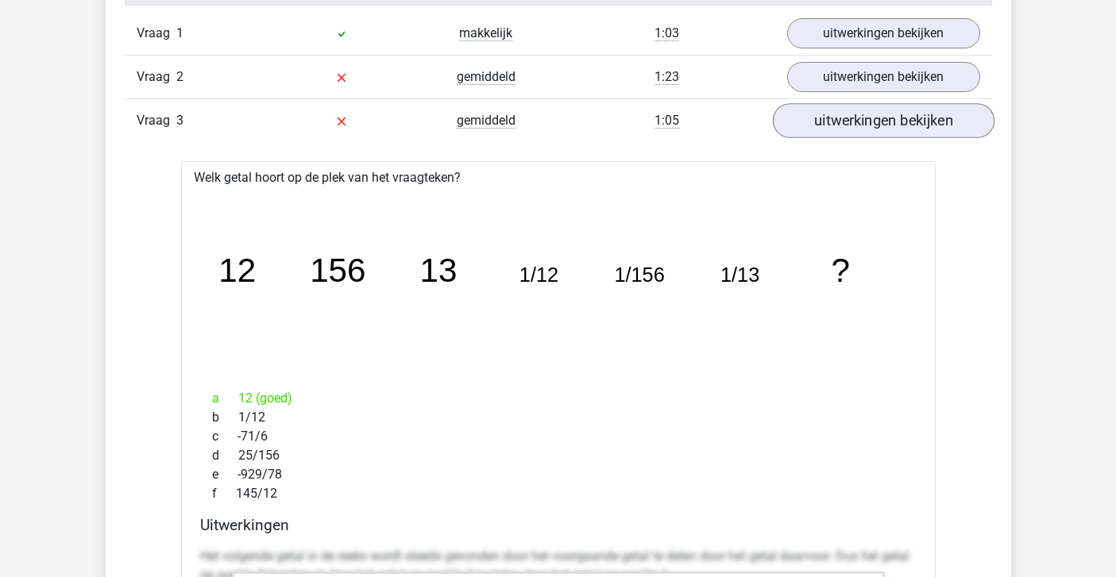
click at [873, 110] on link "uitwerkingen bekijken" at bounding box center [883, 120] width 222 height 35
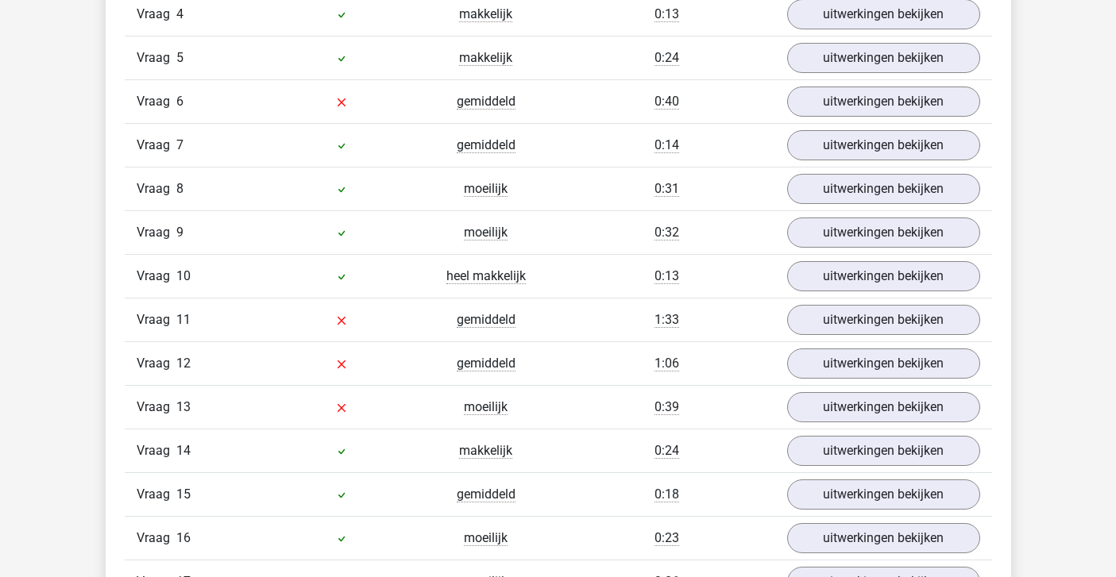
scroll to position [1948, 0]
click at [872, 190] on link "uitwerkingen bekijken" at bounding box center [883, 189] width 222 height 35
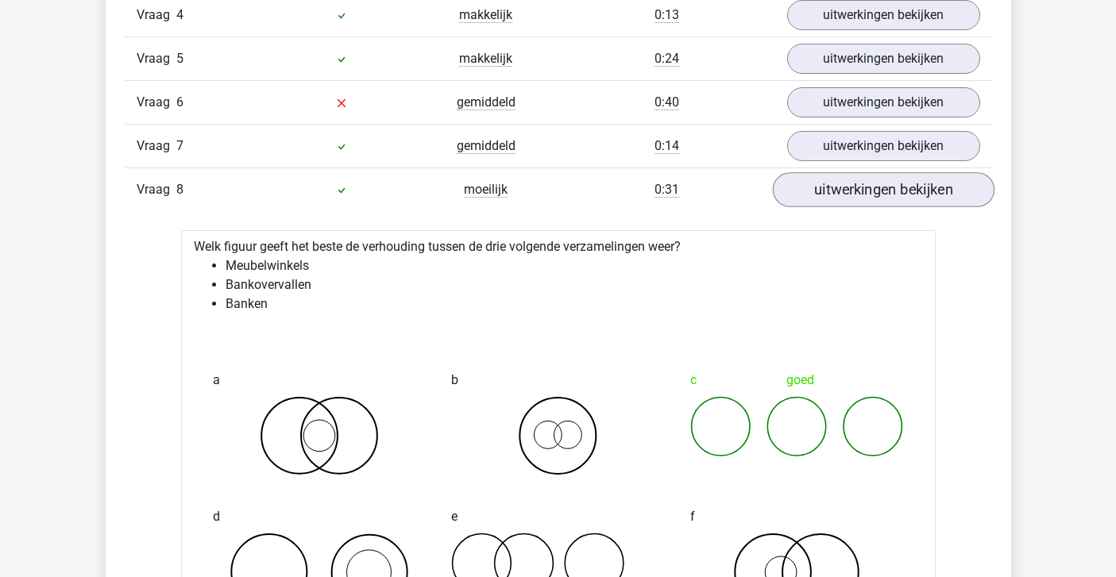
click at [871, 191] on link "uitwerkingen bekijken" at bounding box center [883, 189] width 222 height 35
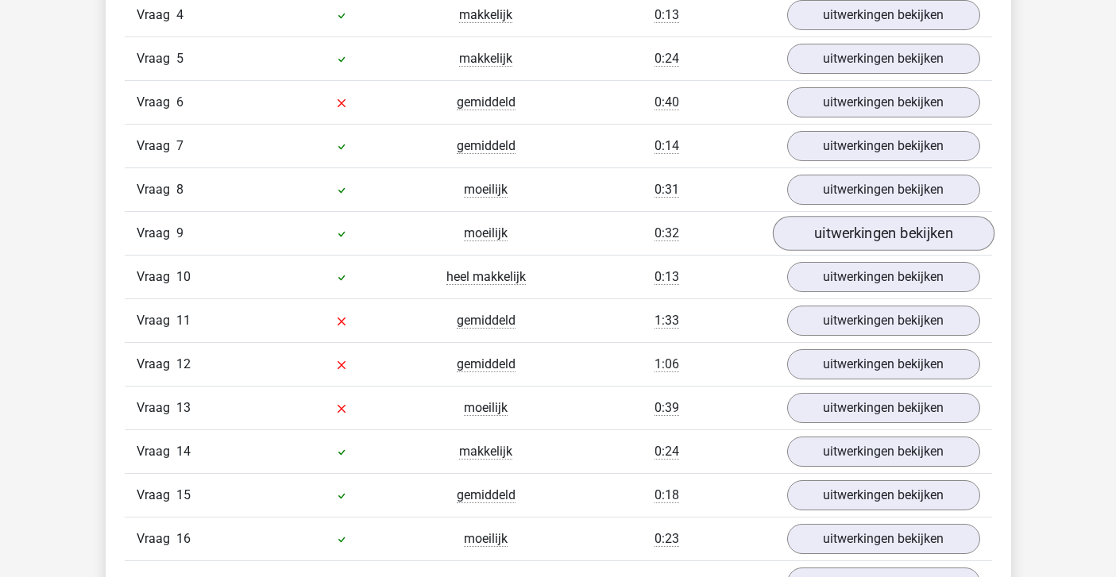
click at [871, 238] on link "uitwerkingen bekijken" at bounding box center [883, 233] width 222 height 35
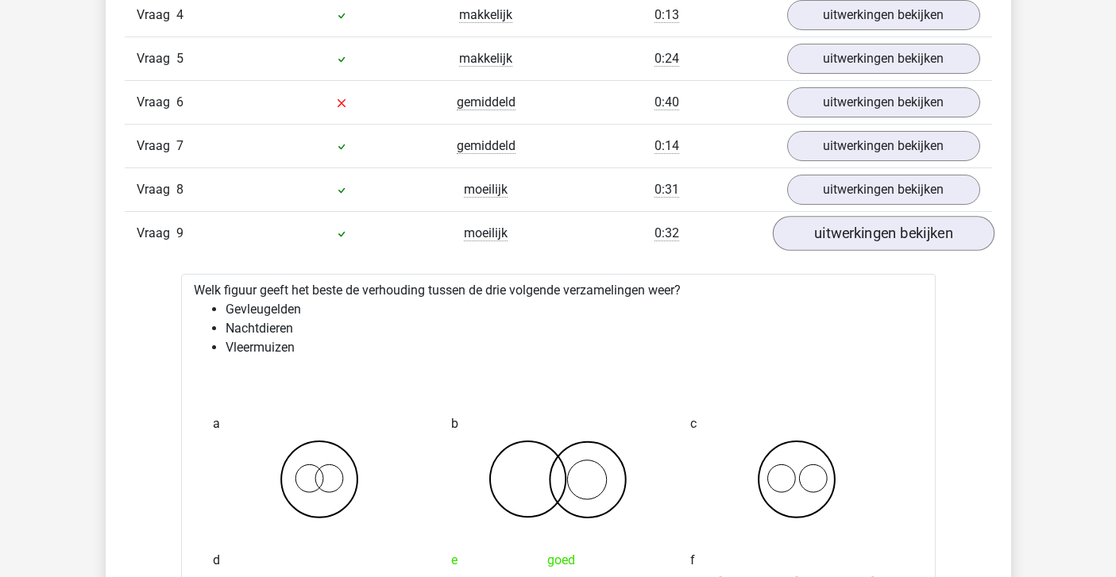
click at [871, 237] on link "uitwerkingen bekijken" at bounding box center [883, 233] width 222 height 35
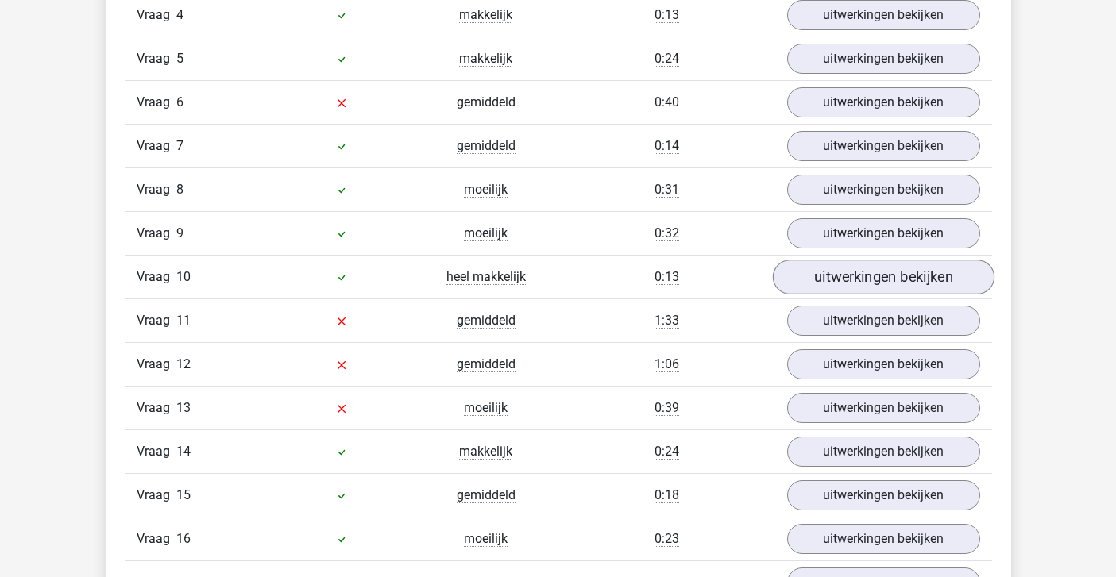
click at [871, 272] on link "uitwerkingen bekijken" at bounding box center [883, 277] width 222 height 35
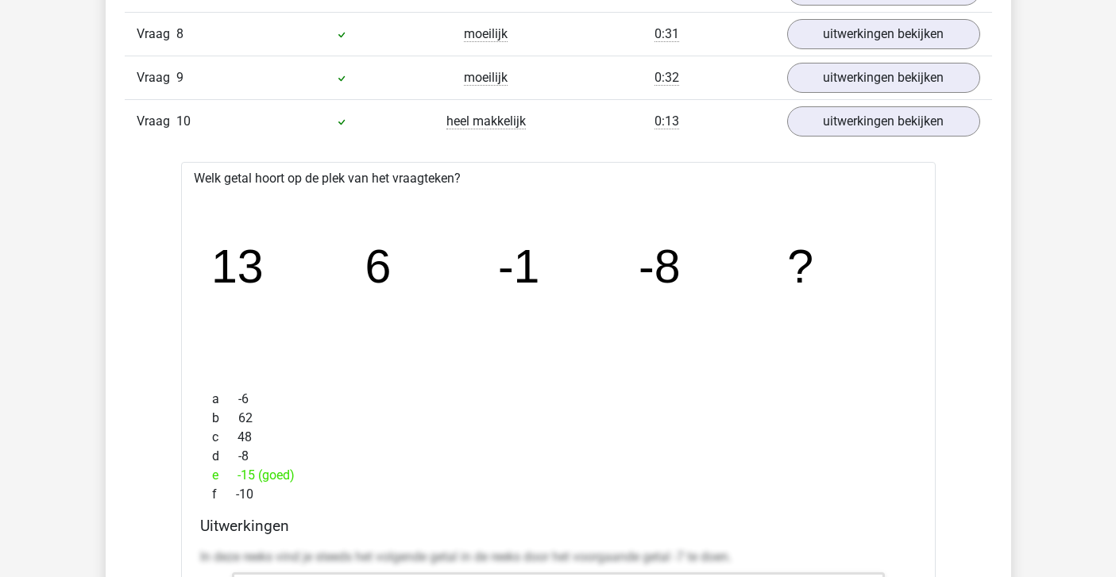
scroll to position [2106, 0]
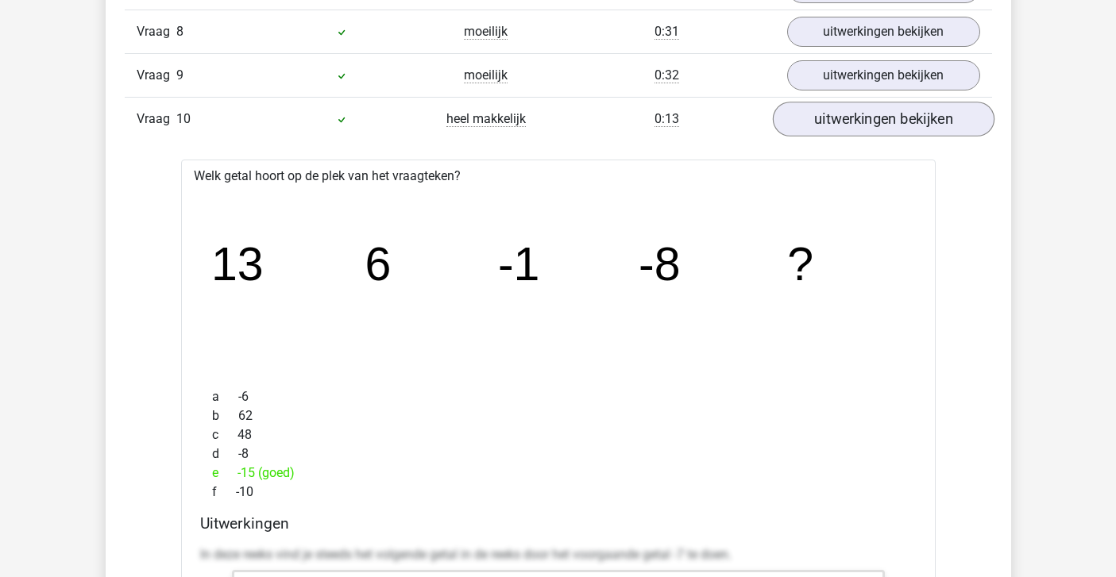
click at [895, 121] on link "uitwerkingen bekijken" at bounding box center [883, 119] width 222 height 35
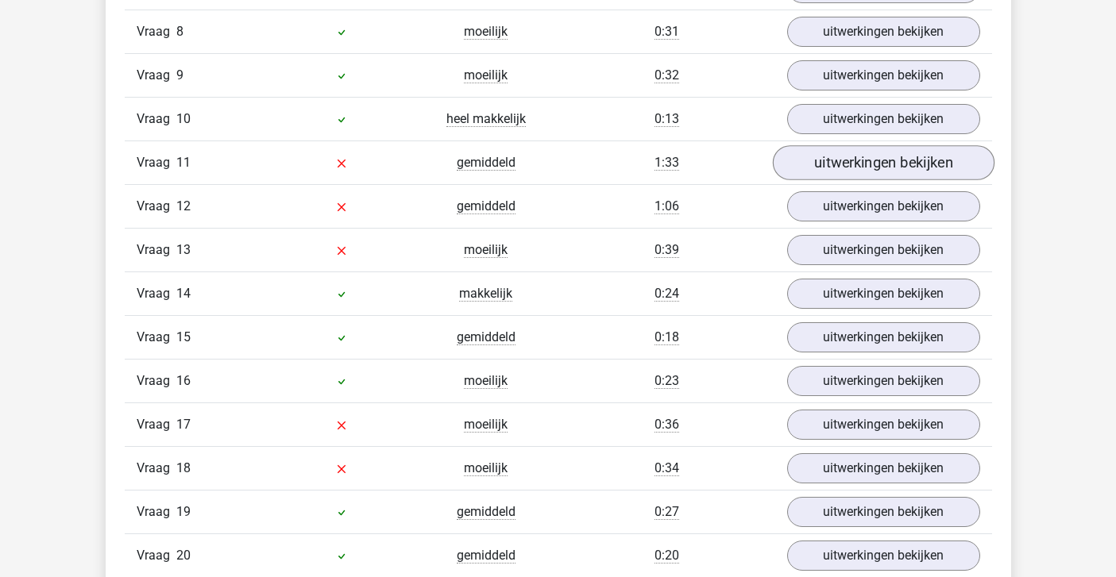
click at [885, 153] on link "uitwerkingen bekijken" at bounding box center [883, 162] width 222 height 35
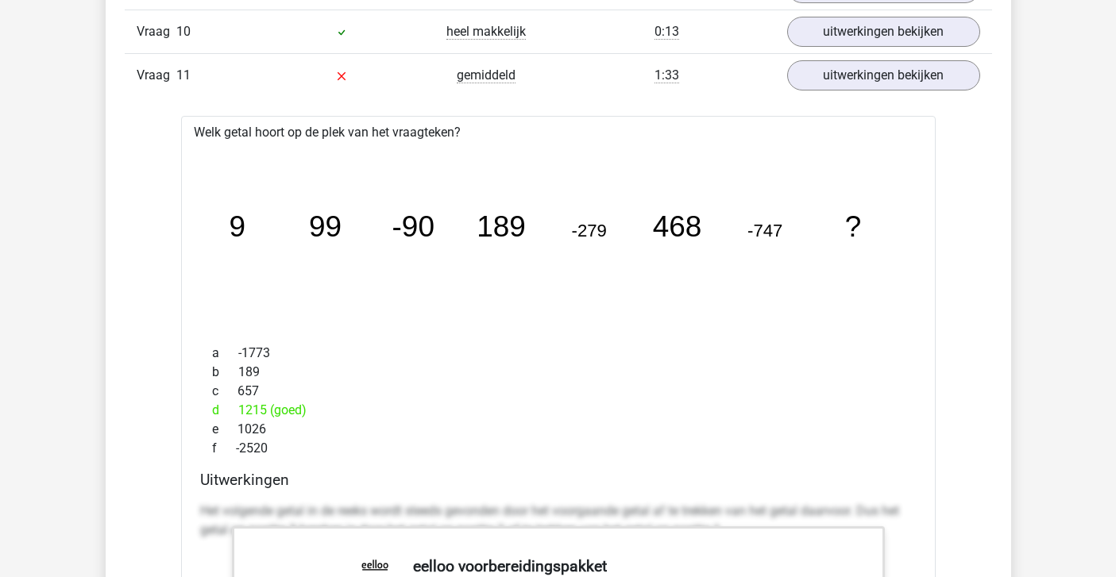
scroll to position [2195, 0]
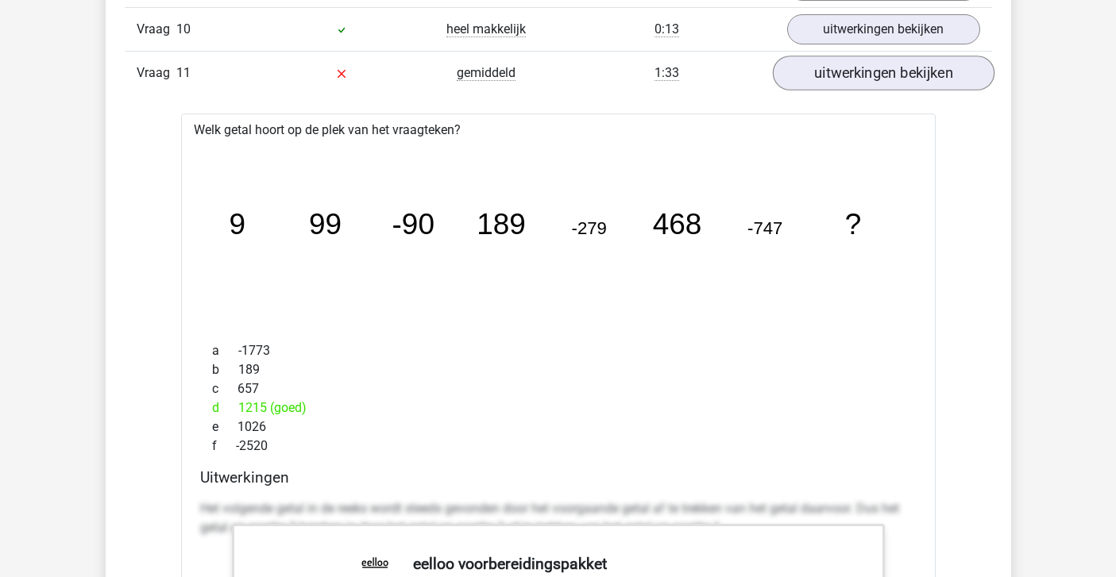
click at [884, 80] on link "uitwerkingen bekijken" at bounding box center [883, 73] width 222 height 35
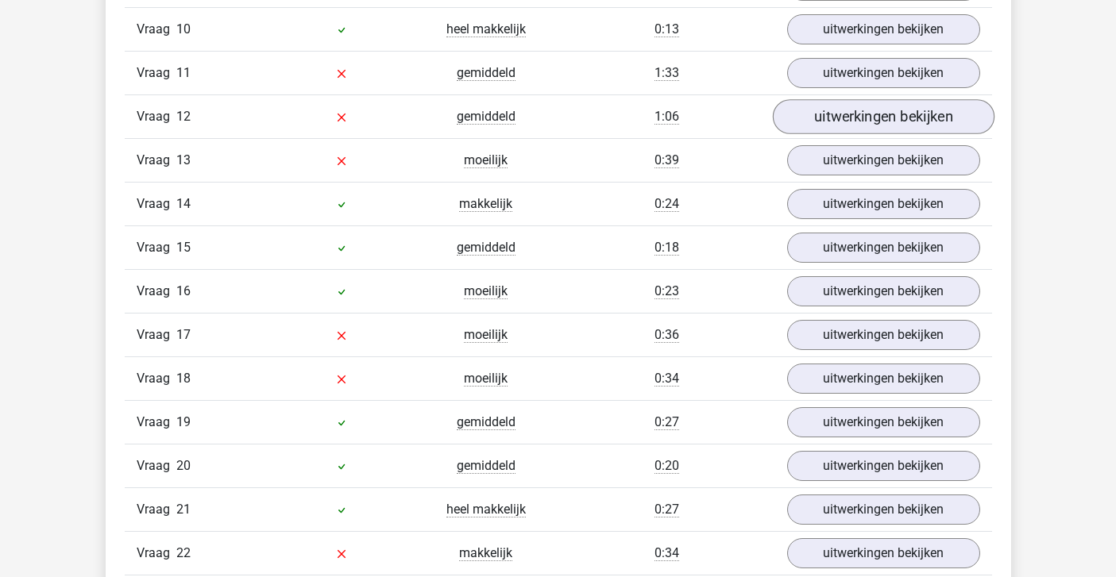
click at [877, 115] on link "uitwerkingen bekijken" at bounding box center [883, 116] width 222 height 35
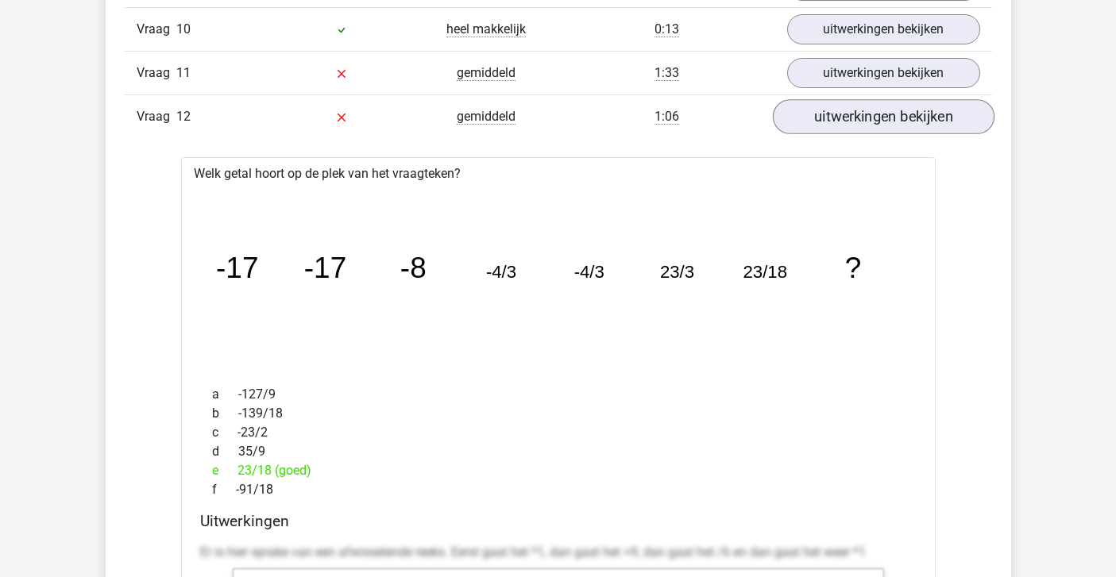
click at [877, 115] on link "uitwerkingen bekijken" at bounding box center [883, 116] width 222 height 35
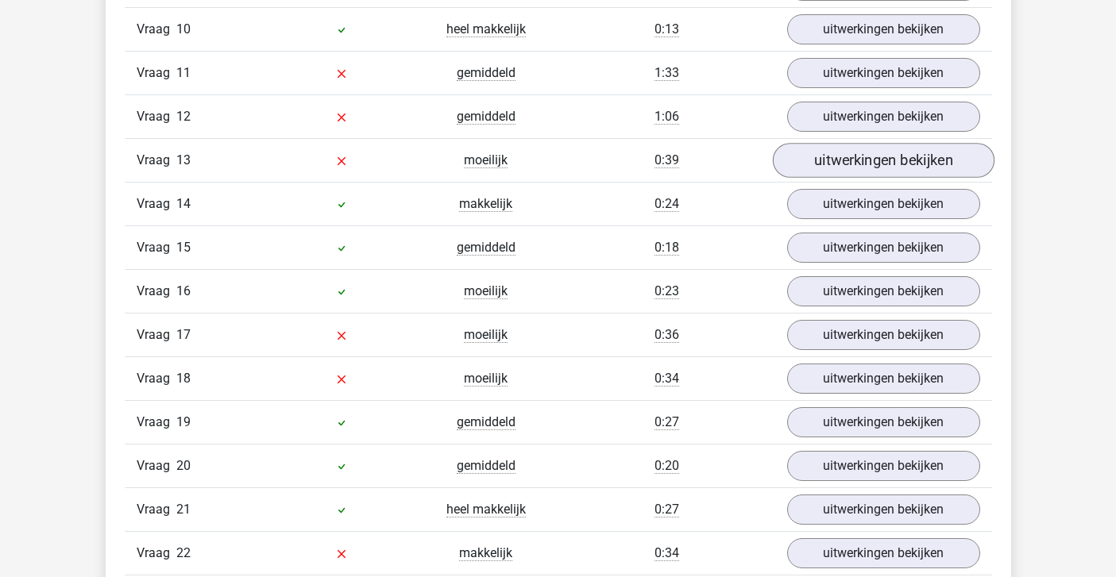
click at [872, 164] on link "uitwerkingen bekijken" at bounding box center [883, 160] width 222 height 35
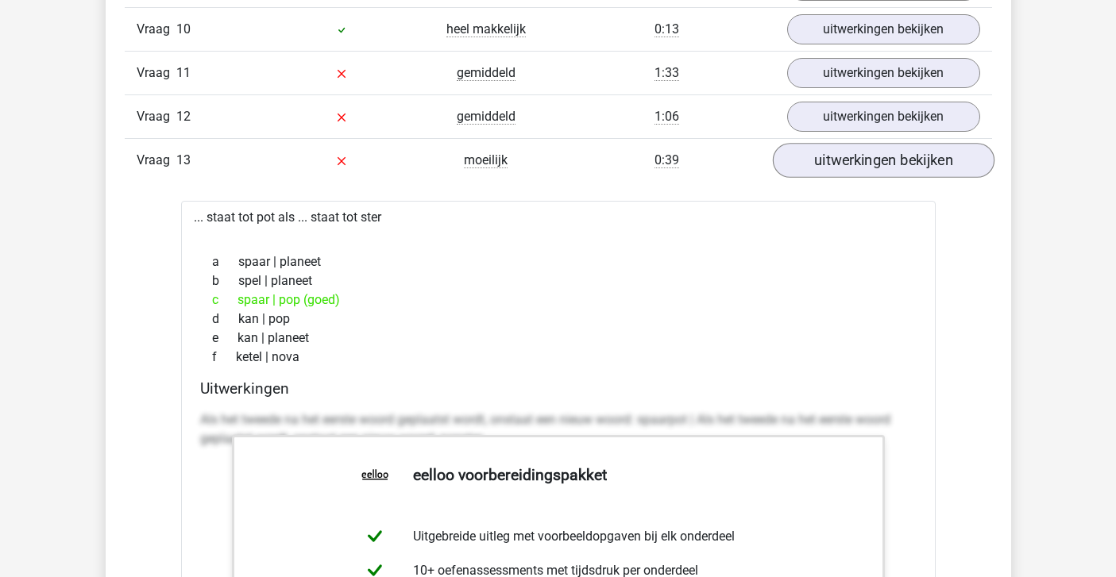
click at [872, 164] on link "uitwerkingen bekijken" at bounding box center [883, 160] width 222 height 35
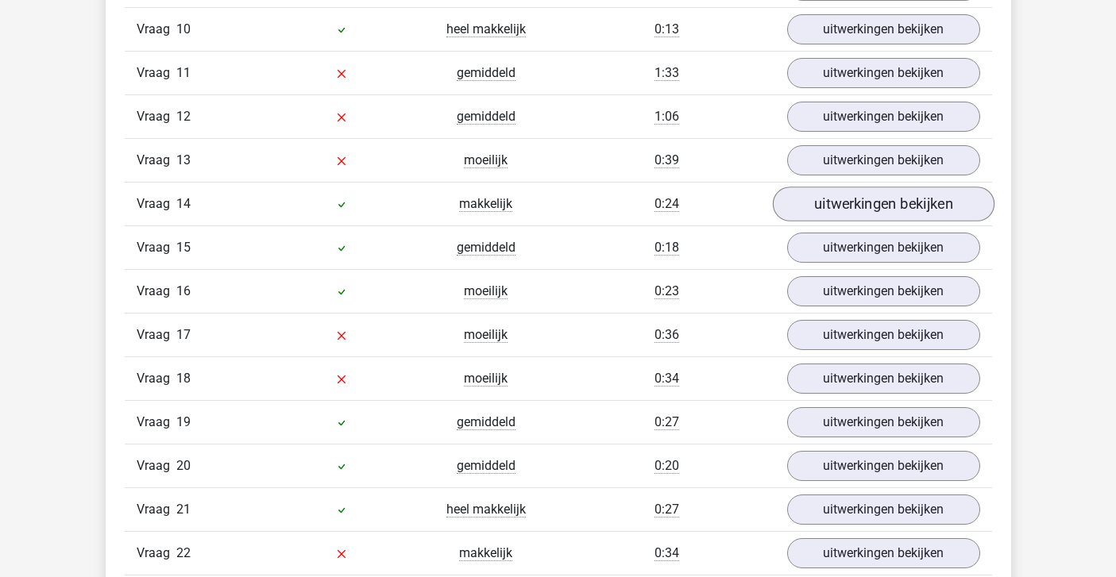
click at [864, 198] on link "uitwerkingen bekijken" at bounding box center [883, 204] width 222 height 35
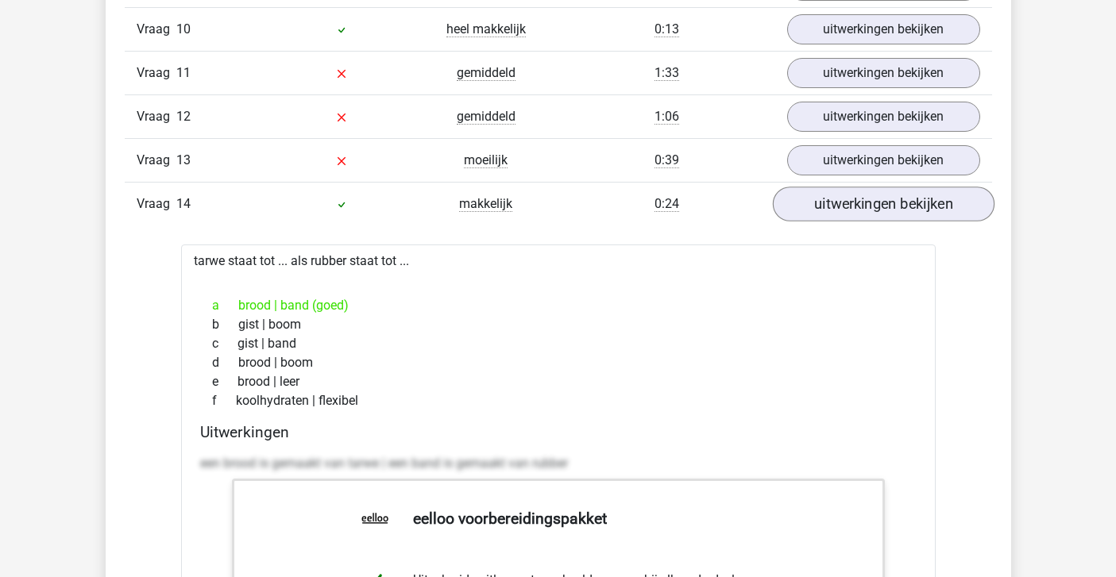
click at [864, 198] on link "uitwerkingen bekijken" at bounding box center [883, 204] width 222 height 35
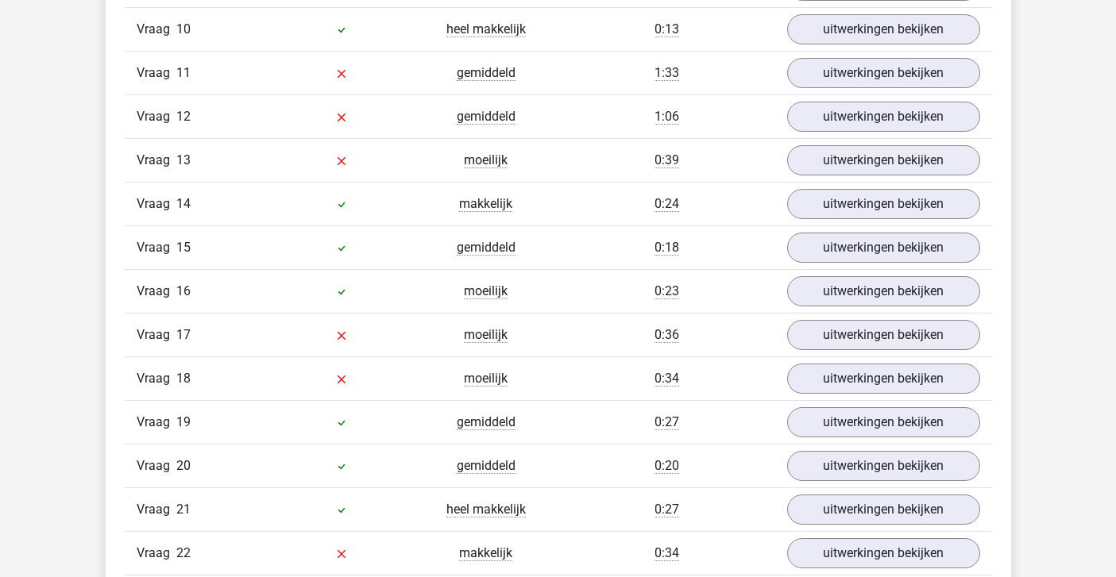
click at [914, 252] on link "uitwerkingen bekijken" at bounding box center [883, 247] width 222 height 35
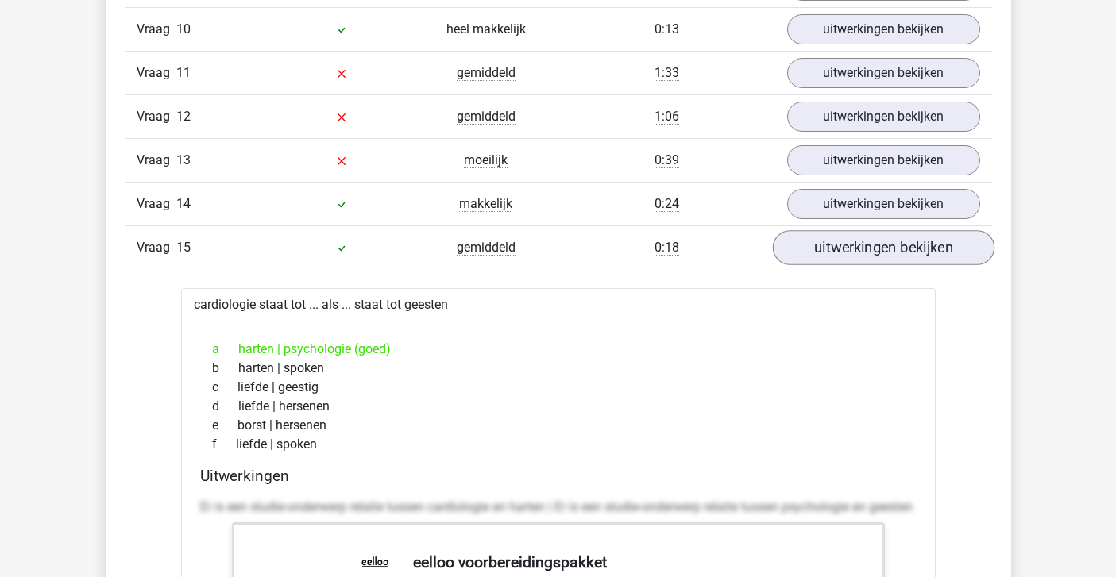
click at [913, 251] on link "uitwerkingen bekijken" at bounding box center [883, 247] width 222 height 35
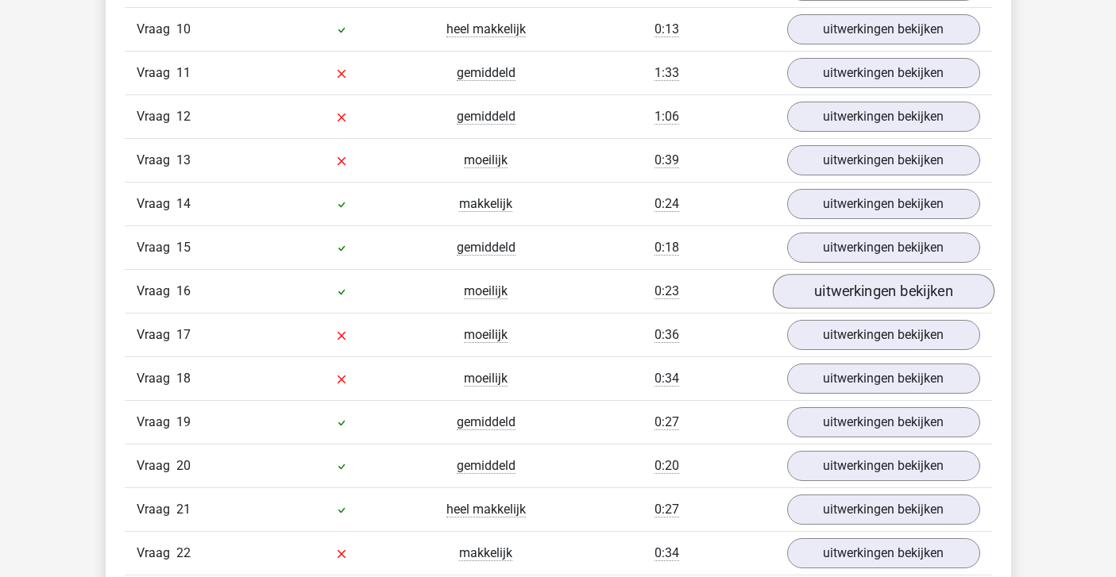
click at [887, 290] on link "uitwerkingen bekijken" at bounding box center [883, 291] width 222 height 35
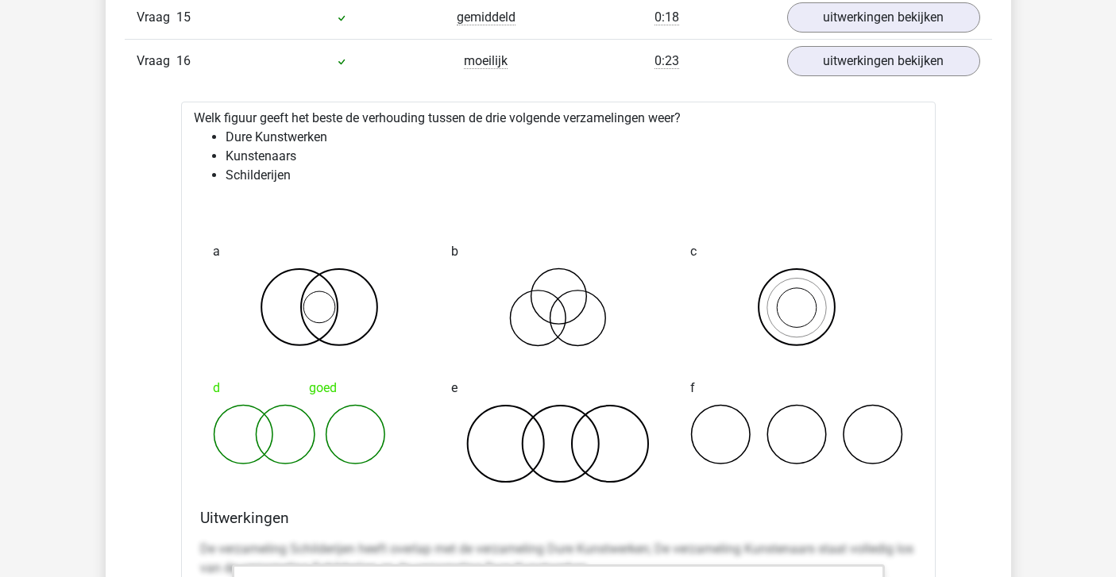
scroll to position [2428, 0]
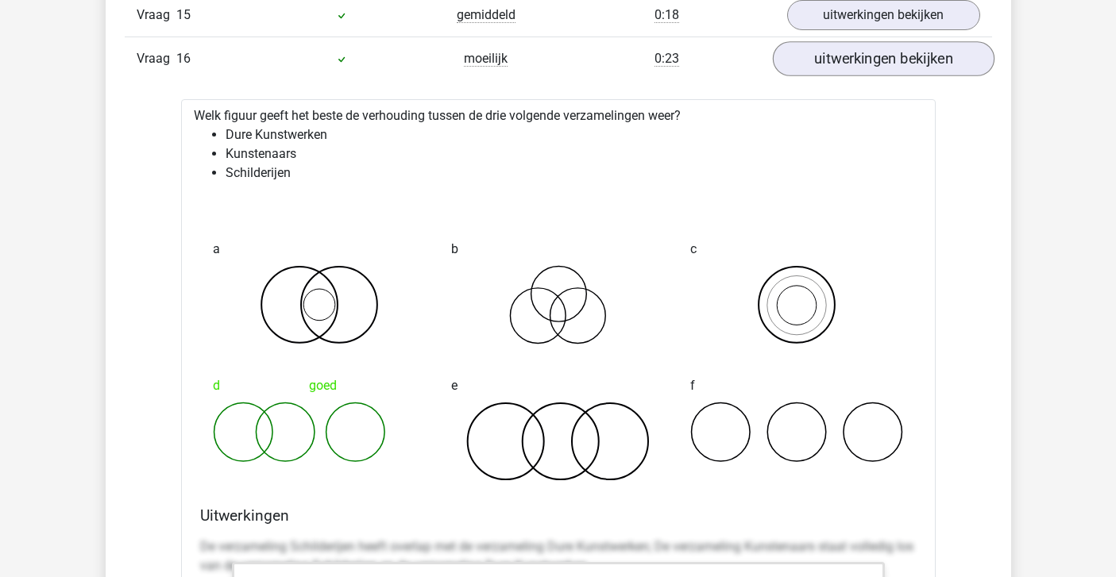
click at [881, 57] on link "uitwerkingen bekijken" at bounding box center [883, 58] width 222 height 35
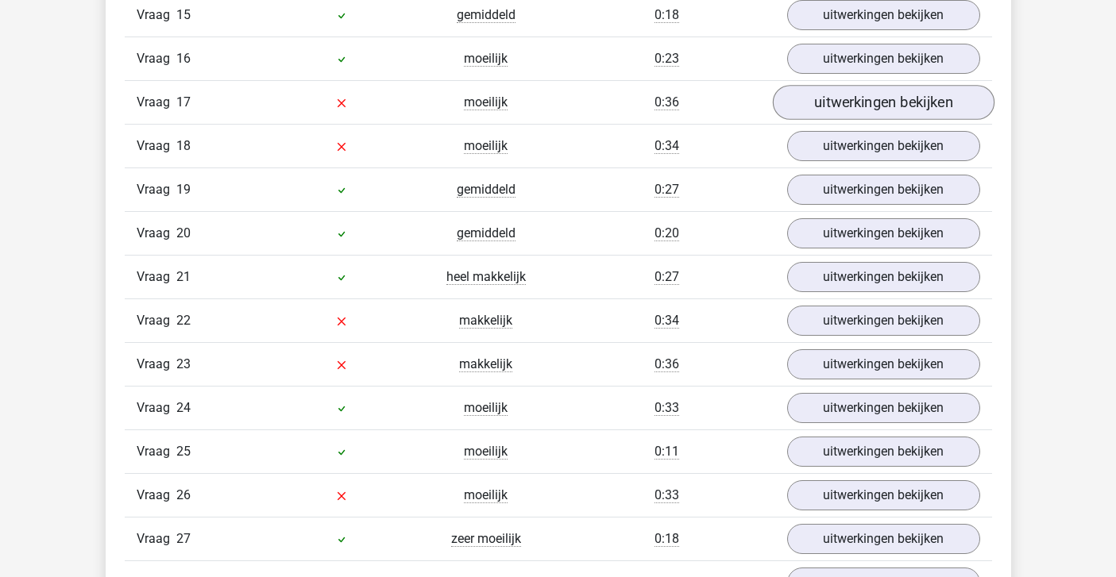
click at [869, 102] on link "uitwerkingen bekijken" at bounding box center [883, 102] width 222 height 35
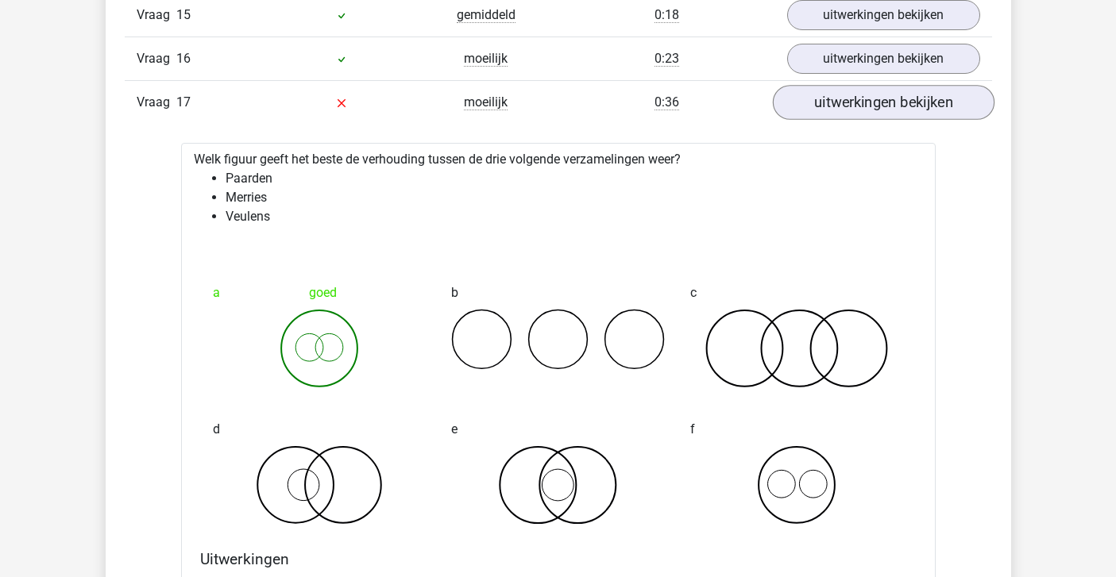
click at [871, 99] on link "uitwerkingen bekijken" at bounding box center [883, 102] width 222 height 35
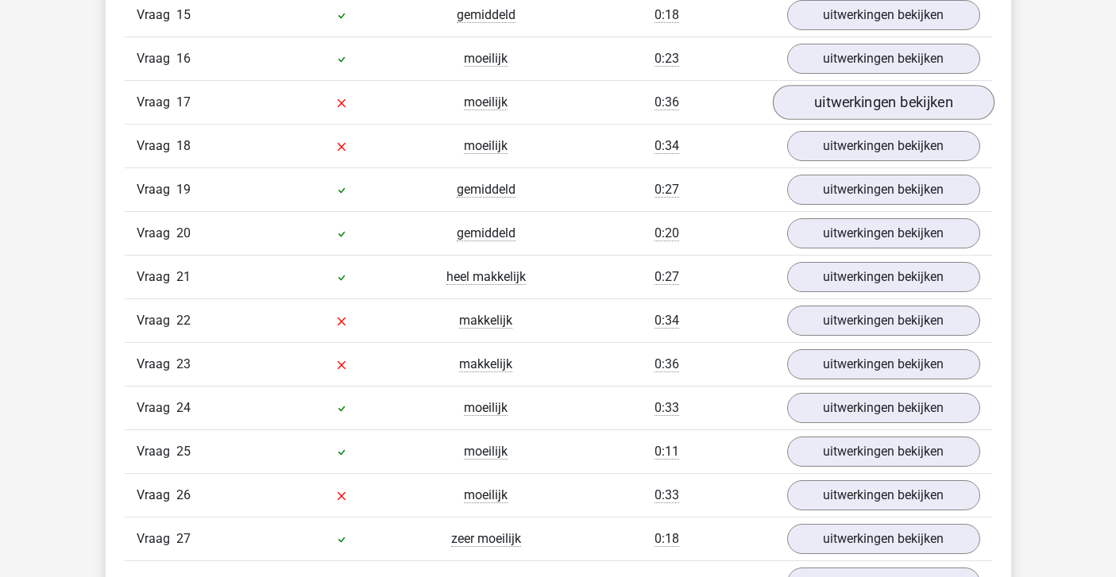
click at [842, 98] on link "uitwerkingen bekijken" at bounding box center [883, 102] width 222 height 35
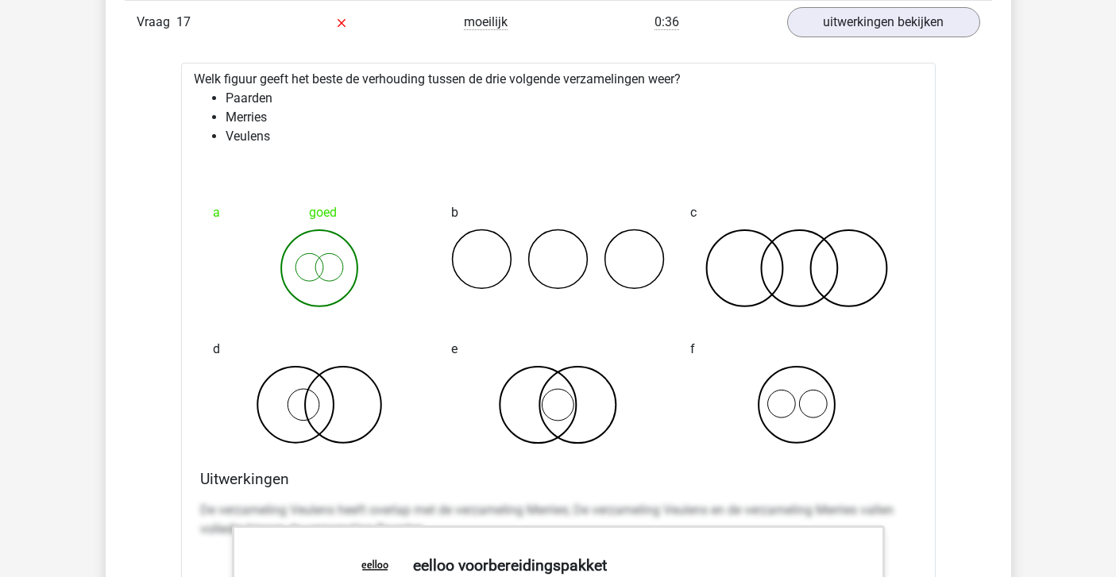
scroll to position [2507, 0]
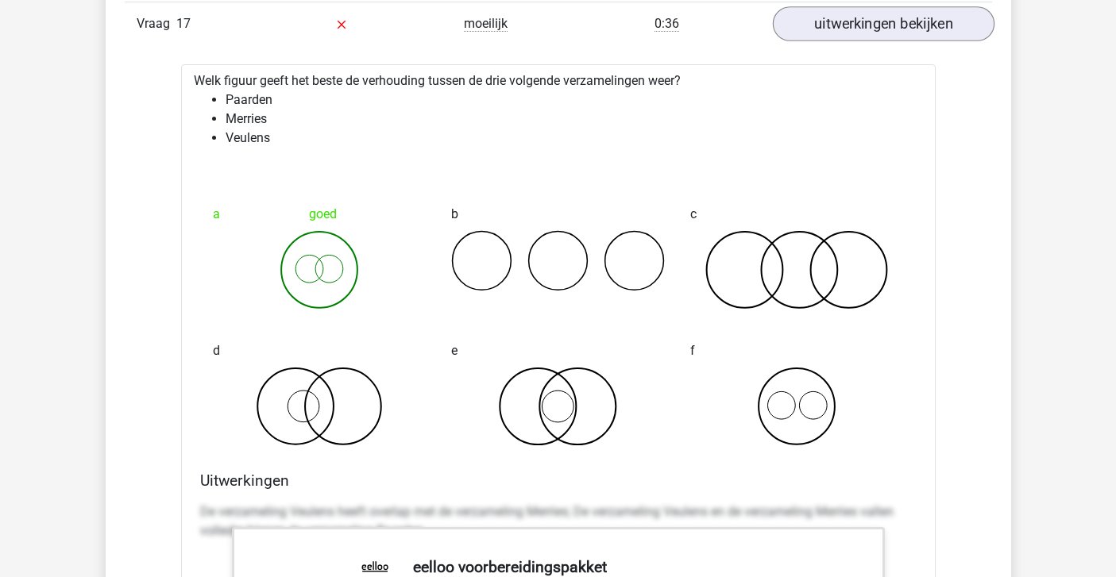
click at [840, 28] on link "uitwerkingen bekijken" at bounding box center [883, 23] width 222 height 35
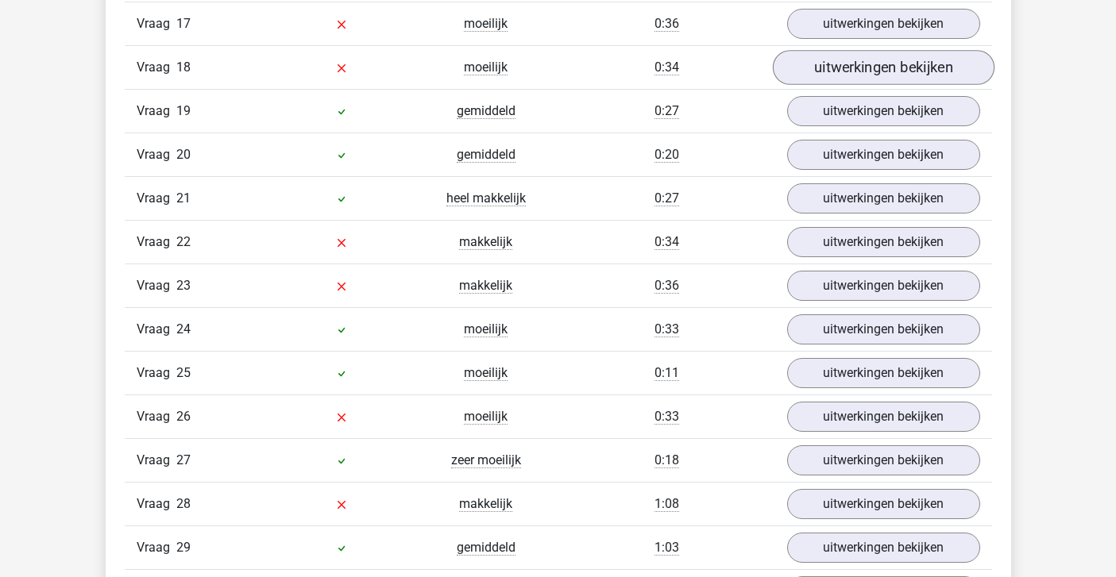
click at [833, 66] on link "uitwerkingen bekijken" at bounding box center [883, 67] width 222 height 35
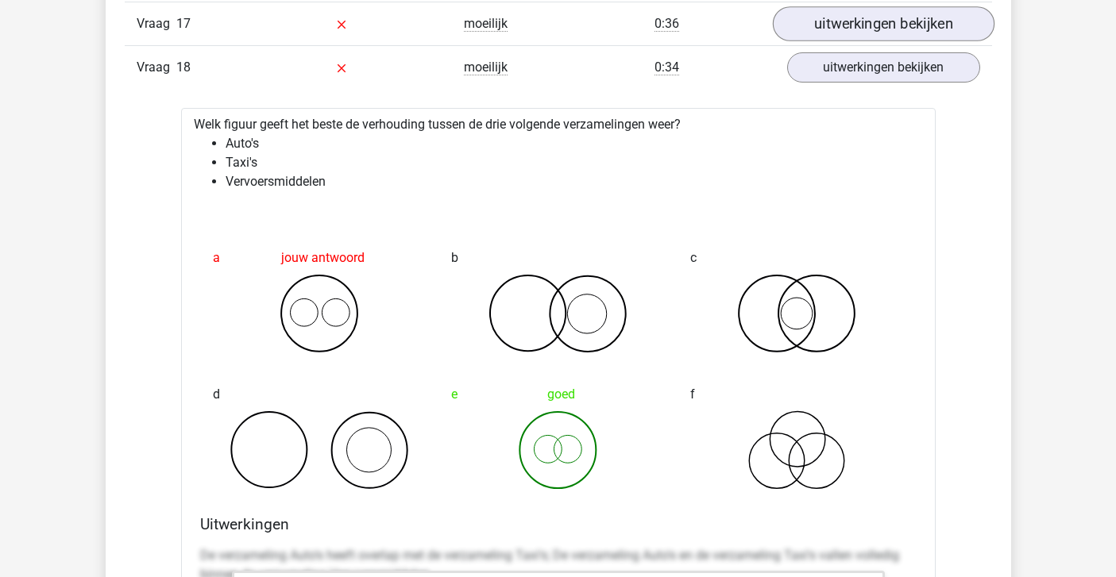
click at [827, 35] on link "uitwerkingen bekijken" at bounding box center [883, 23] width 222 height 35
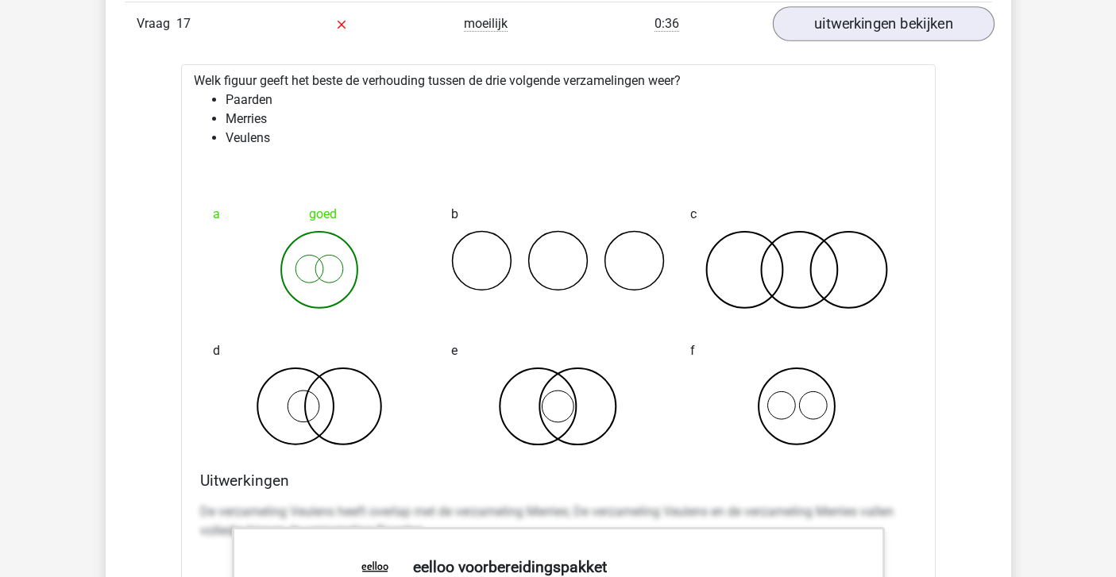
click at [827, 33] on link "uitwerkingen bekijken" at bounding box center [883, 23] width 222 height 35
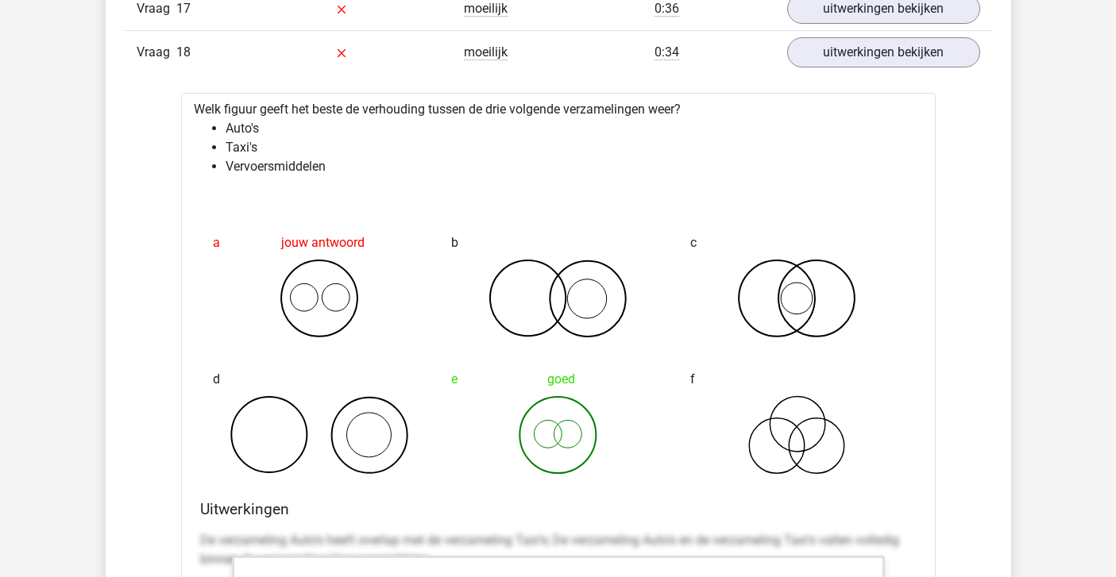
scroll to position [2523, 0]
click at [835, 48] on link "uitwerkingen bekijken" at bounding box center [883, 50] width 222 height 35
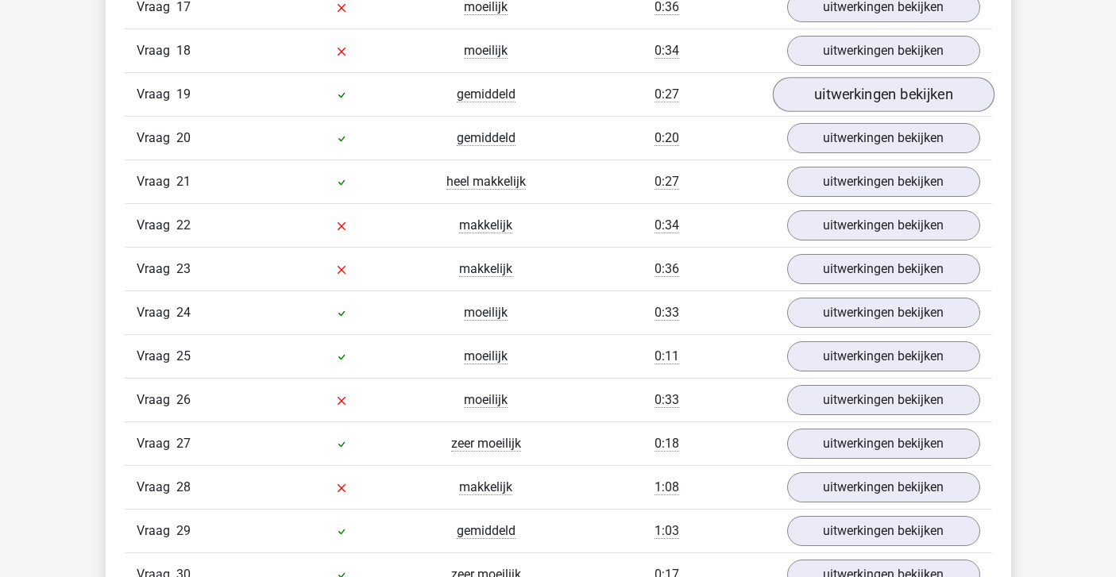
click at [832, 98] on link "uitwerkingen bekijken" at bounding box center [883, 94] width 222 height 35
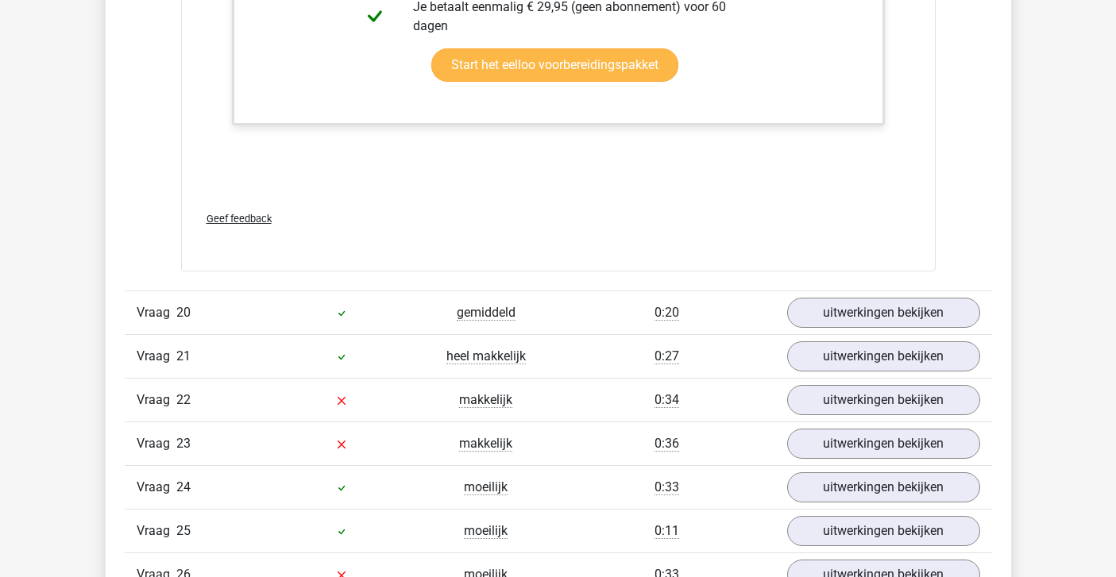
scroll to position [3344, 0]
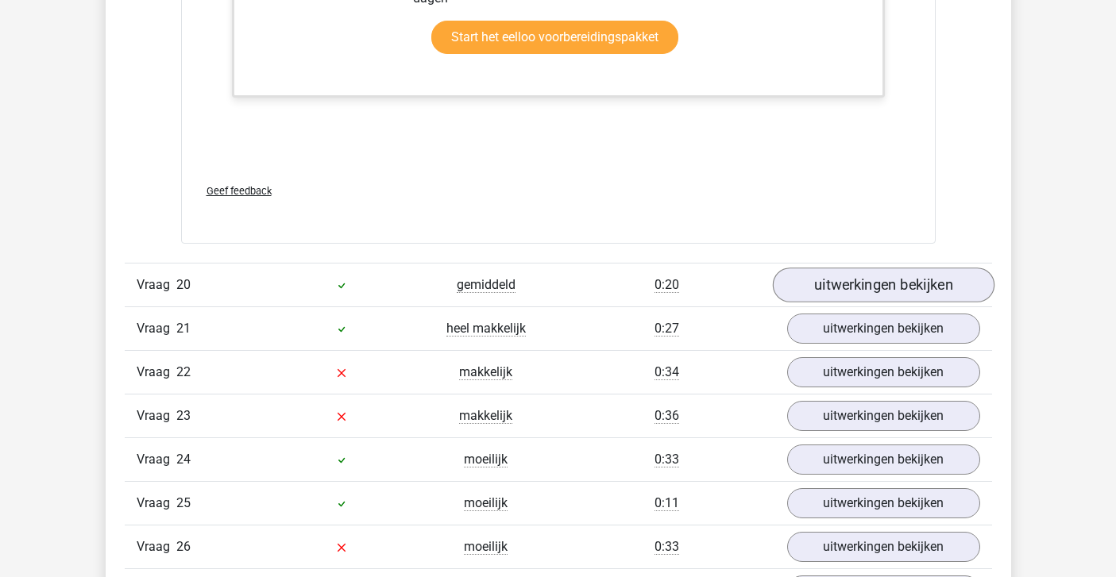
click at [821, 293] on link "uitwerkingen bekijken" at bounding box center [883, 285] width 222 height 35
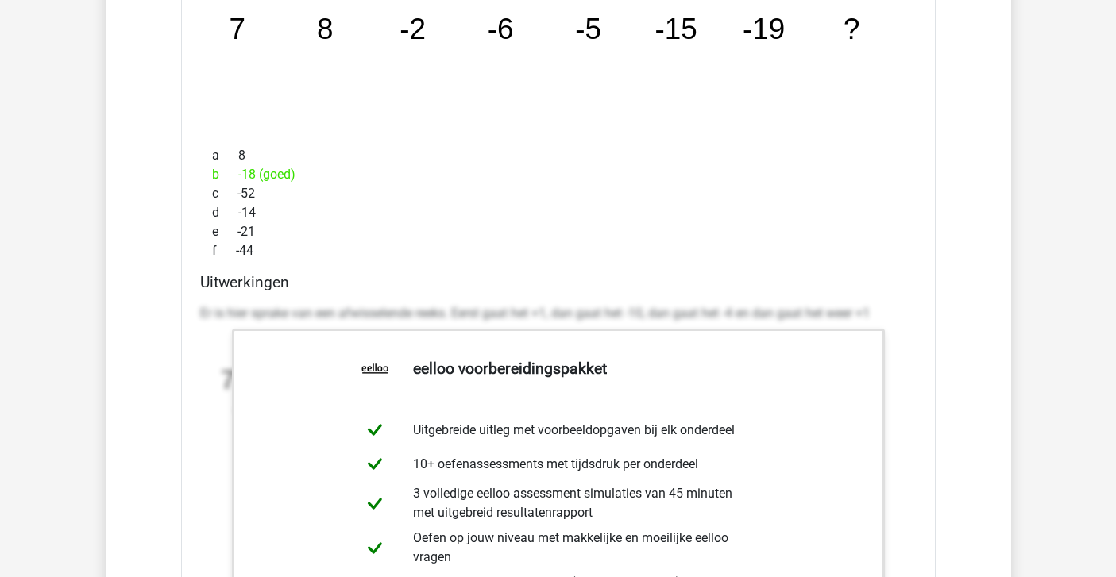
scroll to position [3495, 0]
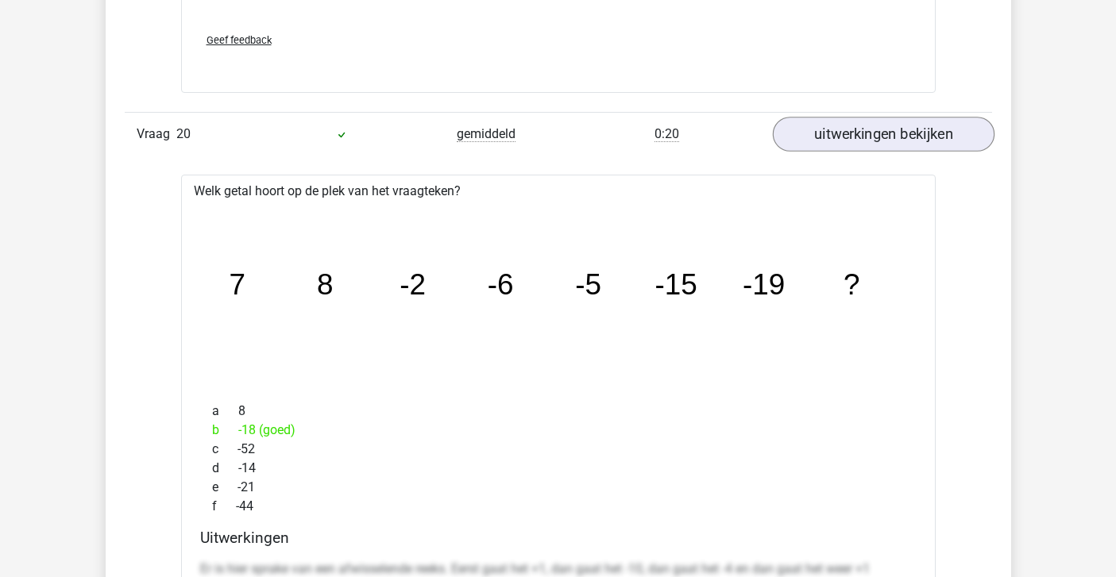
click at [807, 119] on link "uitwerkingen bekijken" at bounding box center [883, 134] width 222 height 35
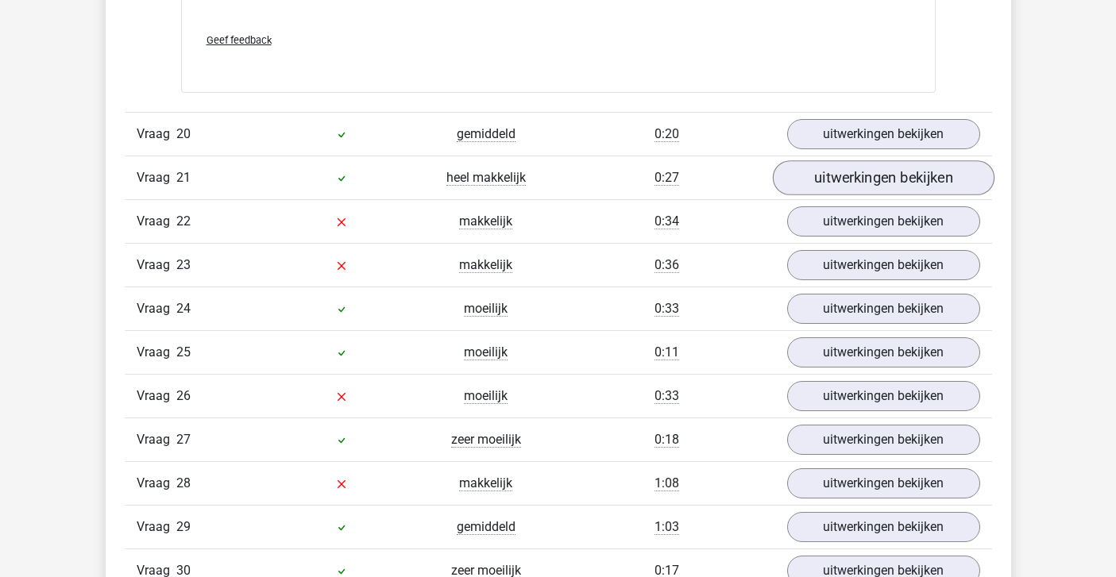
click at [817, 183] on link "uitwerkingen bekijken" at bounding box center [883, 177] width 222 height 35
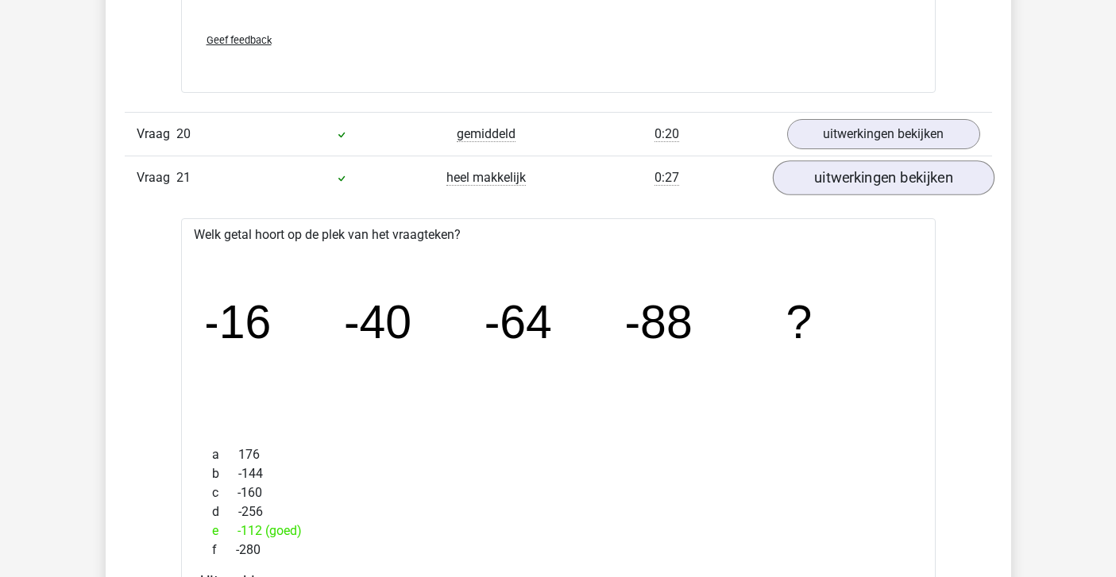
click at [817, 183] on link "uitwerkingen bekijken" at bounding box center [883, 177] width 222 height 35
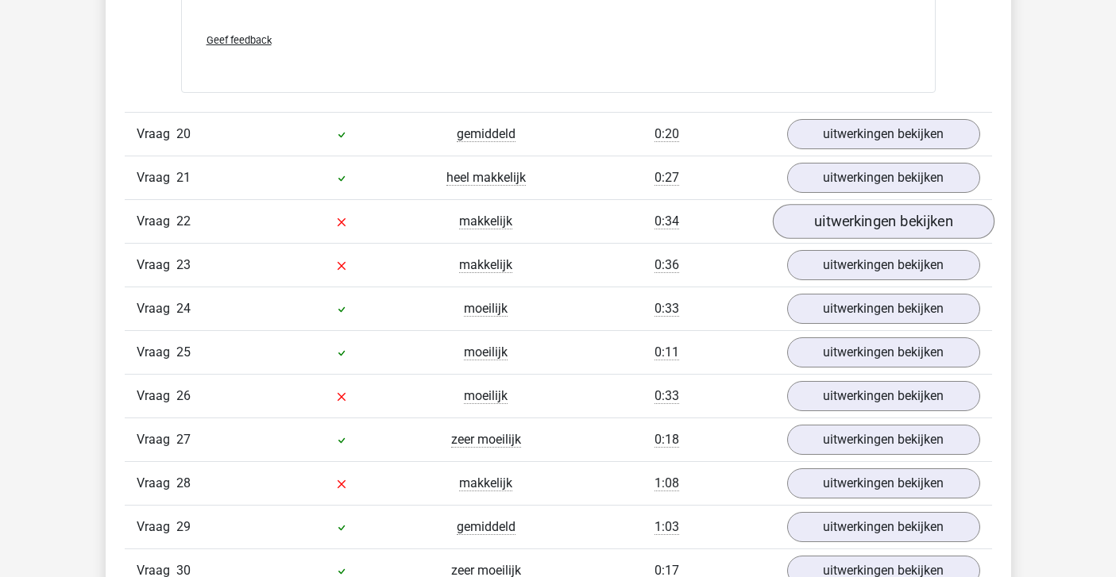
click at [825, 220] on link "uitwerkingen bekijken" at bounding box center [883, 221] width 222 height 35
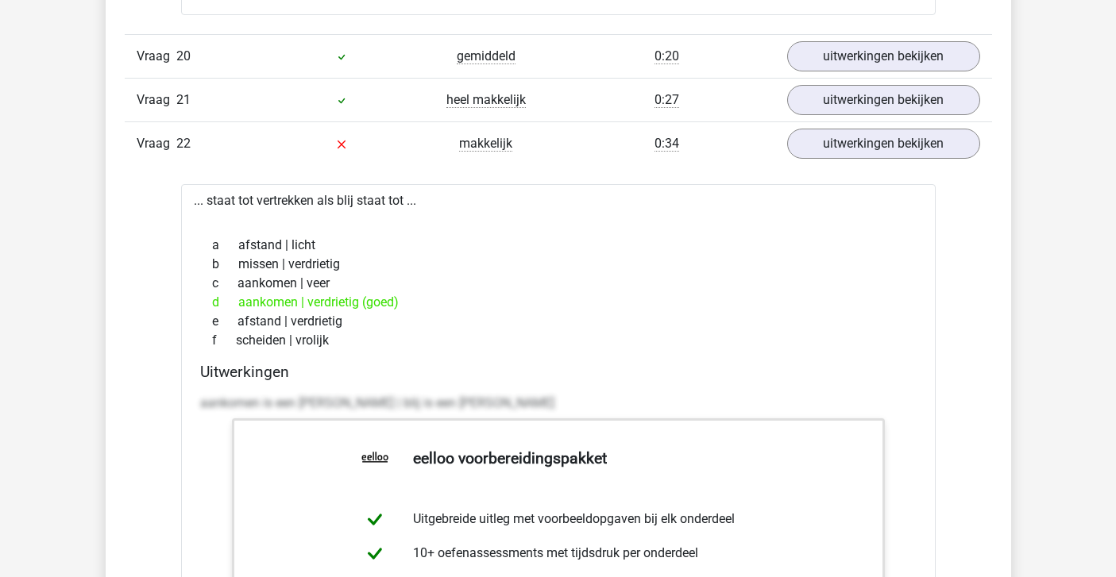
scroll to position [3575, 0]
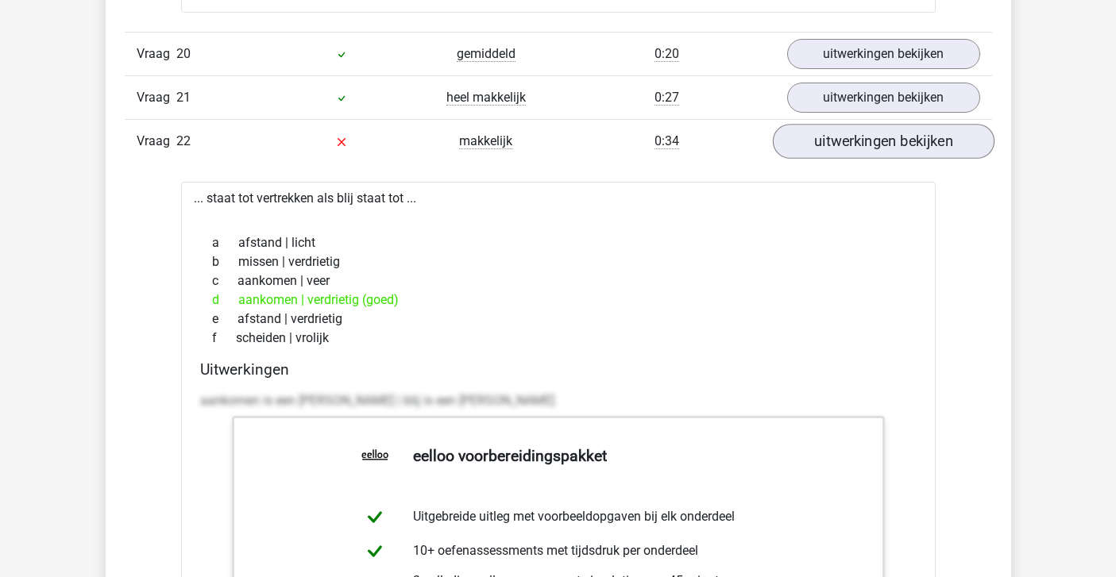
click at [900, 148] on link "uitwerkingen bekijken" at bounding box center [883, 141] width 222 height 35
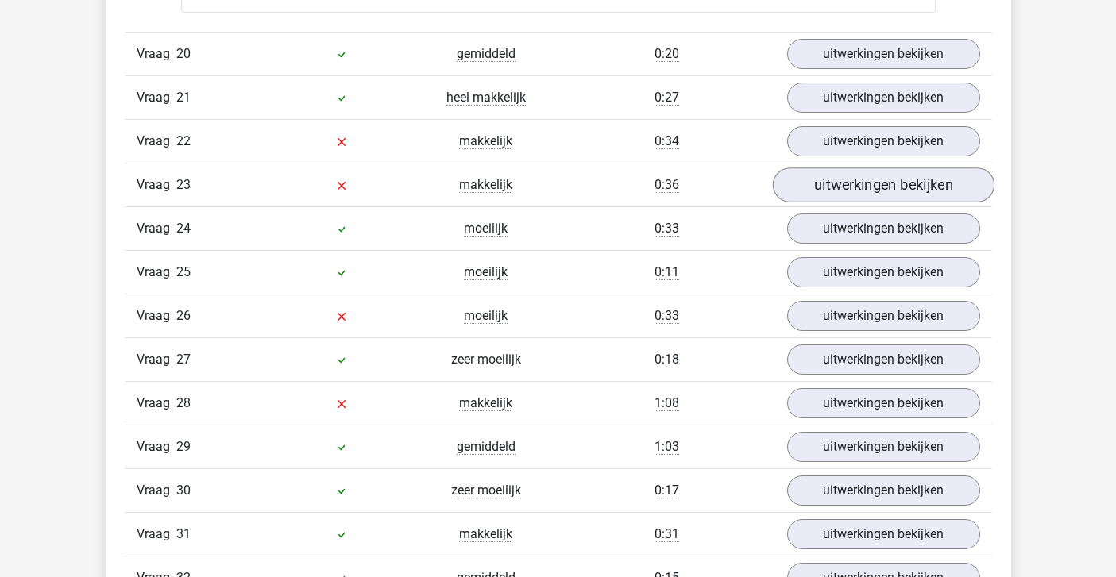
click at [885, 175] on link "uitwerkingen bekijken" at bounding box center [883, 185] width 222 height 35
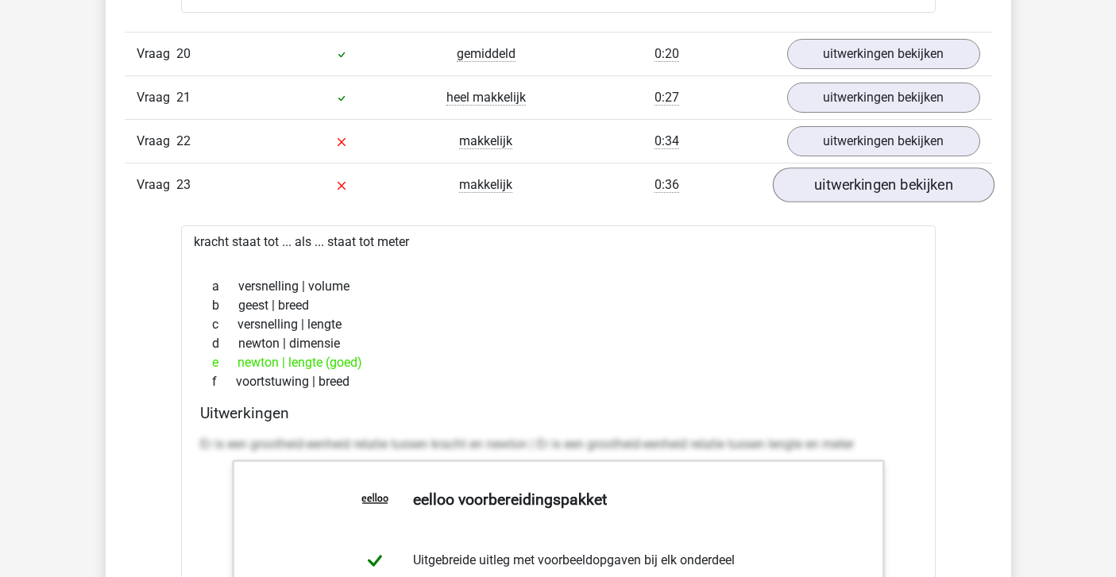
click at [893, 180] on link "uitwerkingen bekijken" at bounding box center [883, 185] width 222 height 35
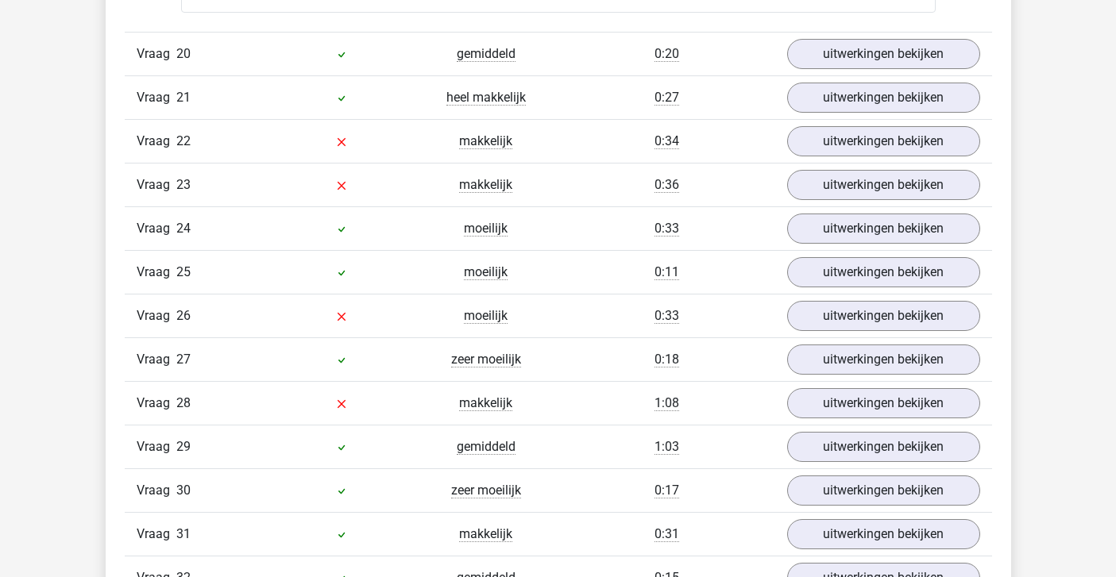
click at [874, 209] on div "Vraag 24 moeilijk 0:33 uitwerkingen bekijken" at bounding box center [558, 228] width 867 height 44
click at [858, 229] on link "uitwerkingen bekijken" at bounding box center [883, 228] width 222 height 35
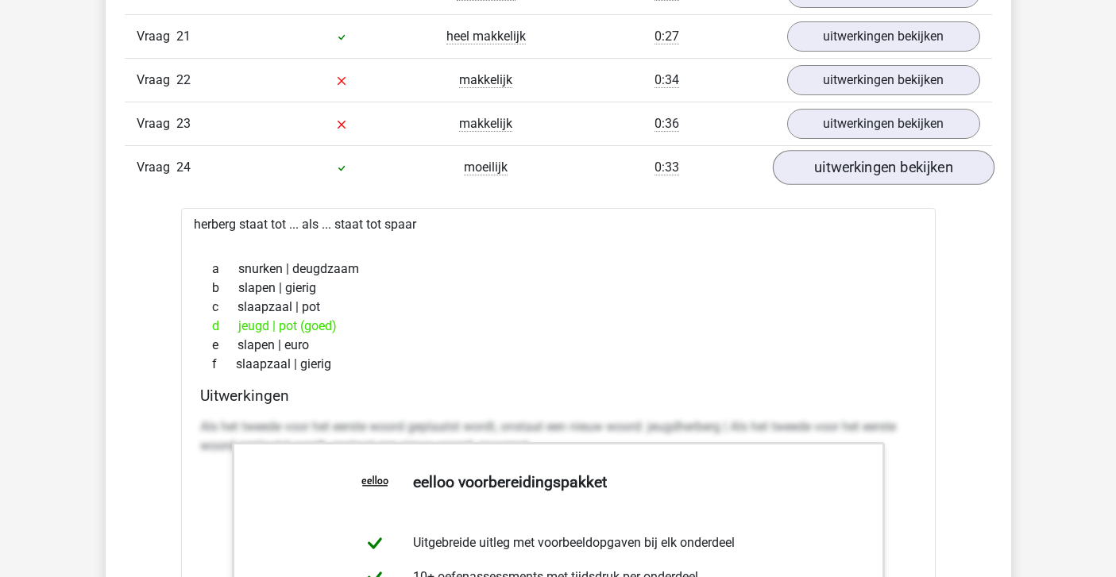
scroll to position [3640, 0]
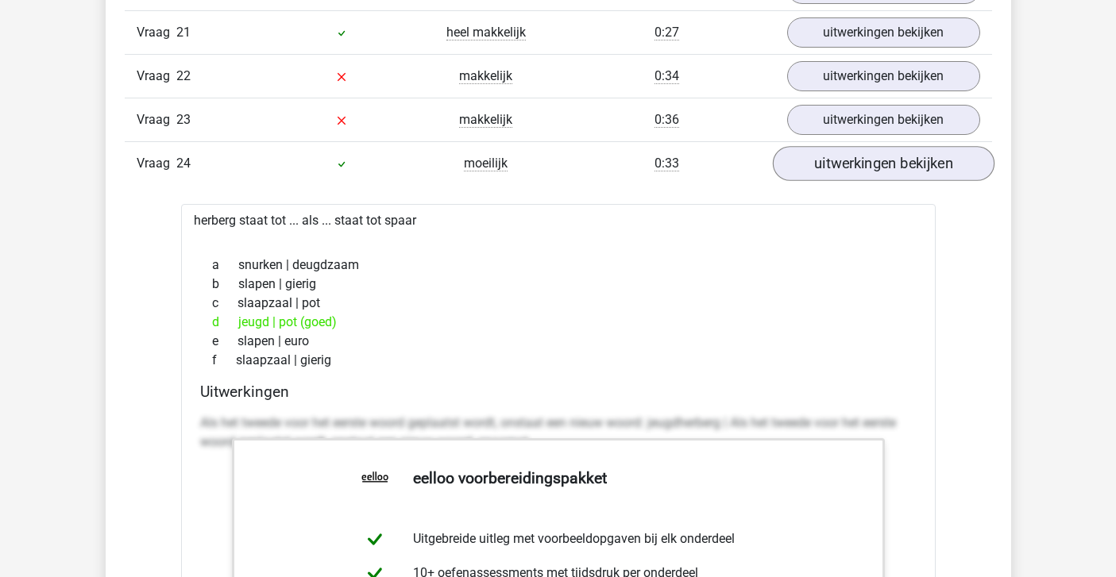
click at [861, 164] on link "uitwerkingen bekijken" at bounding box center [883, 163] width 222 height 35
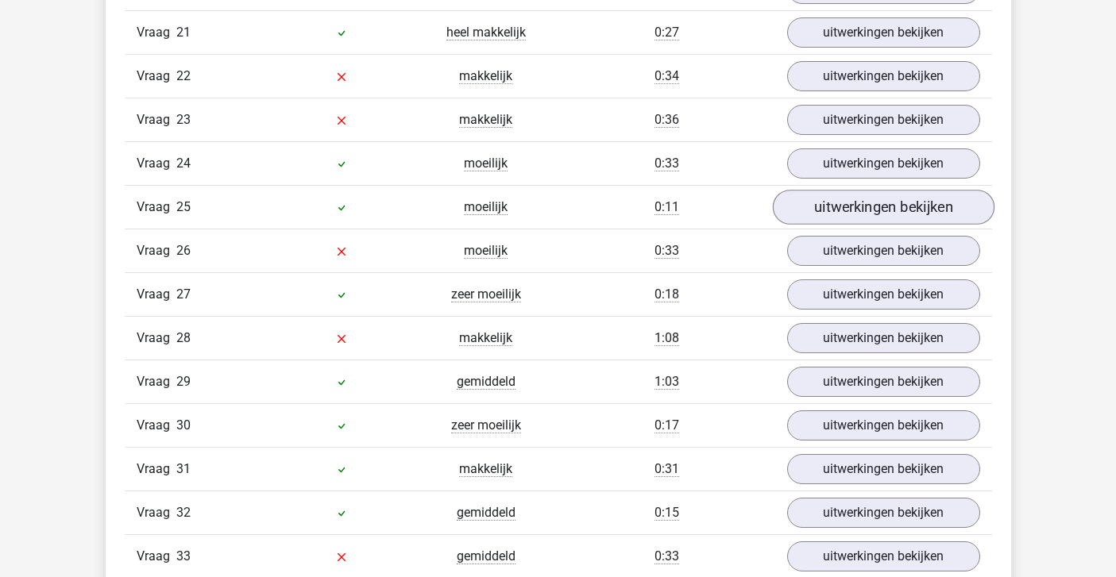
click at [862, 214] on link "uitwerkingen bekijken" at bounding box center [883, 207] width 222 height 35
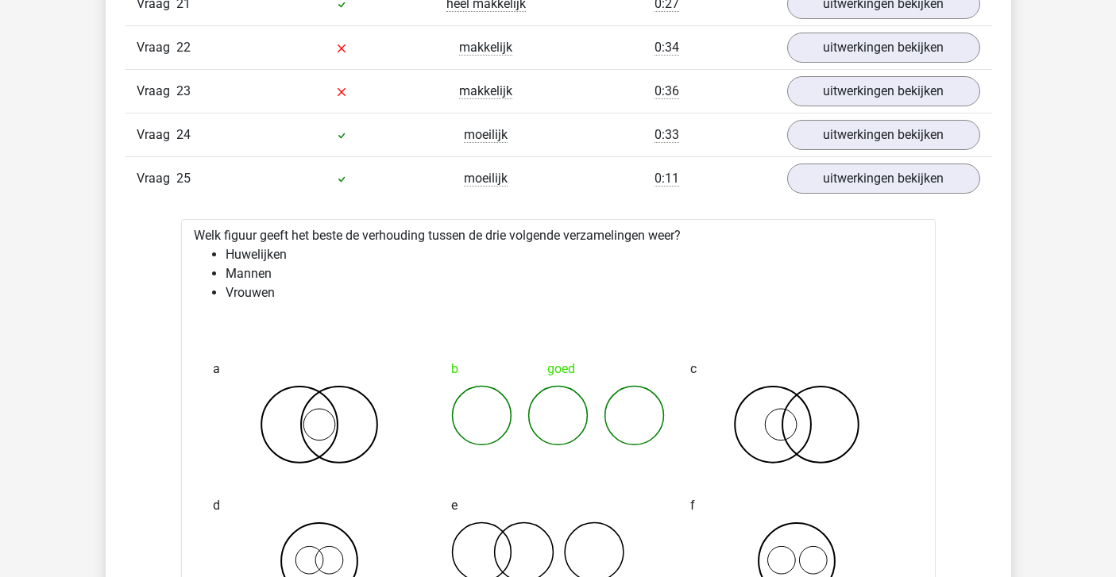
scroll to position [3671, 0]
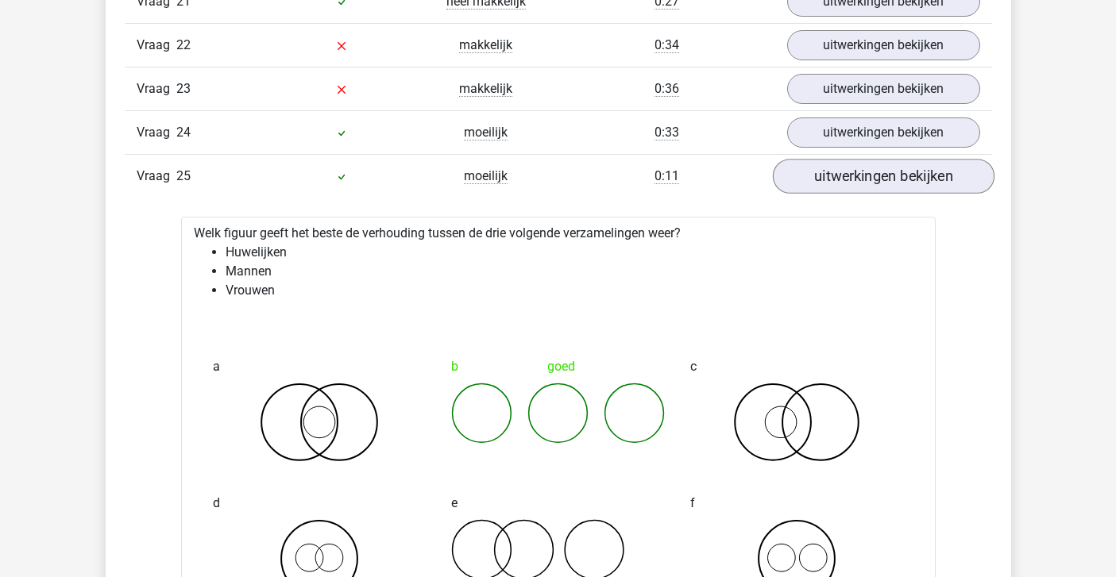
click at [857, 183] on link "uitwerkingen bekijken" at bounding box center [883, 176] width 222 height 35
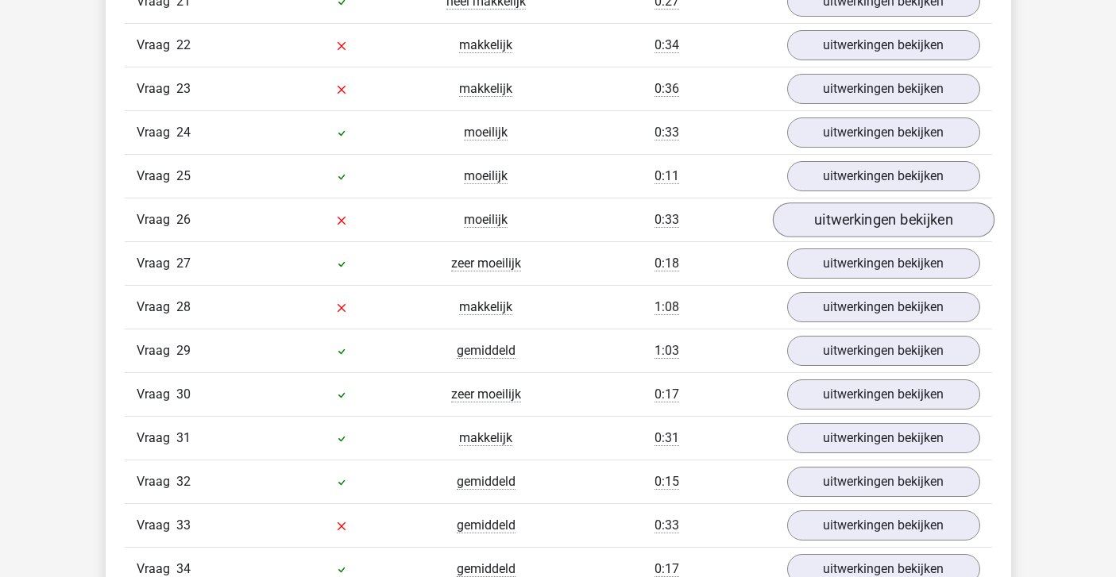
click at [860, 220] on link "uitwerkingen bekijken" at bounding box center [883, 219] width 222 height 35
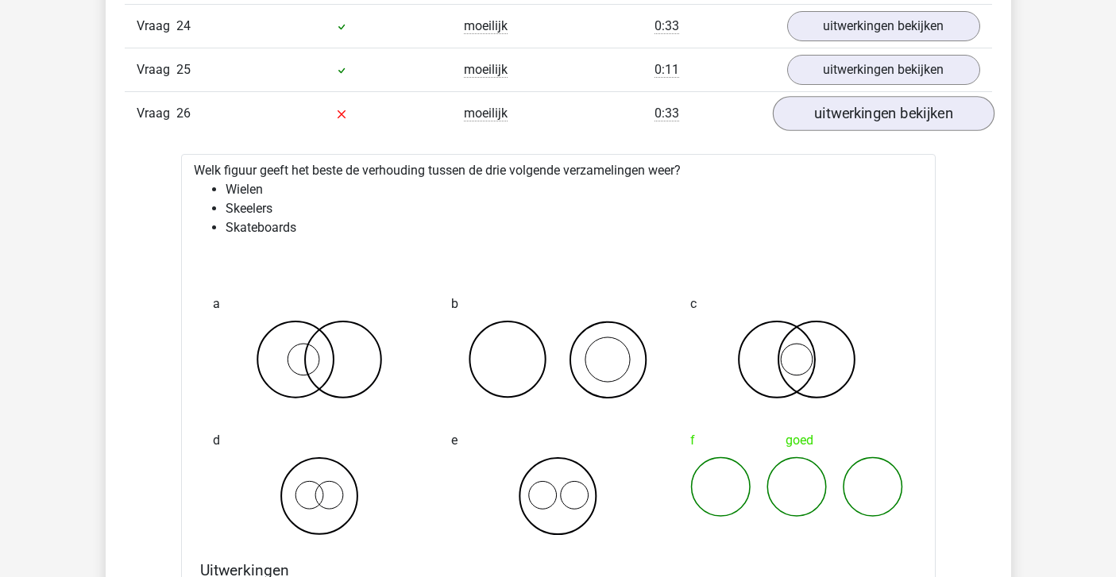
scroll to position [3783, 0]
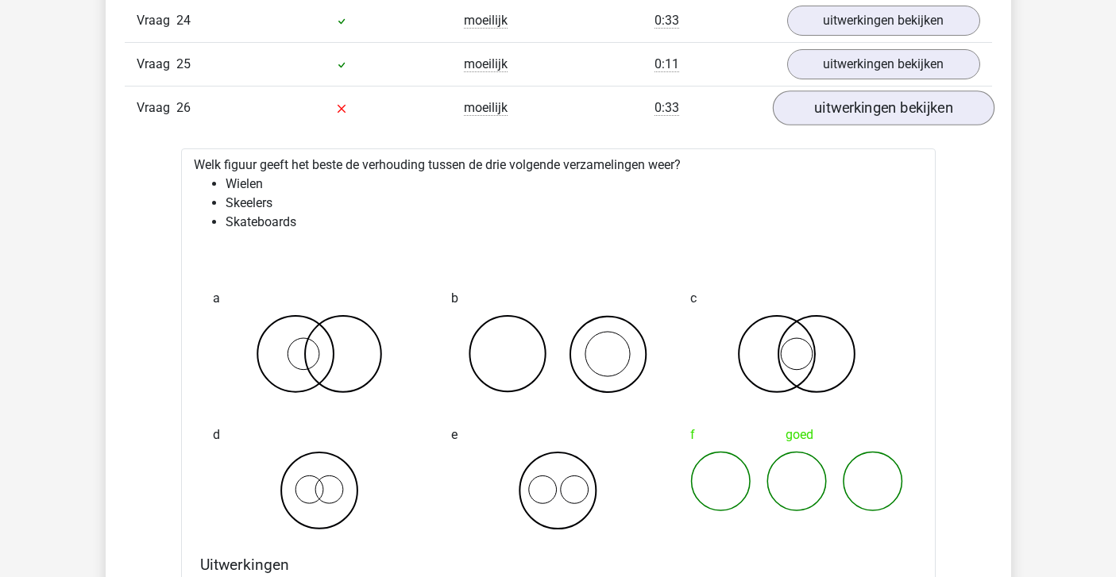
click at [870, 110] on link "uitwerkingen bekijken" at bounding box center [883, 108] width 222 height 35
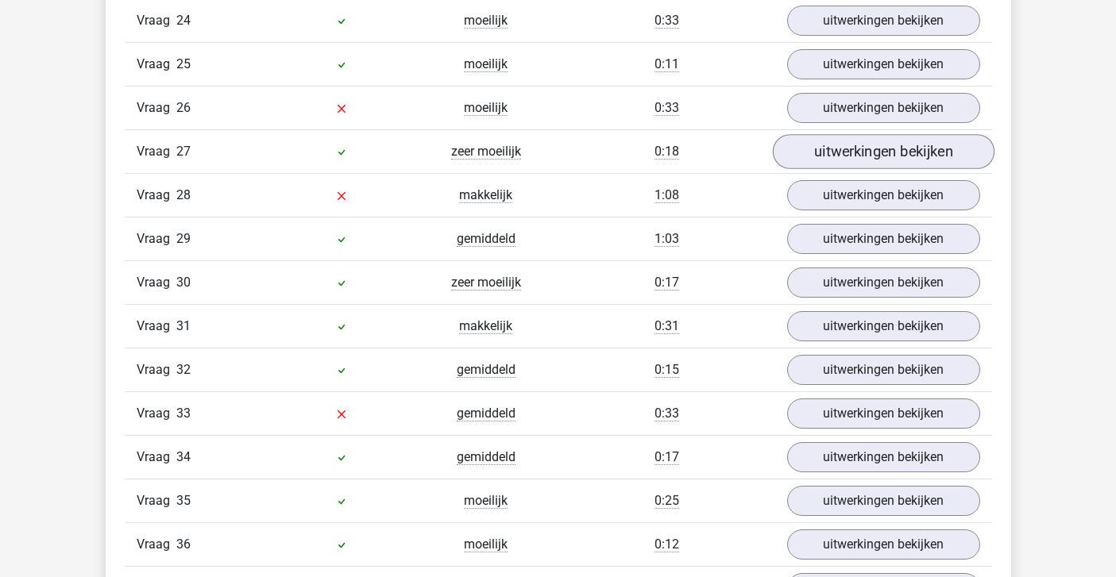
click at [852, 148] on link "uitwerkingen bekijken" at bounding box center [883, 151] width 222 height 35
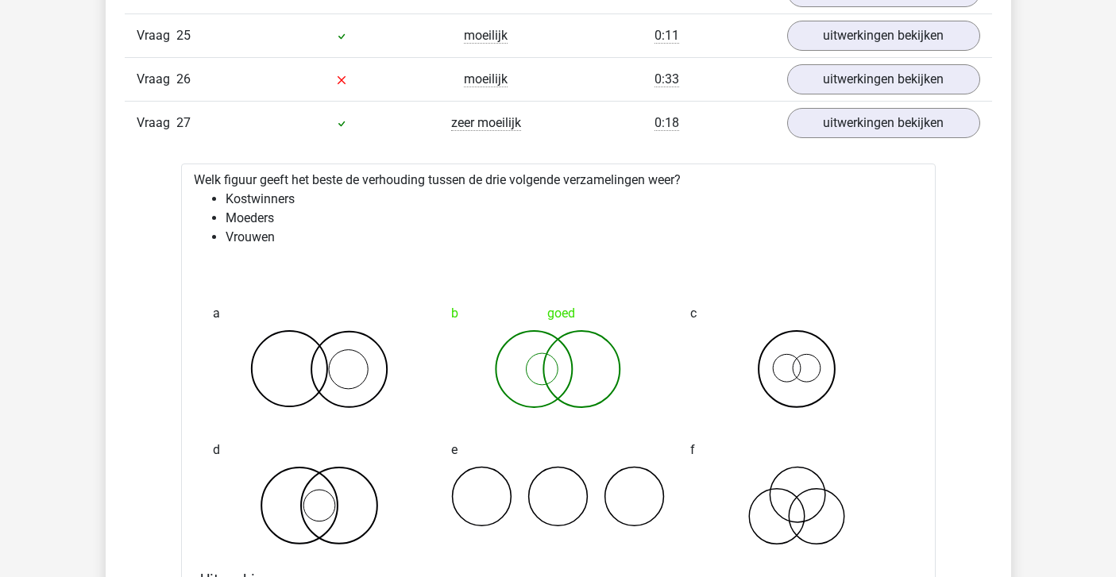
scroll to position [3814, 0]
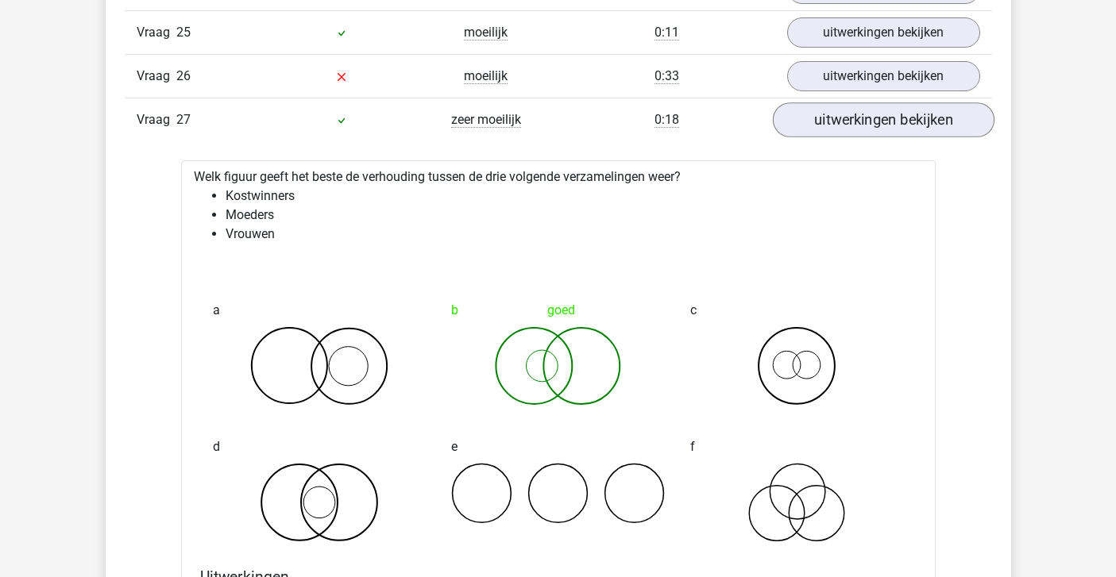
click at [850, 125] on link "uitwerkingen bekijken" at bounding box center [883, 119] width 222 height 35
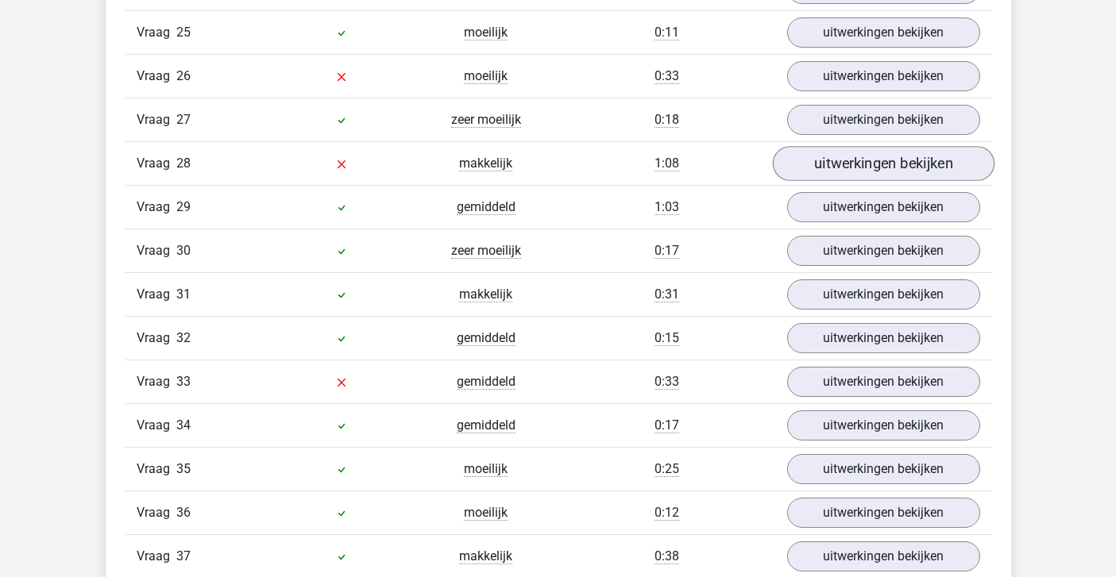
click at [847, 158] on link "uitwerkingen bekijken" at bounding box center [883, 163] width 222 height 35
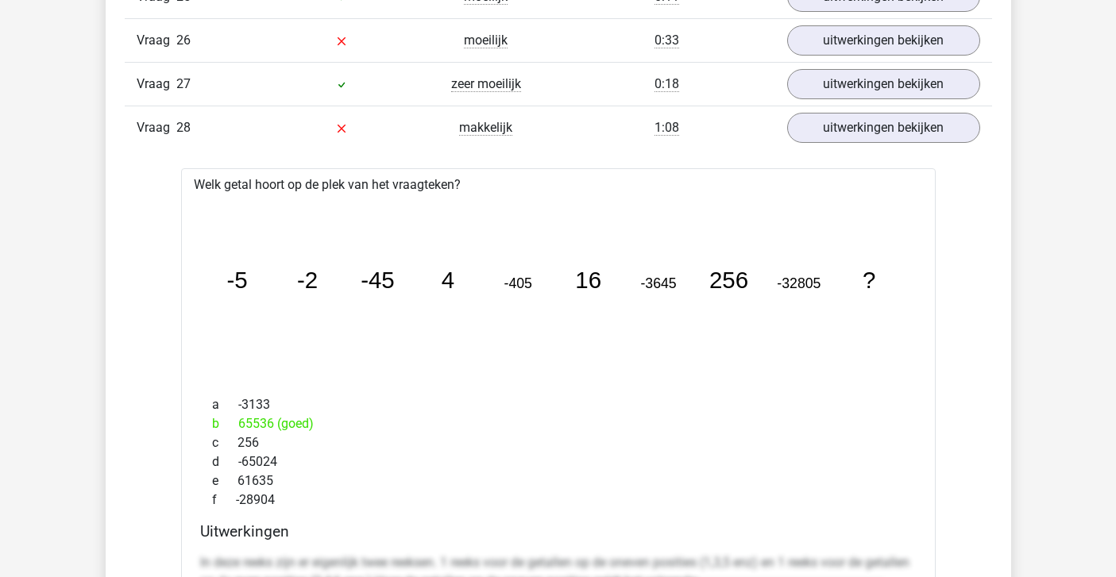
scroll to position [3853, 0]
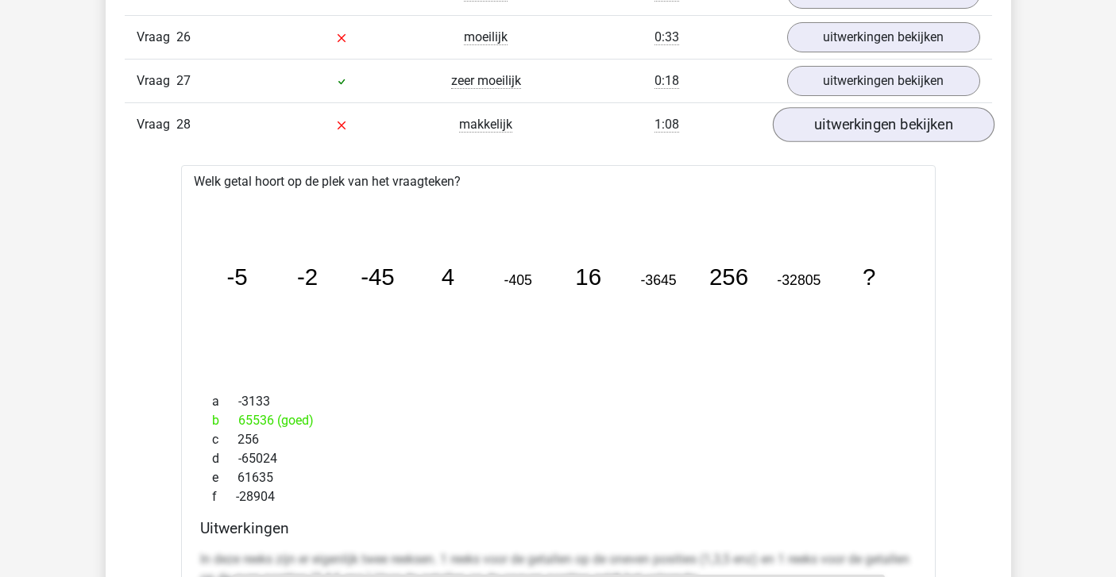
click at [877, 113] on link "uitwerkingen bekijken" at bounding box center [883, 124] width 222 height 35
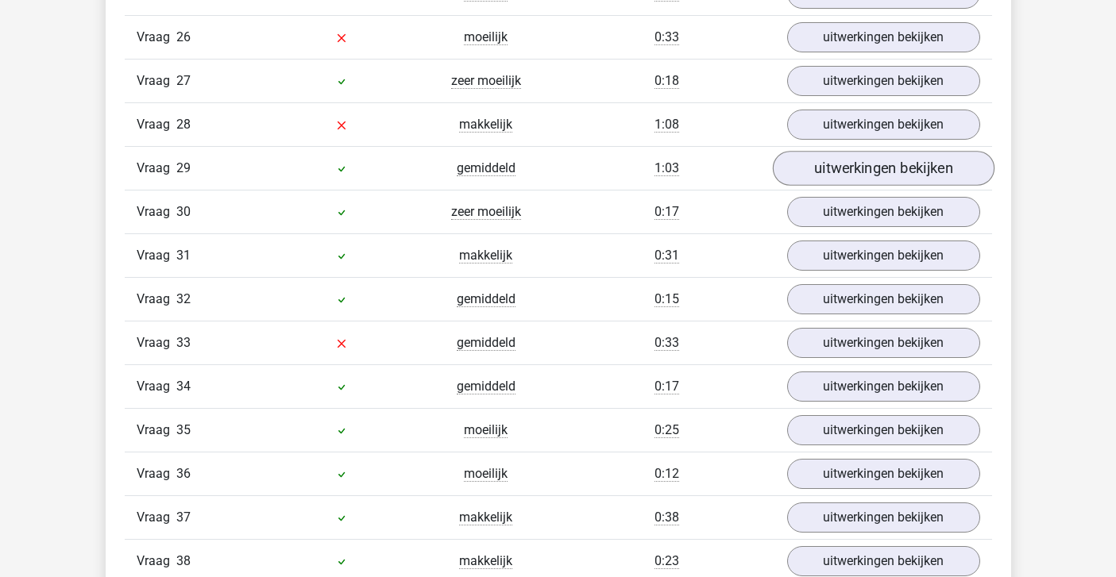
click at [858, 162] on link "uitwerkingen bekijken" at bounding box center [883, 168] width 222 height 35
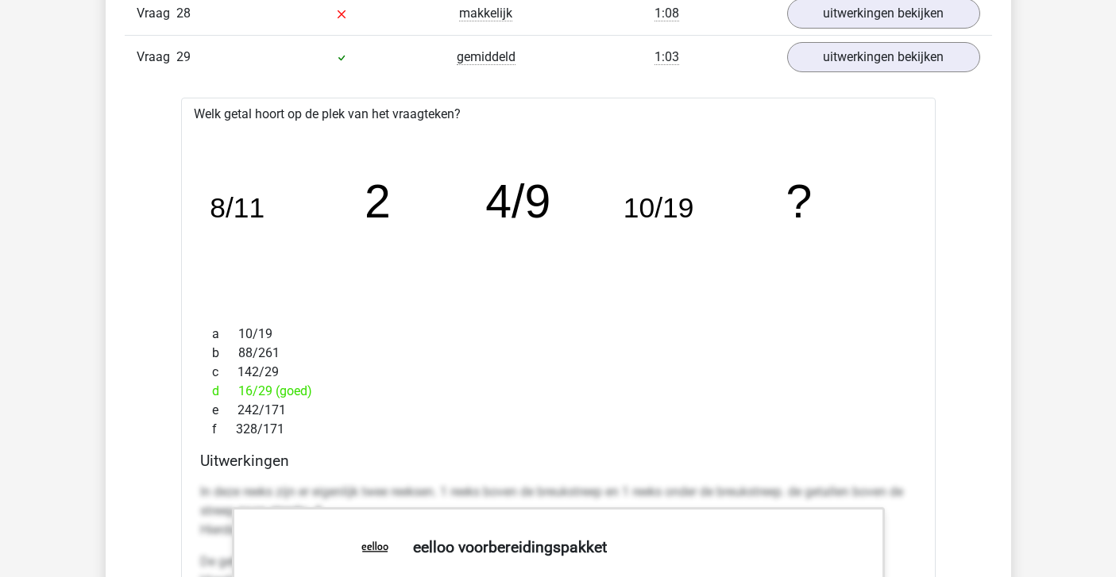
scroll to position [3965, 0]
click at [881, 50] on link "uitwerkingen bekijken" at bounding box center [883, 56] width 222 height 35
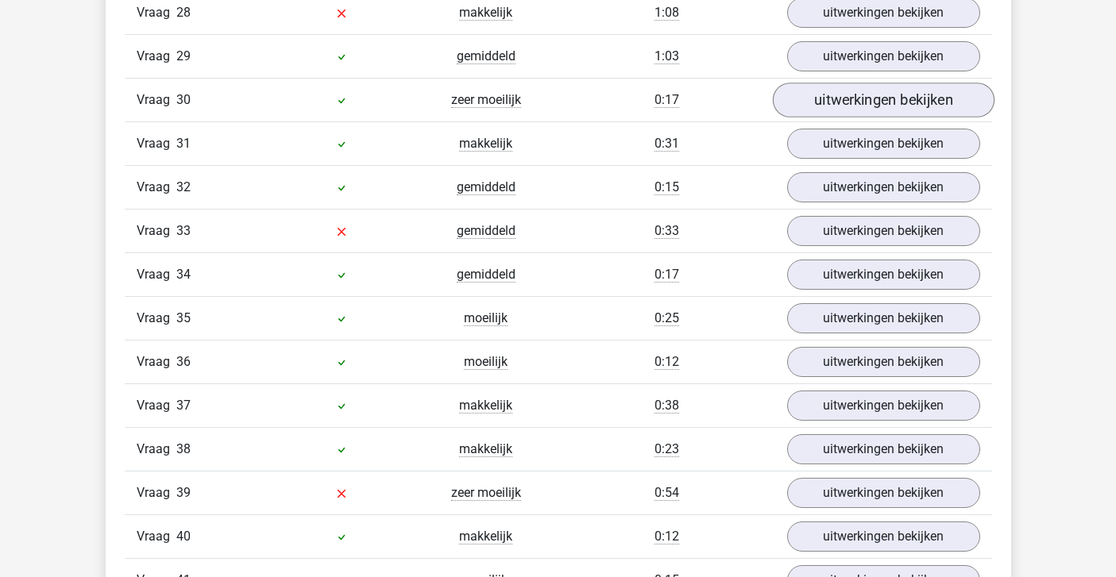
click at [850, 94] on link "uitwerkingen bekijken" at bounding box center [883, 100] width 222 height 35
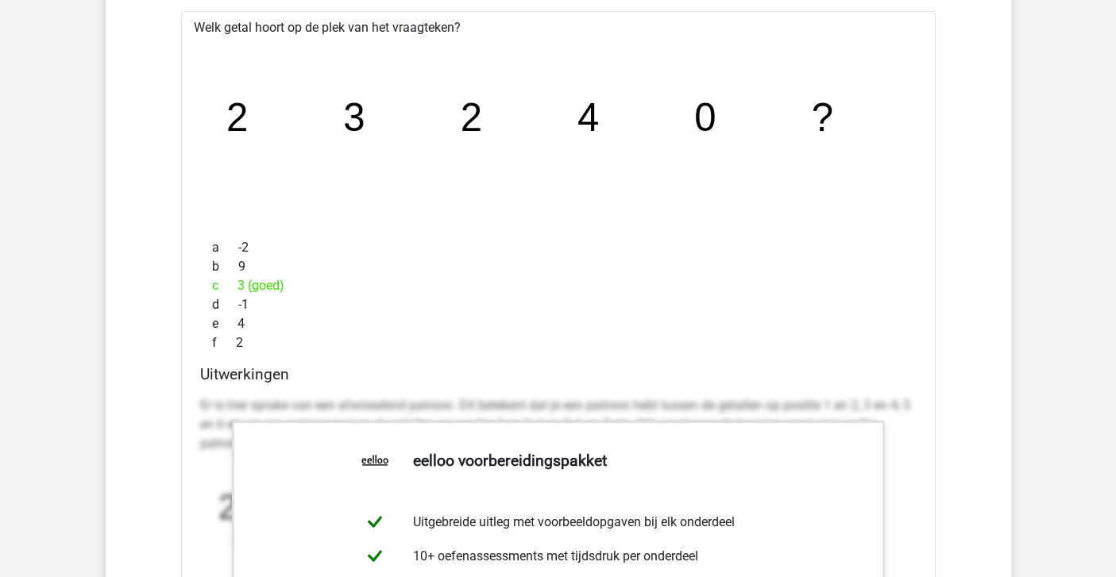
scroll to position [4061, 0]
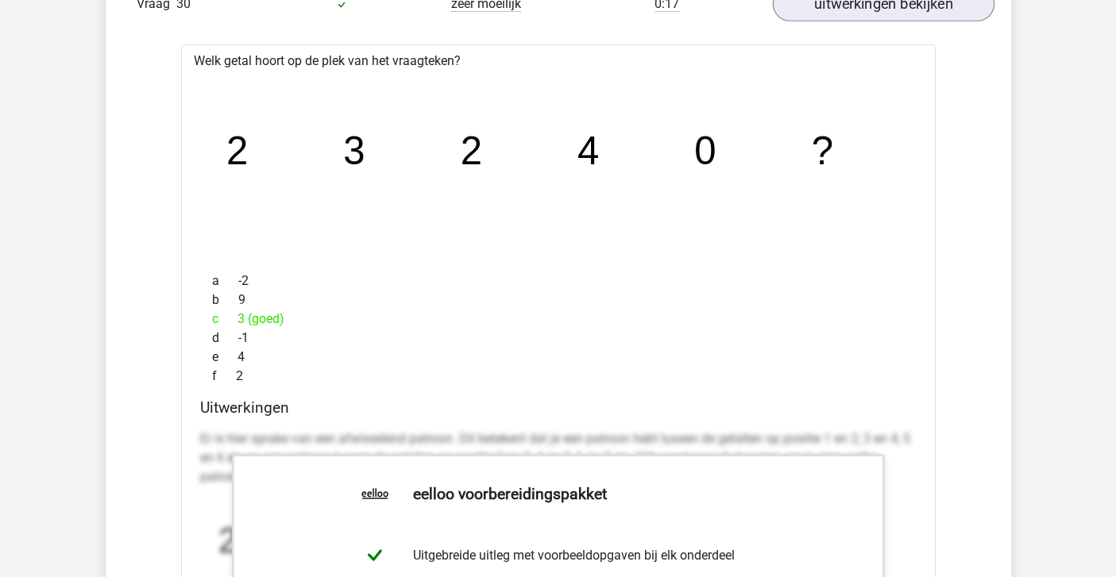
click at [820, 7] on link "uitwerkingen bekijken" at bounding box center [883, 4] width 222 height 35
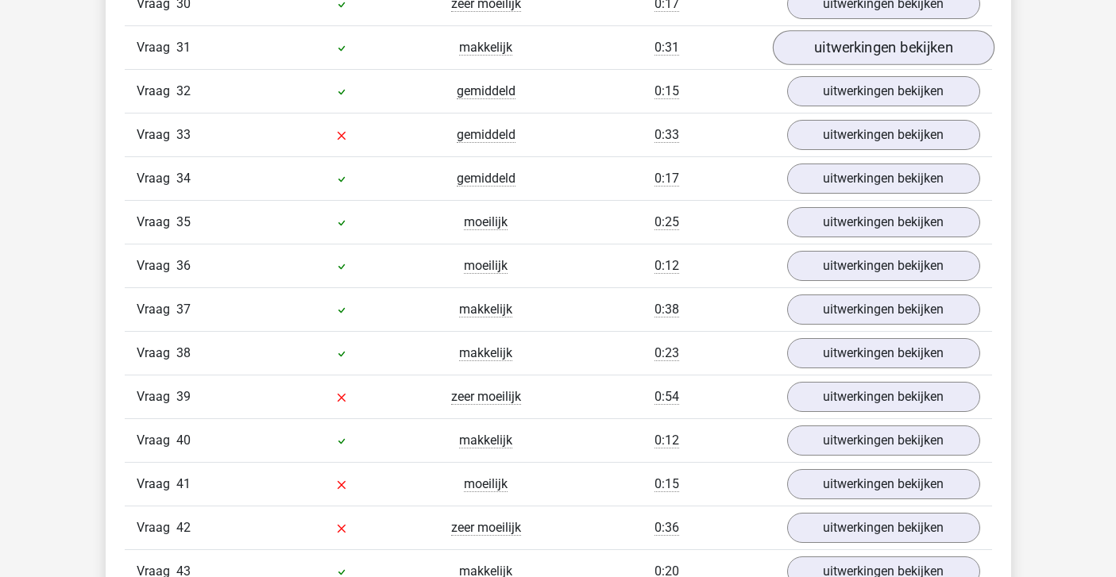
click at [807, 55] on link "uitwerkingen bekijken" at bounding box center [883, 47] width 222 height 35
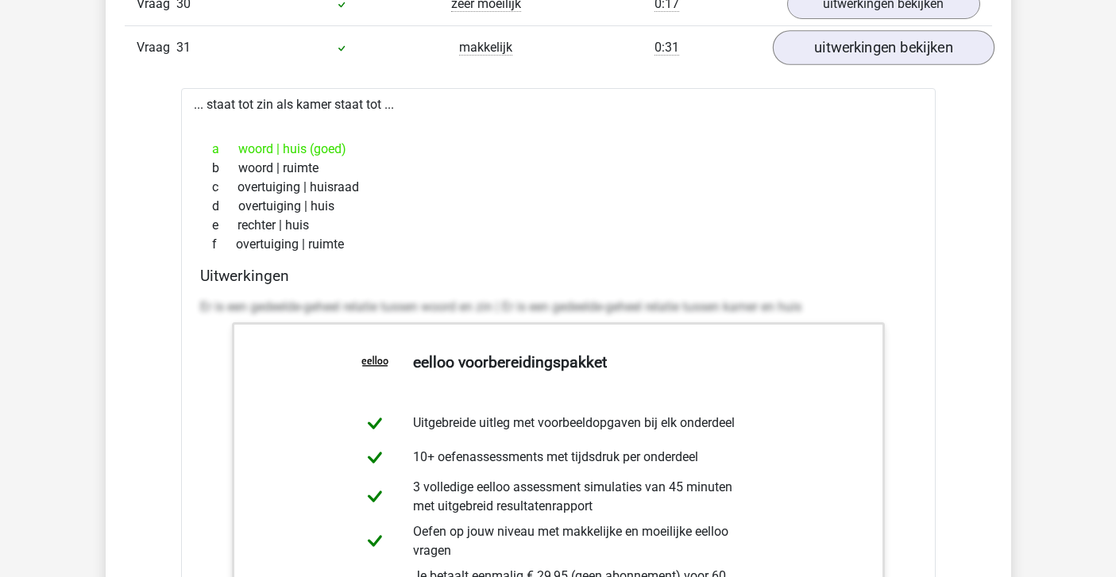
click at [807, 55] on link "uitwerkingen bekijken" at bounding box center [883, 47] width 222 height 35
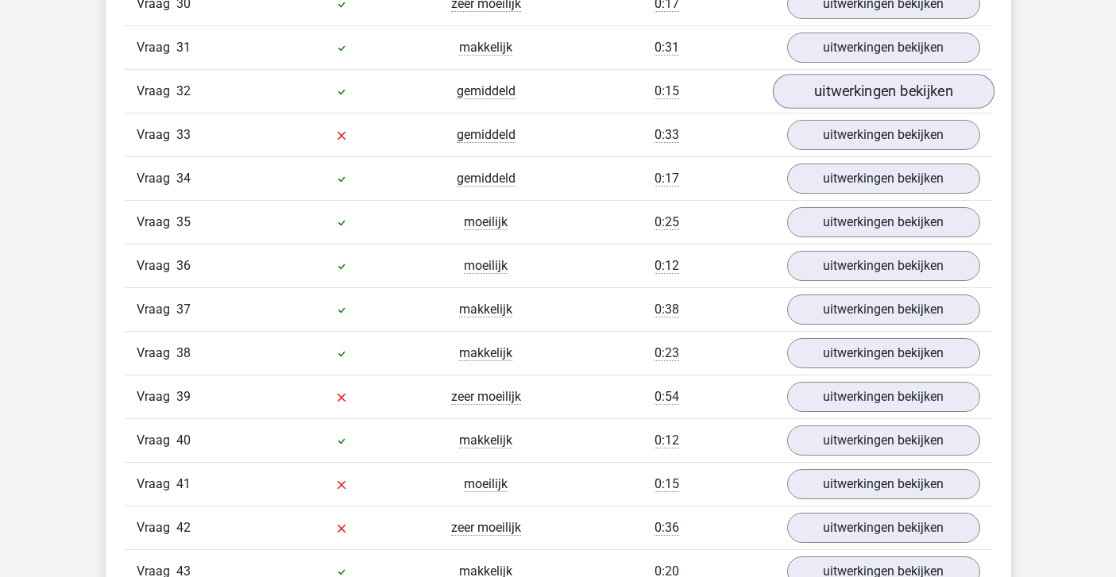
click at [815, 83] on link "uitwerkingen bekijken" at bounding box center [883, 91] width 222 height 35
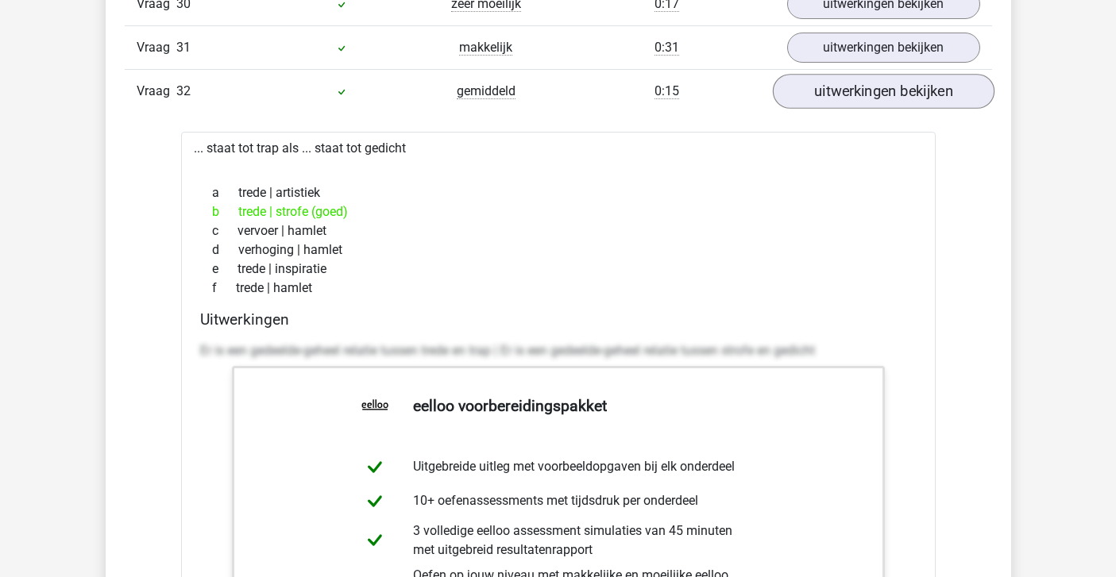
click at [815, 83] on link "uitwerkingen bekijken" at bounding box center [883, 91] width 222 height 35
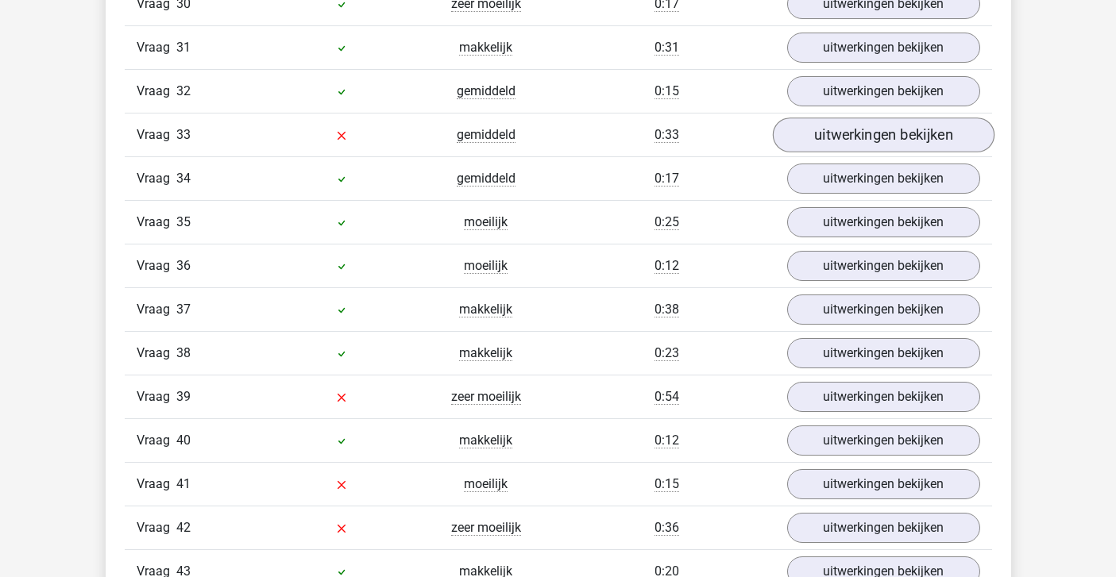
click at [810, 128] on link "uitwerkingen bekijken" at bounding box center [883, 135] width 222 height 35
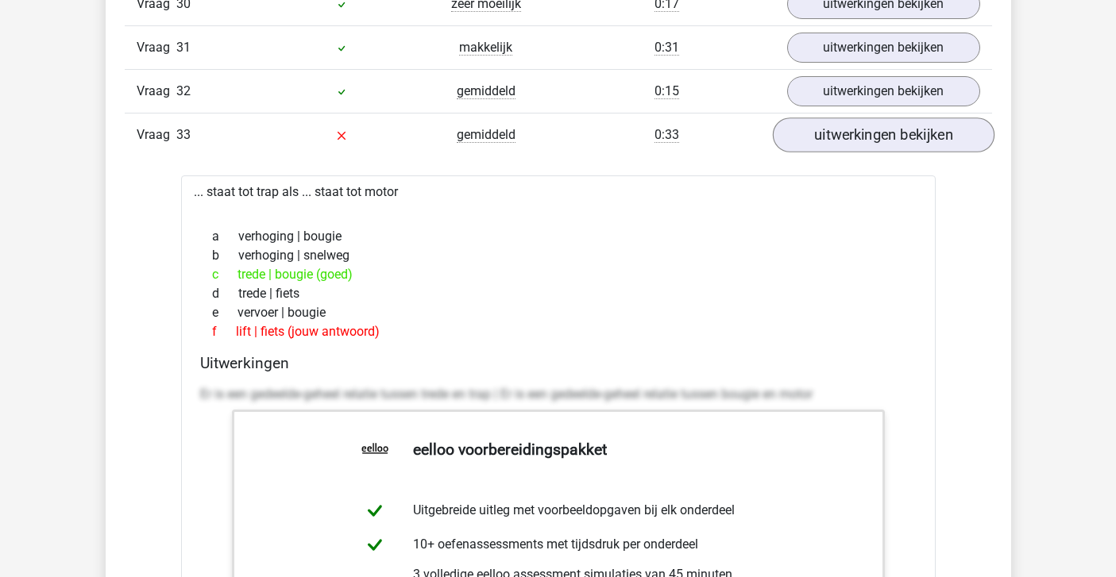
click at [810, 128] on link "uitwerkingen bekijken" at bounding box center [883, 135] width 222 height 35
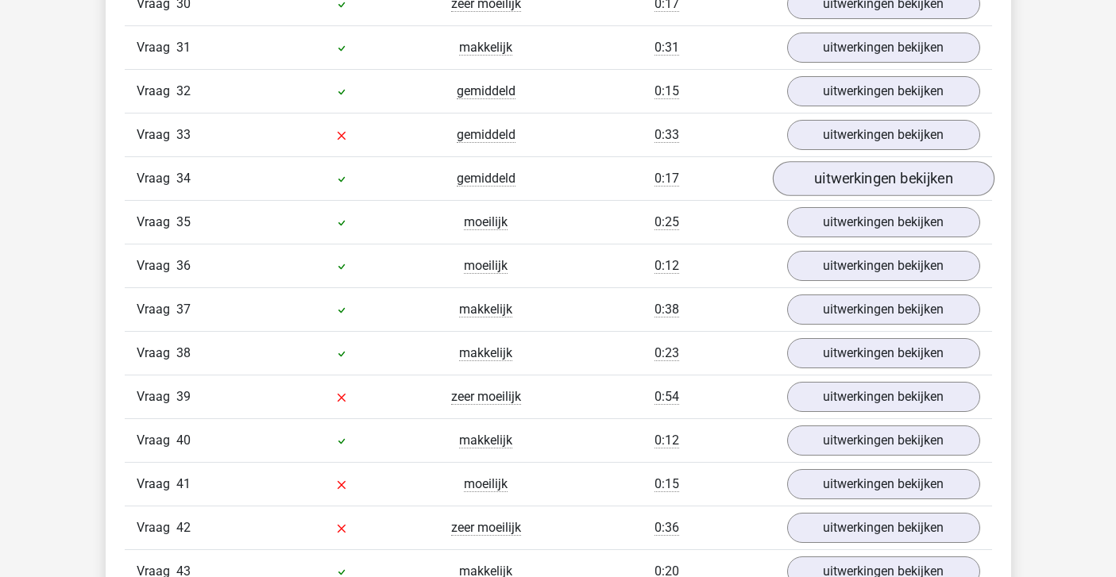
click at [835, 169] on link "uitwerkingen bekijken" at bounding box center [883, 178] width 222 height 35
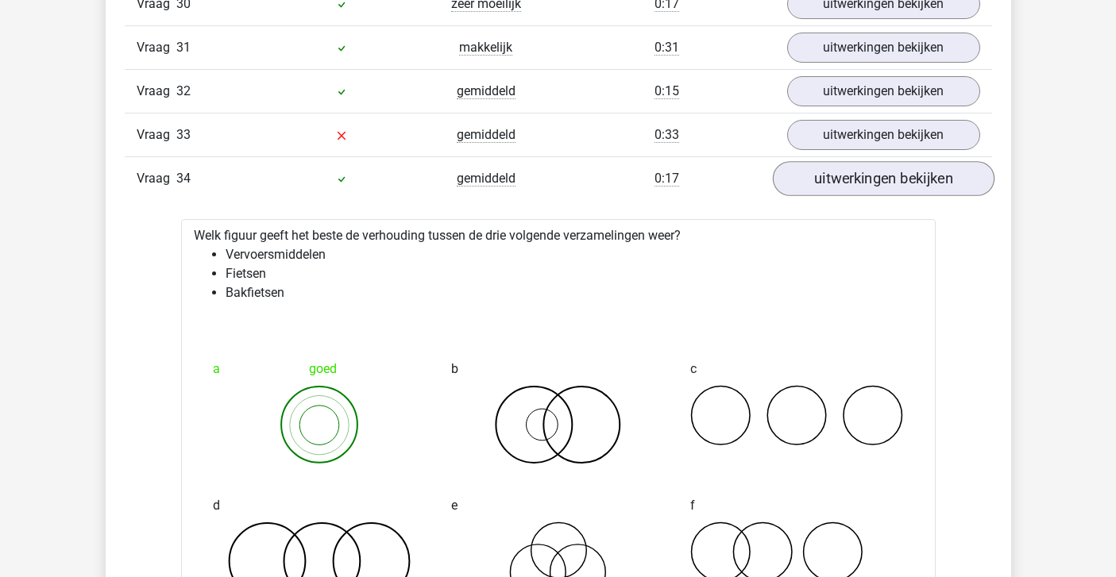
click at [835, 168] on link "uitwerkingen bekijken" at bounding box center [883, 178] width 222 height 35
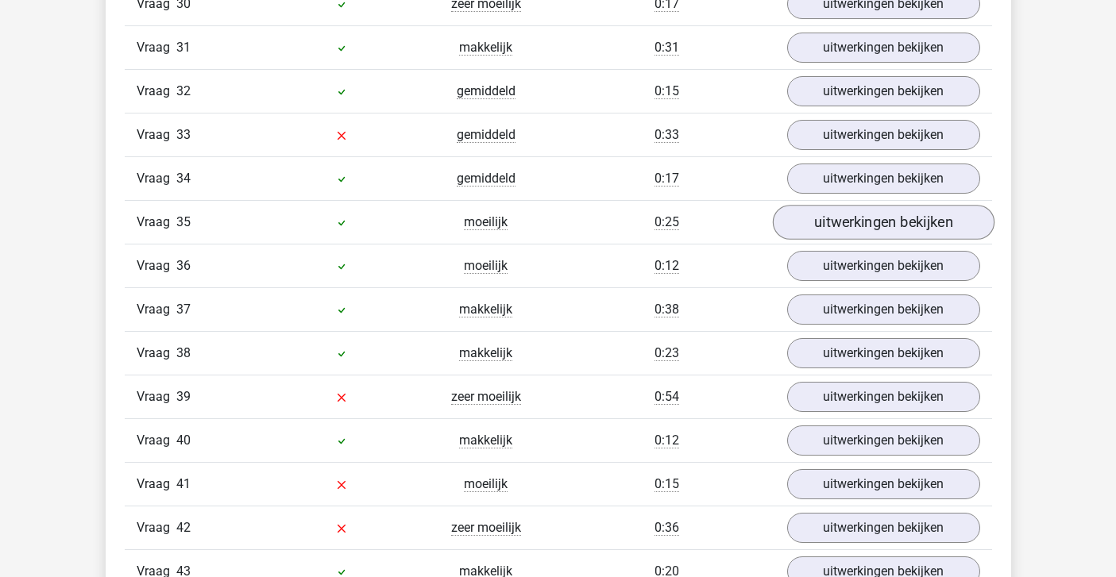
click at [836, 210] on link "uitwerkingen bekijken" at bounding box center [883, 222] width 222 height 35
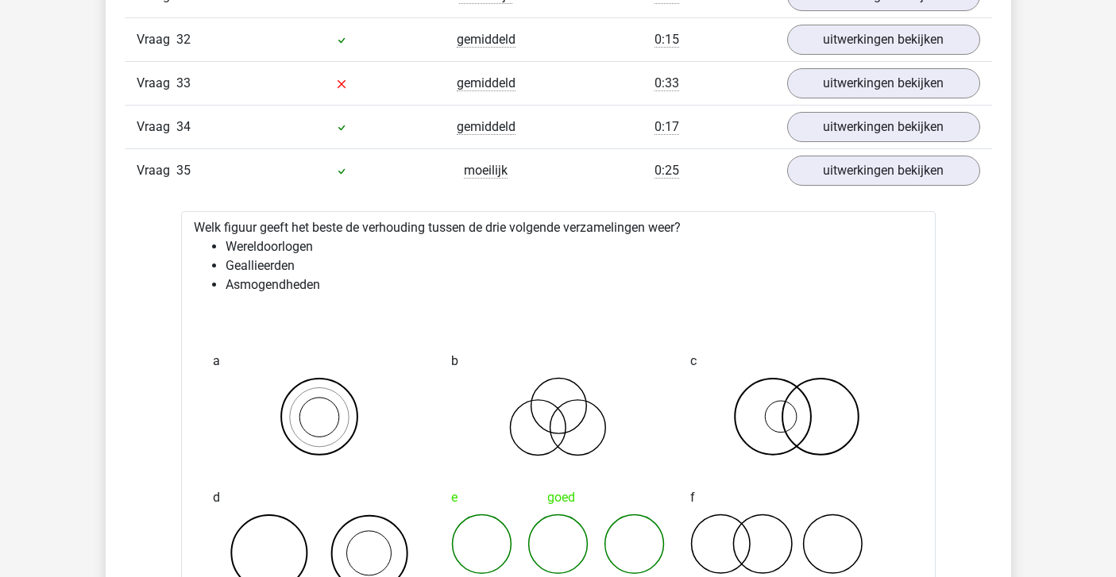
scroll to position [4132, 0]
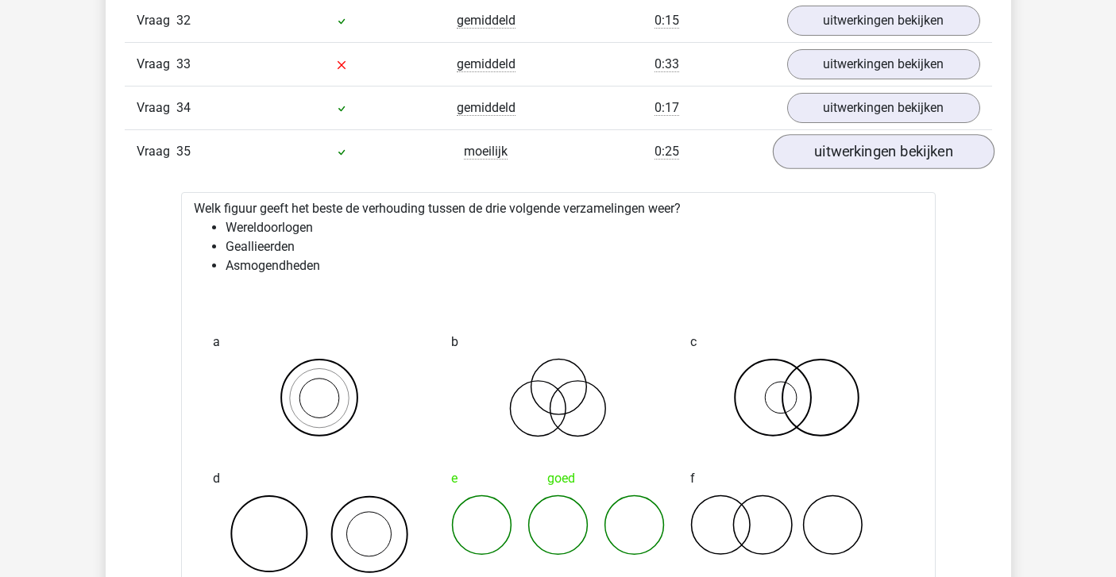
click at [845, 152] on link "uitwerkingen bekijken" at bounding box center [883, 151] width 222 height 35
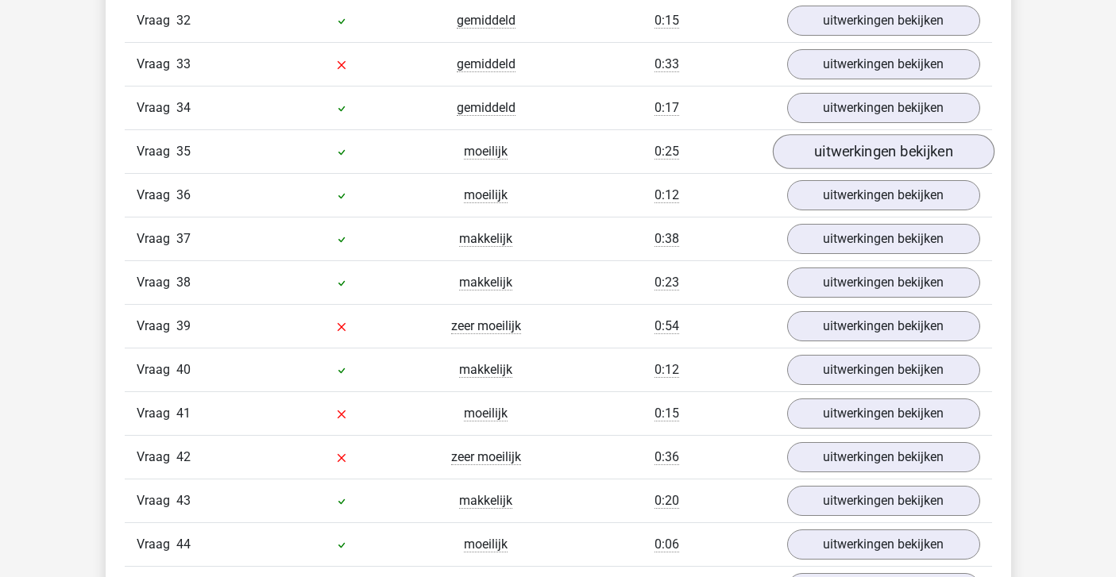
click at [845, 154] on link "uitwerkingen bekijken" at bounding box center [883, 151] width 222 height 35
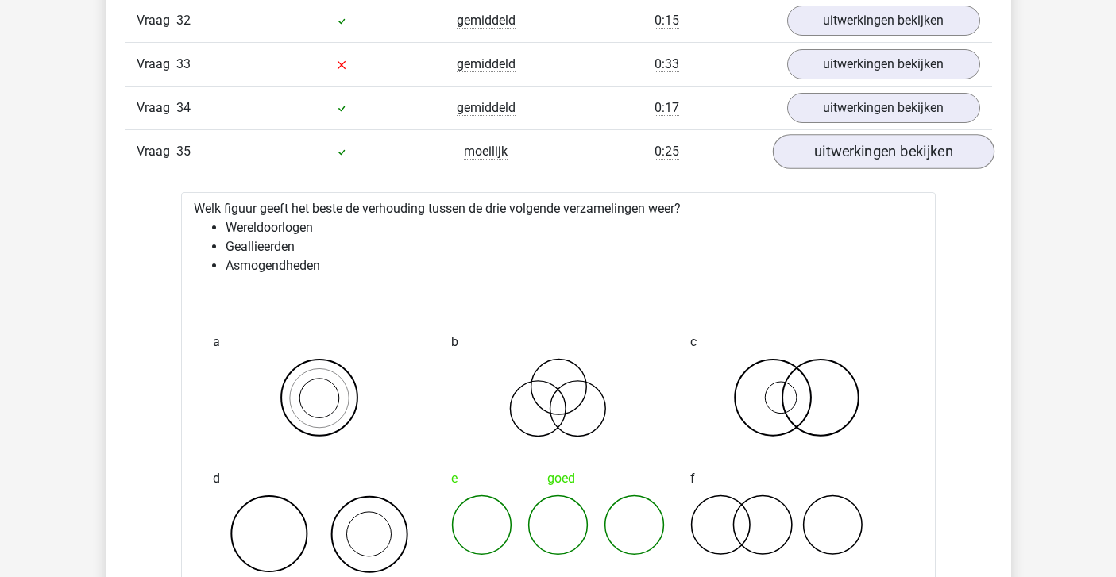
click at [845, 154] on link "uitwerkingen bekijken" at bounding box center [883, 151] width 222 height 35
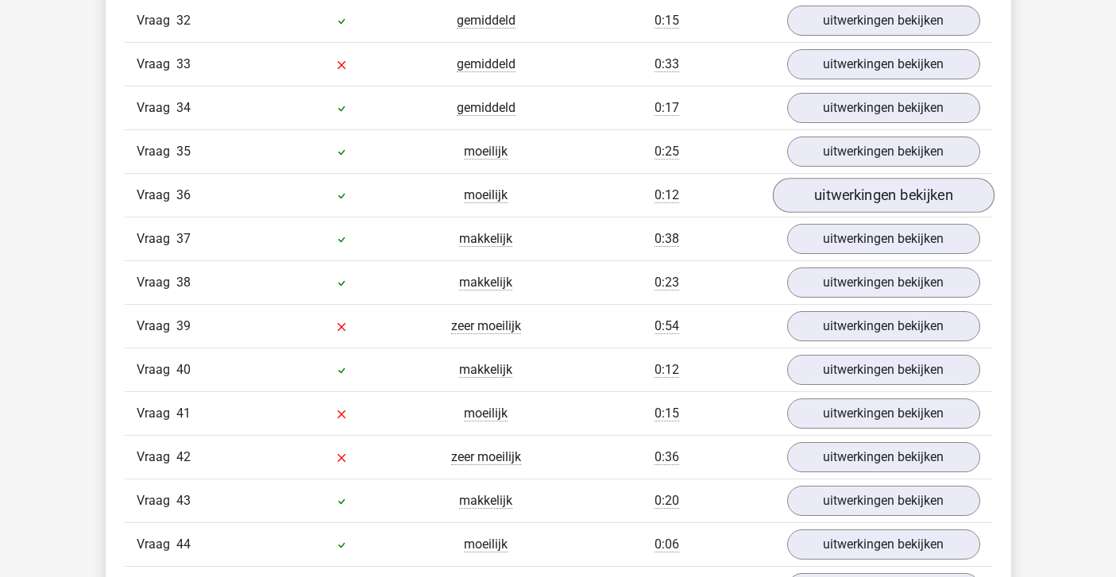
click at [850, 192] on link "uitwerkingen bekijken" at bounding box center [883, 195] width 222 height 35
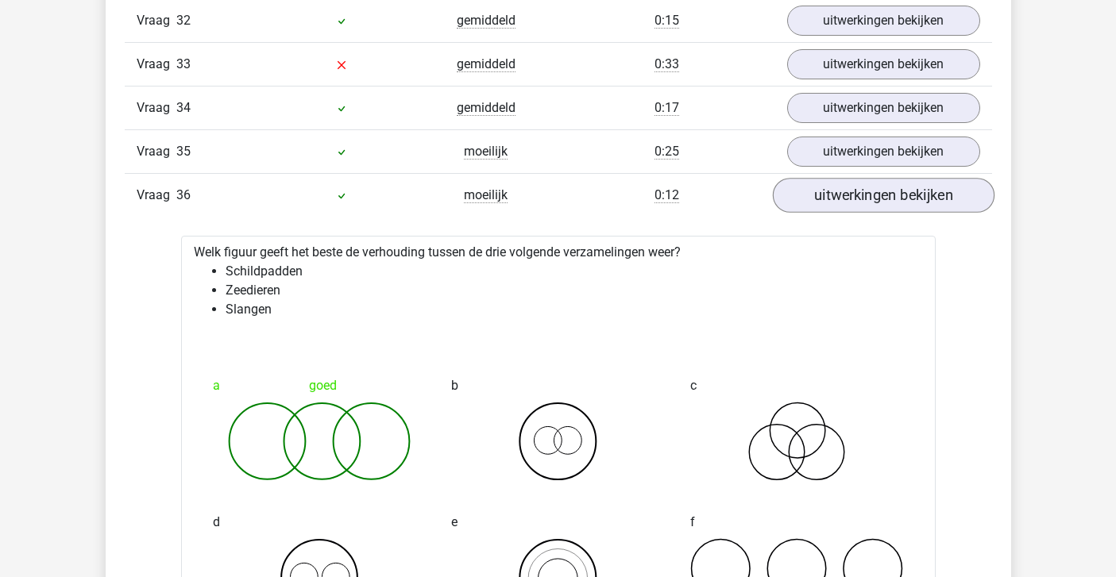
click at [850, 192] on link "uitwerkingen bekijken" at bounding box center [883, 195] width 222 height 35
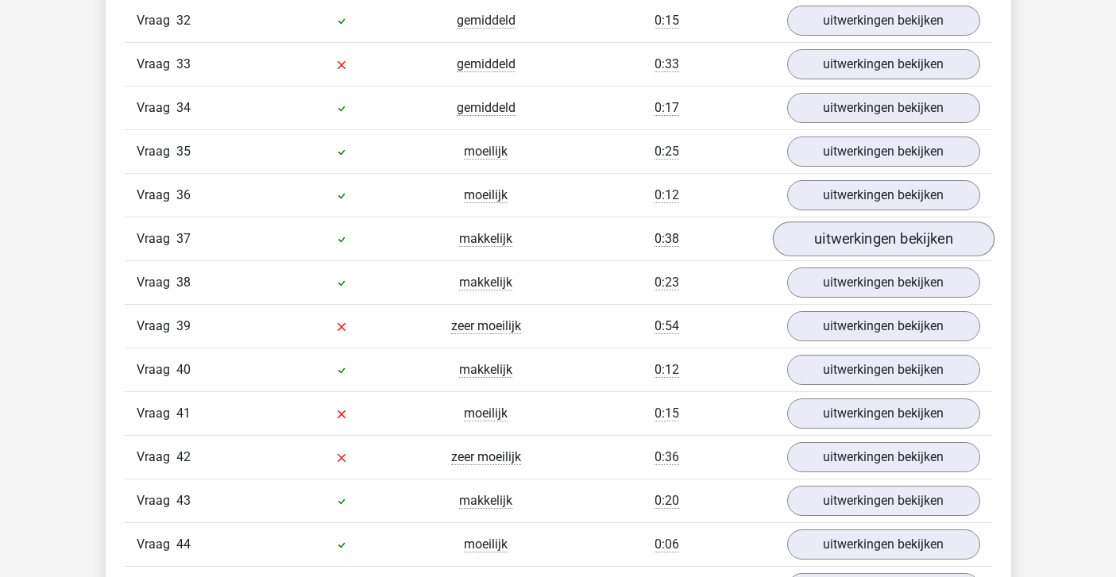
click at [849, 234] on link "uitwerkingen bekijken" at bounding box center [883, 239] width 222 height 35
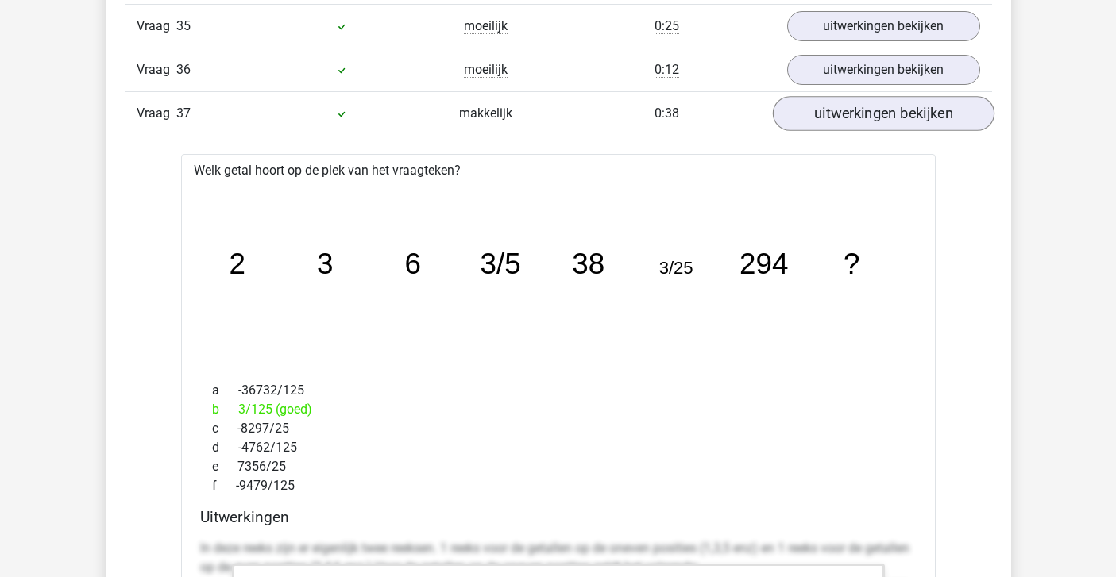
scroll to position [4262, 0]
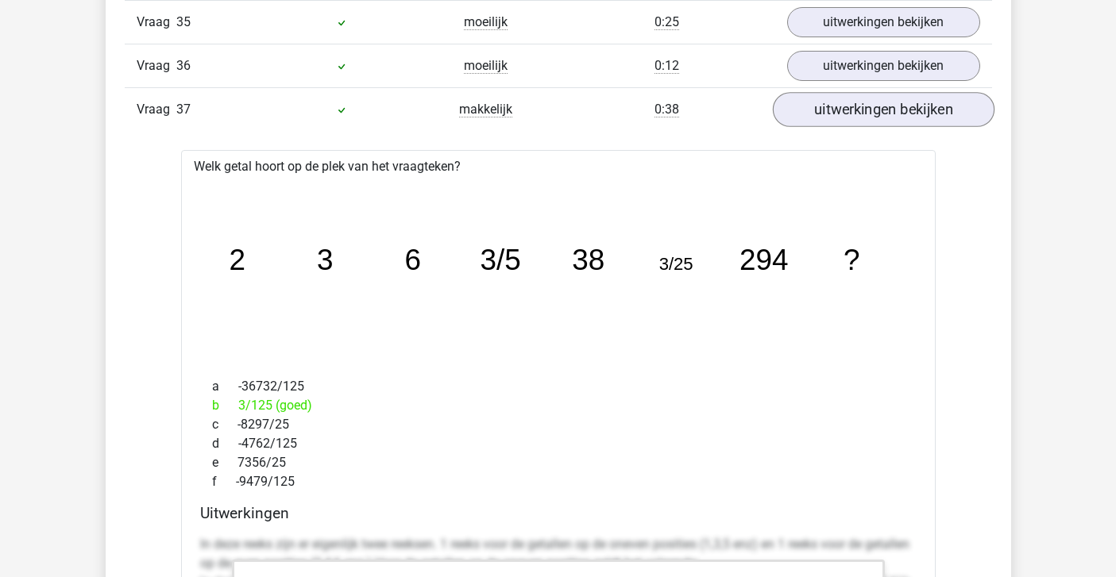
click at [816, 113] on link "uitwerkingen bekijken" at bounding box center [883, 109] width 222 height 35
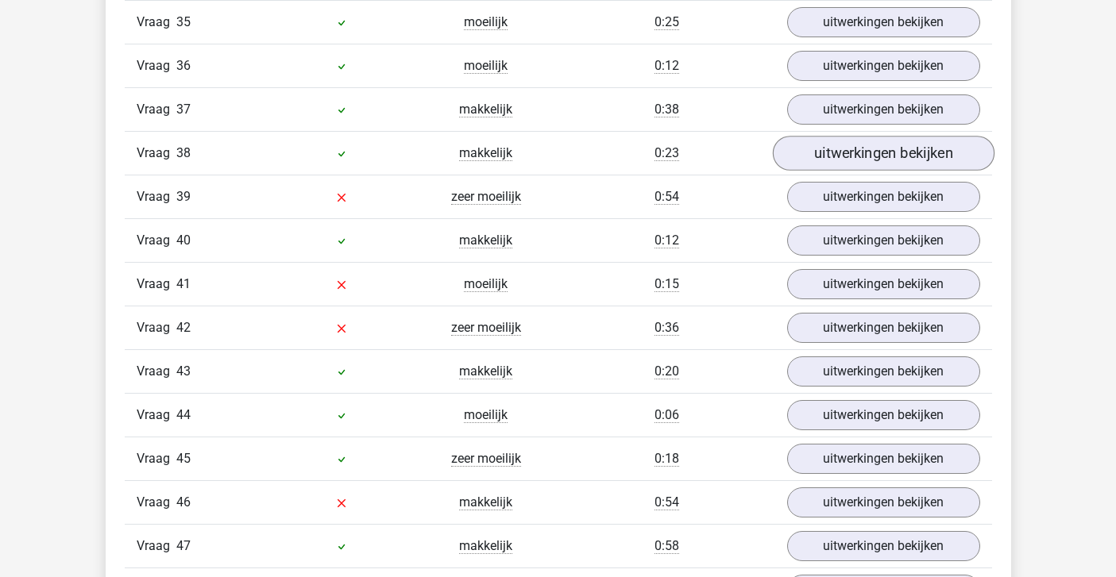
click at [817, 150] on link "uitwerkingen bekijken" at bounding box center [883, 153] width 222 height 35
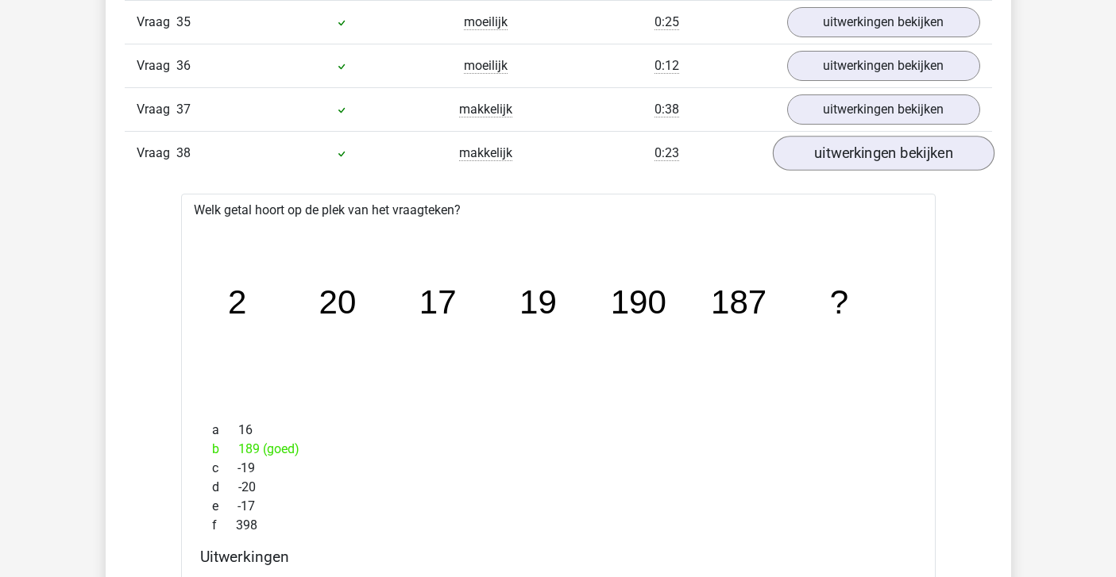
click at [835, 152] on link "uitwerkingen bekijken" at bounding box center [883, 153] width 222 height 35
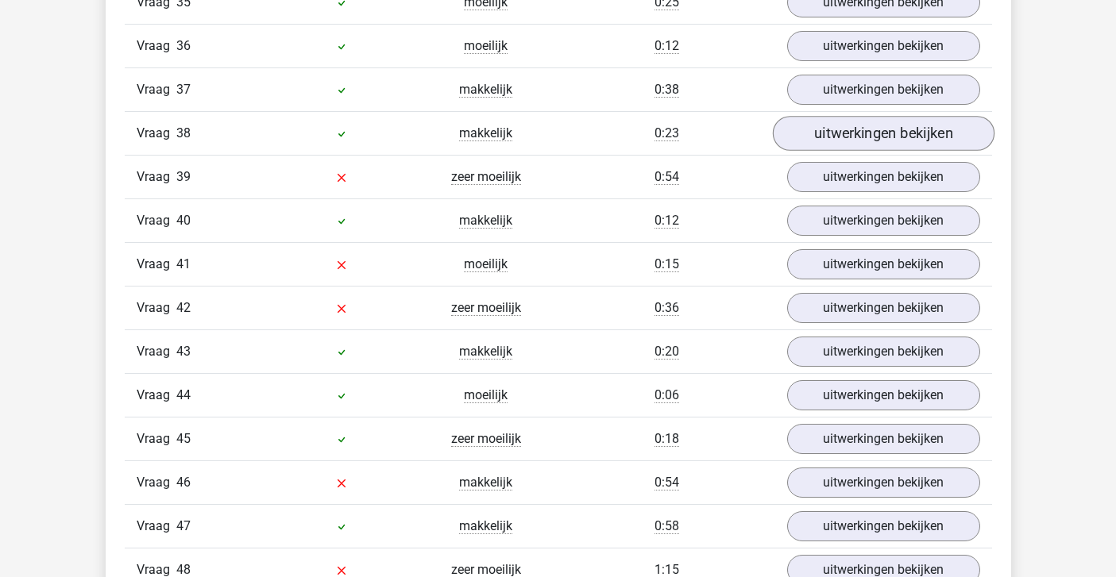
scroll to position [4289, 0]
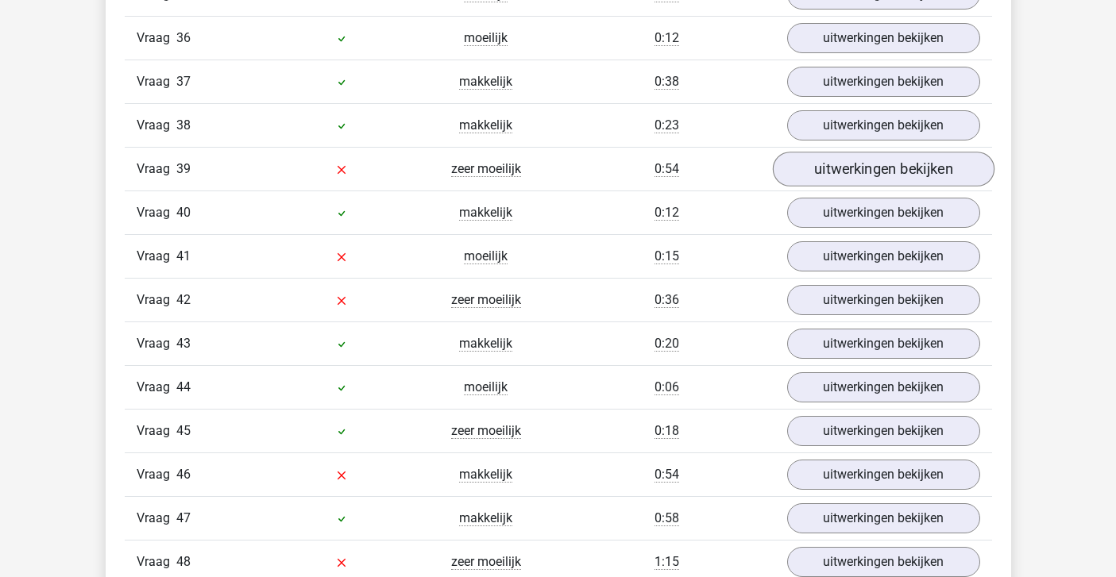
click at [835, 162] on link "uitwerkingen bekijken" at bounding box center [883, 169] width 222 height 35
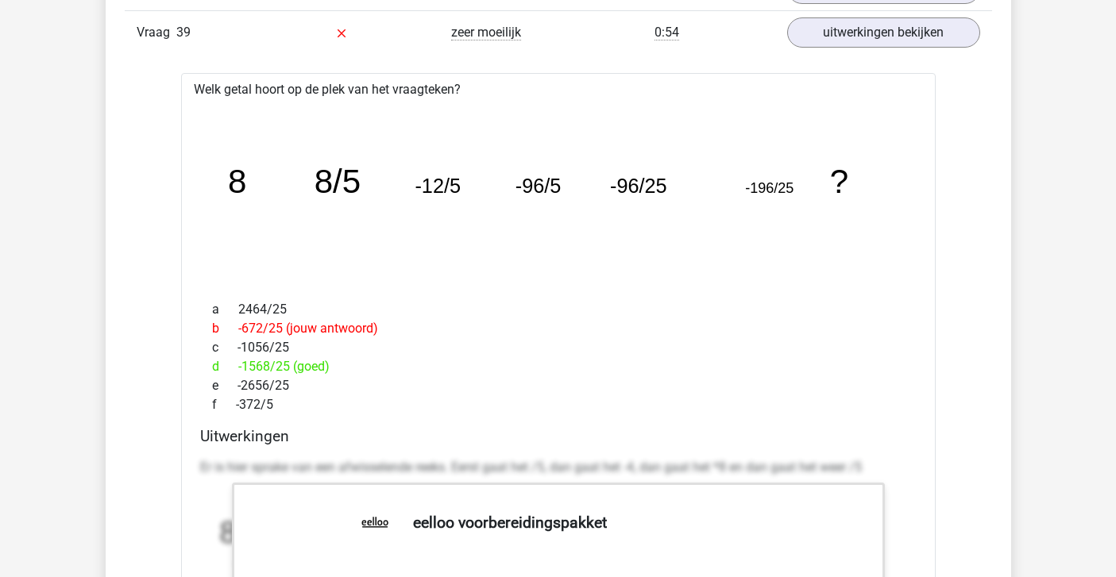
scroll to position [4427, 0]
click at [869, 33] on link "uitwerkingen bekijken" at bounding box center [883, 30] width 222 height 35
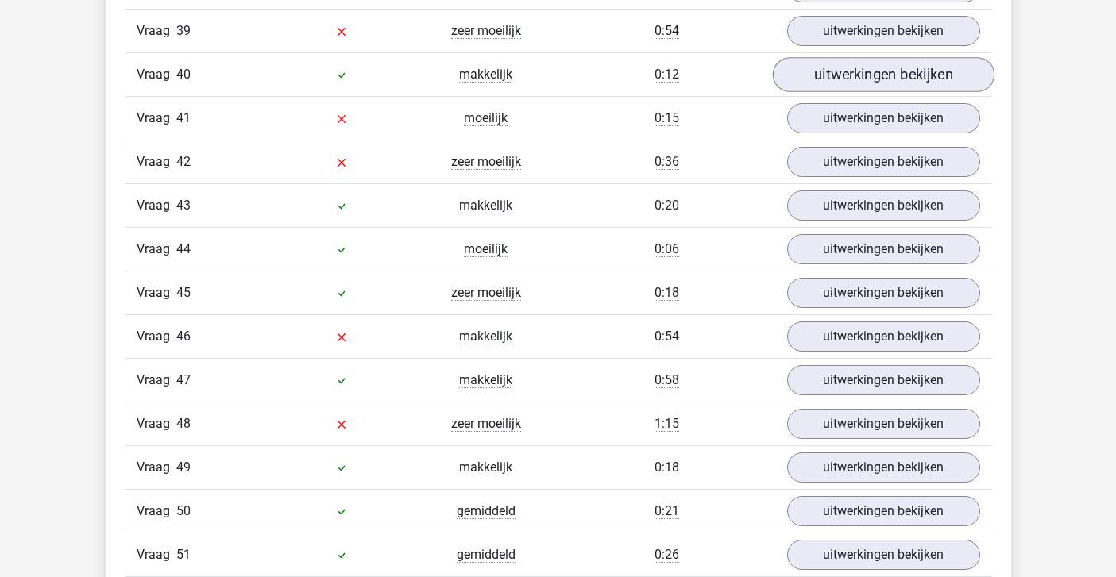
click at [858, 83] on link "uitwerkingen bekijken" at bounding box center [883, 74] width 222 height 35
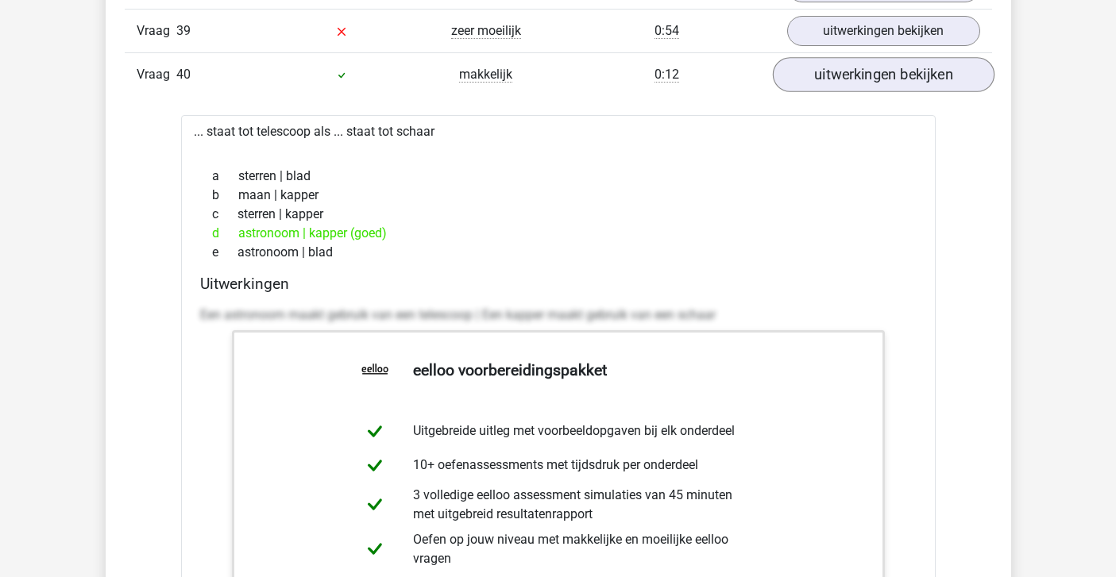
click at [858, 83] on link "uitwerkingen bekijken" at bounding box center [883, 74] width 222 height 35
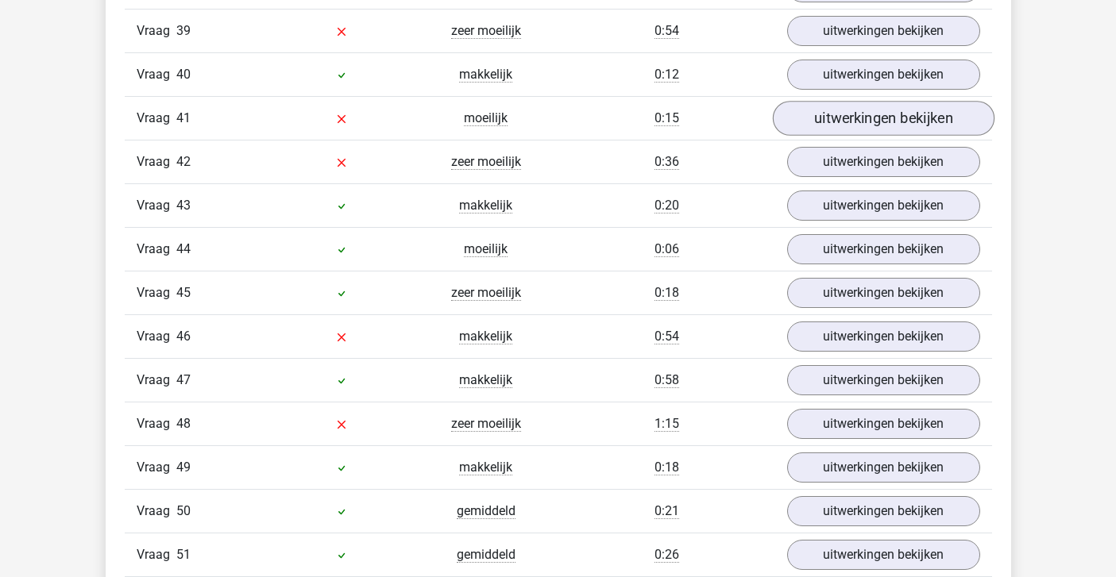
click at [847, 121] on link "uitwerkingen bekijken" at bounding box center [883, 118] width 222 height 35
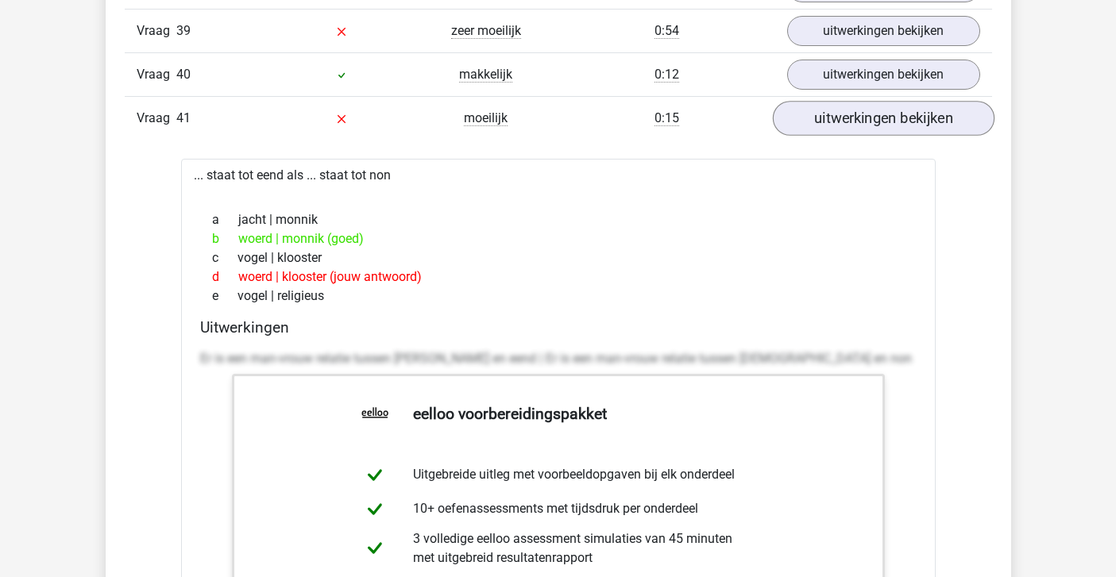
click at [849, 120] on link "uitwerkingen bekijken" at bounding box center [883, 118] width 222 height 35
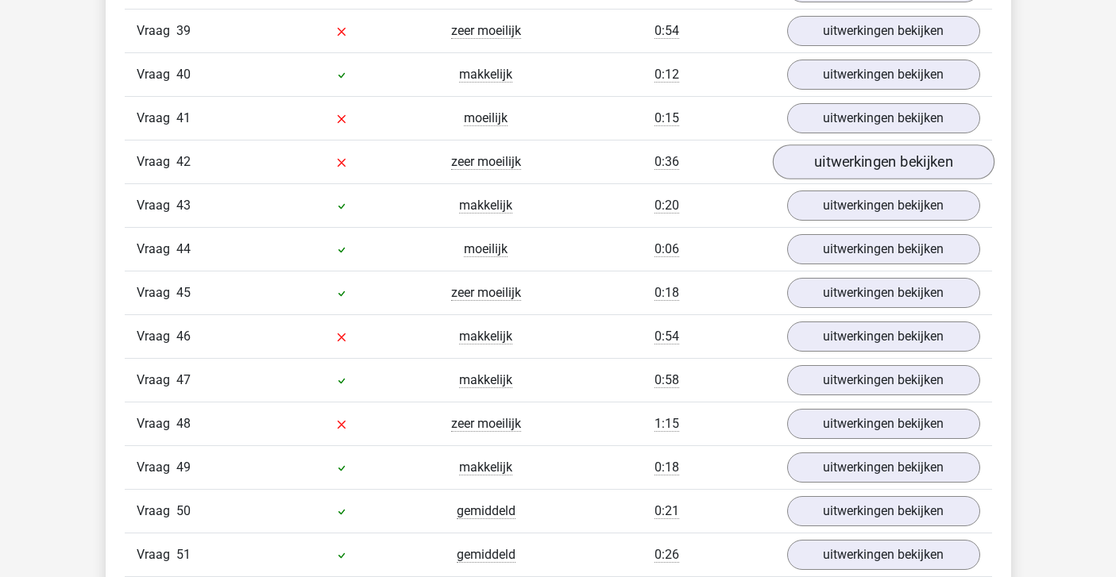
click at [846, 165] on link "uitwerkingen bekijken" at bounding box center [883, 162] width 222 height 35
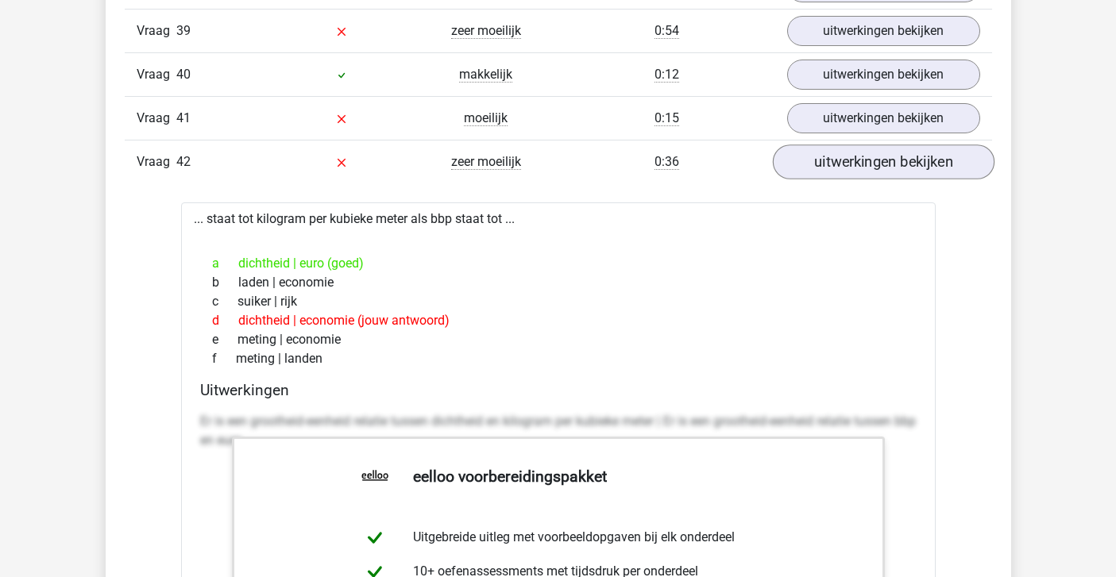
click at [846, 165] on link "uitwerkingen bekijken" at bounding box center [883, 162] width 222 height 35
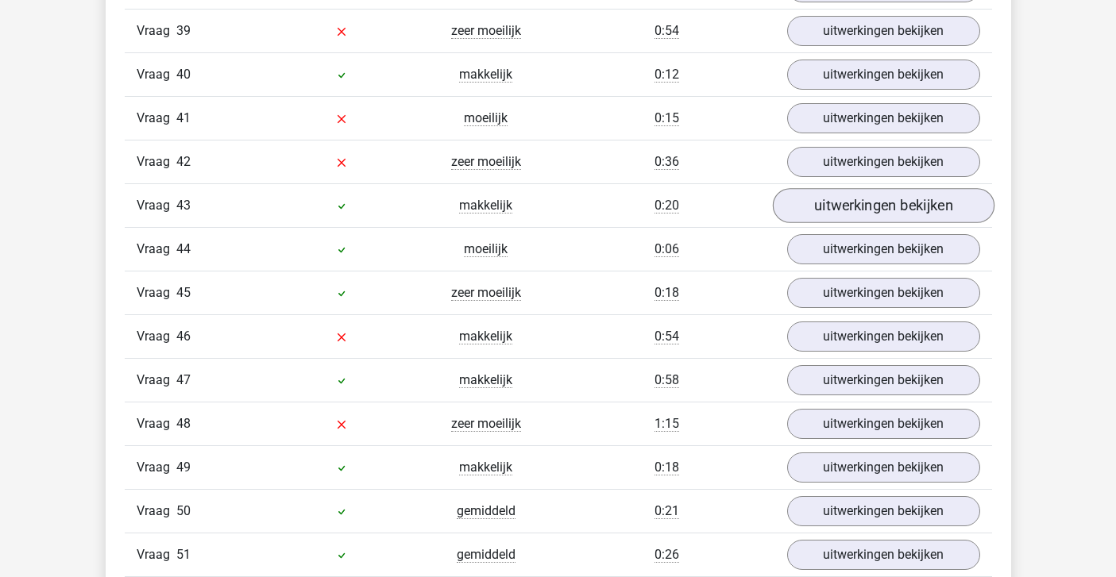
click at [850, 207] on link "uitwerkingen bekijken" at bounding box center [883, 205] width 222 height 35
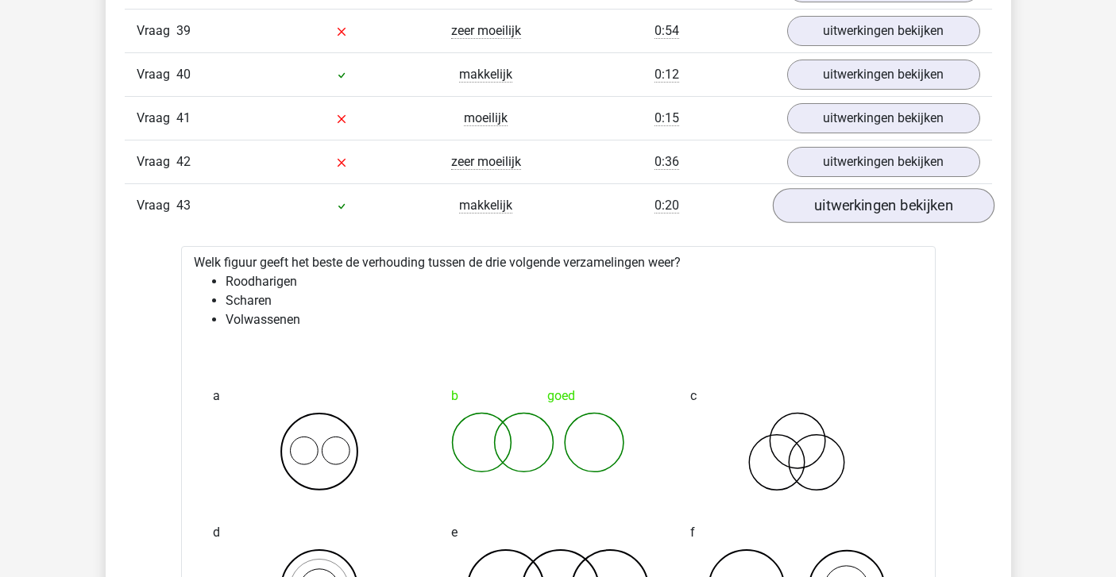
click at [850, 207] on link "uitwerkingen bekijken" at bounding box center [883, 205] width 222 height 35
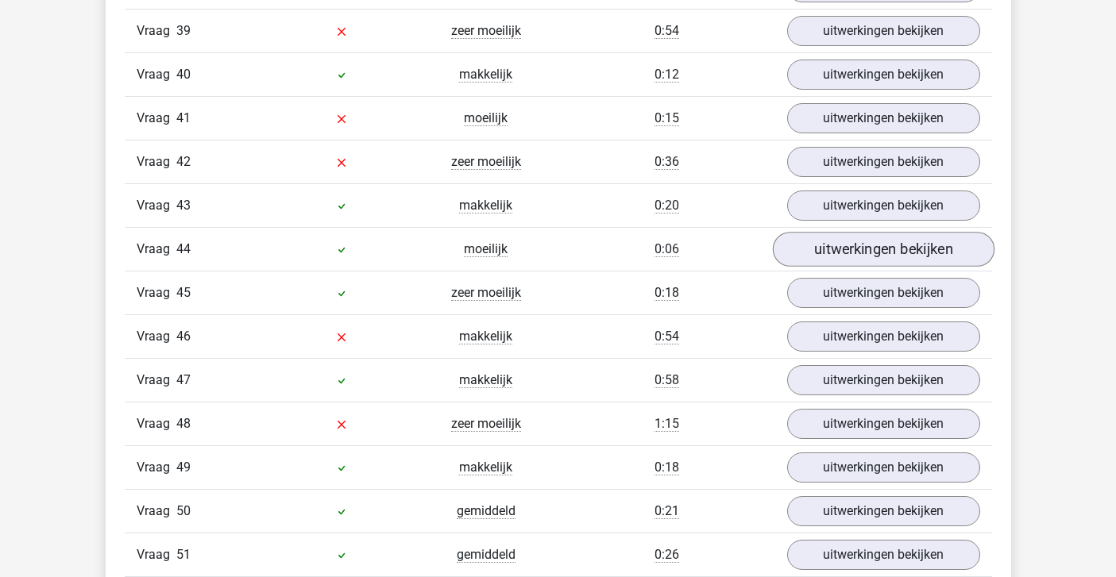
click at [854, 248] on link "uitwerkingen bekijken" at bounding box center [883, 249] width 222 height 35
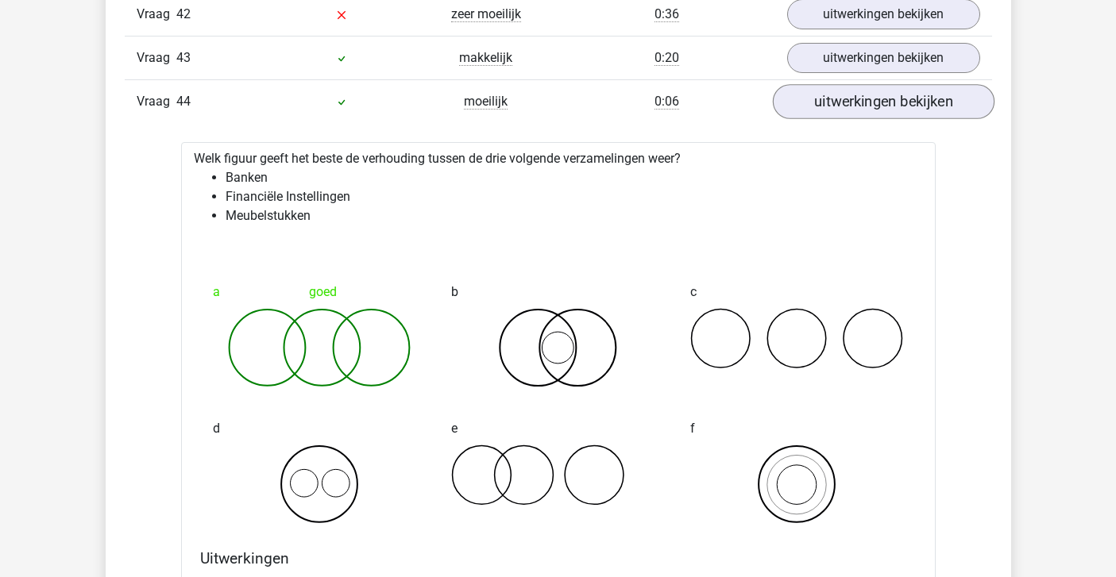
scroll to position [4578, 0]
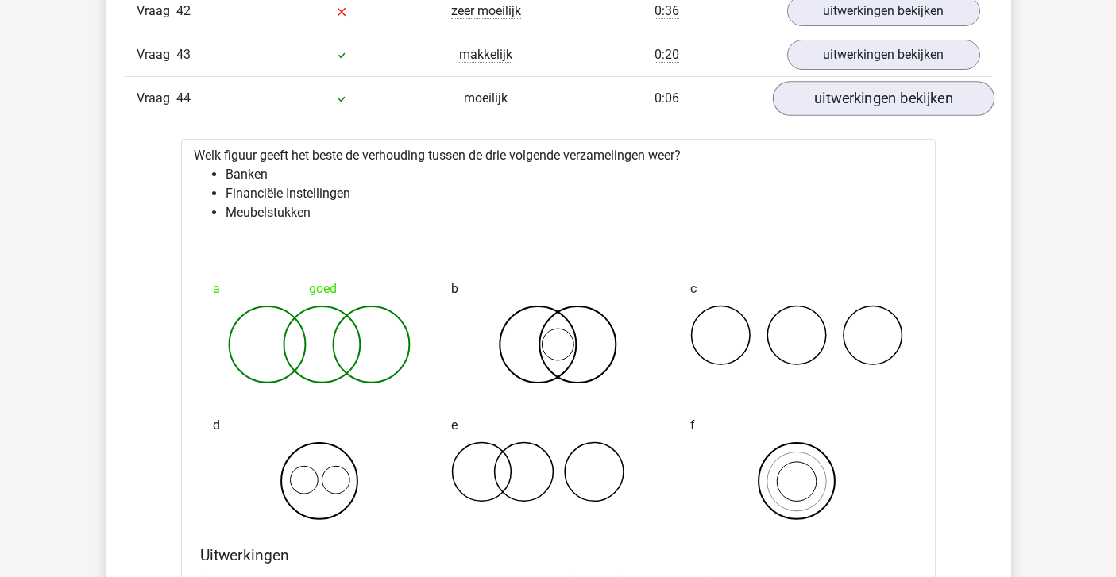
click at [848, 109] on link "uitwerkingen bekijken" at bounding box center [883, 98] width 222 height 35
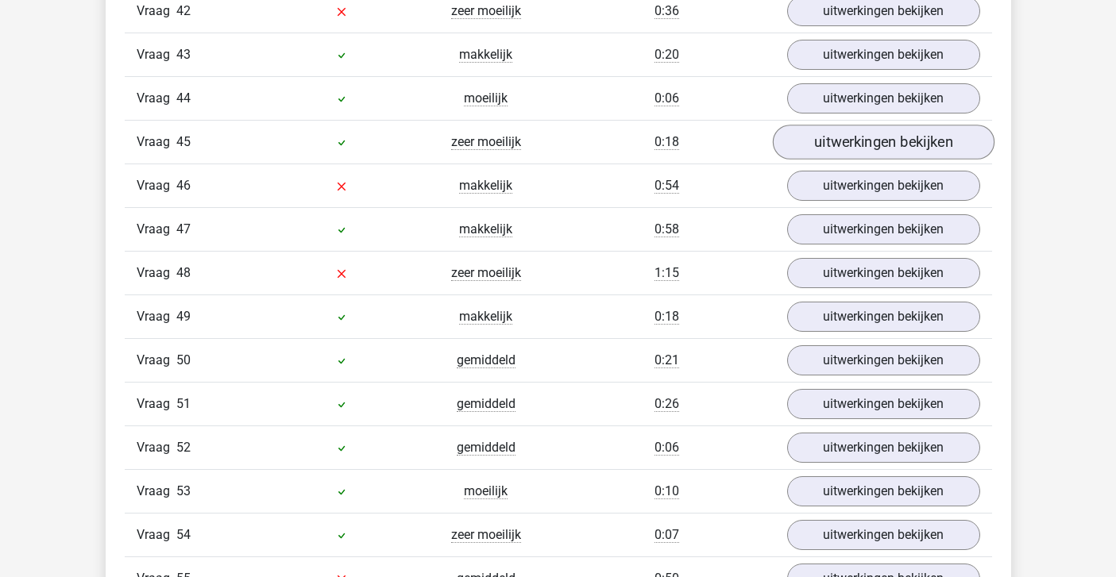
click at [852, 152] on link "uitwerkingen bekijken" at bounding box center [883, 142] width 222 height 35
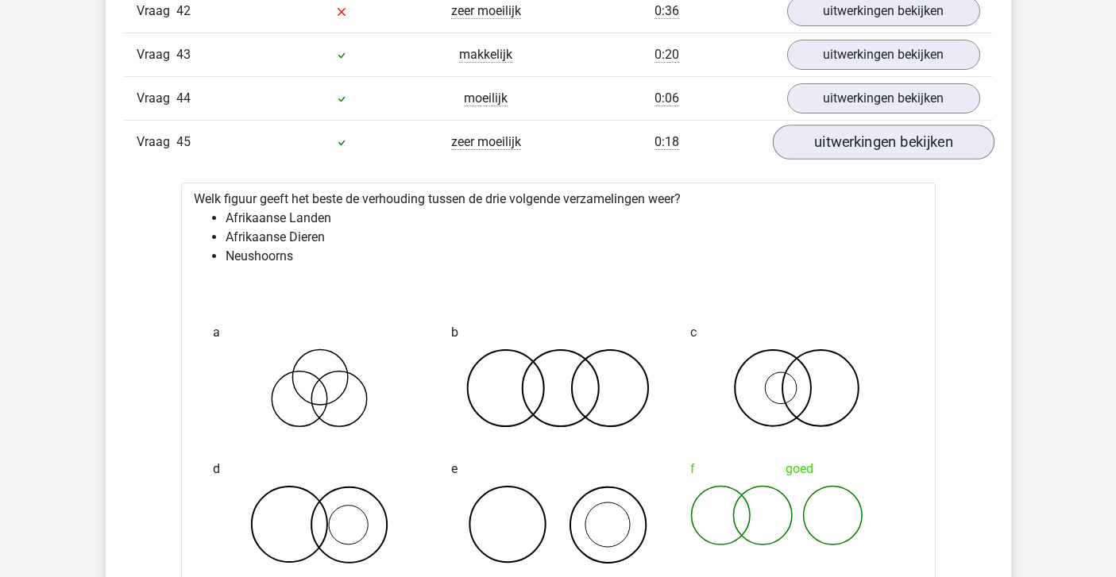
click at [852, 152] on link "uitwerkingen bekijken" at bounding box center [883, 142] width 222 height 35
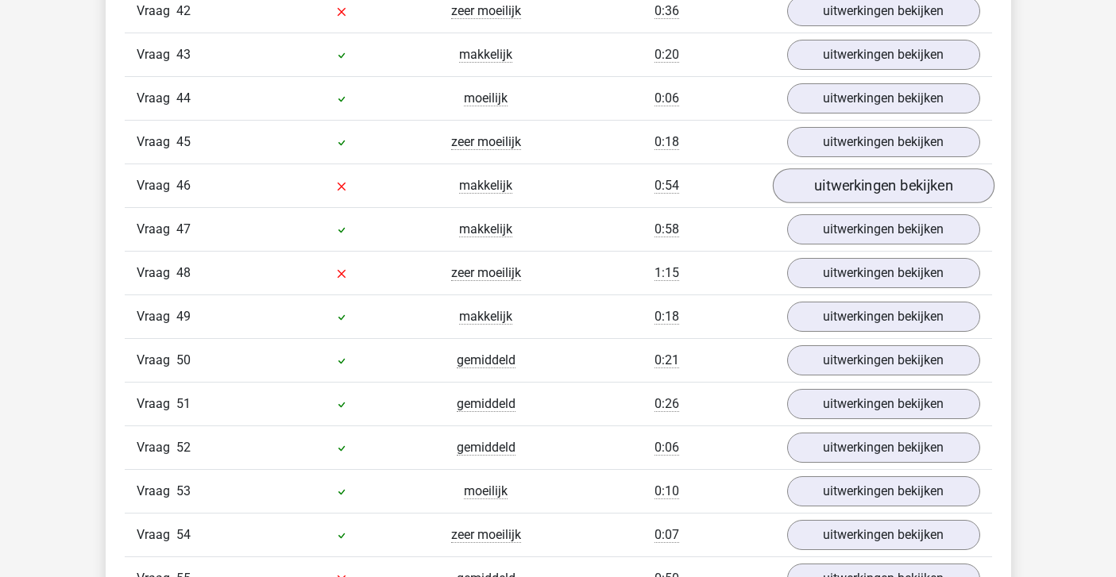
click at [851, 177] on link "uitwerkingen bekijken" at bounding box center [883, 185] width 222 height 35
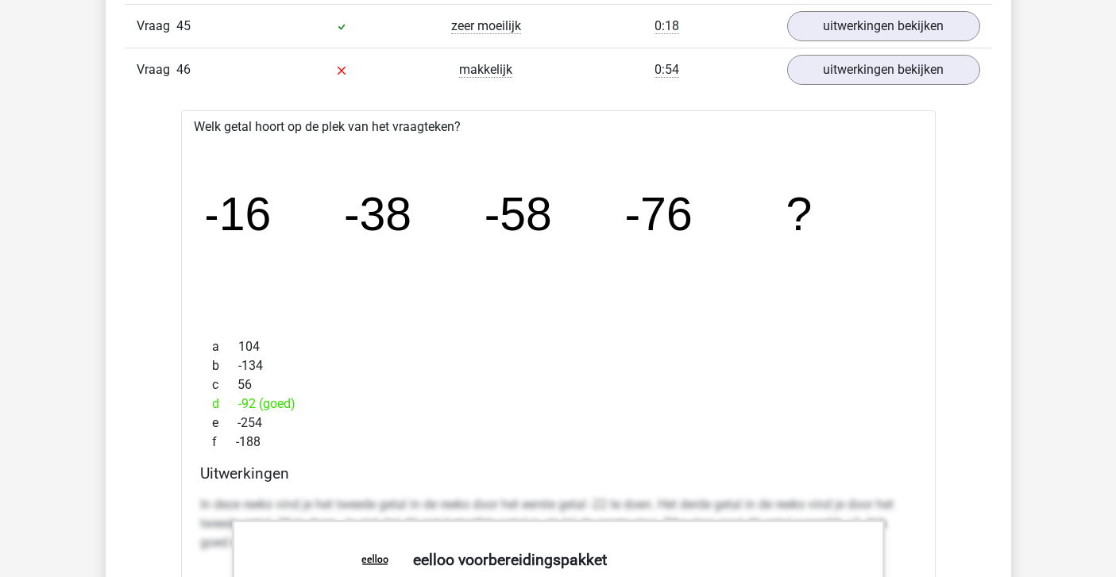
scroll to position [4693, 0]
click at [858, 68] on link "uitwerkingen bekijken" at bounding box center [883, 70] width 222 height 35
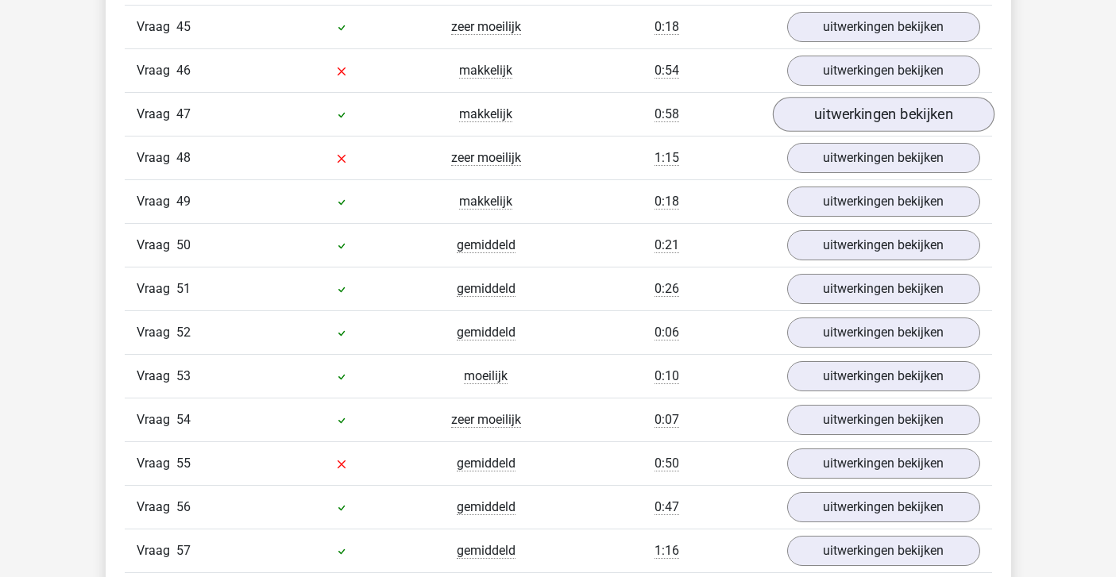
click at [853, 117] on link "uitwerkingen bekijken" at bounding box center [883, 114] width 222 height 35
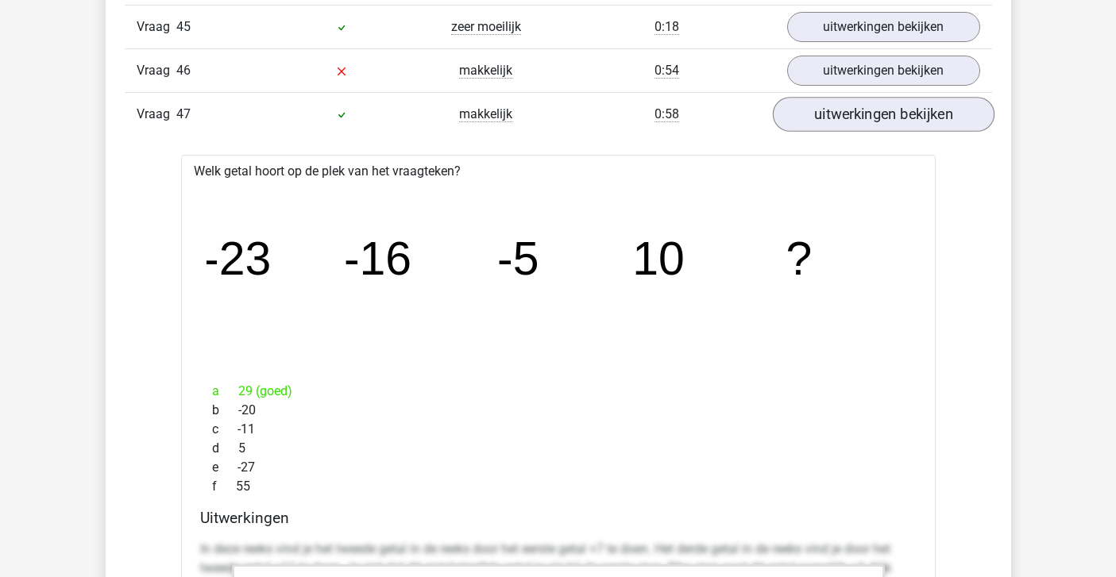
click at [853, 117] on link "uitwerkingen bekijken" at bounding box center [883, 114] width 222 height 35
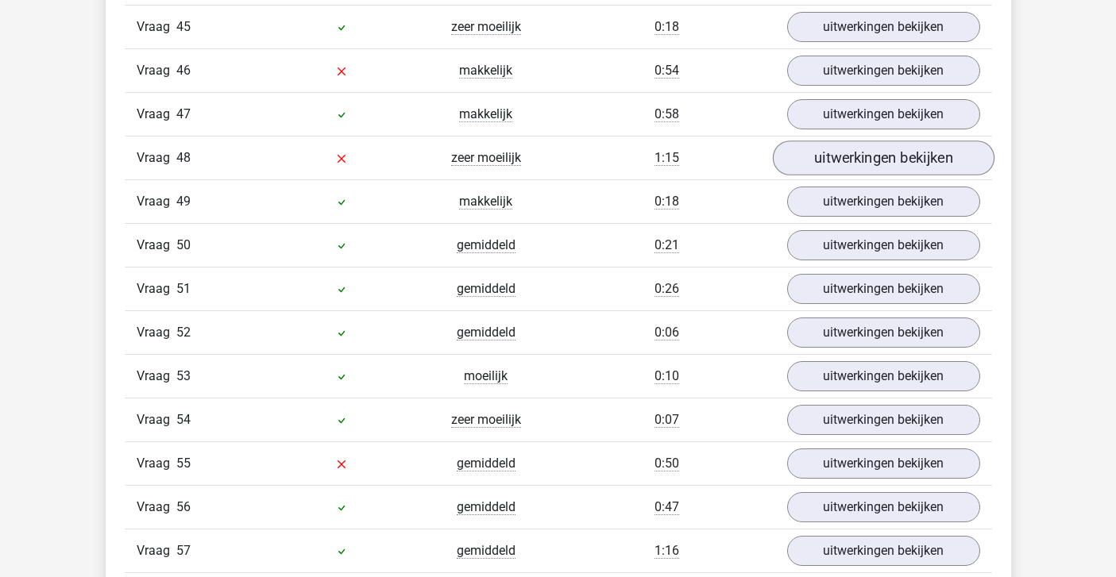
click at [856, 166] on link "uitwerkingen bekijken" at bounding box center [883, 158] width 222 height 35
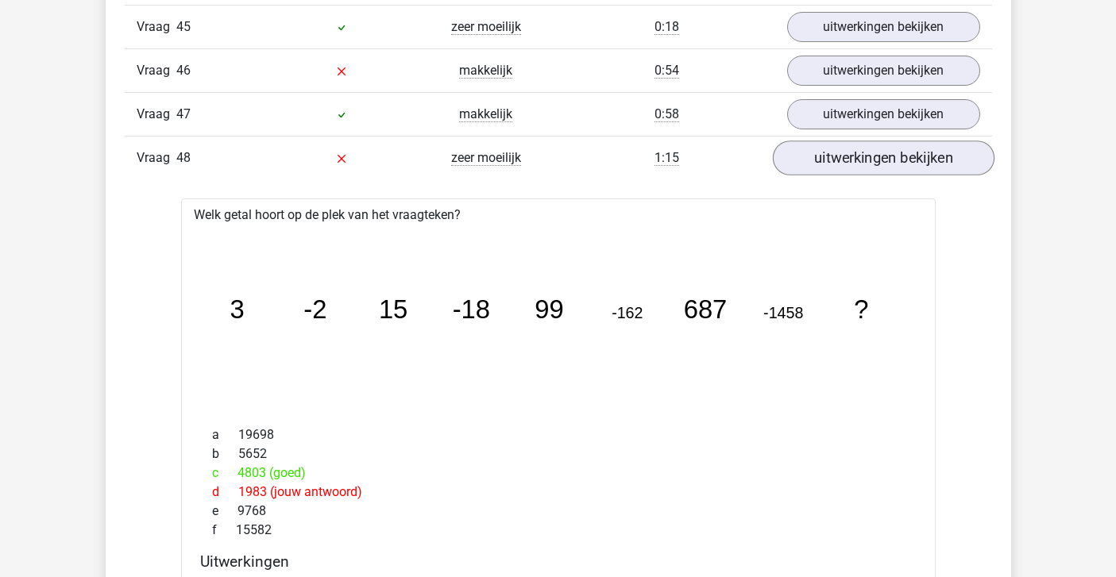
click at [856, 166] on link "uitwerkingen bekijken" at bounding box center [883, 158] width 222 height 35
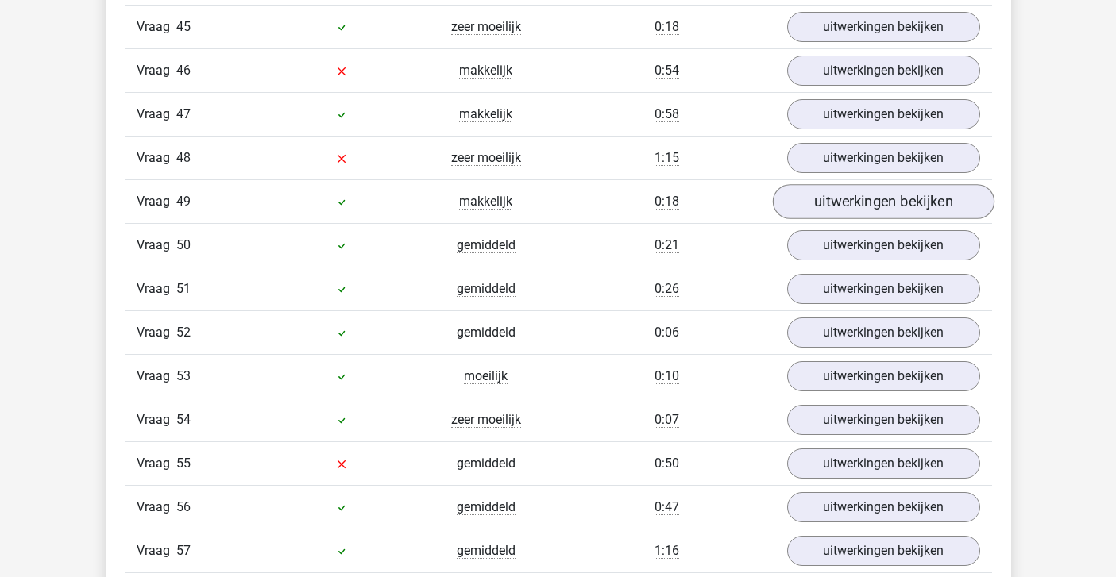
click at [850, 198] on link "uitwerkingen bekijken" at bounding box center [883, 201] width 222 height 35
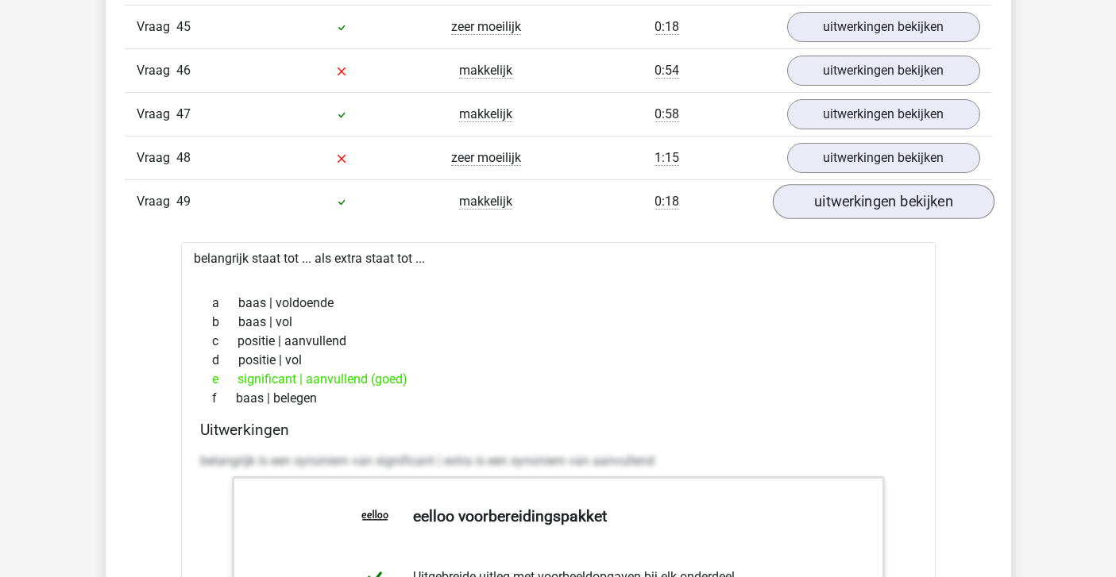
click at [850, 197] on link "uitwerkingen bekijken" at bounding box center [883, 201] width 222 height 35
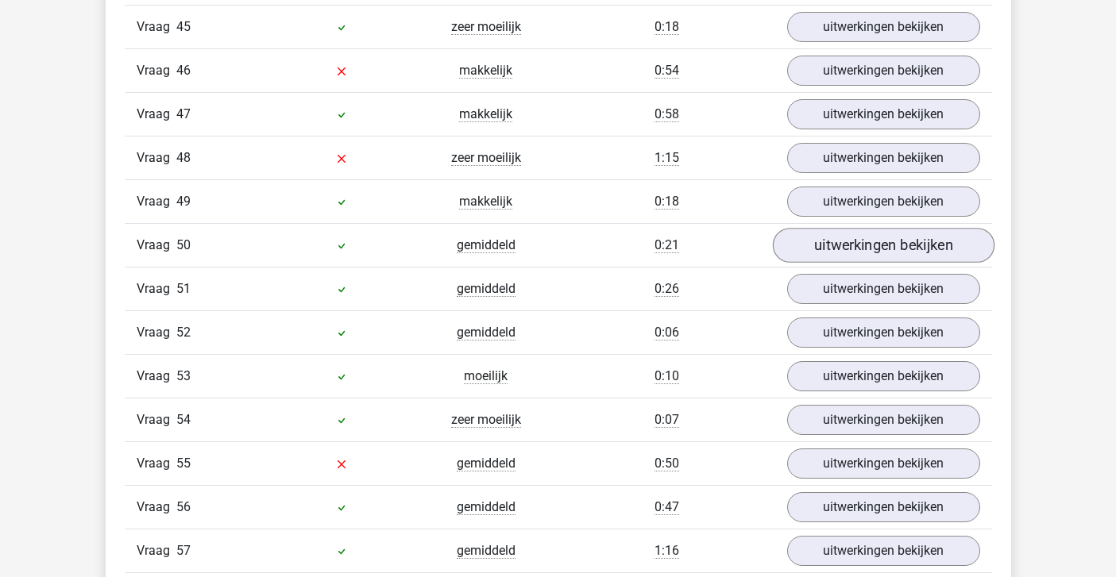
click at [838, 246] on link "uitwerkingen bekijken" at bounding box center [883, 245] width 222 height 35
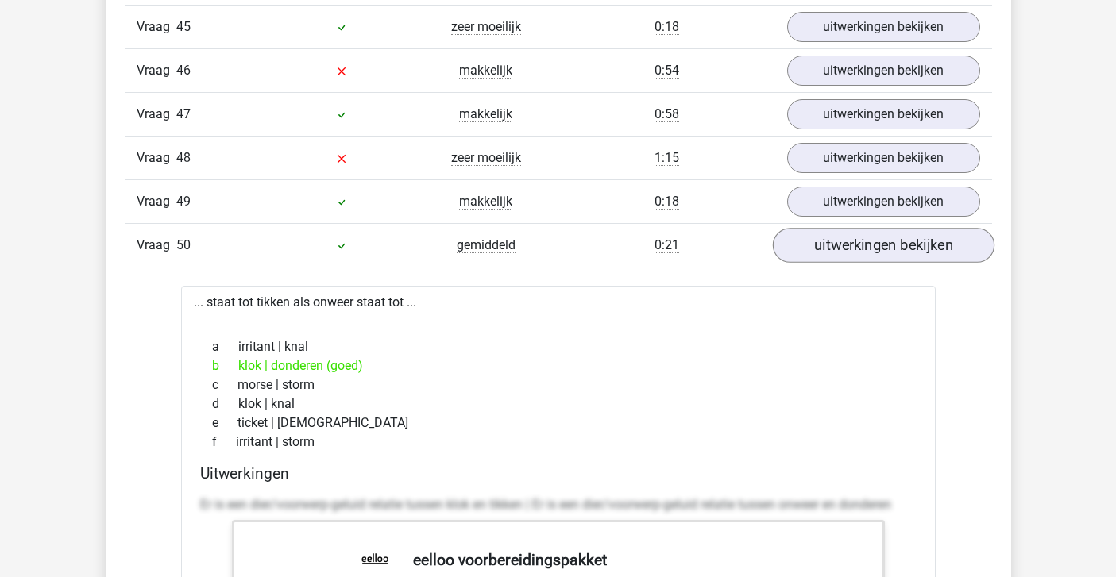
click at [837, 247] on link "uitwerkingen bekijken" at bounding box center [883, 245] width 222 height 35
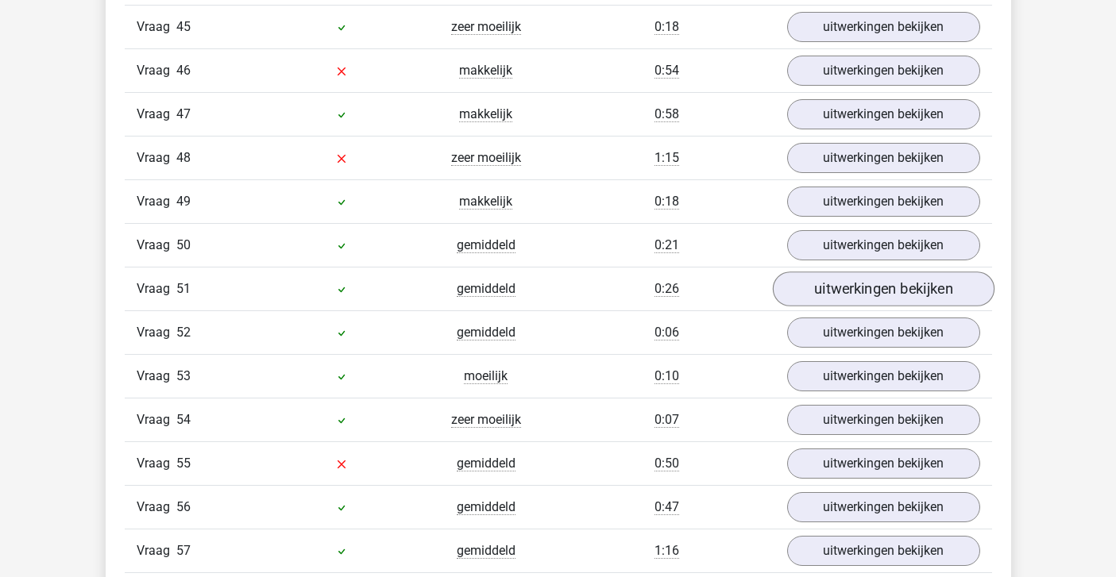
click at [838, 287] on link "uitwerkingen bekijken" at bounding box center [883, 289] width 222 height 35
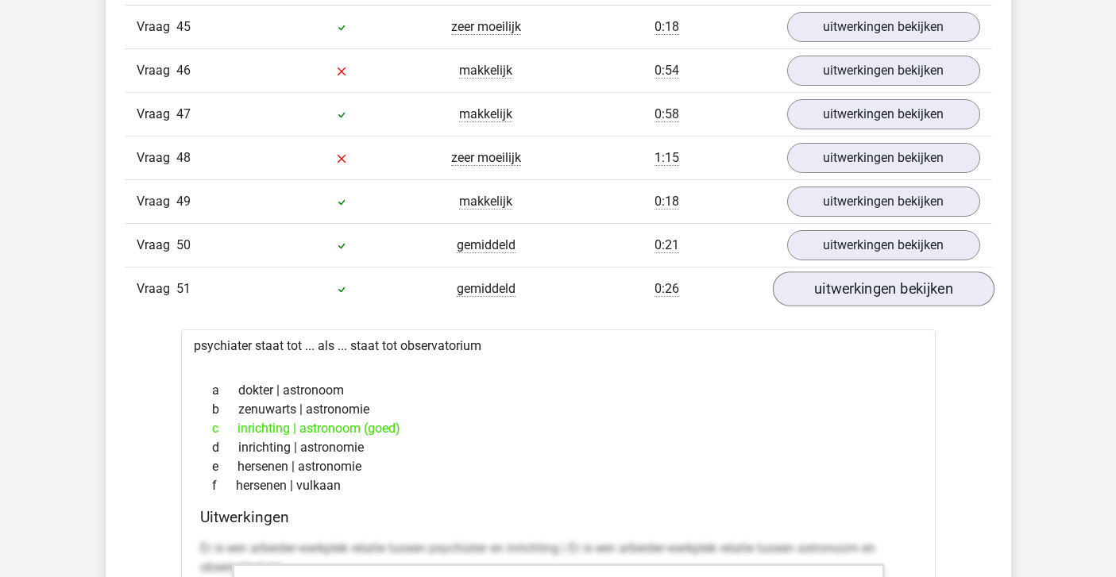
click at [838, 287] on link "uitwerkingen bekijken" at bounding box center [883, 289] width 222 height 35
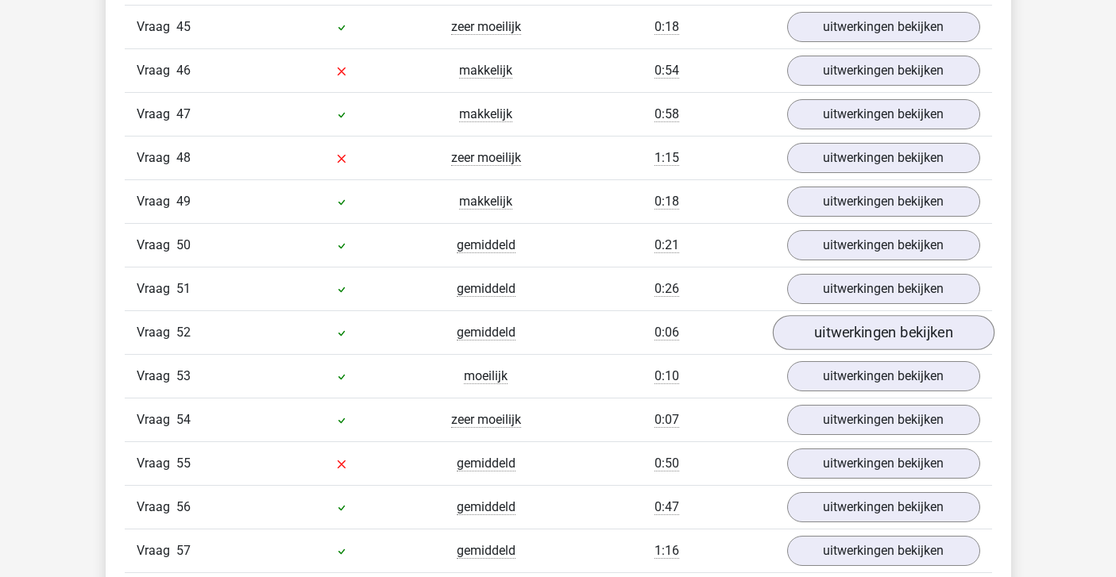
click at [841, 321] on link "uitwerkingen bekijken" at bounding box center [883, 332] width 222 height 35
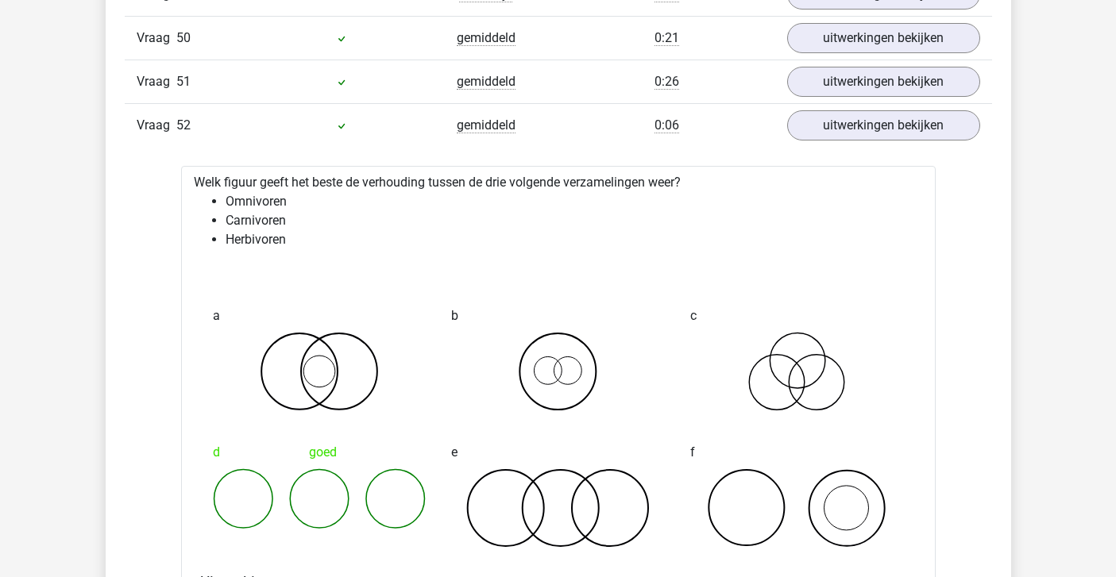
scroll to position [4907, 0]
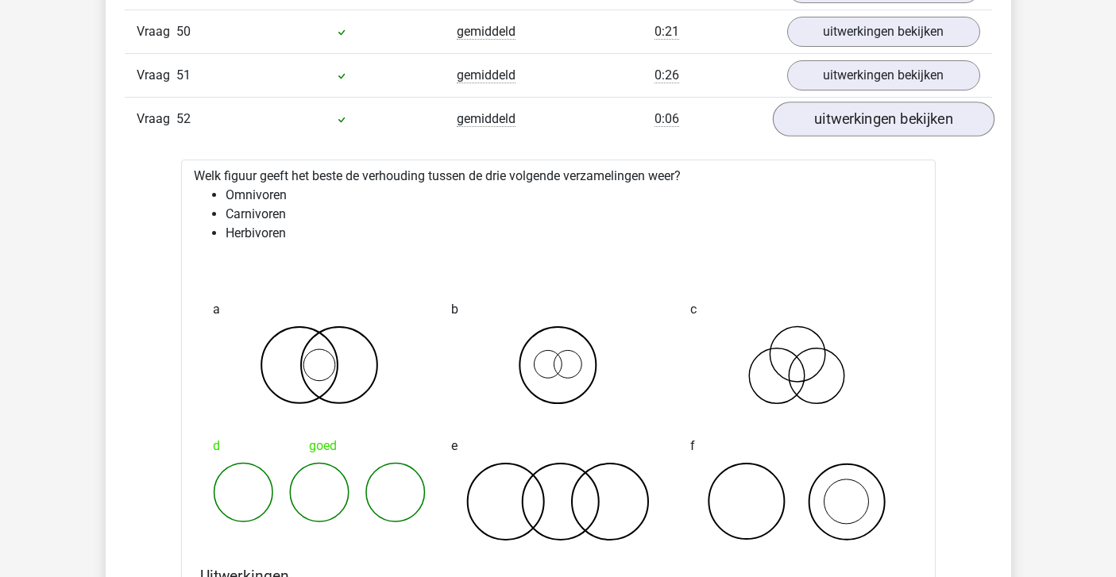
click at [833, 114] on link "uitwerkingen bekijken" at bounding box center [883, 119] width 222 height 35
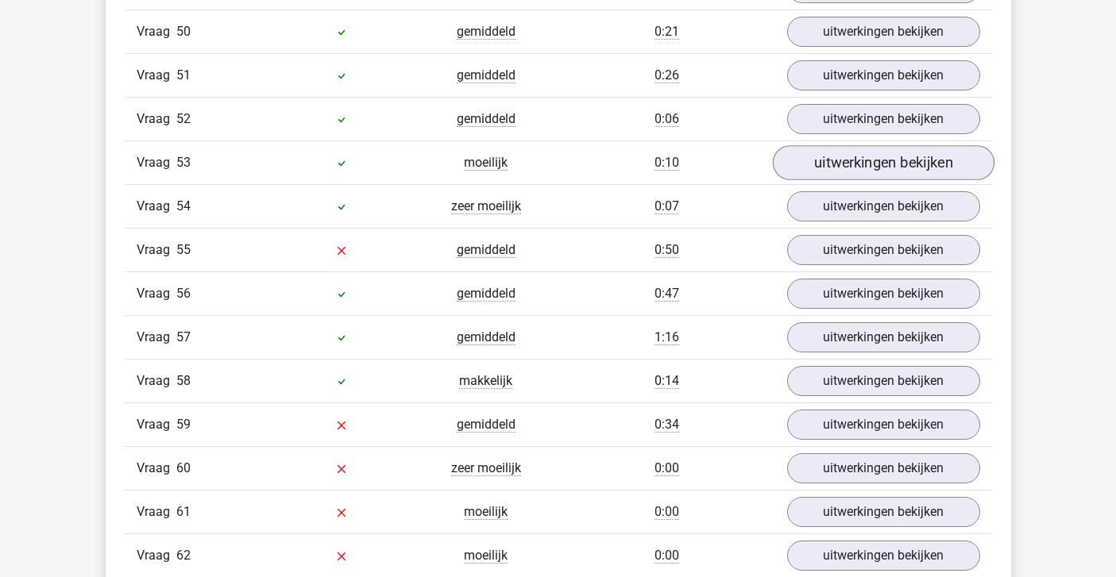
click at [846, 167] on link "uitwerkingen bekijken" at bounding box center [883, 162] width 222 height 35
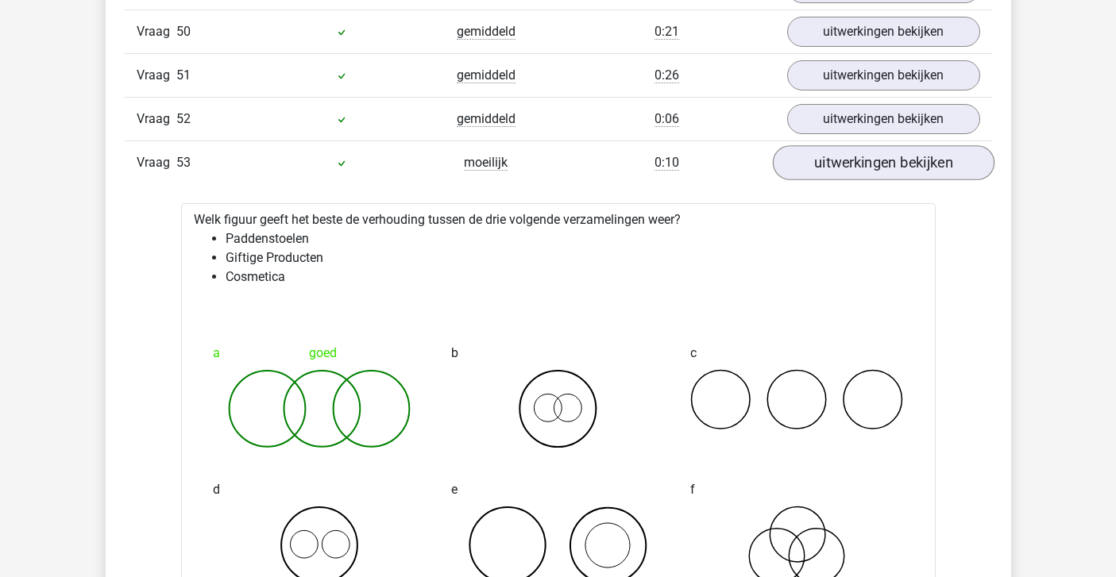
click at [846, 167] on link "uitwerkingen bekijken" at bounding box center [883, 162] width 222 height 35
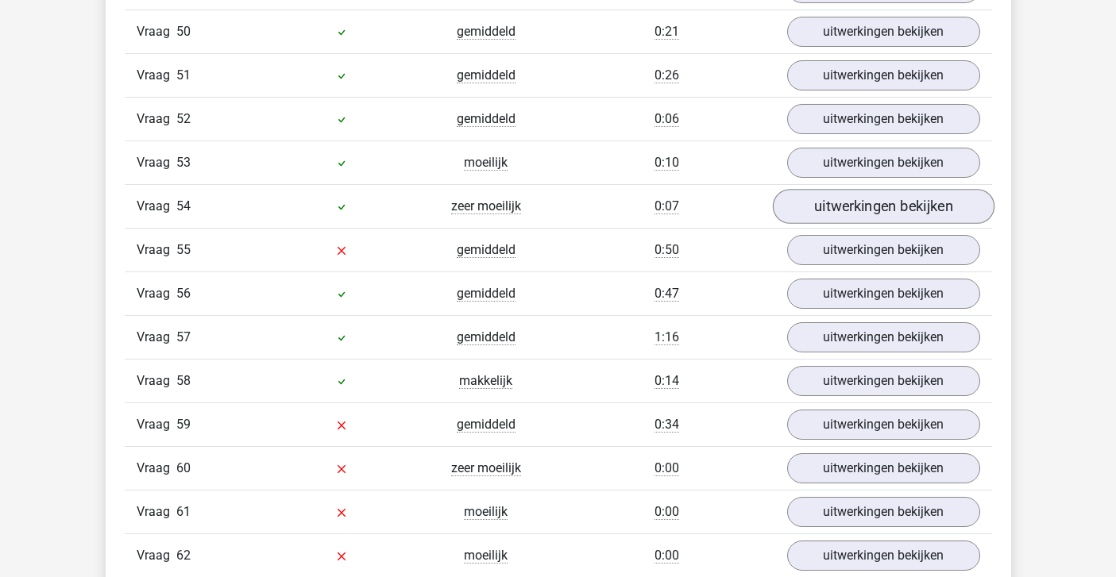
click at [843, 212] on link "uitwerkingen bekijken" at bounding box center [883, 206] width 222 height 35
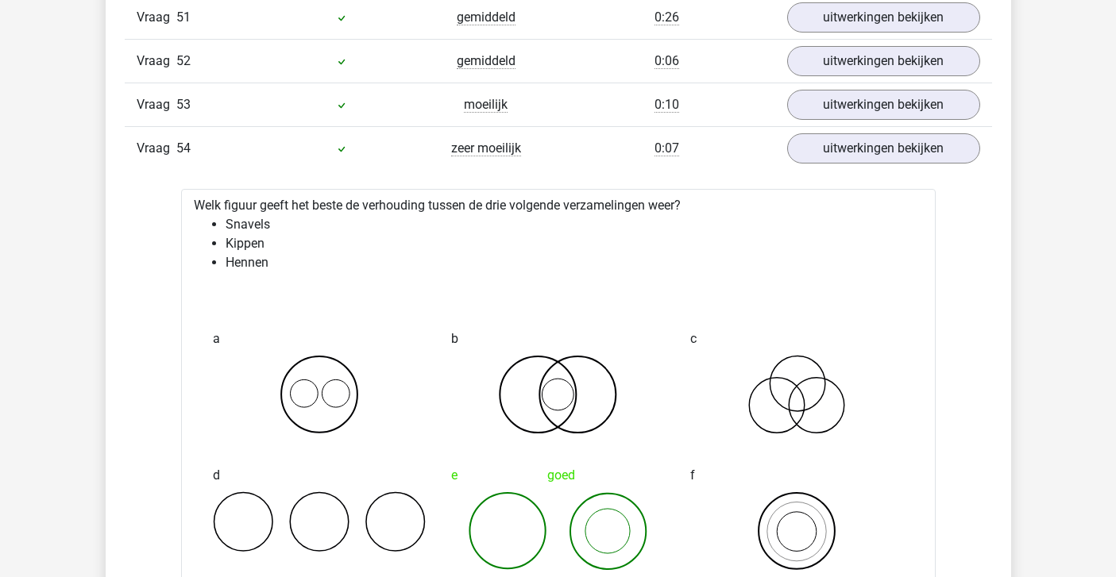
scroll to position [4968, 0]
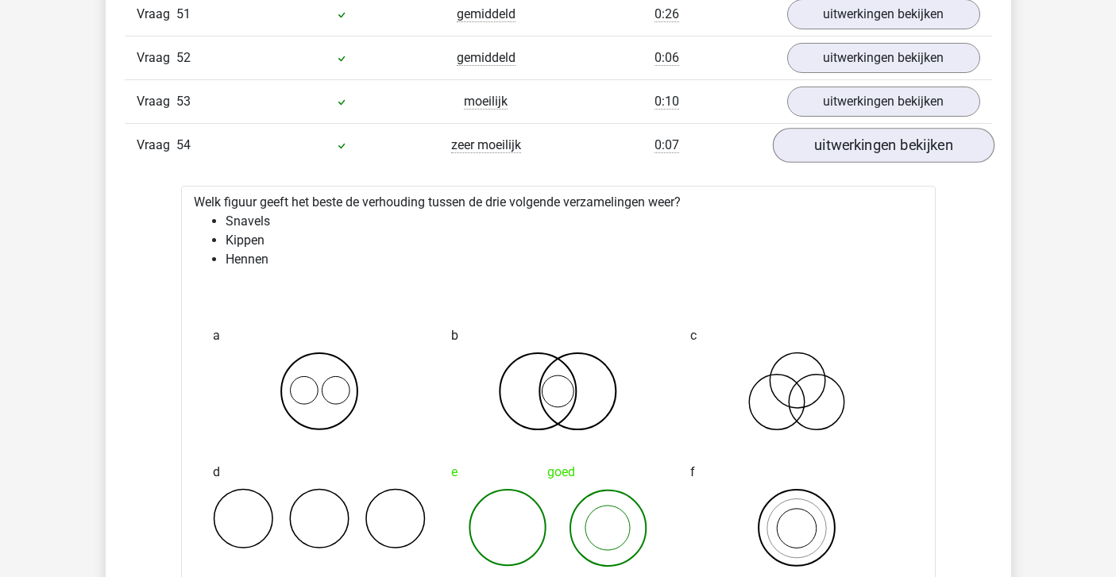
click at [857, 152] on link "uitwerkingen bekijken" at bounding box center [883, 145] width 222 height 35
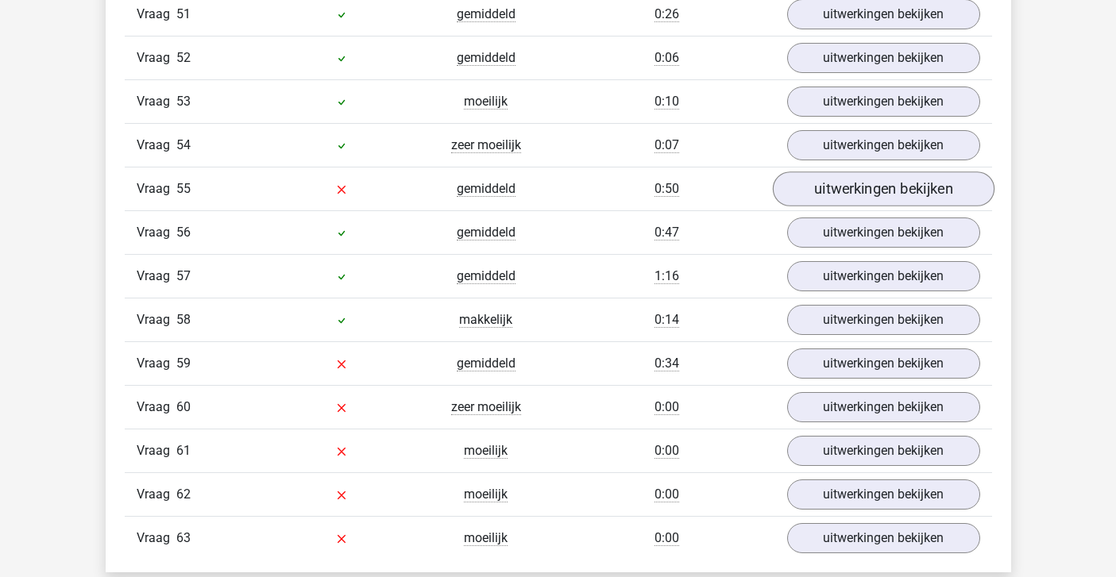
click at [853, 191] on link "uitwerkingen bekijken" at bounding box center [883, 189] width 222 height 35
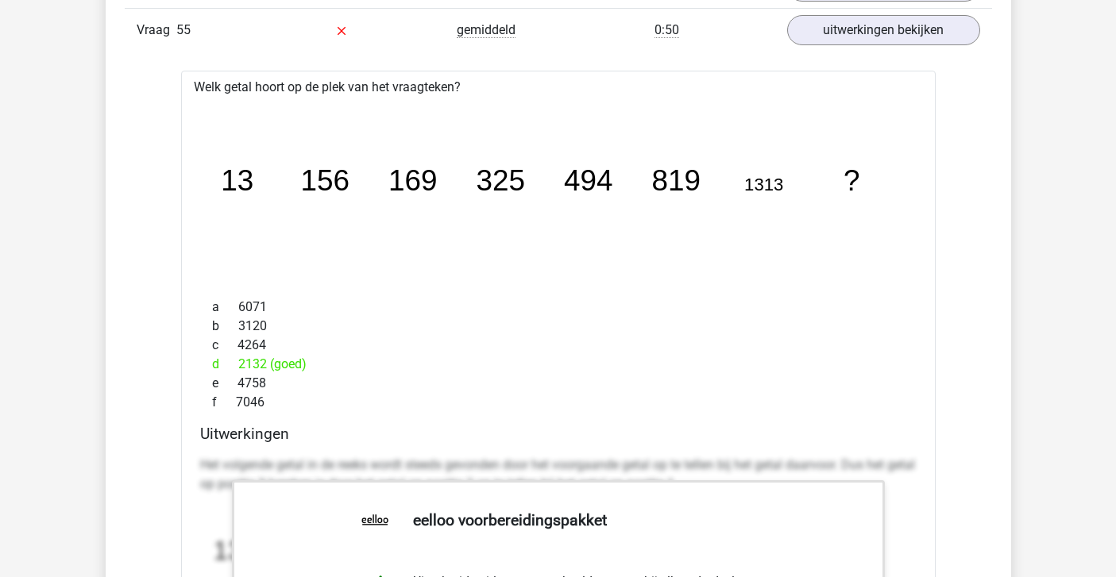
scroll to position [5054, 0]
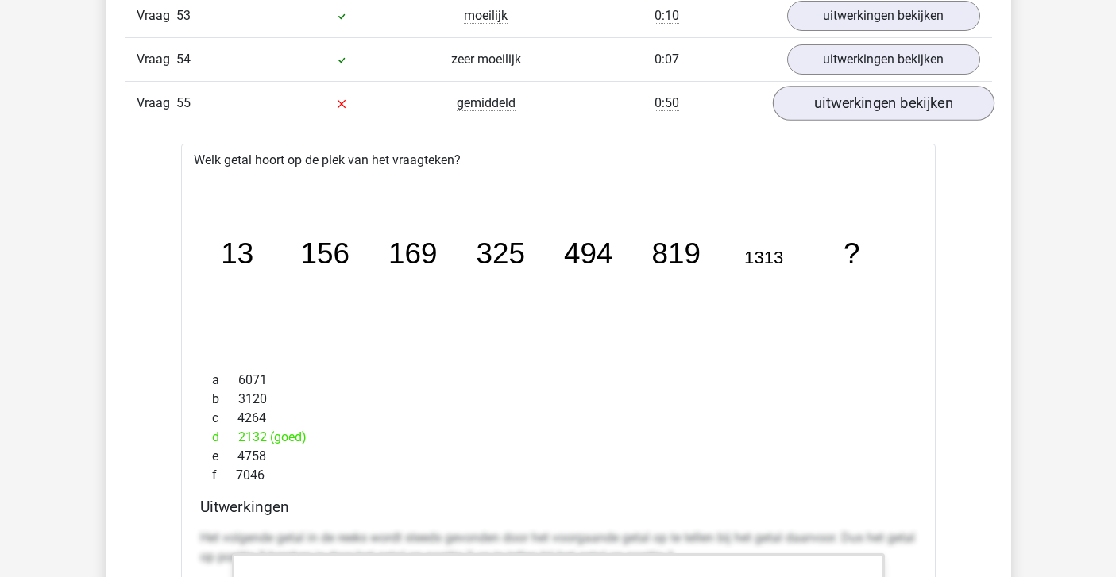
click at [847, 110] on link "uitwerkingen bekijken" at bounding box center [883, 103] width 222 height 35
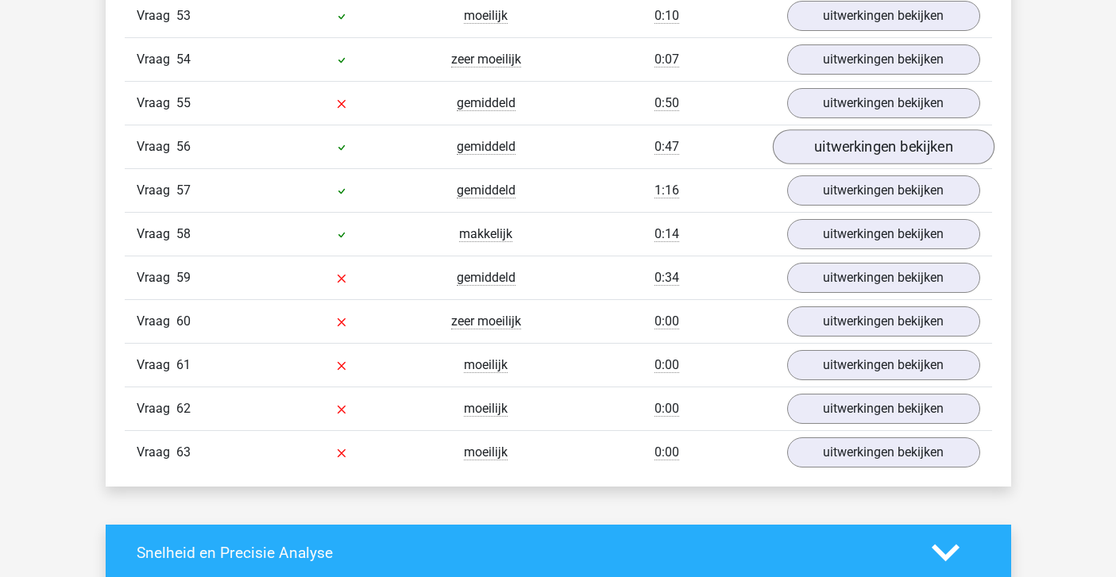
click at [846, 137] on link "uitwerkingen bekijken" at bounding box center [883, 146] width 222 height 35
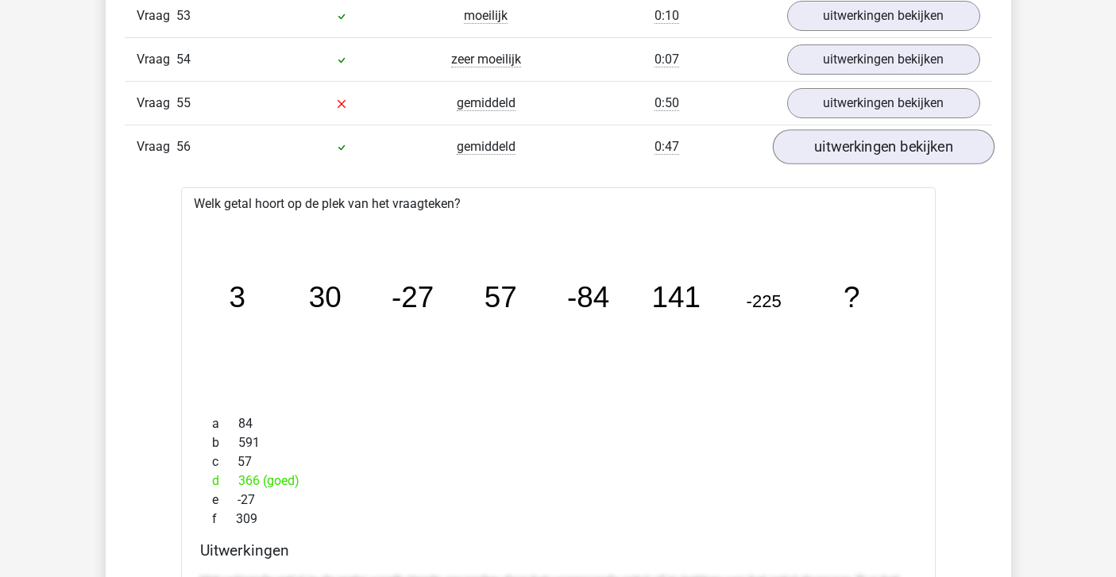
click at [846, 137] on link "uitwerkingen bekijken" at bounding box center [883, 146] width 222 height 35
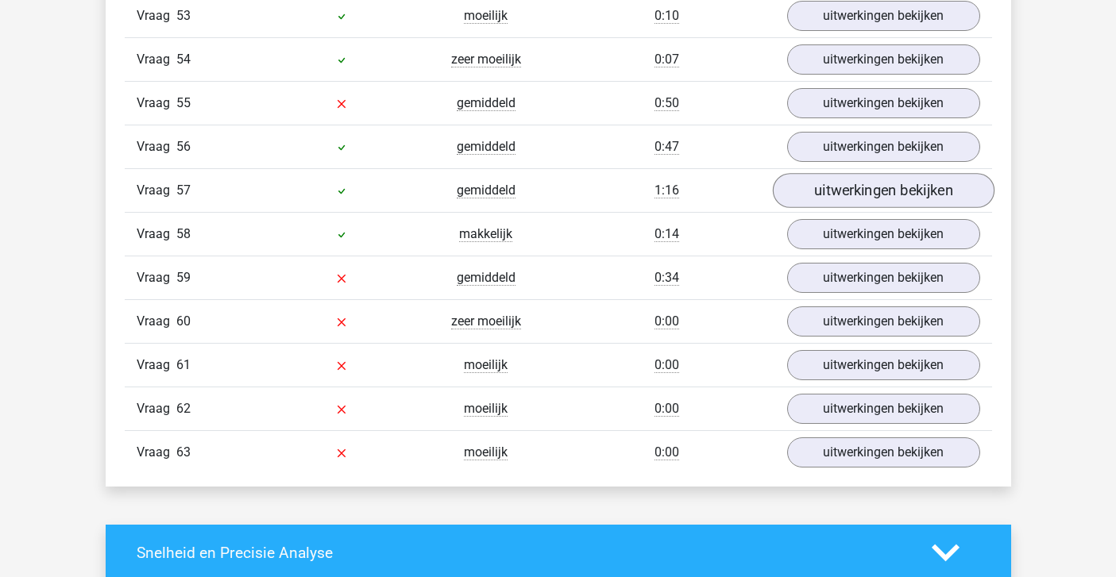
click at [847, 177] on link "uitwerkingen bekijken" at bounding box center [883, 190] width 222 height 35
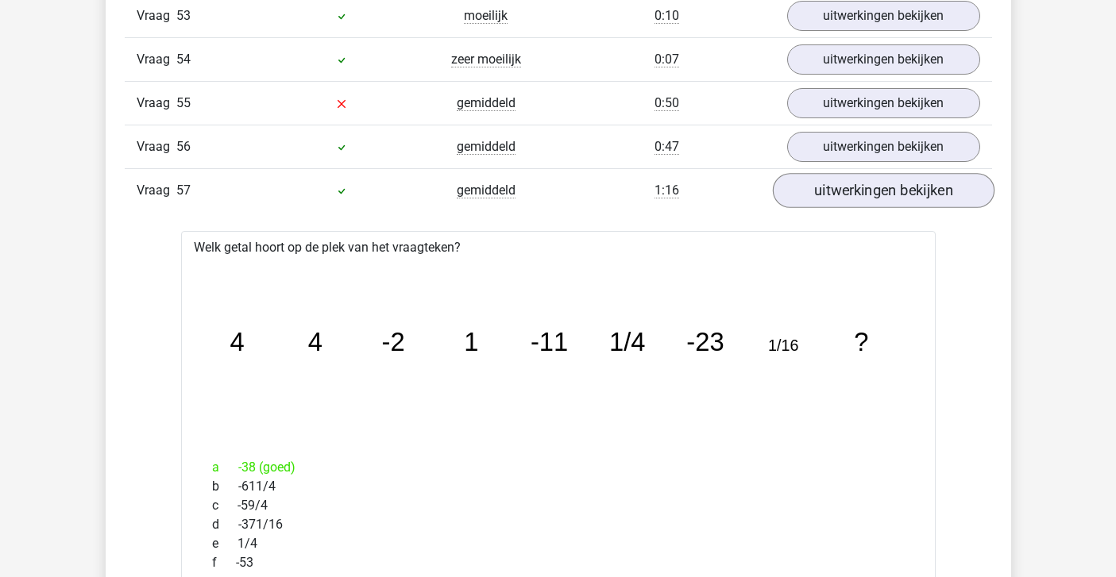
click at [848, 179] on link "uitwerkingen bekijken" at bounding box center [883, 190] width 222 height 35
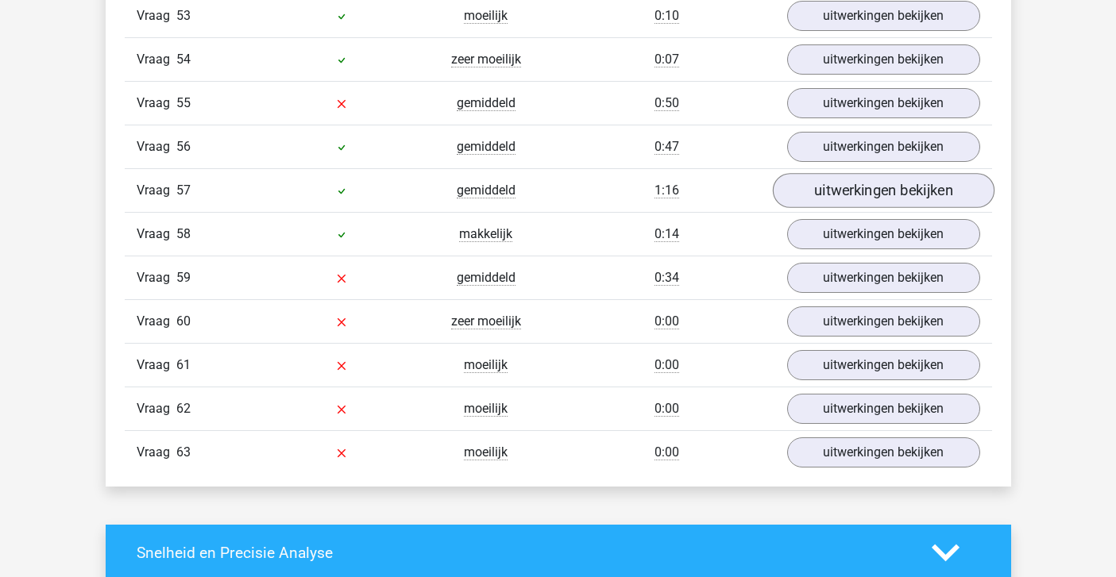
click at [846, 195] on link "uitwerkingen bekijken" at bounding box center [883, 190] width 222 height 35
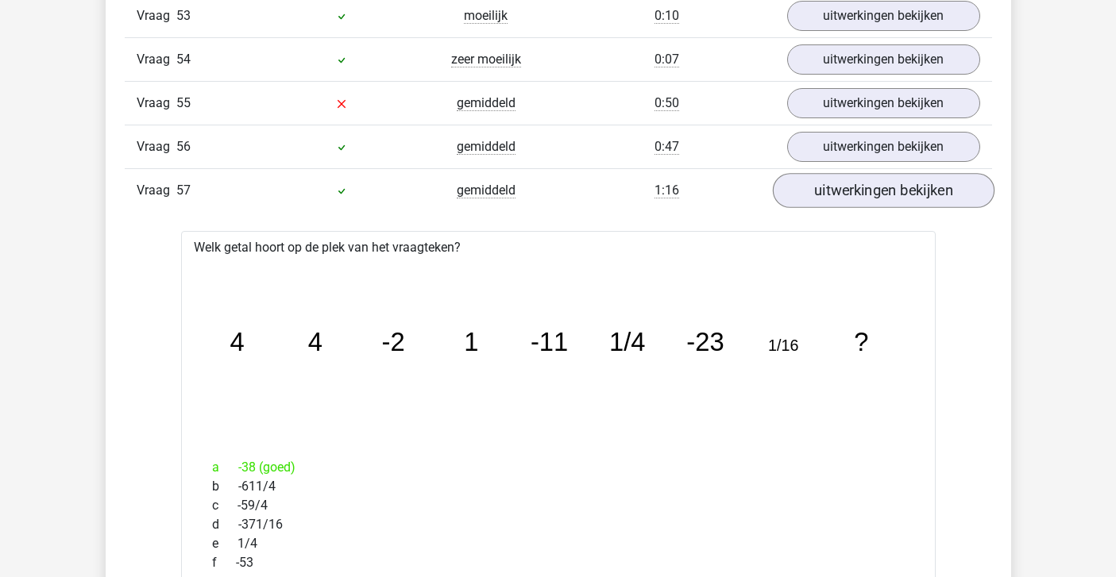
click at [844, 195] on link "uitwerkingen bekijken" at bounding box center [883, 190] width 222 height 35
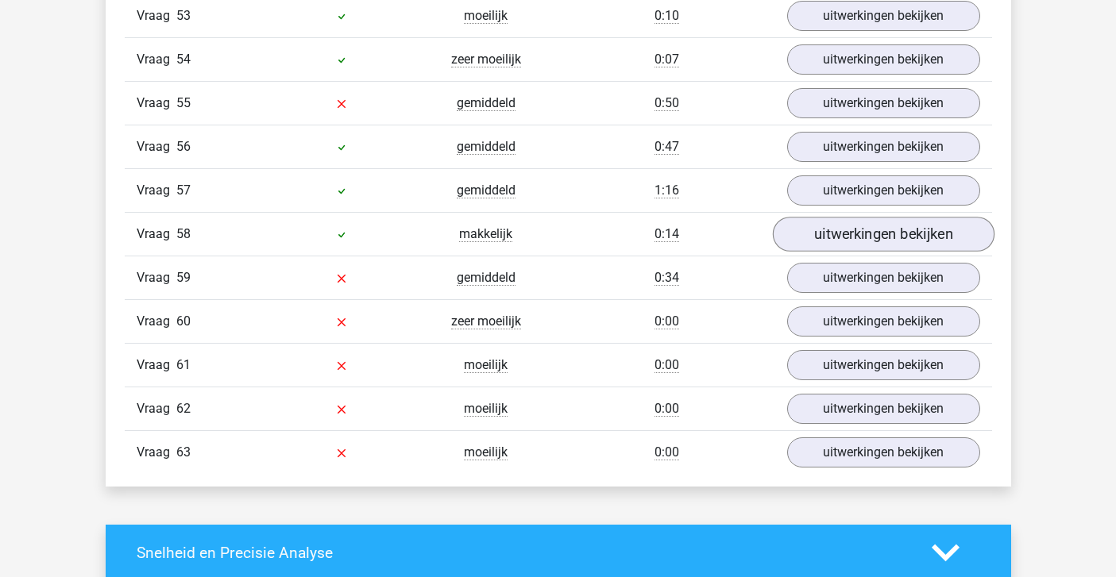
click at [844, 234] on link "uitwerkingen bekijken" at bounding box center [883, 234] width 222 height 35
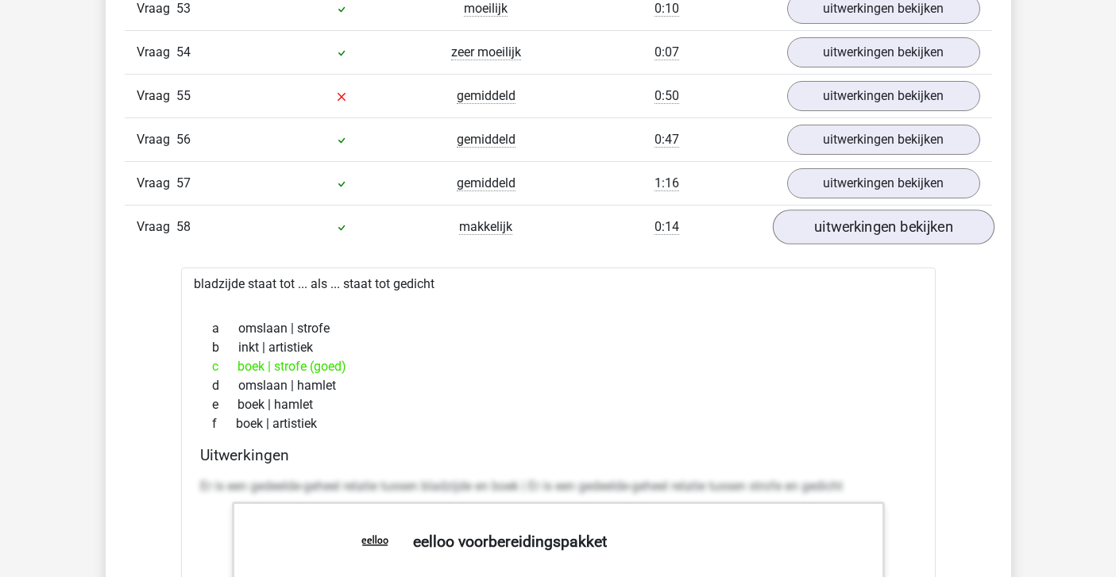
scroll to position [5063, 0]
click at [843, 232] on link "uitwerkingen bekijken" at bounding box center [883, 225] width 222 height 35
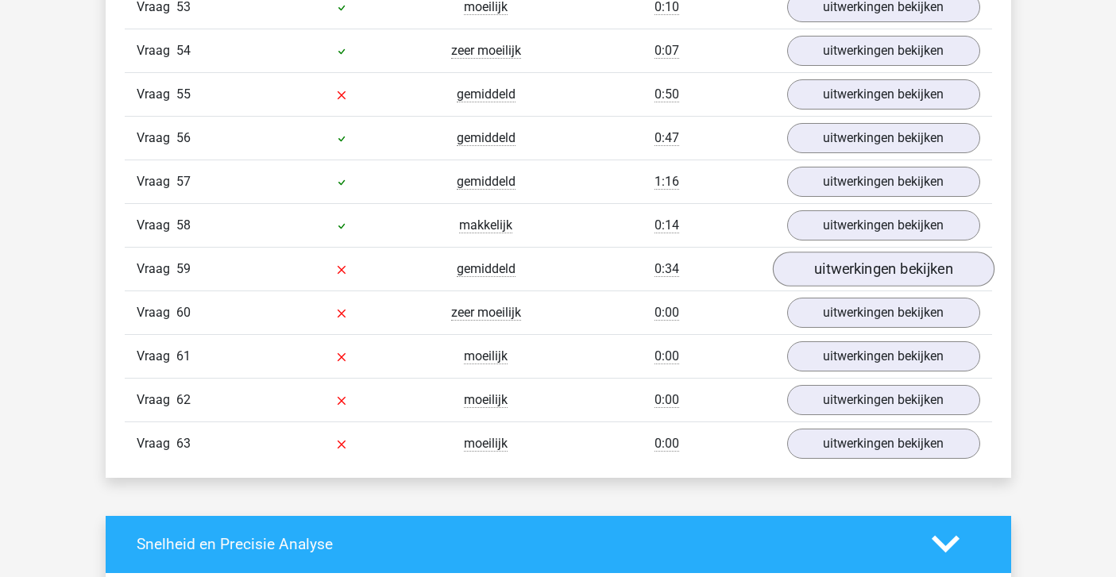
click at [841, 275] on link "uitwerkingen bekijken" at bounding box center [883, 269] width 222 height 35
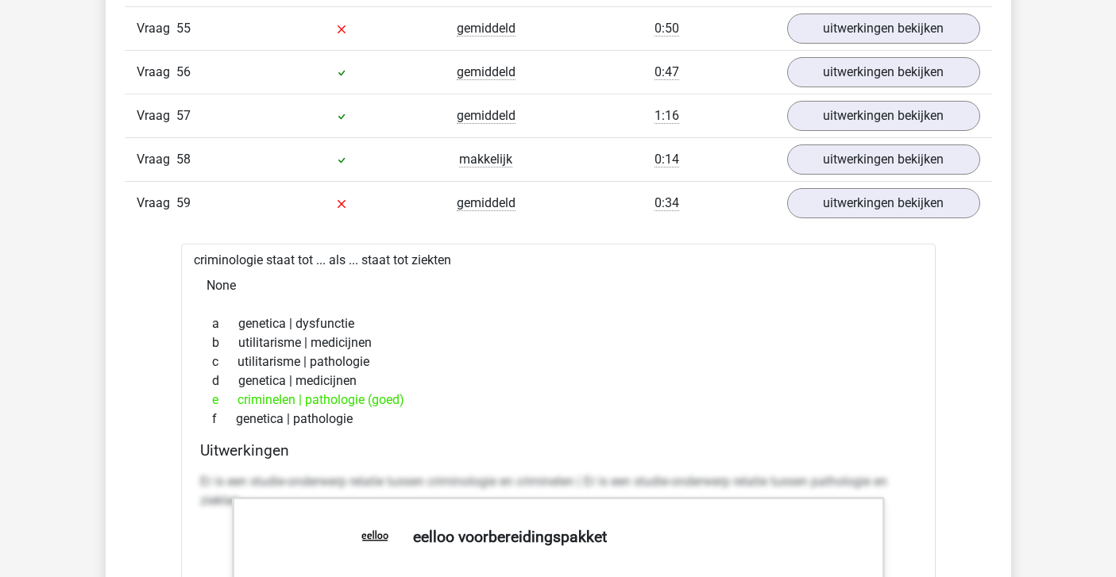
scroll to position [5128, 0]
click at [828, 208] on link "uitwerkingen bekijken" at bounding box center [883, 204] width 222 height 35
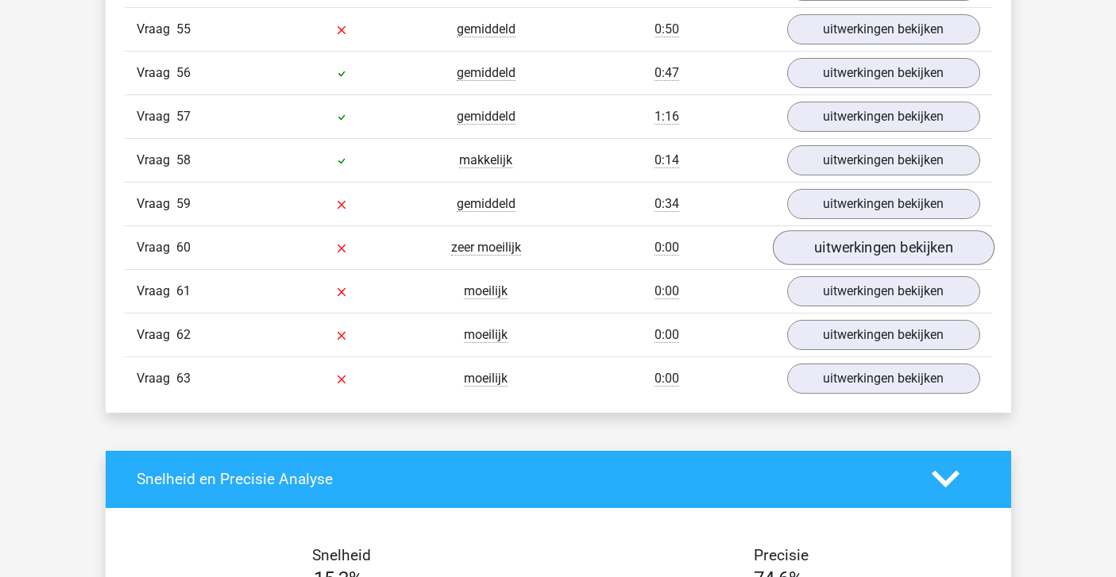
click at [834, 241] on link "uitwerkingen bekijken" at bounding box center [883, 247] width 222 height 35
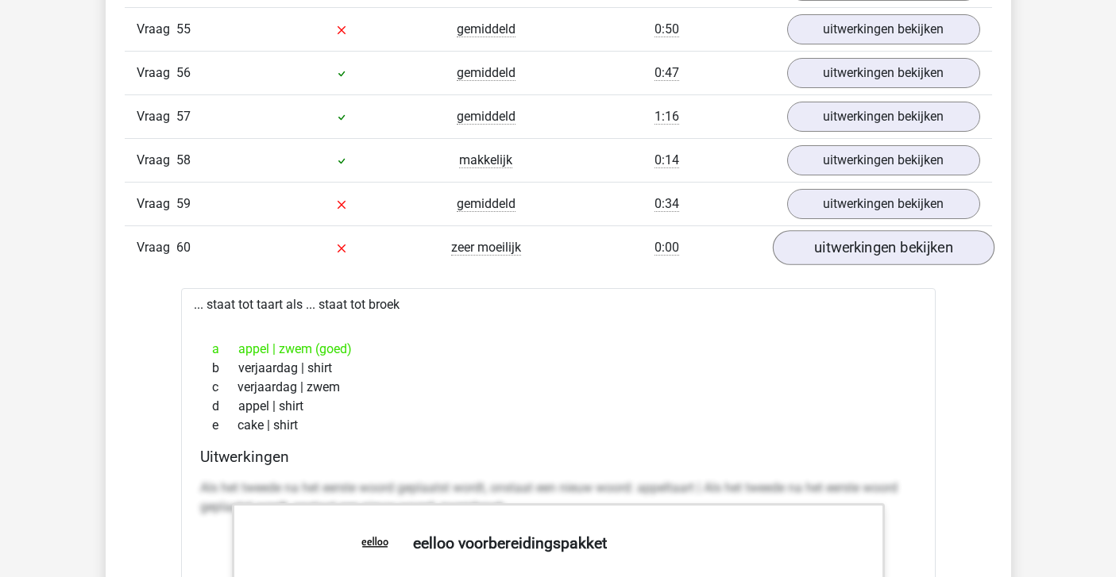
click at [834, 241] on link "uitwerkingen bekijken" at bounding box center [883, 247] width 222 height 35
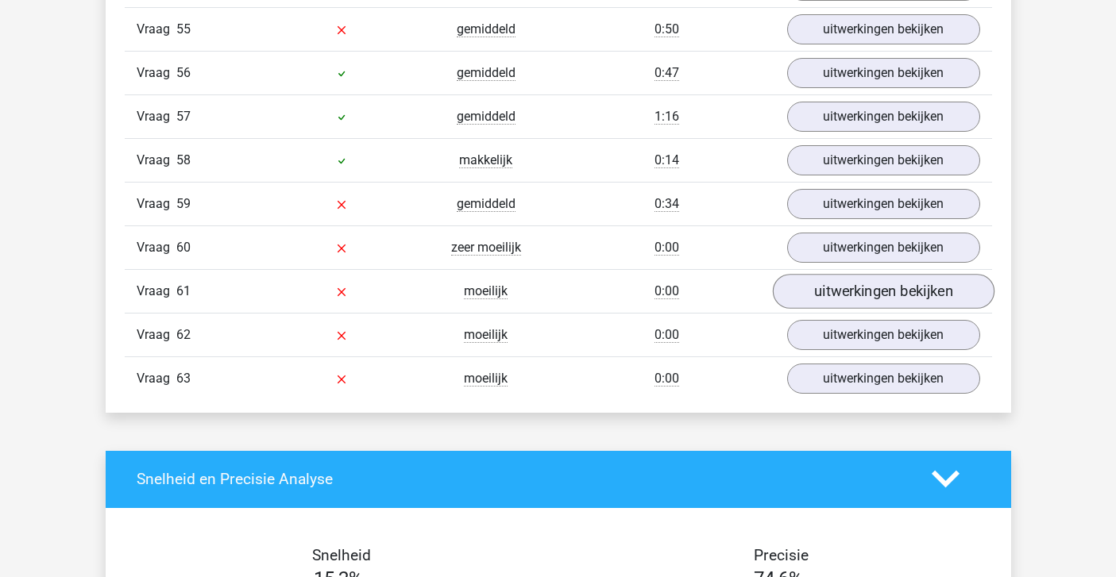
click at [831, 285] on link "uitwerkingen bekijken" at bounding box center [883, 291] width 222 height 35
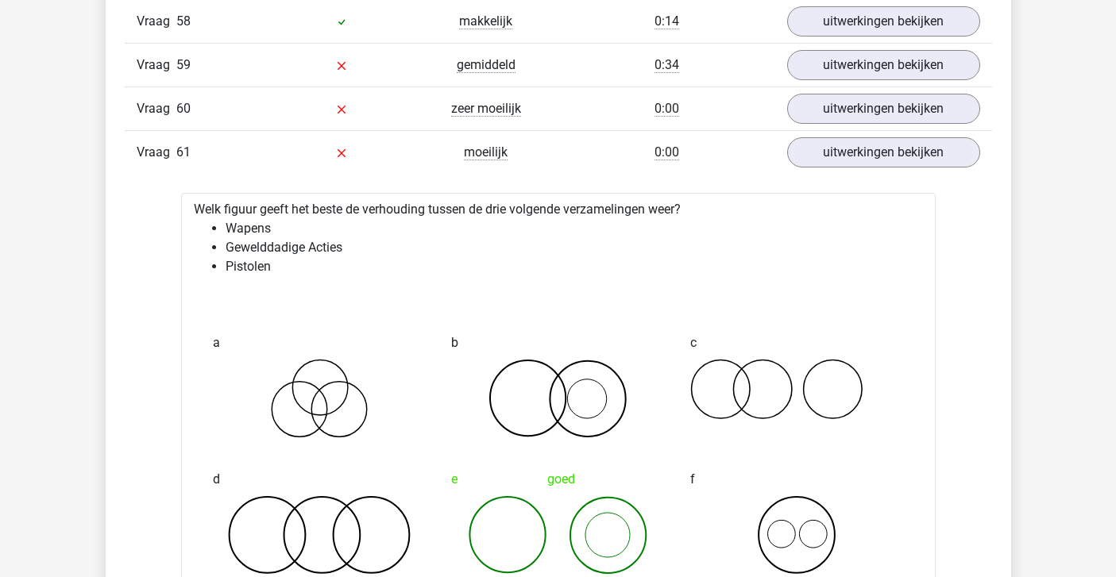
scroll to position [5268, 0]
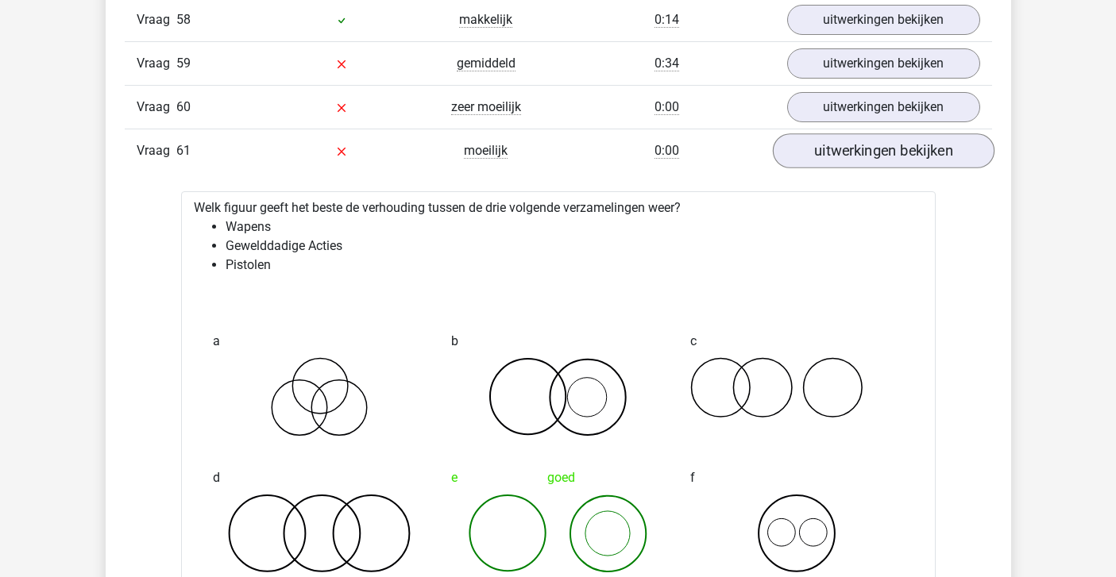
click at [823, 156] on link "uitwerkingen bekijken" at bounding box center [883, 150] width 222 height 35
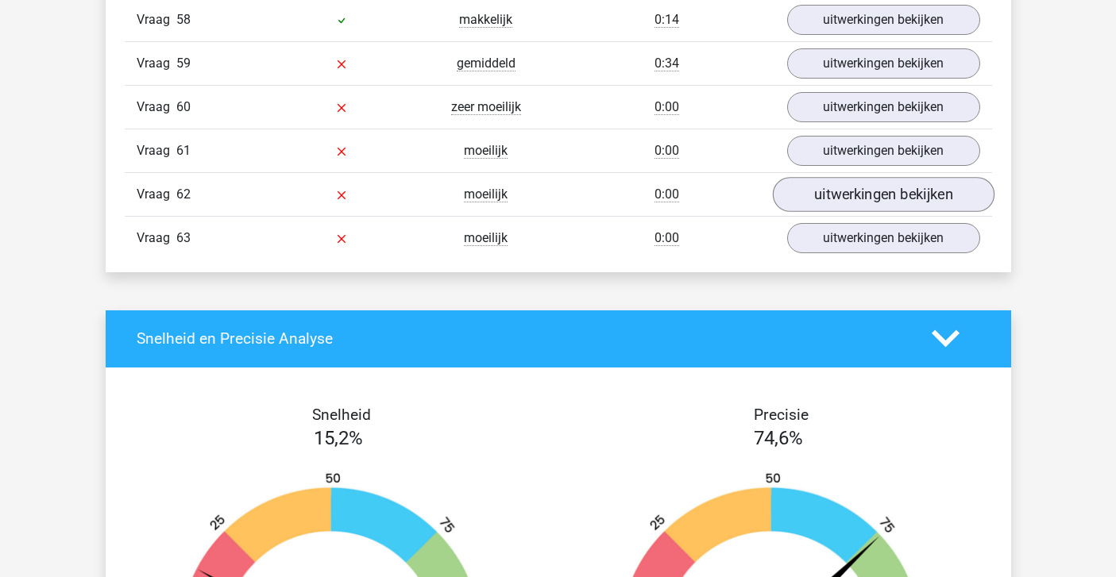
click at [829, 195] on link "uitwerkingen bekijken" at bounding box center [883, 194] width 222 height 35
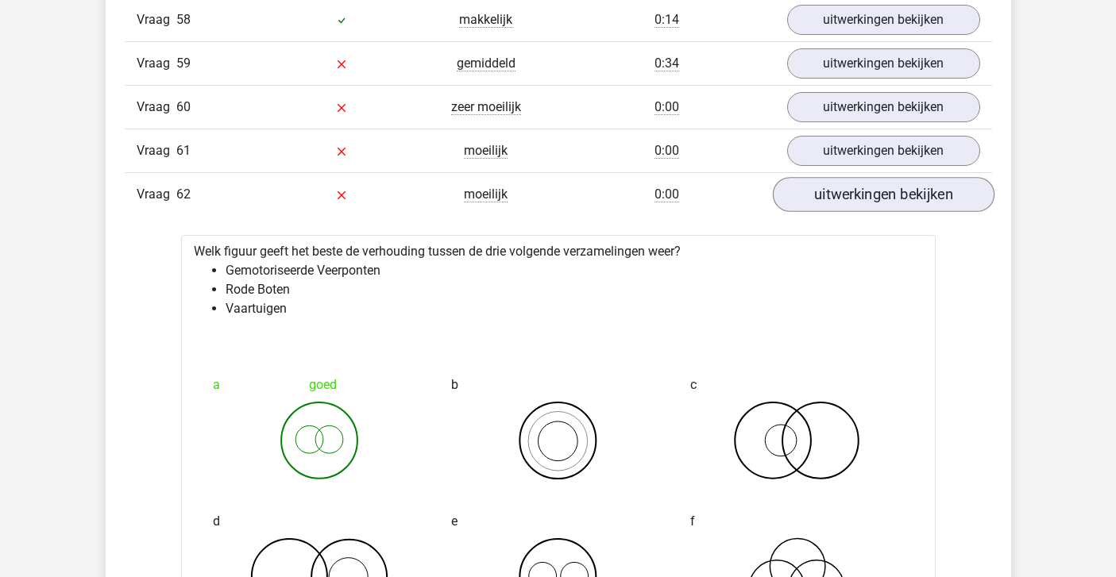
click at [829, 196] on link "uitwerkingen bekijken" at bounding box center [883, 194] width 222 height 35
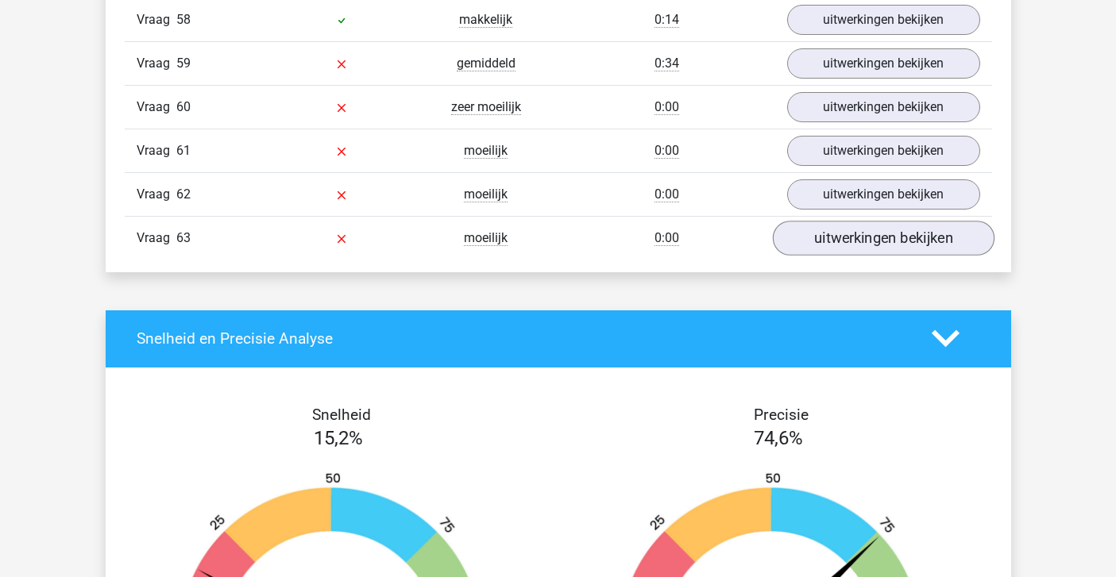
click at [836, 241] on link "uitwerkingen bekijken" at bounding box center [883, 238] width 222 height 35
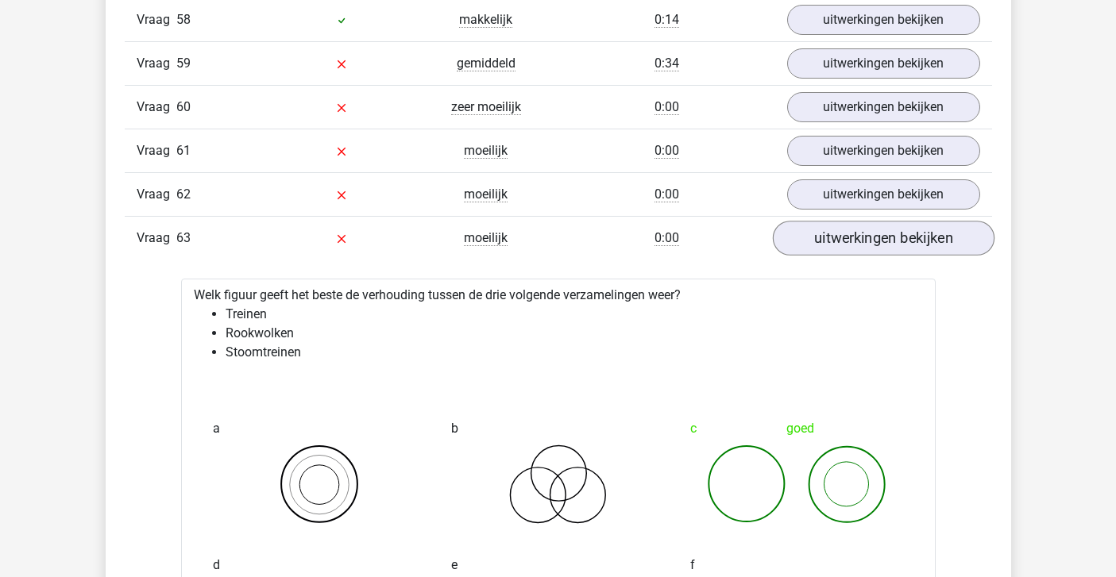
click at [836, 241] on link "uitwerkingen bekijken" at bounding box center [883, 238] width 222 height 35
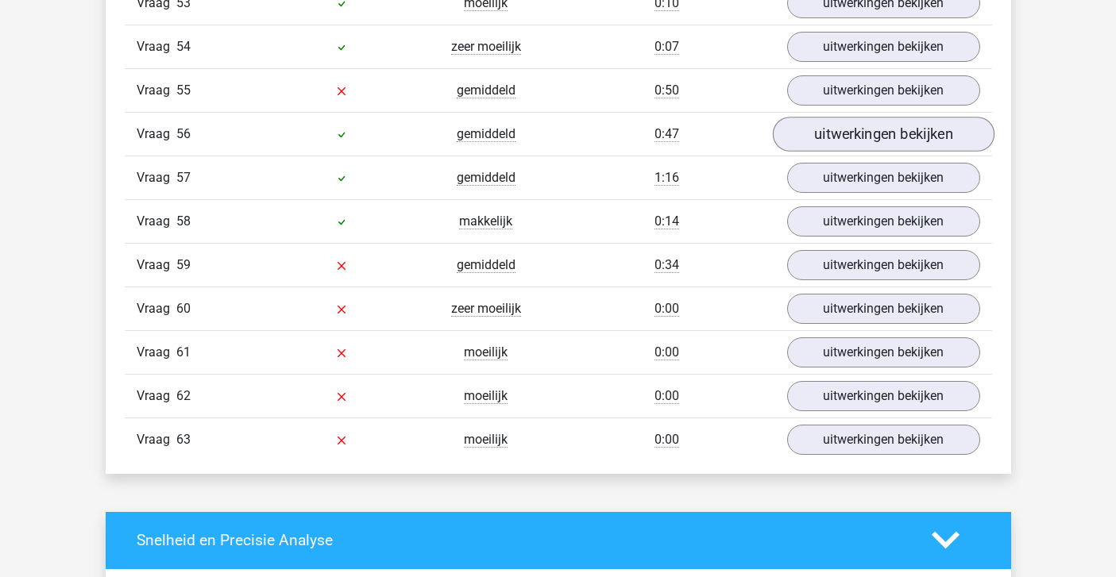
scroll to position [5073, 0]
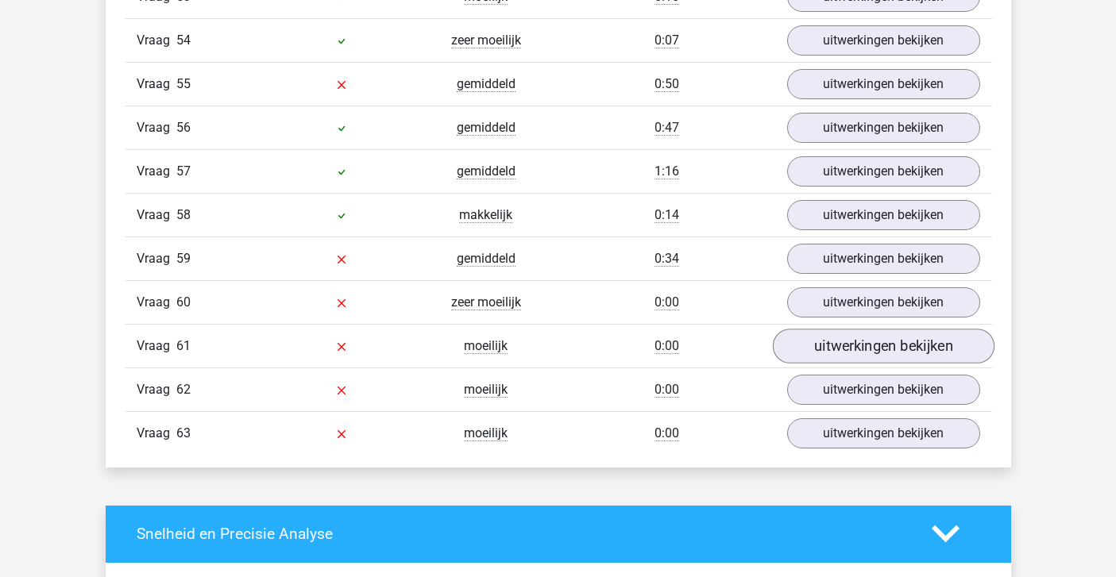
click at [864, 345] on link "uitwerkingen bekijken" at bounding box center [883, 346] width 222 height 35
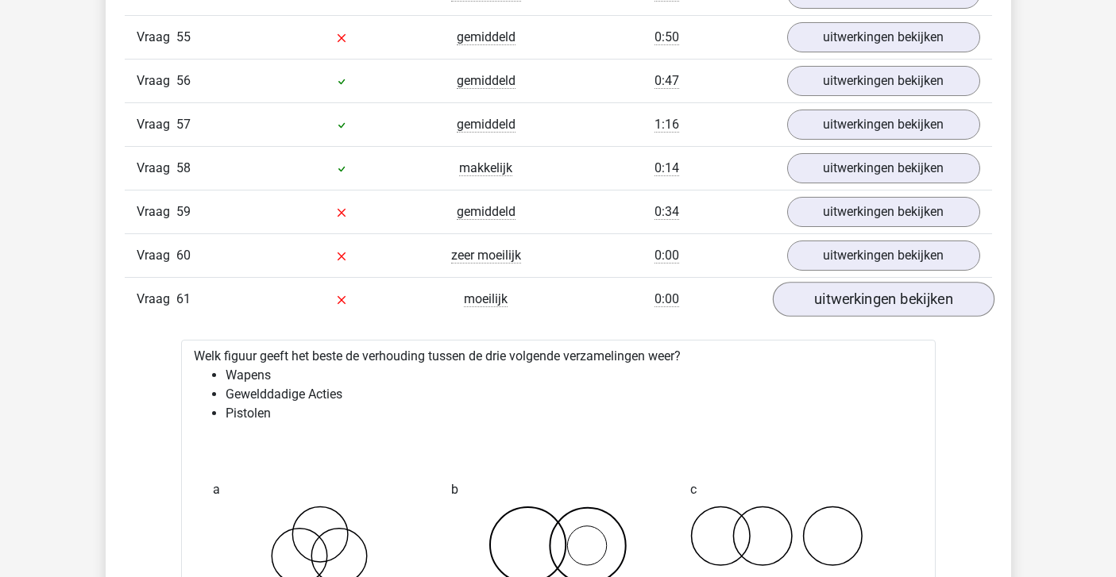
scroll to position [5119, 0]
click at [850, 306] on link "uitwerkingen bekijken" at bounding box center [883, 300] width 222 height 35
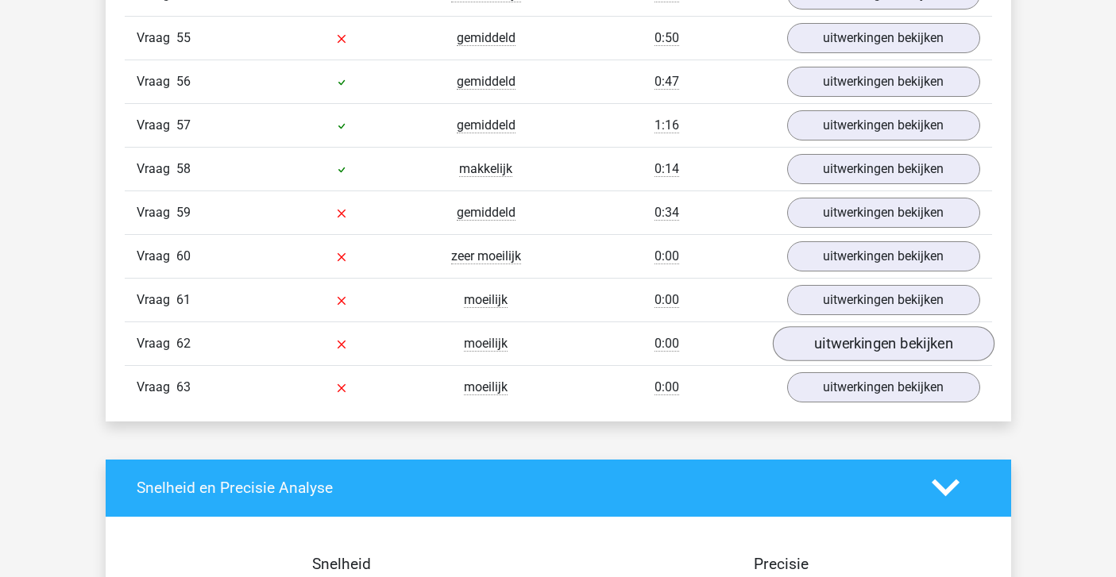
click at [852, 332] on link "uitwerkingen bekijken" at bounding box center [883, 343] width 222 height 35
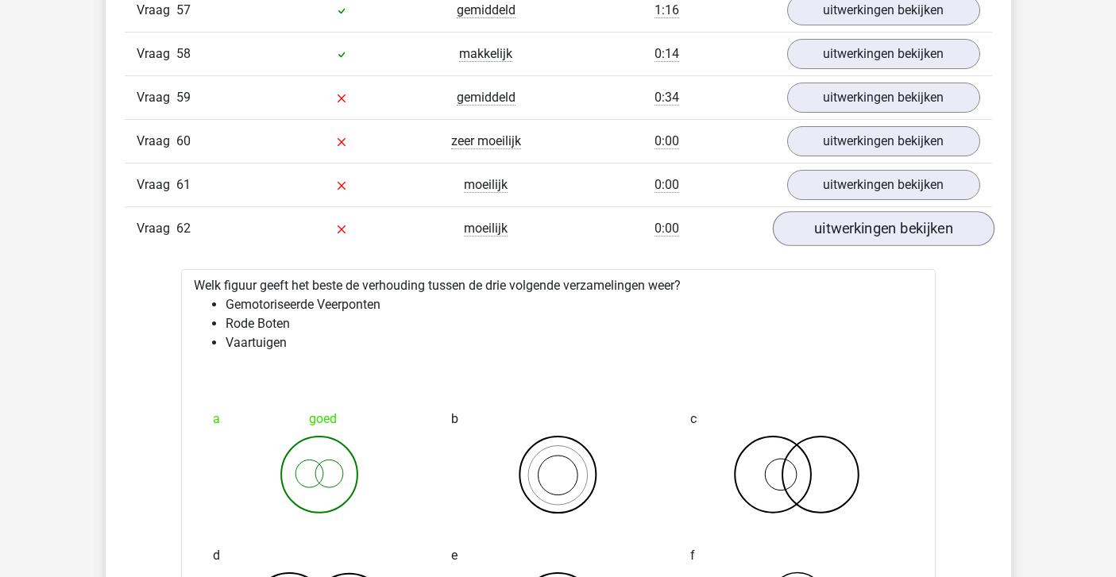
scroll to position [5264, 0]
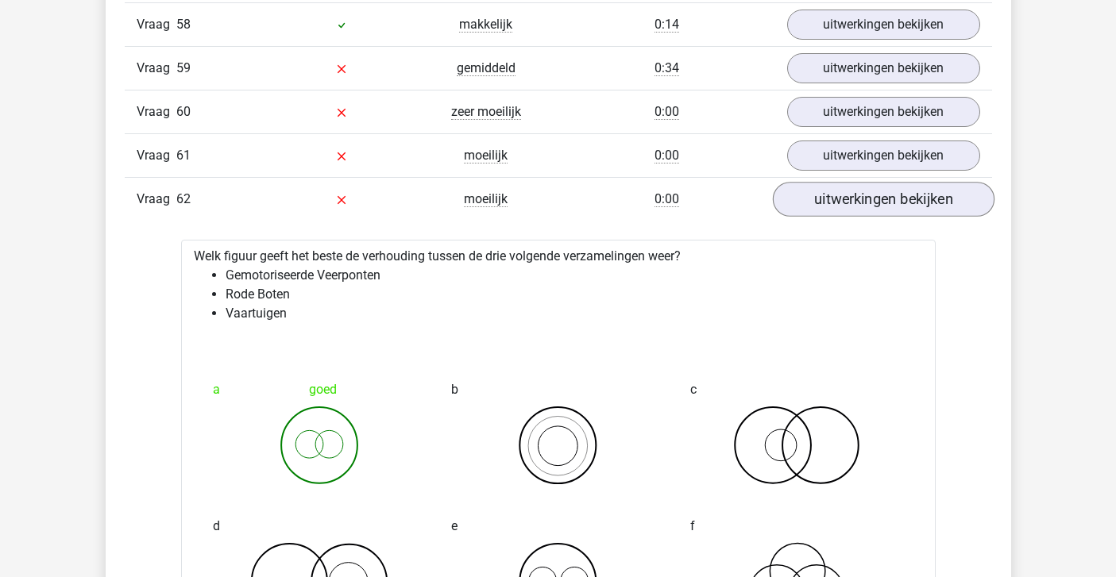
click at [832, 203] on link "uitwerkingen bekijken" at bounding box center [883, 199] width 222 height 35
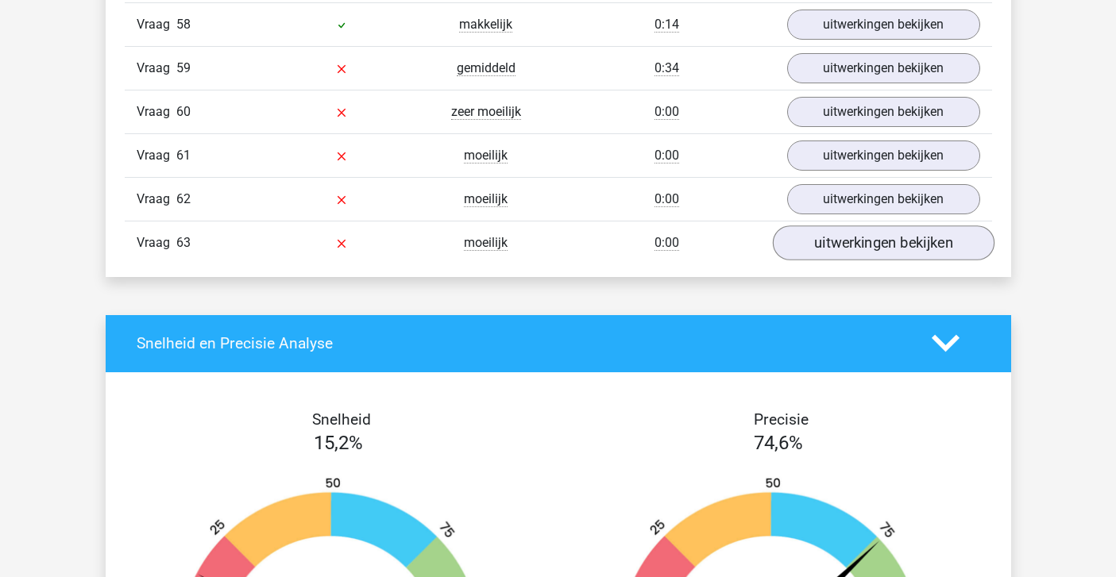
click at [842, 250] on link "uitwerkingen bekijken" at bounding box center [883, 243] width 222 height 35
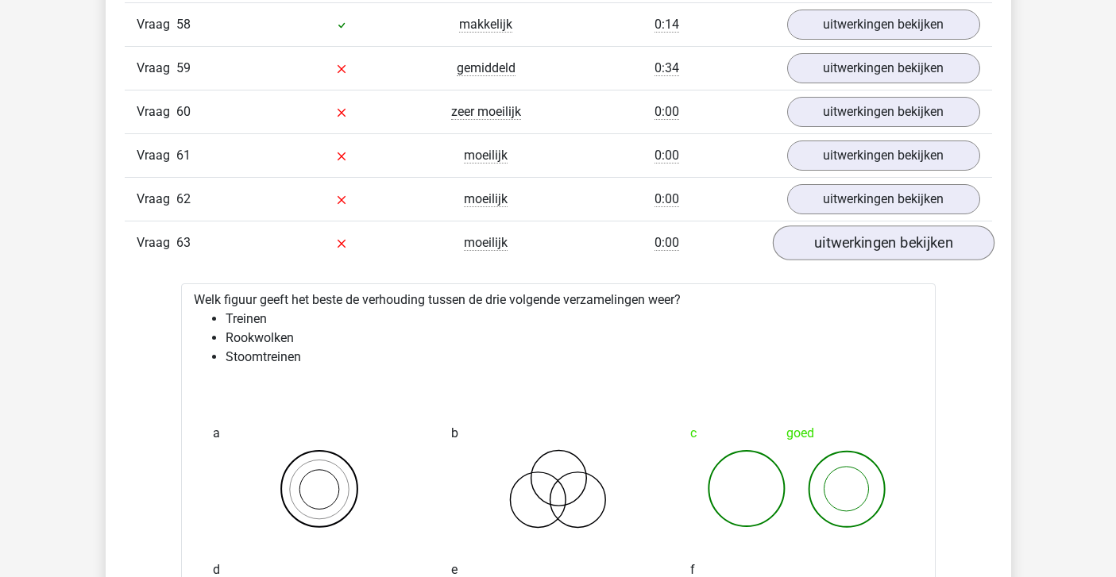
click at [831, 249] on link "uitwerkingen bekijken" at bounding box center [883, 243] width 222 height 35
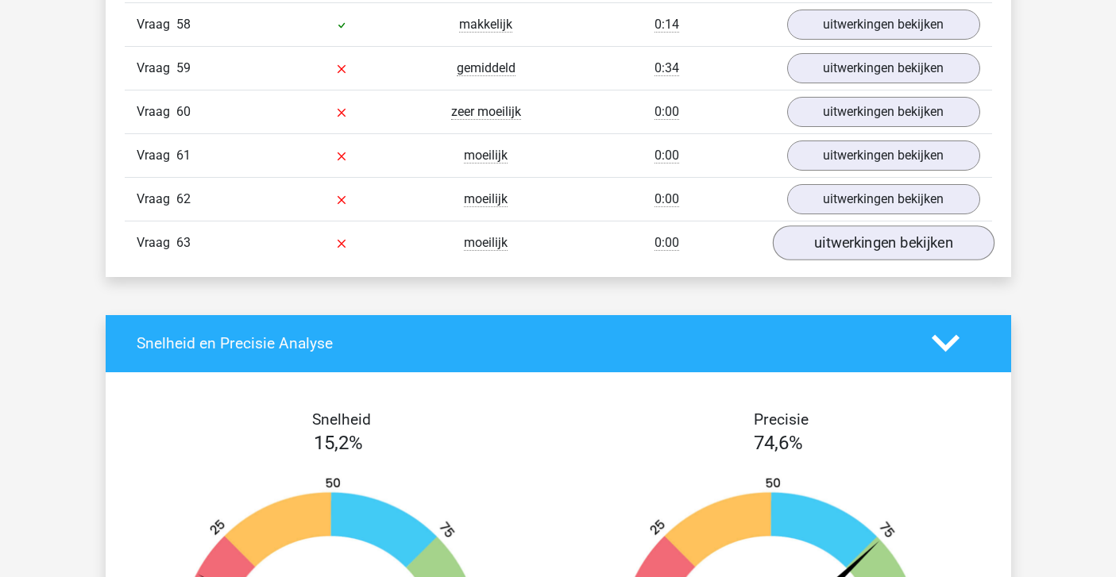
click at [831, 249] on link "uitwerkingen bekijken" at bounding box center [883, 243] width 222 height 35
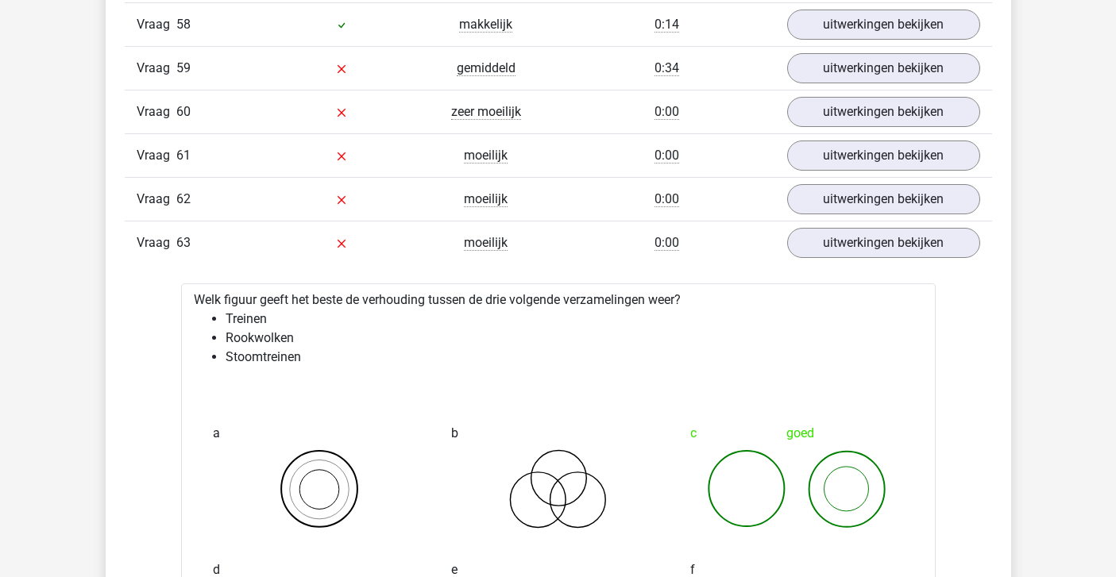
click at [358, 199] on div at bounding box center [341, 199] width 145 height 19
click at [849, 120] on link "uitwerkingen bekijken" at bounding box center [883, 111] width 222 height 35
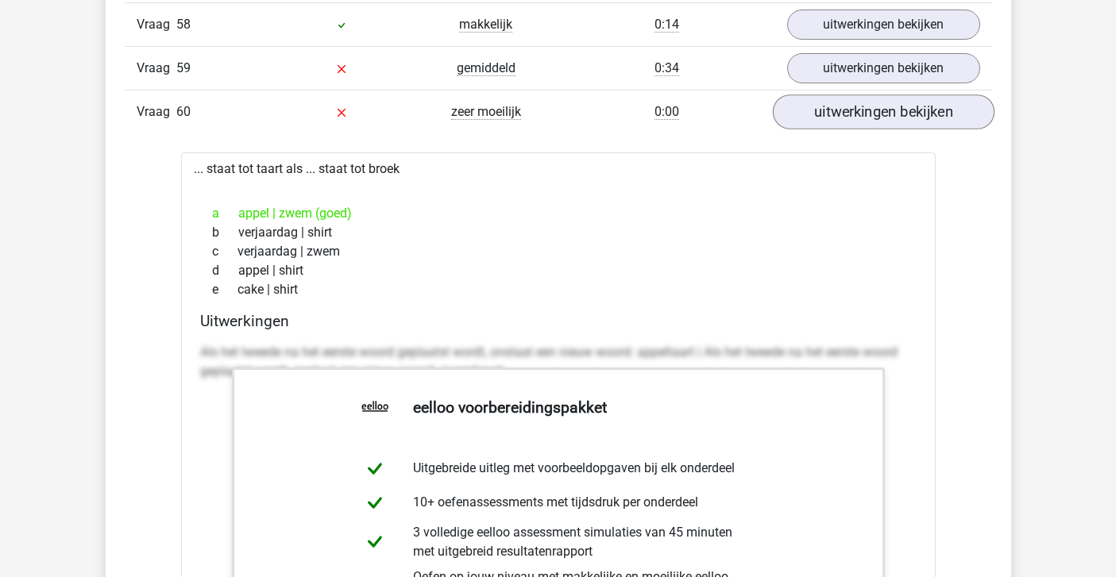
click at [820, 103] on link "uitwerkingen bekijken" at bounding box center [883, 111] width 222 height 35
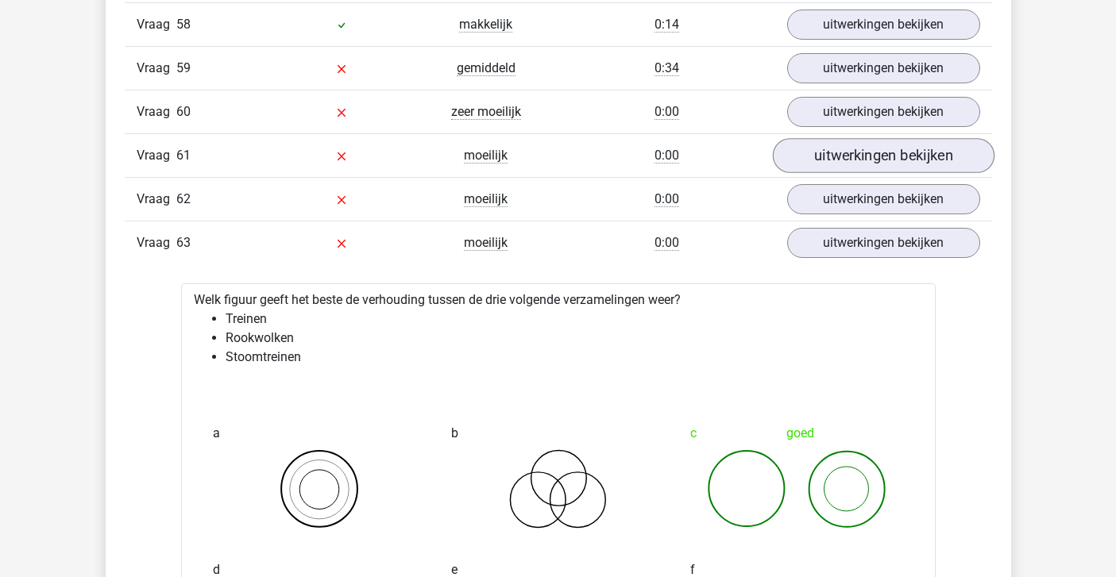
click at [847, 146] on link "uitwerkingen bekijken" at bounding box center [883, 155] width 222 height 35
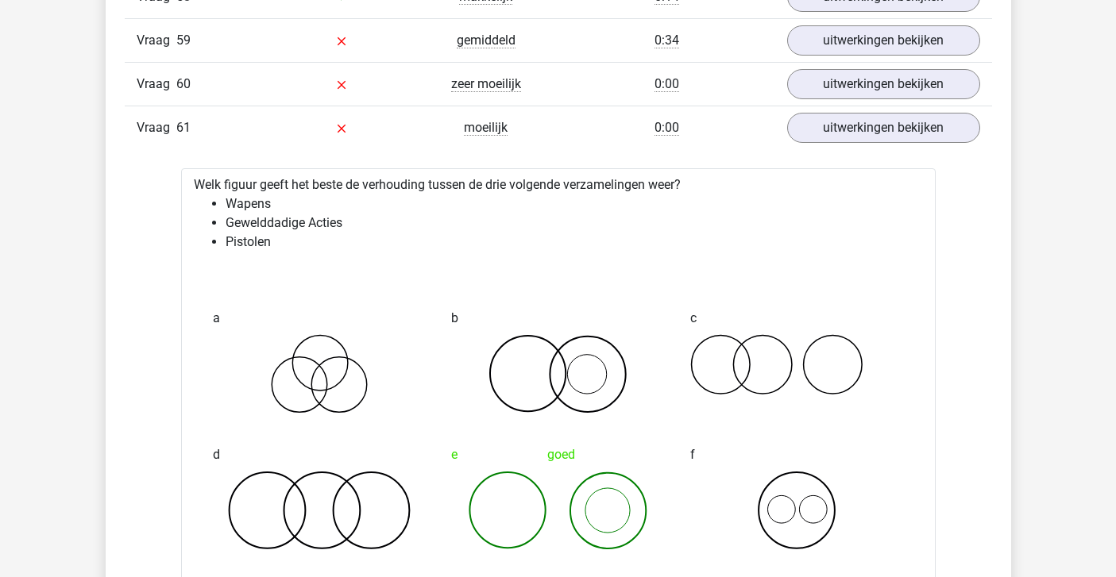
scroll to position [5291, 0]
click at [840, 120] on link "uitwerkingen bekijken" at bounding box center [883, 127] width 222 height 35
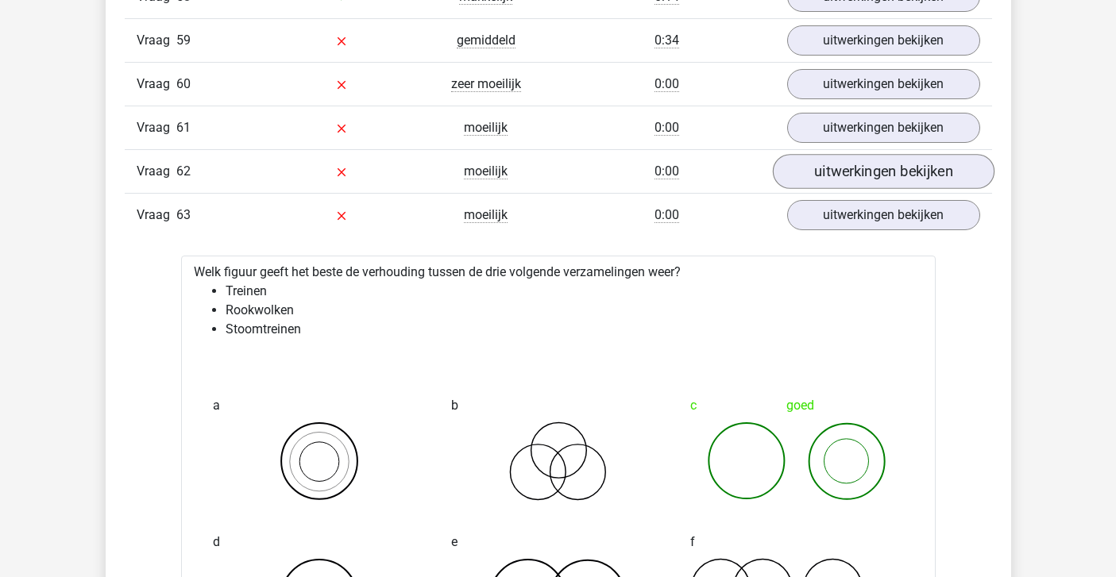
click at [854, 160] on link "uitwerkingen bekijken" at bounding box center [883, 171] width 222 height 35
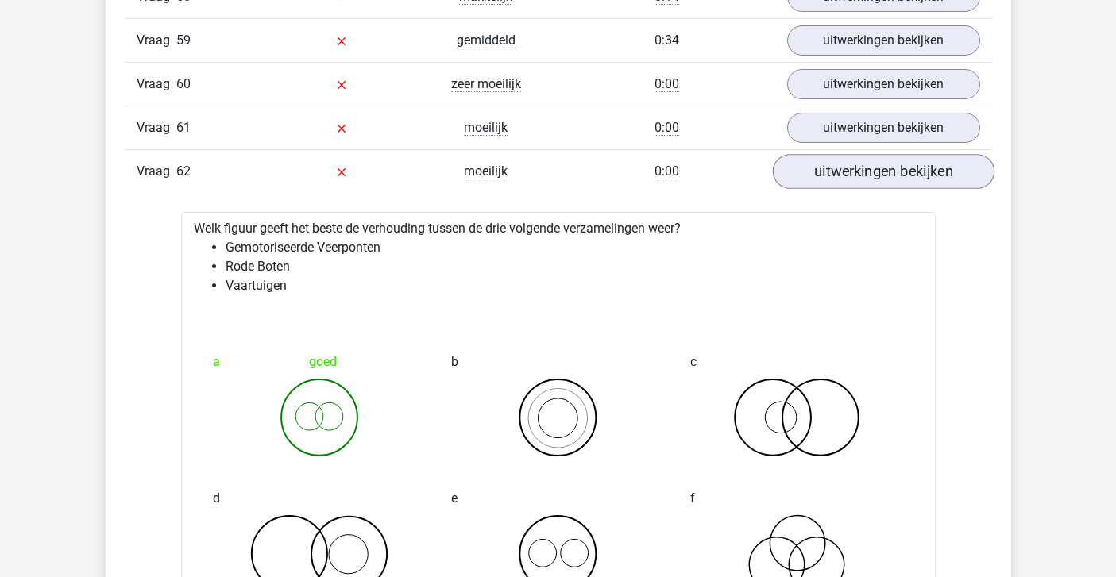
click at [854, 159] on link "uitwerkingen bekijken" at bounding box center [883, 171] width 222 height 35
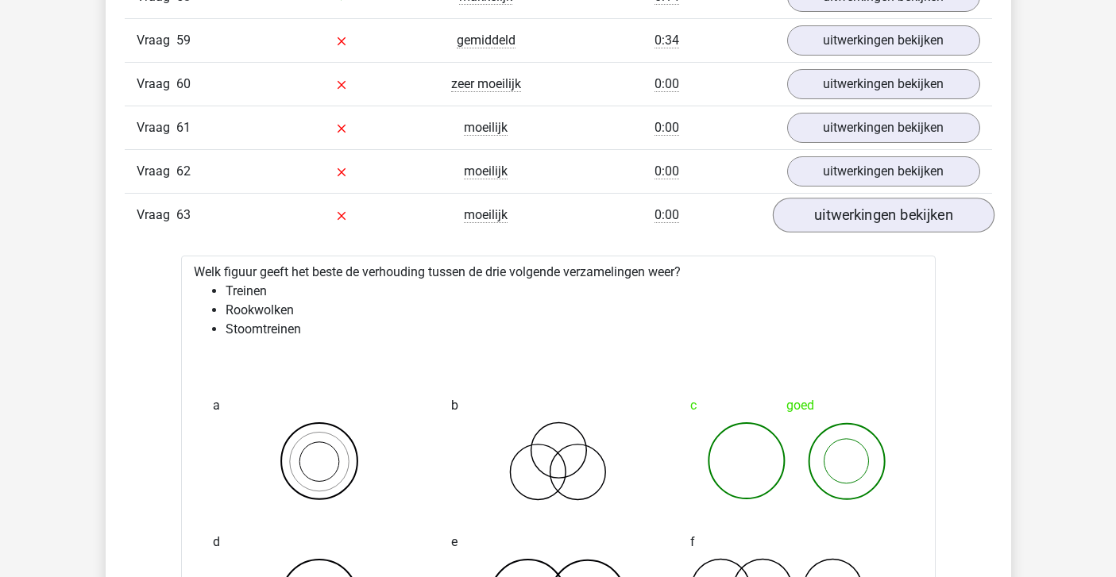
click at [858, 200] on link "uitwerkingen bekijken" at bounding box center [883, 215] width 222 height 35
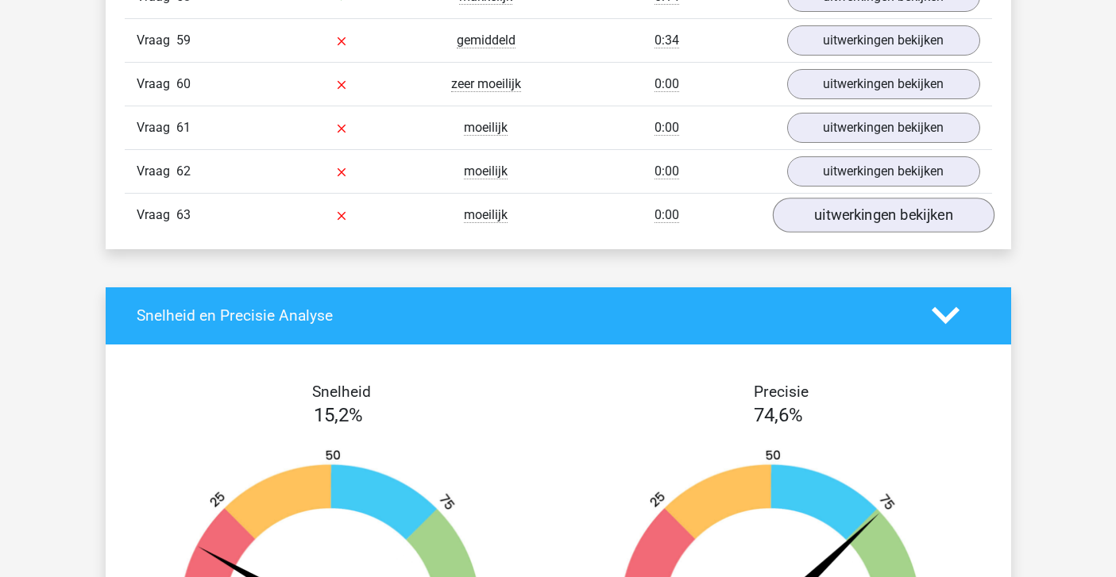
click at [858, 200] on link "uitwerkingen bekijken" at bounding box center [883, 215] width 222 height 35
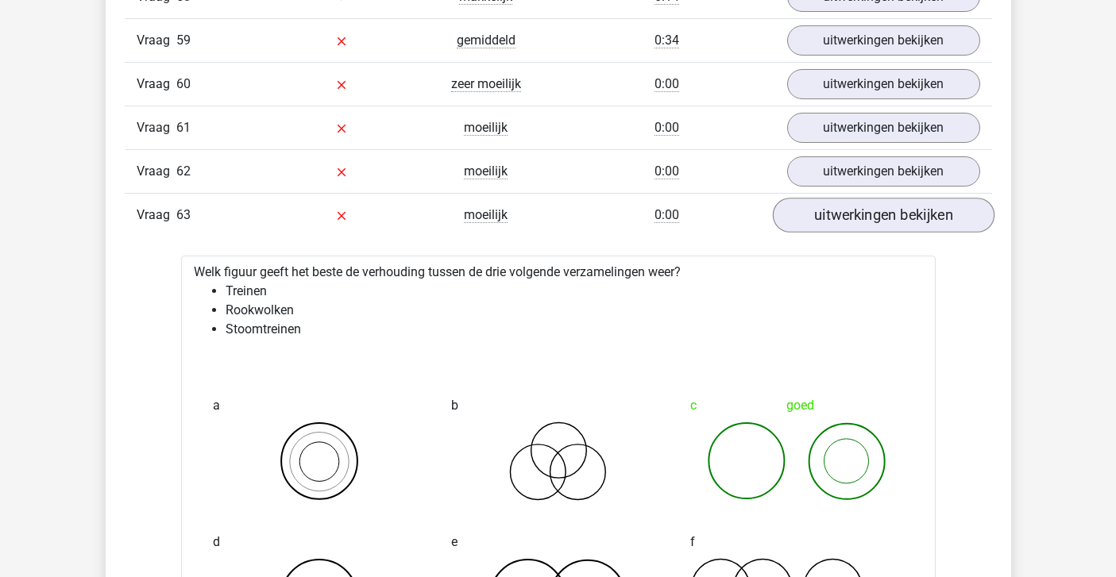
click at [858, 223] on link "uitwerkingen bekijken" at bounding box center [883, 215] width 222 height 35
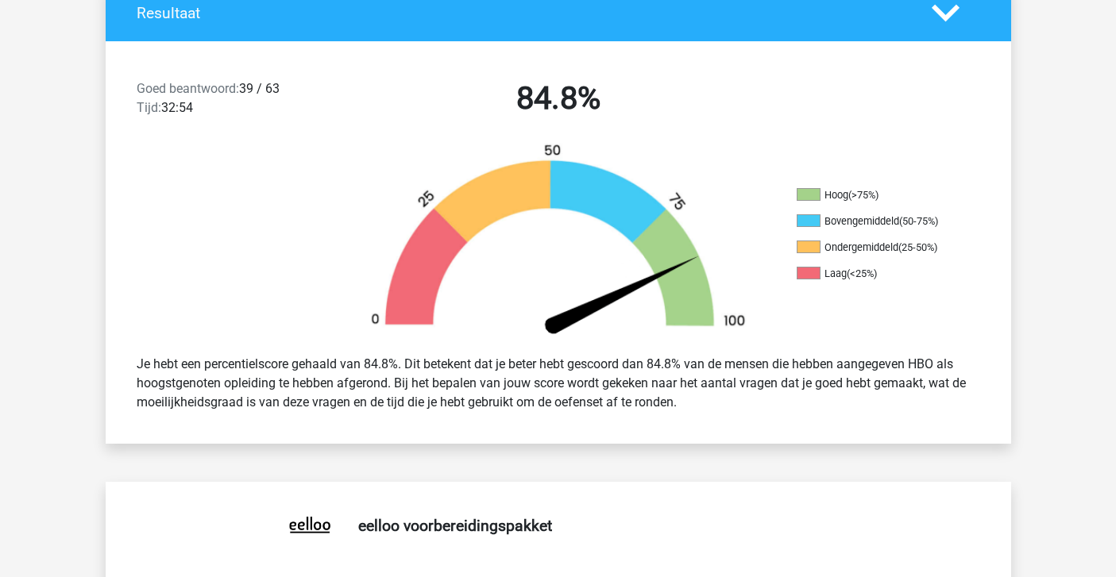
scroll to position [342, 0]
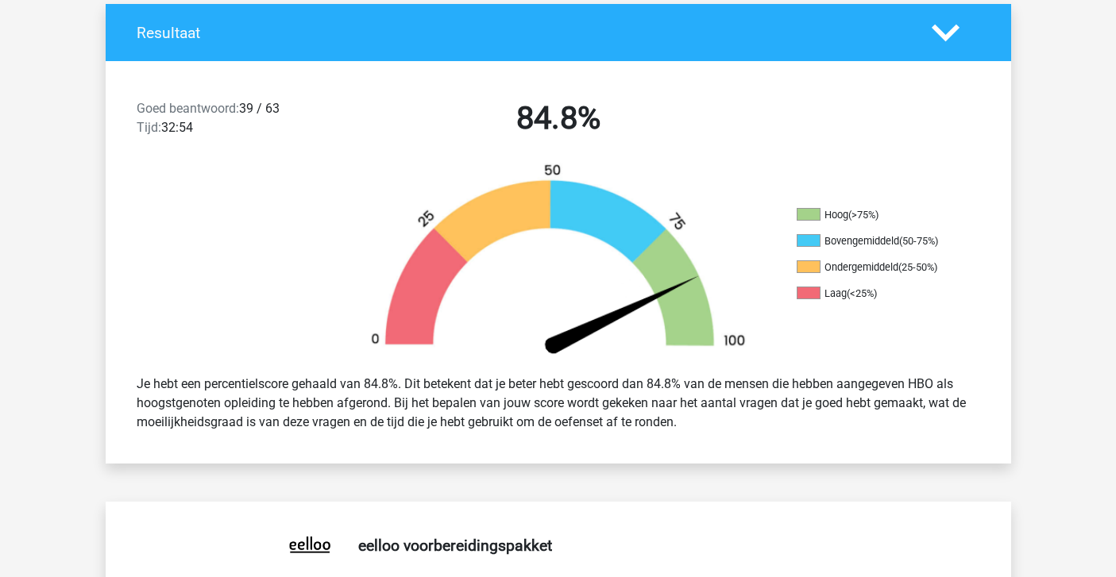
click at [696, 154] on div "Goed beantwoord: 39 / 63 Tijd: 32:54 84.8%" at bounding box center [558, 121] width 905 height 83
